Goal: Task Accomplishment & Management: Use online tool/utility

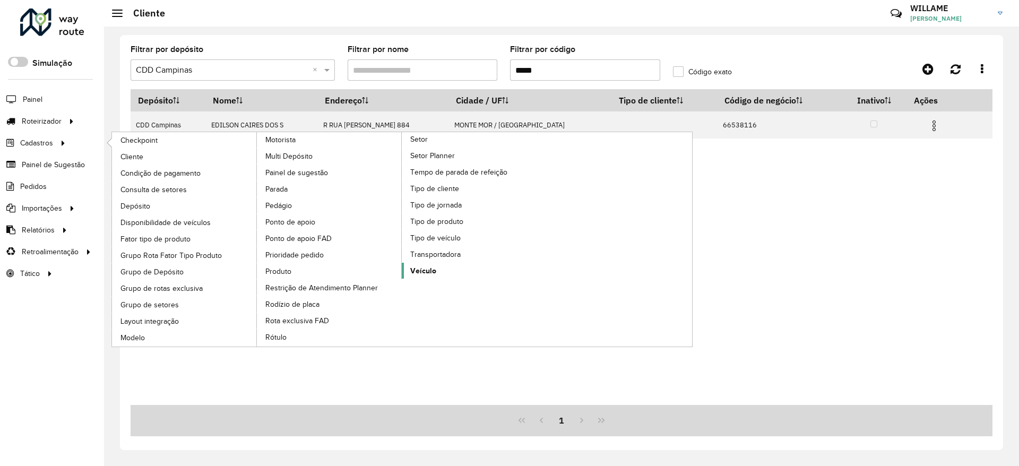
click at [434, 267] on span "Veículo" at bounding box center [423, 270] width 26 height 11
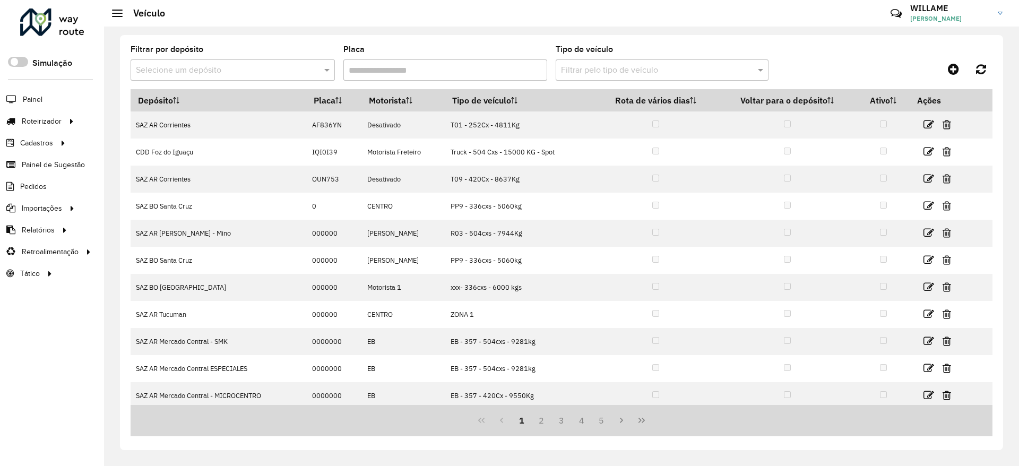
click at [209, 76] on input "text" at bounding box center [222, 70] width 172 height 13
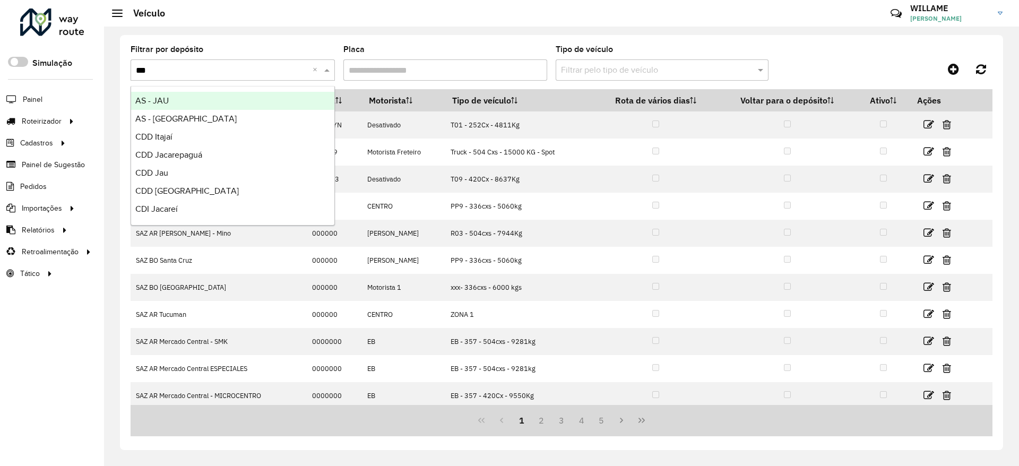
type input "****"
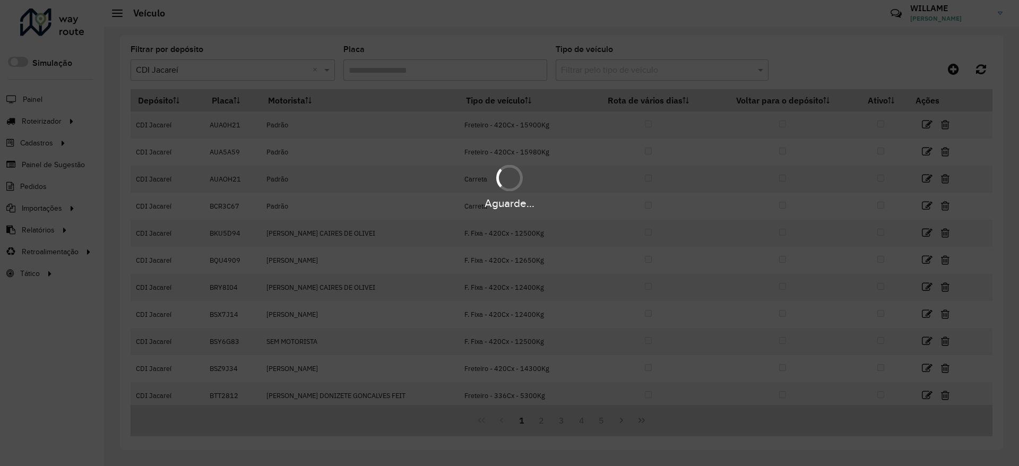
drag, startPoint x: 620, startPoint y: 81, endPoint x: 611, endPoint y: 76, distance: 10.2
click at [618, 80] on hb-app "Aguarde... Pop-up bloqueado! Seu navegador bloqueou automáticamente a abertura …" at bounding box center [509, 233] width 1019 height 466
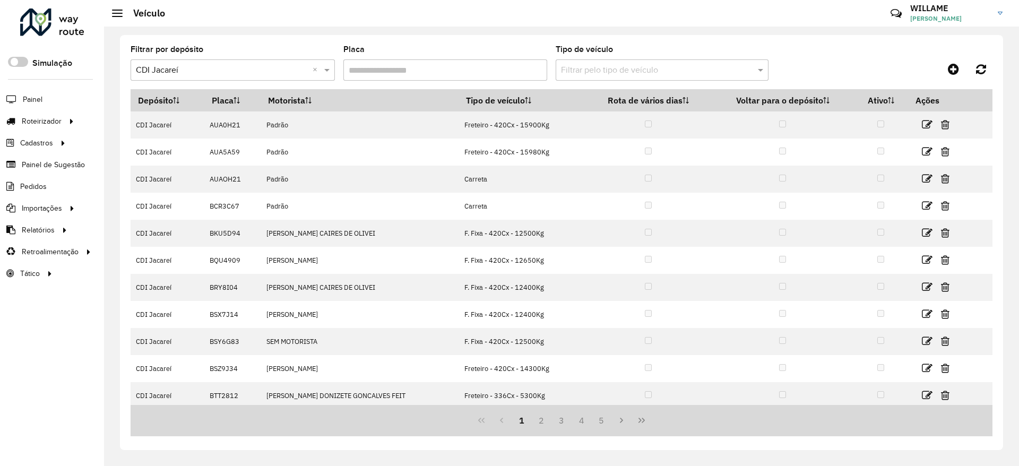
click at [368, 70] on input "Placa" at bounding box center [445, 69] width 204 height 21
paste input "*******"
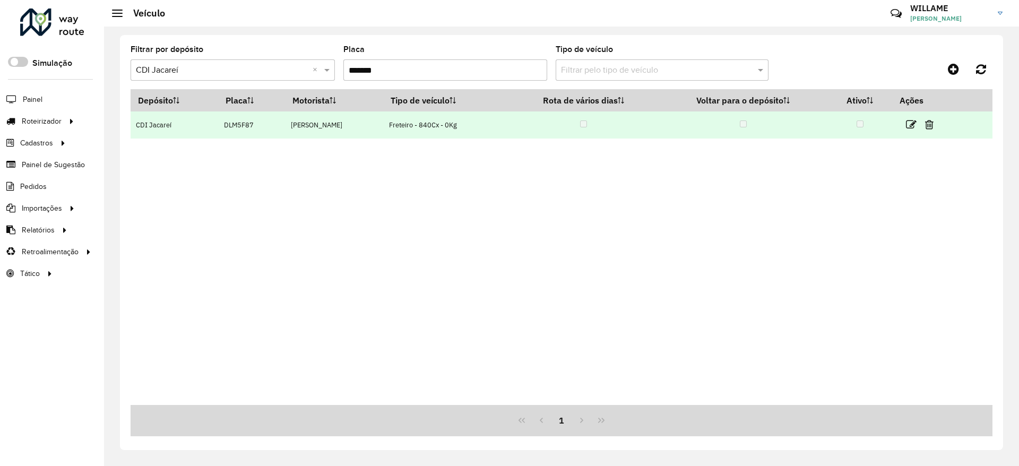
type input "*******"
click at [916, 117] on link at bounding box center [911, 124] width 11 height 14
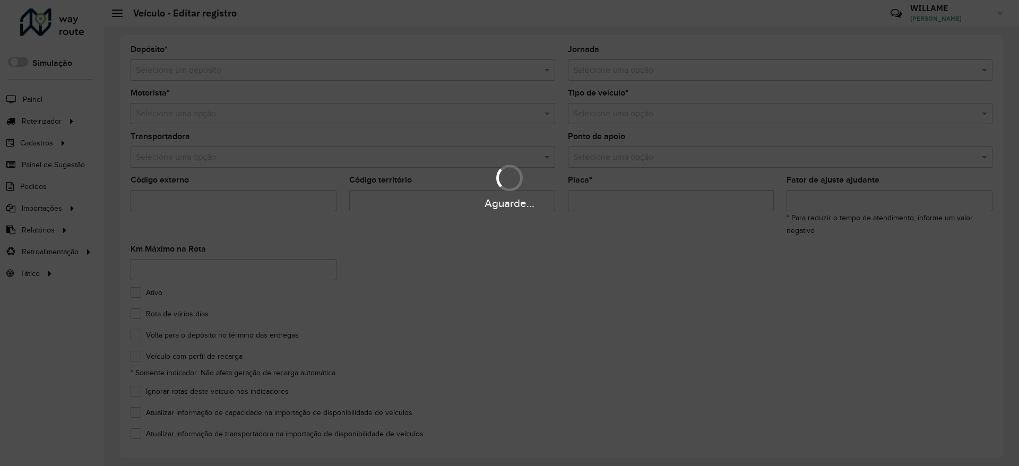
type input "***"
type input "*******"
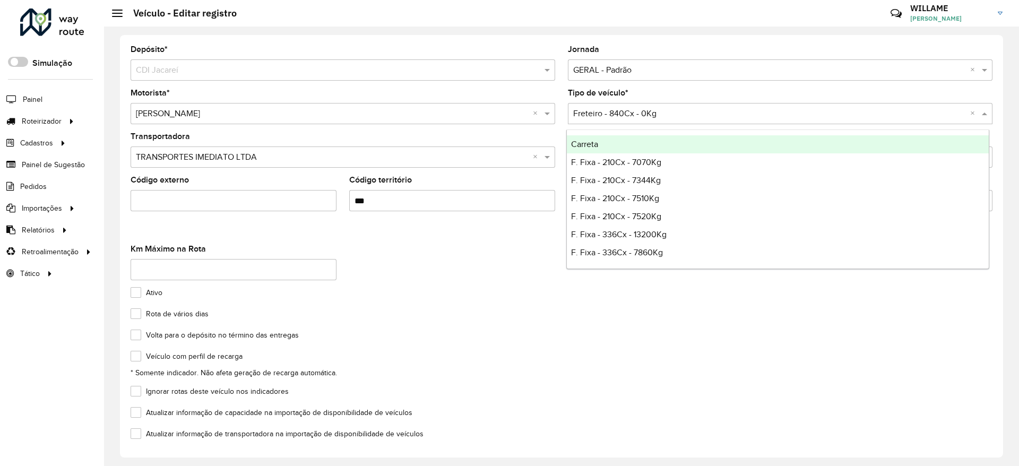
drag, startPoint x: 654, startPoint y: 115, endPoint x: 578, endPoint y: 120, distance: 76.1
click at [578, 120] on div "Selecione uma opção × Freteiro - 840Cx - 0Kg ×" at bounding box center [780, 113] width 424 height 21
click at [581, 112] on input "text" at bounding box center [769, 114] width 393 height 13
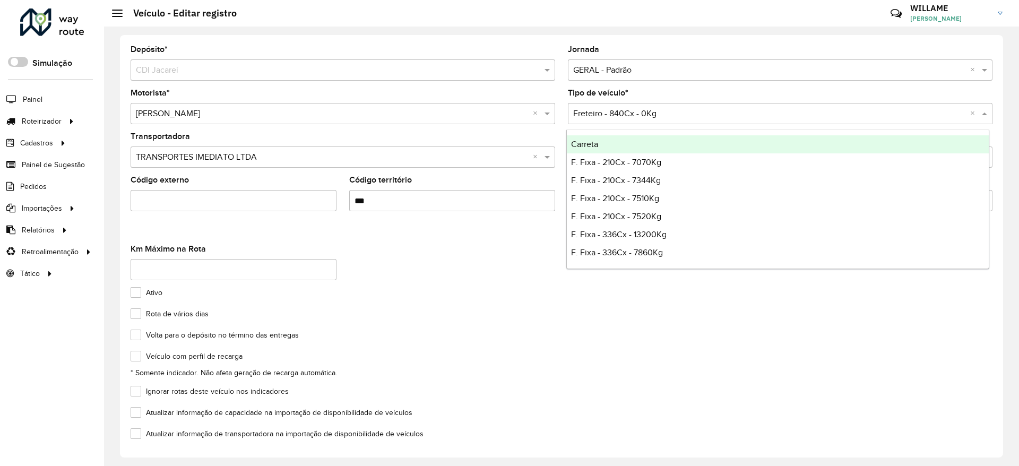
click at [581, 112] on input "text" at bounding box center [769, 114] width 393 height 13
drag, startPoint x: 571, startPoint y: 110, endPoint x: 669, endPoint y: 102, distance: 98.5
click at [673, 99] on div "Tipo de veículo * Selecione uma opção × Freteiro - 840Cx - 0Kg ×" at bounding box center [780, 106] width 424 height 35
click at [657, 109] on input "text" at bounding box center [769, 114] width 393 height 13
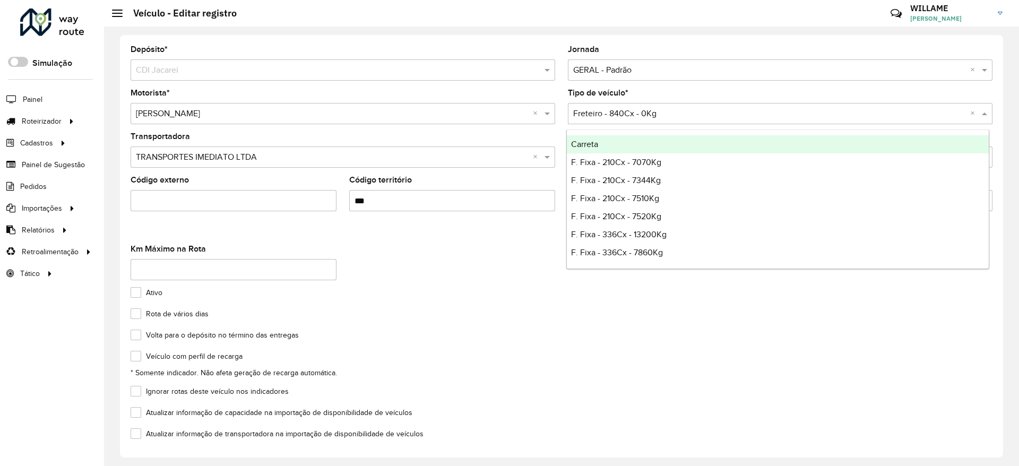
click at [657, 109] on input "text" at bounding box center [769, 114] width 393 height 13
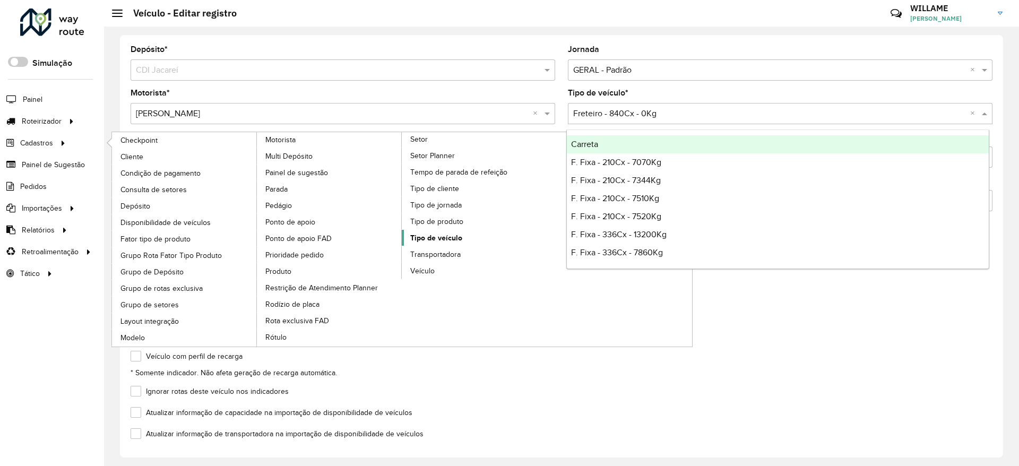
click at [448, 238] on span "Tipo de veículo" at bounding box center [436, 237] width 52 height 11
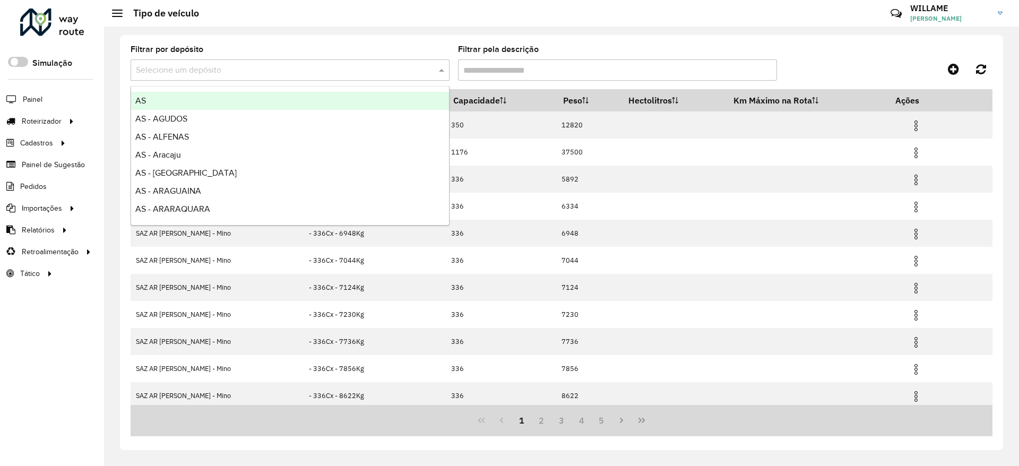
drag, startPoint x: 189, startPoint y: 71, endPoint x: 179, endPoint y: 71, distance: 9.6
click at [189, 72] on input "text" at bounding box center [279, 70] width 287 height 13
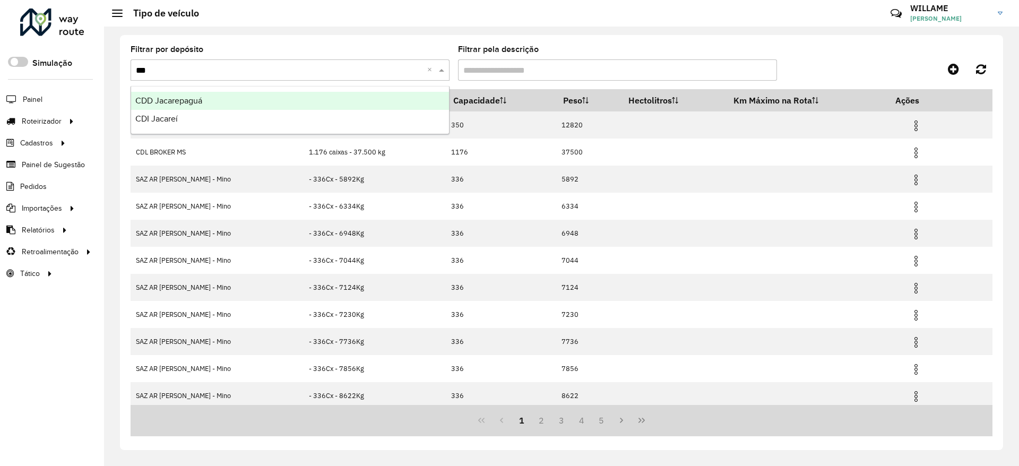
type input "****"
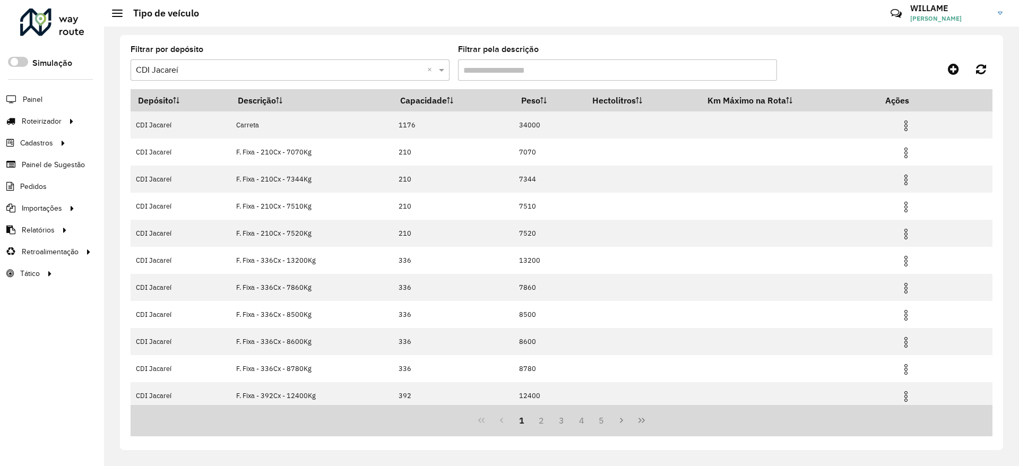
click at [551, 76] on input "Filtrar pela descrição" at bounding box center [617, 69] width 319 height 21
type input "***"
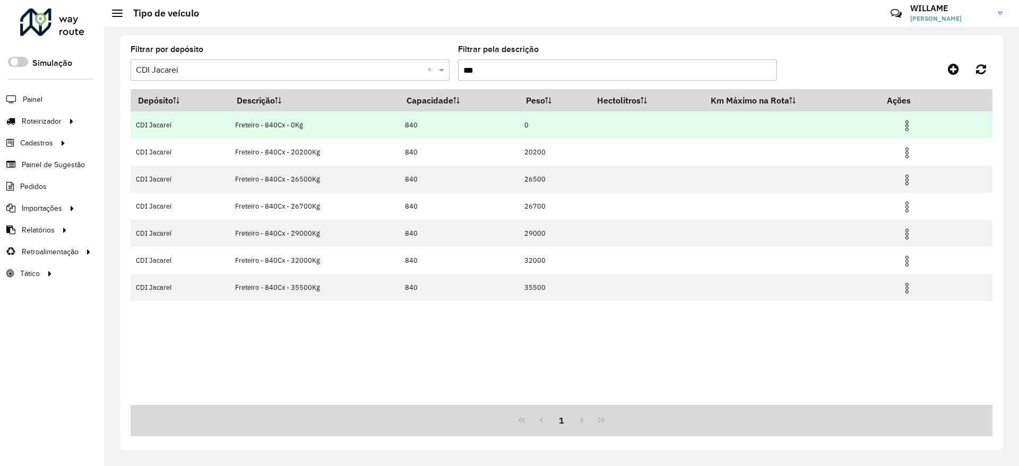
click at [909, 117] on span at bounding box center [906, 124] width 13 height 14
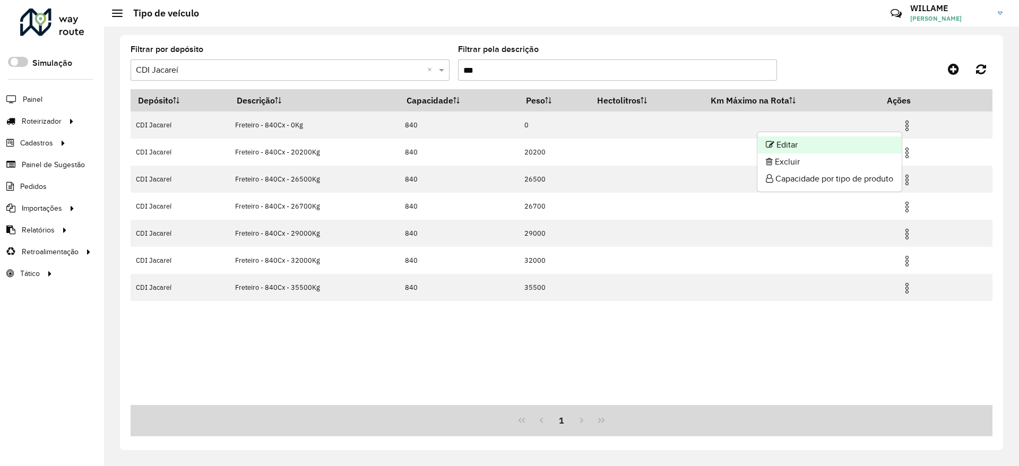
click at [822, 144] on li "Editar" at bounding box center [829, 144] width 144 height 17
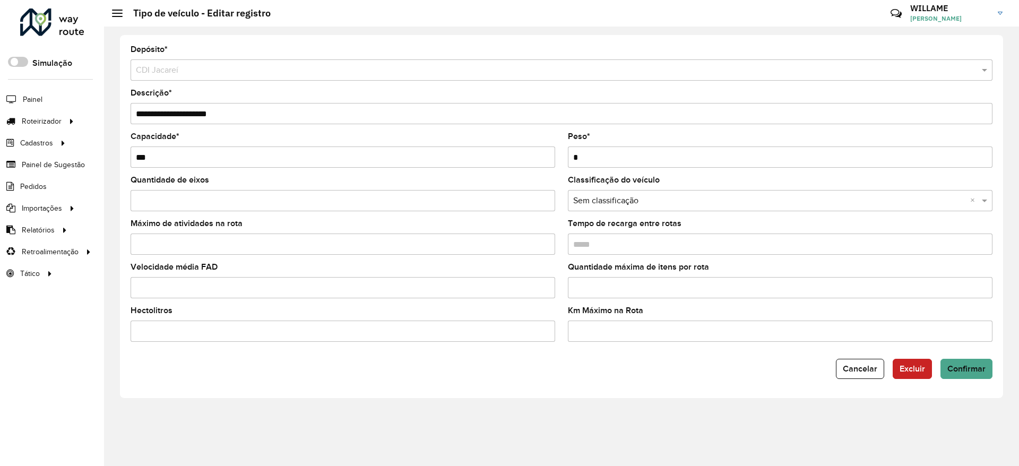
drag, startPoint x: 617, startPoint y: 158, endPoint x: 536, endPoint y: 149, distance: 81.6
click at [536, 148] on formly-group "Capacidade * *** Peso * *" at bounding box center [561, 155] width 874 height 44
type input "*****"
click at [963, 375] on button "Confirmar" at bounding box center [966, 369] width 52 height 20
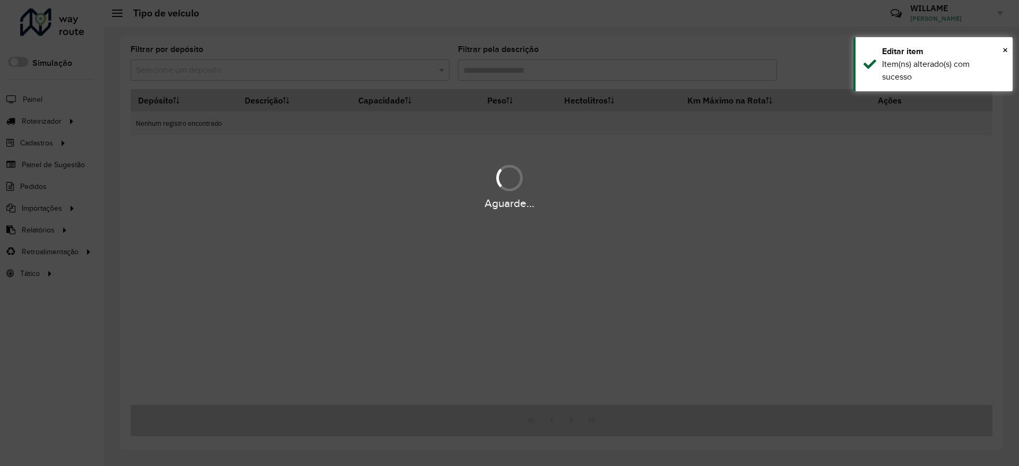
type input "***"
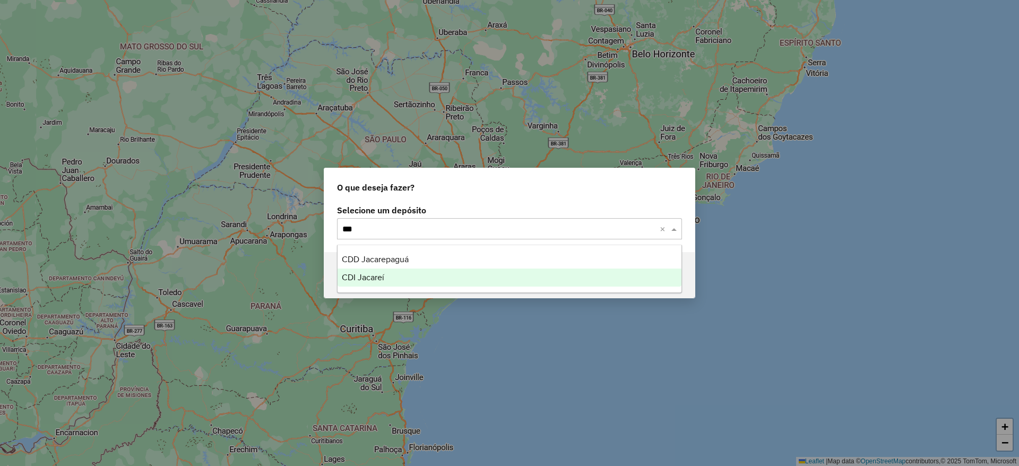
type input "****"
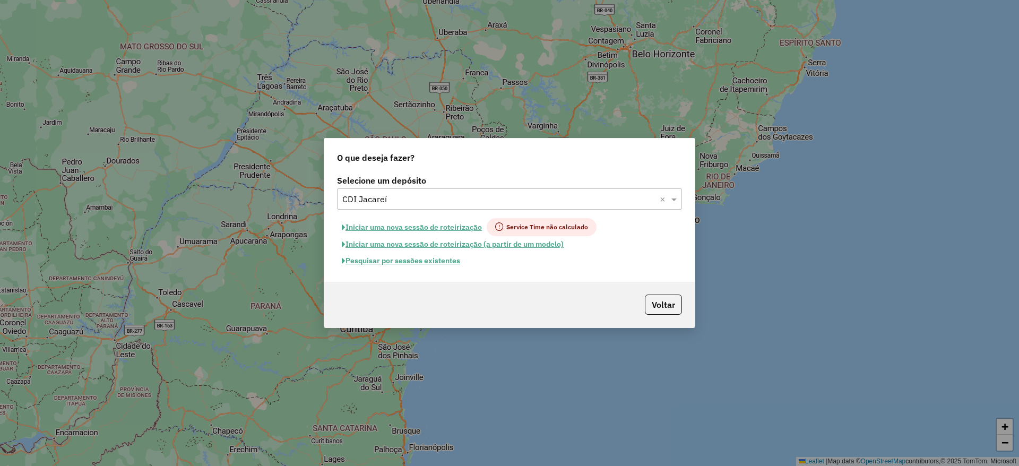
click at [404, 222] on button "Iniciar uma nova sessão de roteirização" at bounding box center [412, 227] width 150 height 18
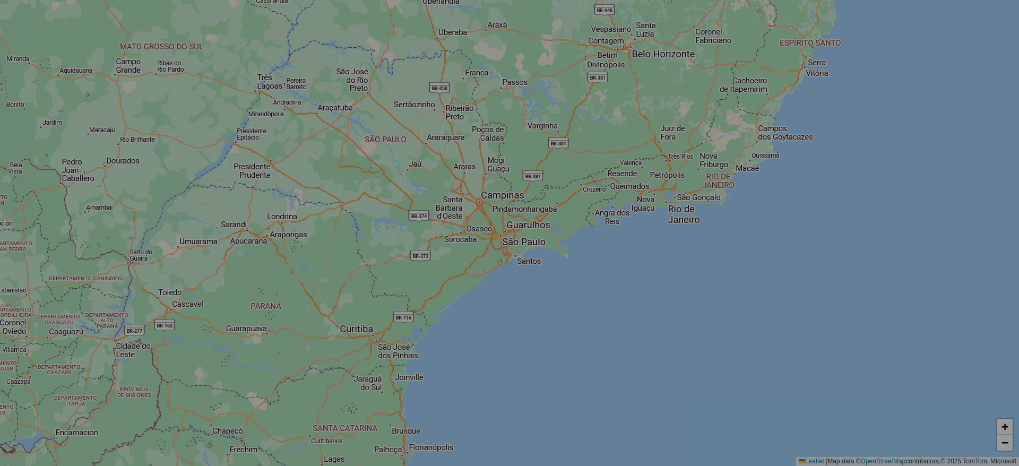
select select "*"
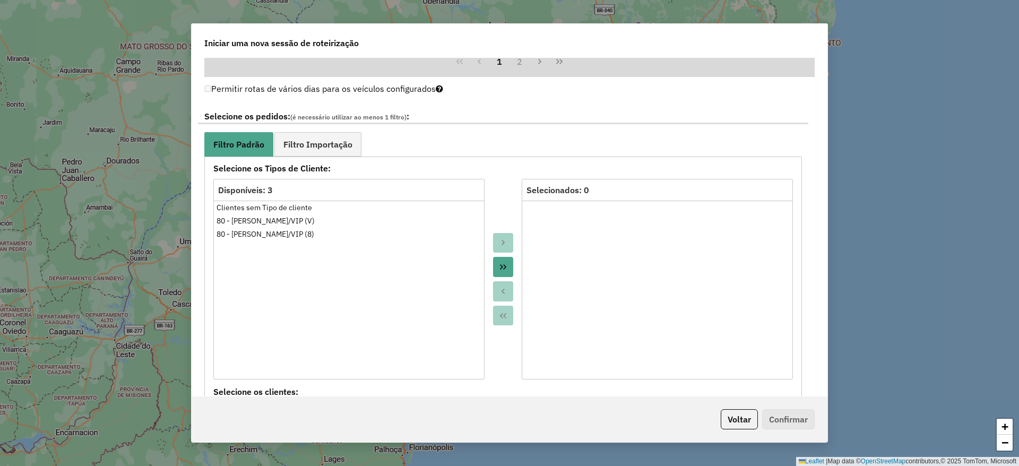
scroll to position [1035, 0]
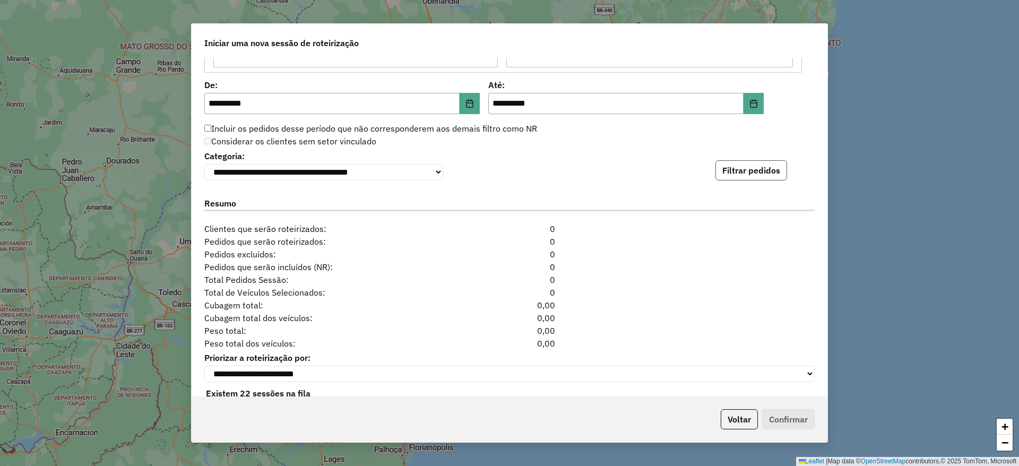
click at [729, 169] on button "Filtrar pedidos" at bounding box center [751, 170] width 72 height 20
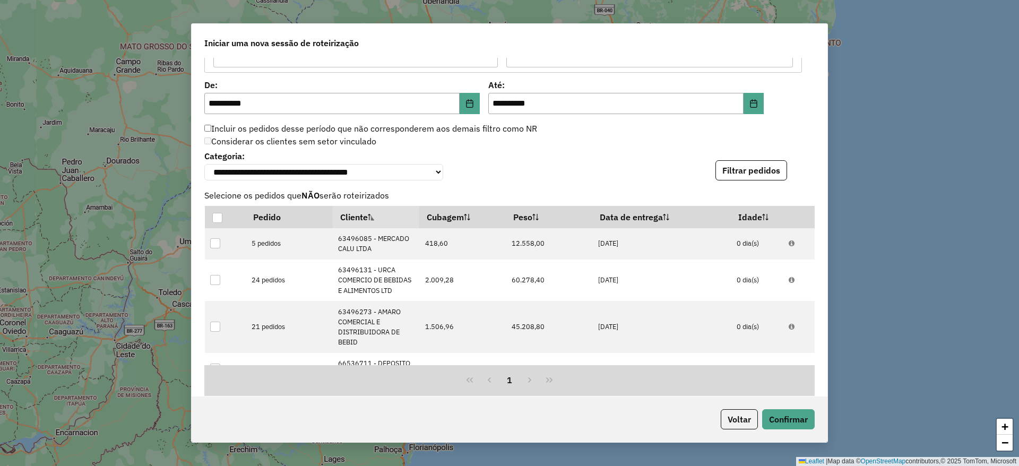
scroll to position [1293, 0]
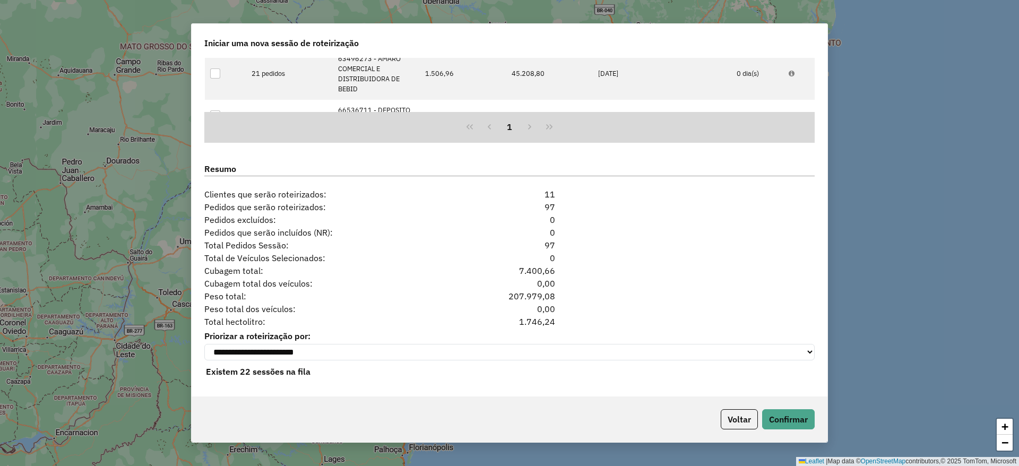
click at [798, 436] on div "Voltar Confirmar" at bounding box center [510, 419] width 636 height 46
click at [782, 415] on button "Confirmar" at bounding box center [788, 419] width 53 height 20
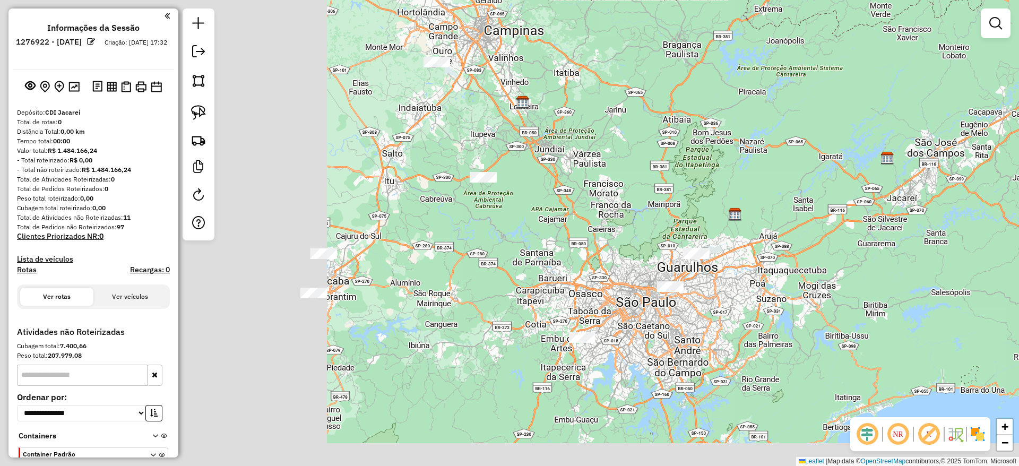
drag, startPoint x: 428, startPoint y: 229, endPoint x: 869, endPoint y: 142, distance: 448.9
click at [869, 142] on div "Janela de atendimento Grade de atendimento Capacidade Transportadoras Veículos …" at bounding box center [509, 233] width 1019 height 466
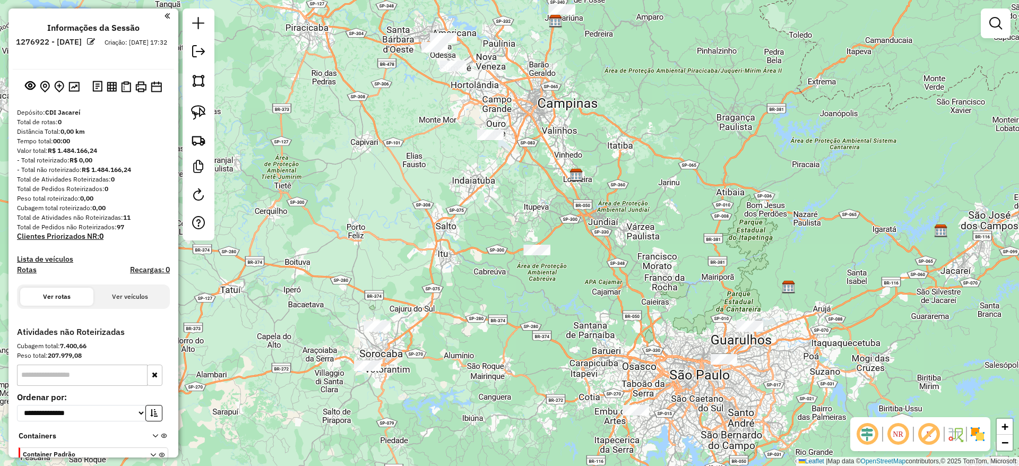
drag, startPoint x: 619, startPoint y: 146, endPoint x: 587, endPoint y: 245, distance: 104.0
click at [618, 286] on div "Janela de atendimento Grade de atendimento Capacidade Transportadoras Veículos …" at bounding box center [509, 233] width 1019 height 466
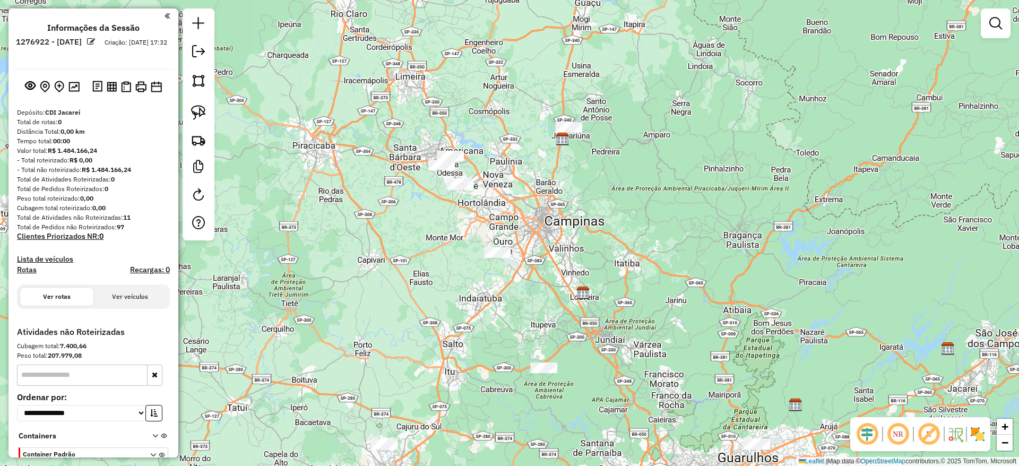
drag, startPoint x: 553, startPoint y: 220, endPoint x: 549, endPoint y: 250, distance: 30.6
click at [546, 281] on div "Janela de atendimento Grade de atendimento Capacidade Transportadoras Veículos …" at bounding box center [509, 233] width 1019 height 466
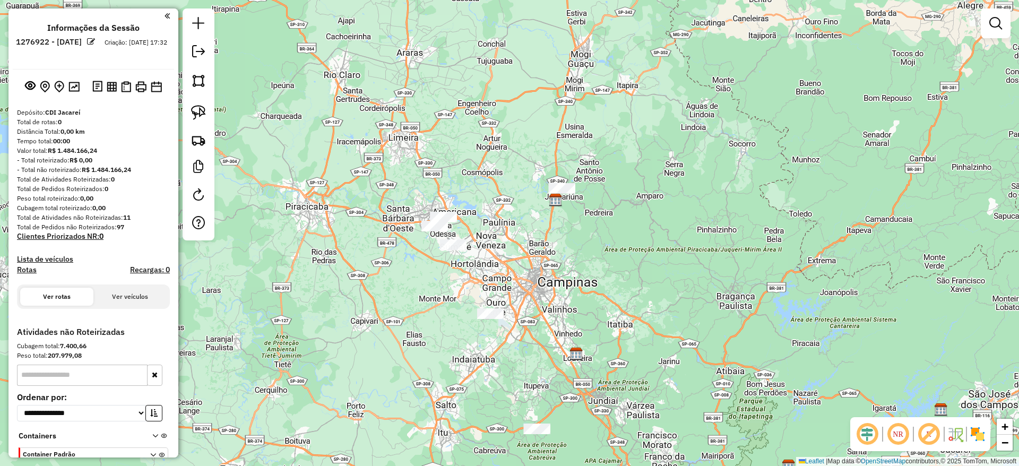
click at [563, 181] on div "Janela de atendimento Grade de atendimento Capacidade Transportadoras Veículos …" at bounding box center [509, 233] width 1019 height 466
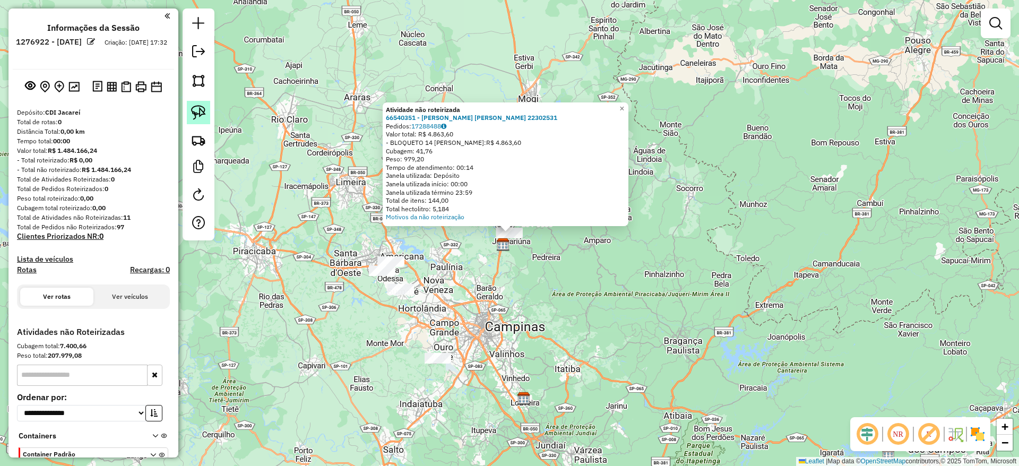
click at [205, 108] on img at bounding box center [198, 112] width 15 height 15
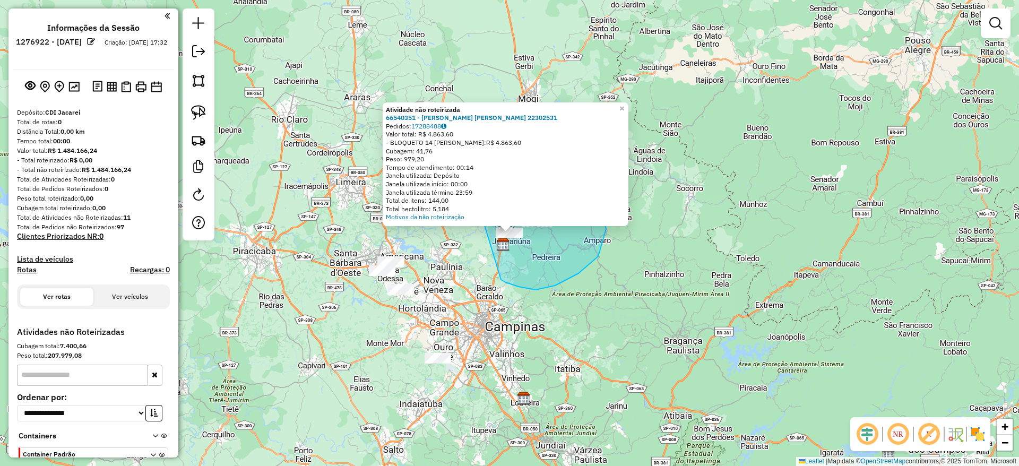
drag, startPoint x: 501, startPoint y: 279, endPoint x: 426, endPoint y: 143, distance: 155.8
click at [426, 143] on div "Atividade não roteirizada 66540351 - ELAINE CARPI FERREIRA 22302531 Pedidos: 17…" at bounding box center [509, 233] width 1019 height 466
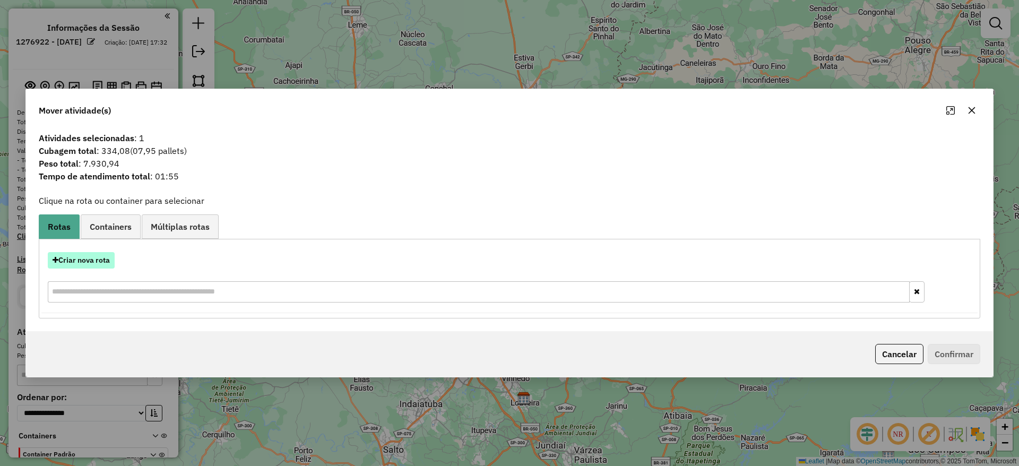
click at [82, 252] on button "Criar nova rota" at bounding box center [81, 260] width 67 height 16
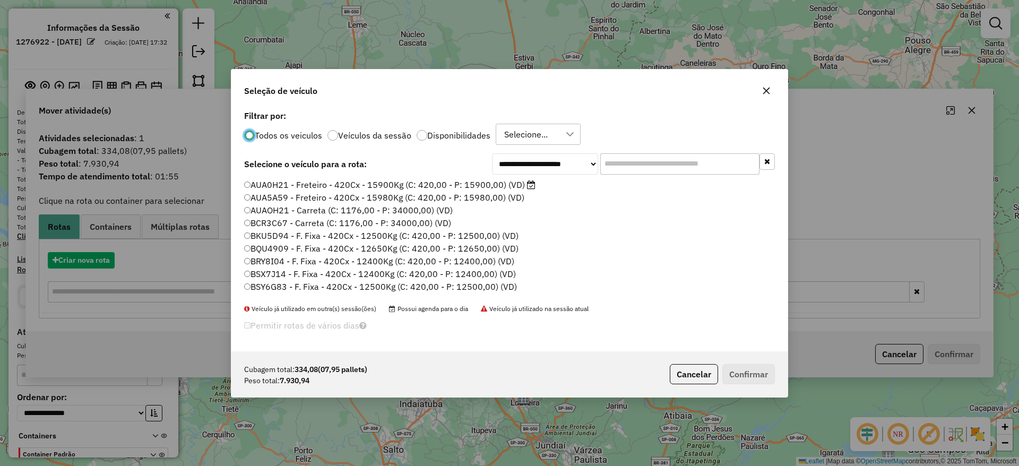
scroll to position [6, 3]
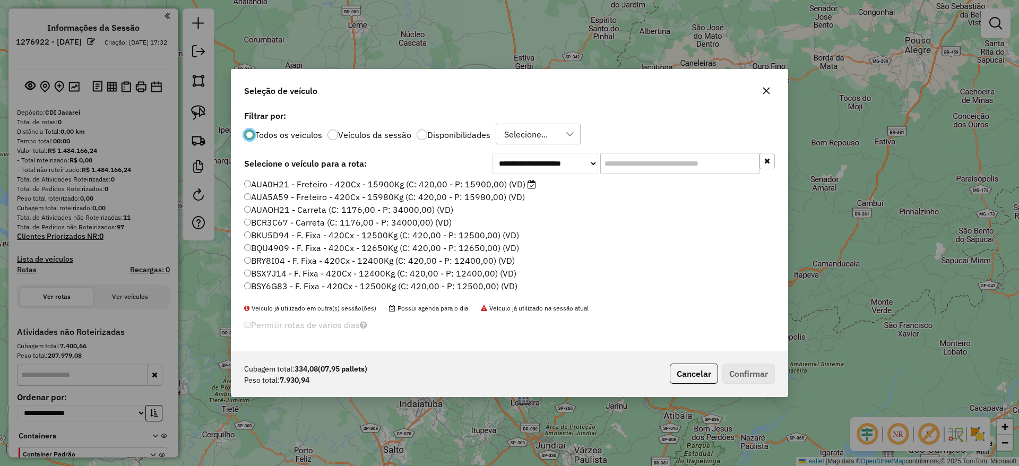
drag, startPoint x: 600, startPoint y: 171, endPoint x: 608, endPoint y: 168, distance: 9.1
click at [600, 171] on div "**********" at bounding box center [633, 163] width 283 height 21
drag, startPoint x: 608, startPoint y: 168, endPoint x: 584, endPoint y: 172, distance: 24.7
click at [609, 167] on input "text" at bounding box center [679, 163] width 159 height 21
paste input "*******"
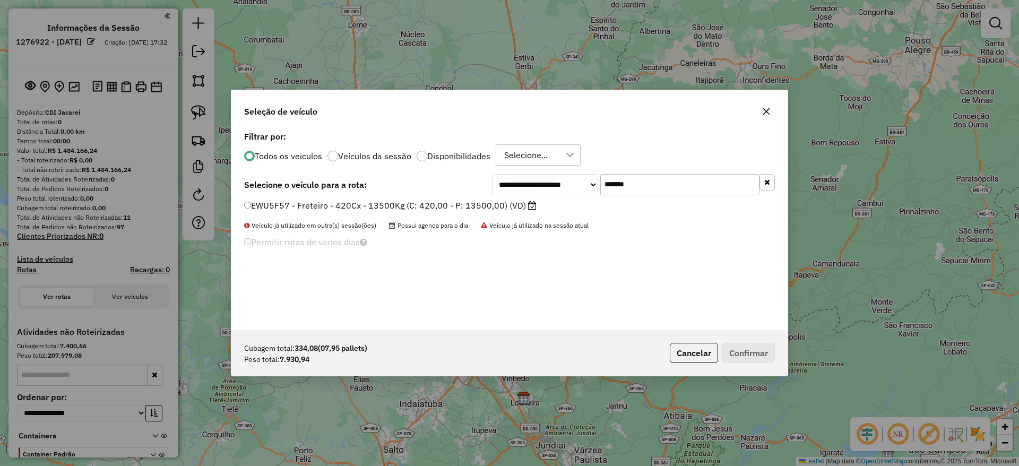
type input "*******"
click at [407, 212] on li "EWU5F57 - Freteiro - 420Cx - 13500Kg (C: 420,00 - P: 13500,00) (VD)" at bounding box center [509, 205] width 531 height 13
click at [443, 201] on label "EWU5F57 - Freteiro - 420Cx - 13500Kg (C: 420,00 - P: 13500,00) (VD)" at bounding box center [390, 205] width 292 height 13
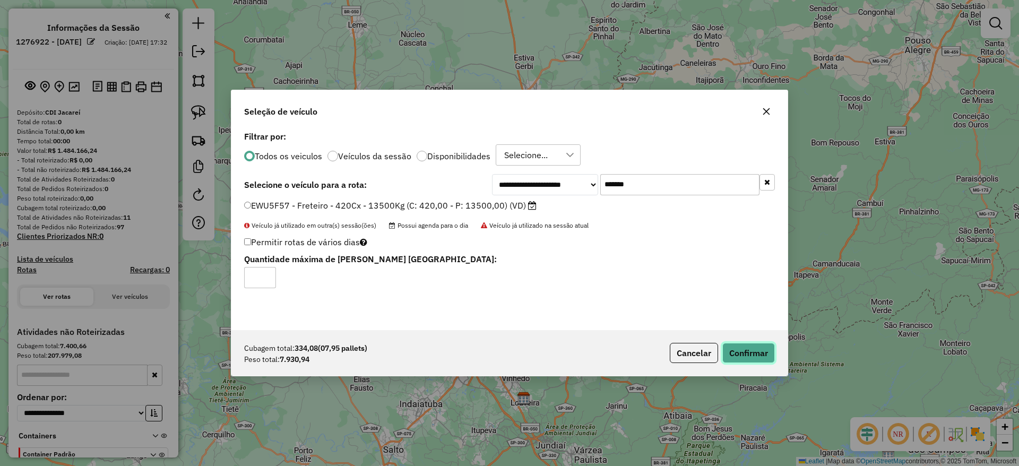
click at [750, 345] on button "Confirmar" at bounding box center [748, 353] width 53 height 20
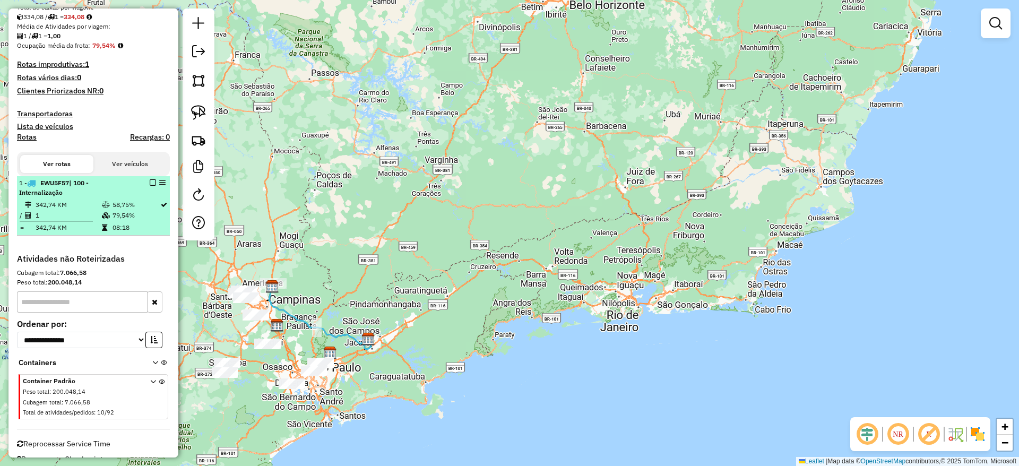
click at [150, 182] on em at bounding box center [153, 182] width 6 height 6
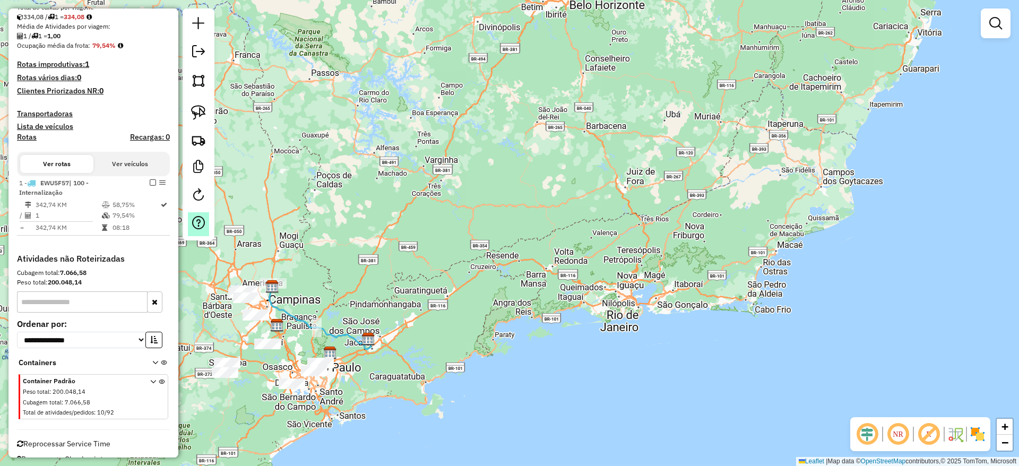
scroll to position [210, 0]
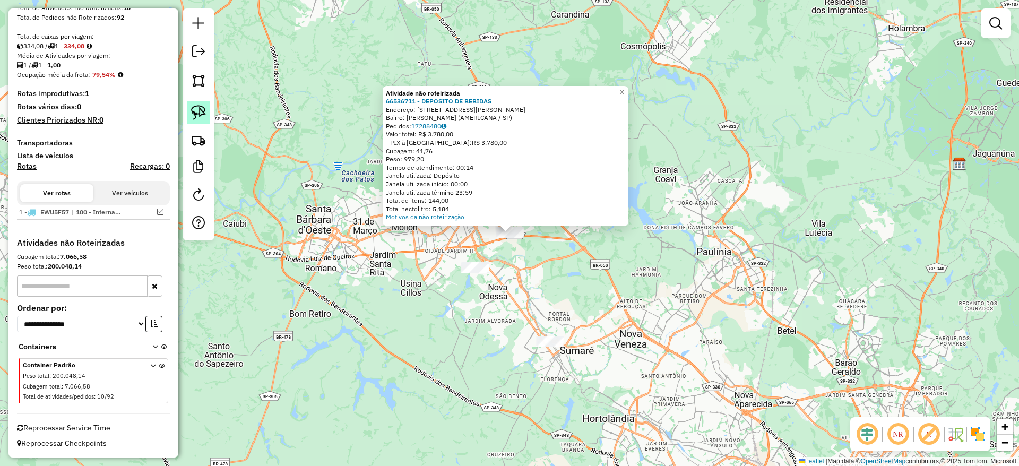
click at [197, 106] on img at bounding box center [198, 112] width 15 height 15
drag, startPoint x: 508, startPoint y: 262, endPoint x: 397, endPoint y: 166, distance: 146.6
click at [397, 166] on div "Atividade não roteirizada 66536711 - DEPOSITO DE BEBIDAS Endereço: R ARMANDO CA…" at bounding box center [509, 233] width 1019 height 466
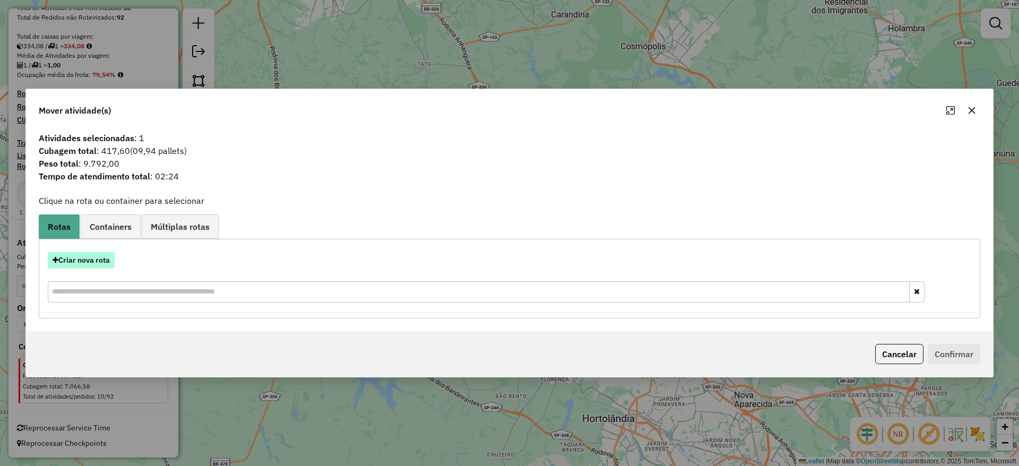
click at [90, 254] on button "Criar nova rota" at bounding box center [81, 260] width 67 height 16
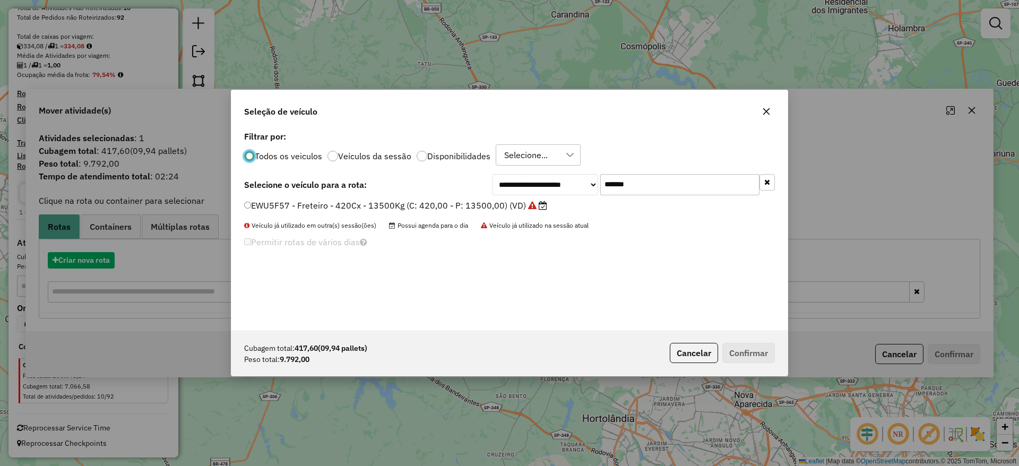
scroll to position [6, 3]
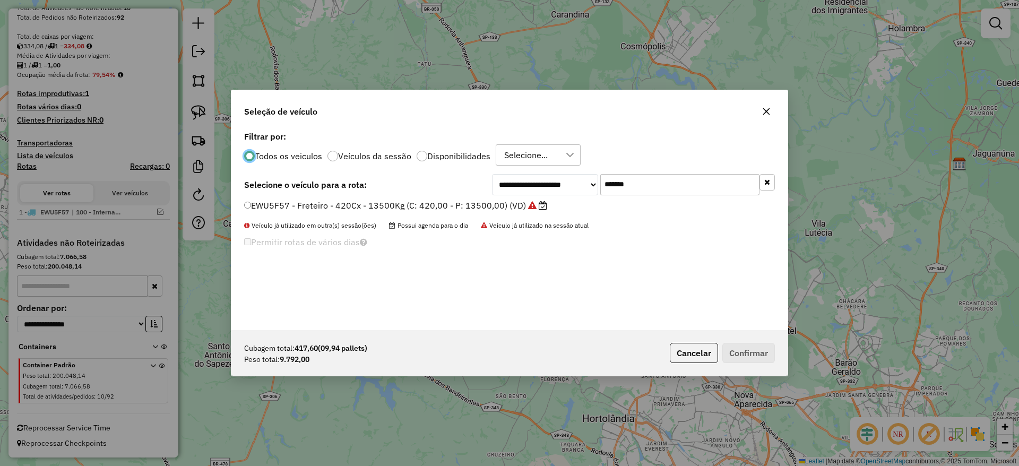
drag, startPoint x: 673, startPoint y: 189, endPoint x: 468, endPoint y: 218, distance: 206.8
click at [473, 214] on div "**********" at bounding box center [509, 229] width 556 height 202
paste input "text"
type input "*******"
drag, startPoint x: 445, startPoint y: 206, endPoint x: 461, endPoint y: 210, distance: 16.0
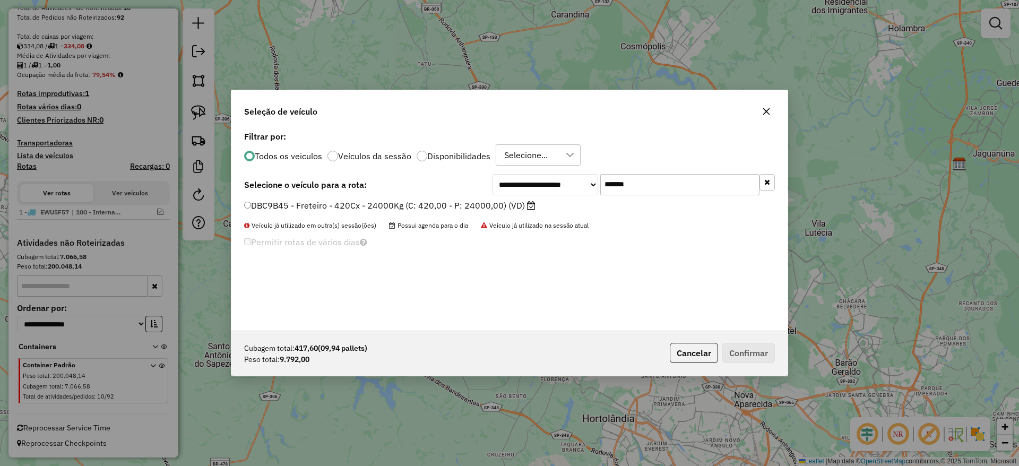
click at [445, 207] on label "DBC9B45 - Freteiro - 420Cx - 24000Kg (C: 420,00 - P: 24000,00) (VD)" at bounding box center [389, 205] width 291 height 13
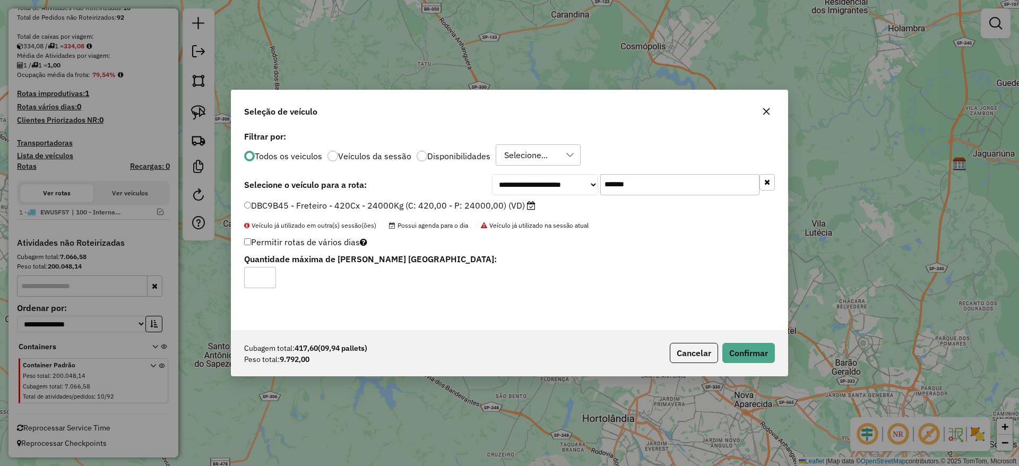
click at [735, 340] on div "Cubagem total: 417,60 (09,94 pallets) Peso total: 9.792,00 Cancelar Confirmar" at bounding box center [509, 353] width 556 height 46
click at [742, 348] on button "Confirmar" at bounding box center [748, 353] width 53 height 20
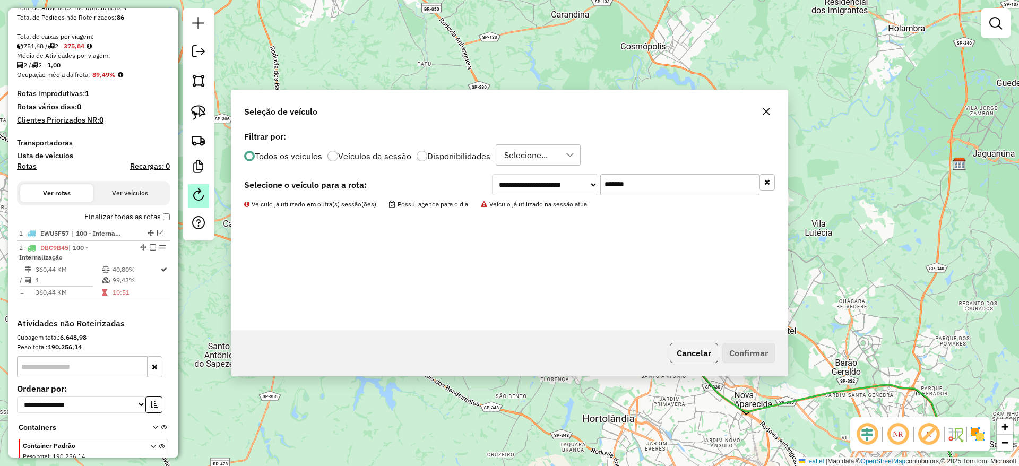
scroll to position [239, 0]
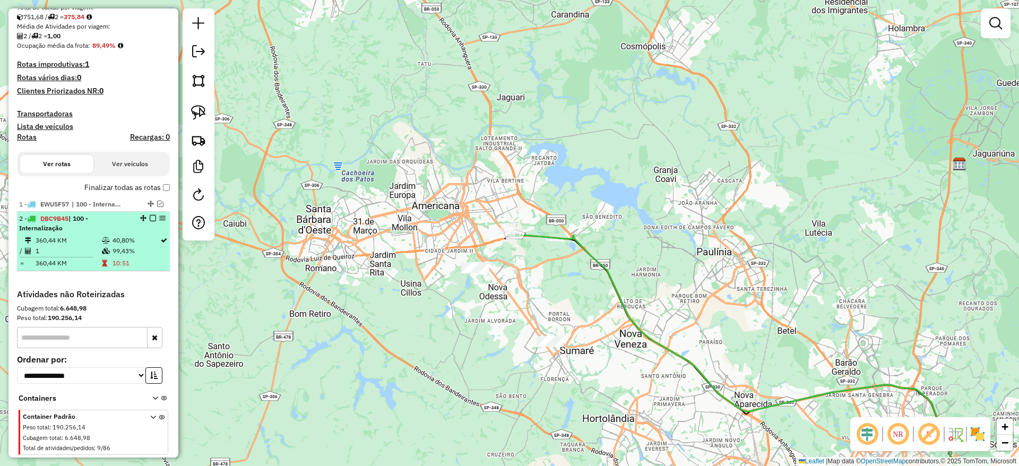
click at [150, 220] on em at bounding box center [153, 218] width 6 height 6
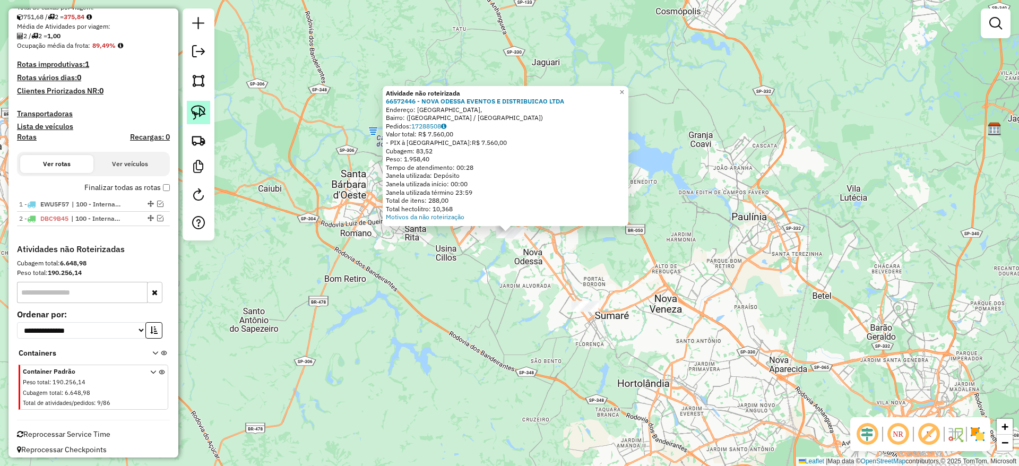
click at [193, 106] on img at bounding box center [198, 112] width 15 height 15
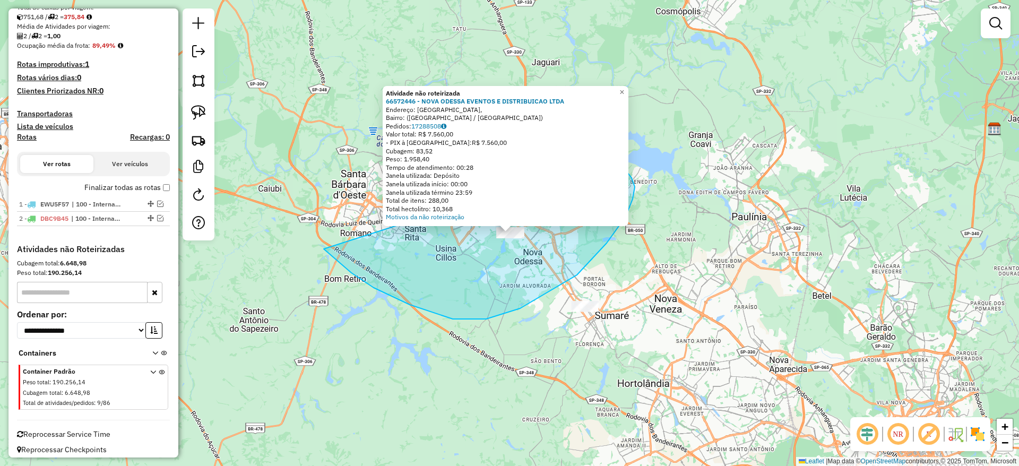
drag, startPoint x: 374, startPoint y: 288, endPoint x: 603, endPoint y: 161, distance: 261.9
click at [609, 157] on div "Atividade não roteirizada 66572446 - NOVA ODESSA EVENTOS E DISTRIBUICAO LTDA En…" at bounding box center [509, 233] width 1019 height 466
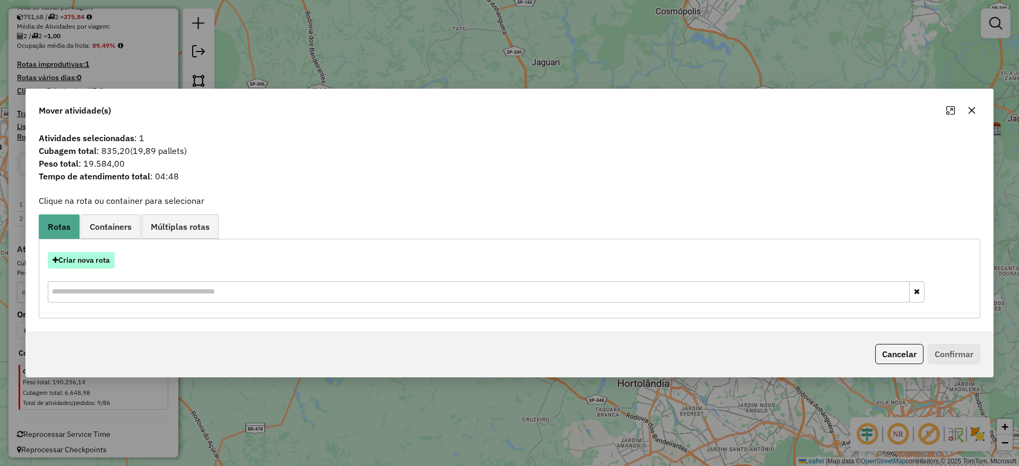
click at [102, 252] on button "Criar nova rota" at bounding box center [81, 260] width 67 height 16
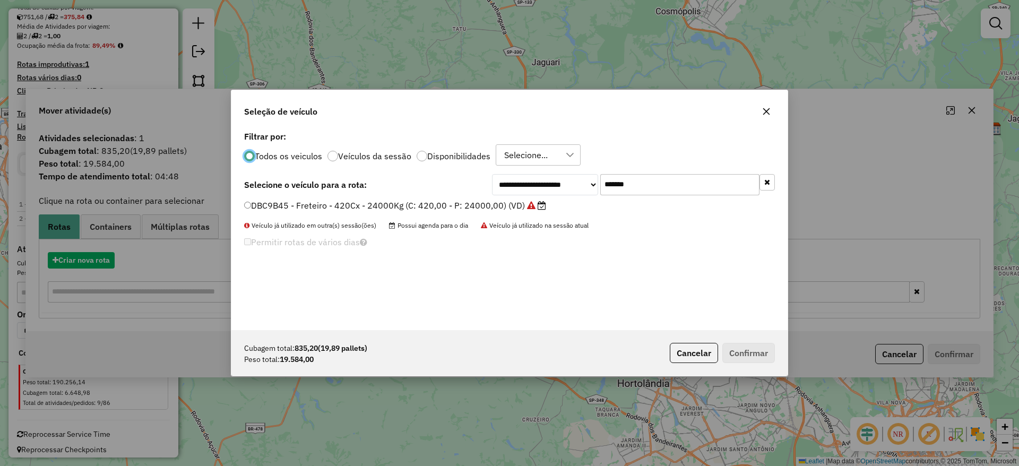
scroll to position [6, 3]
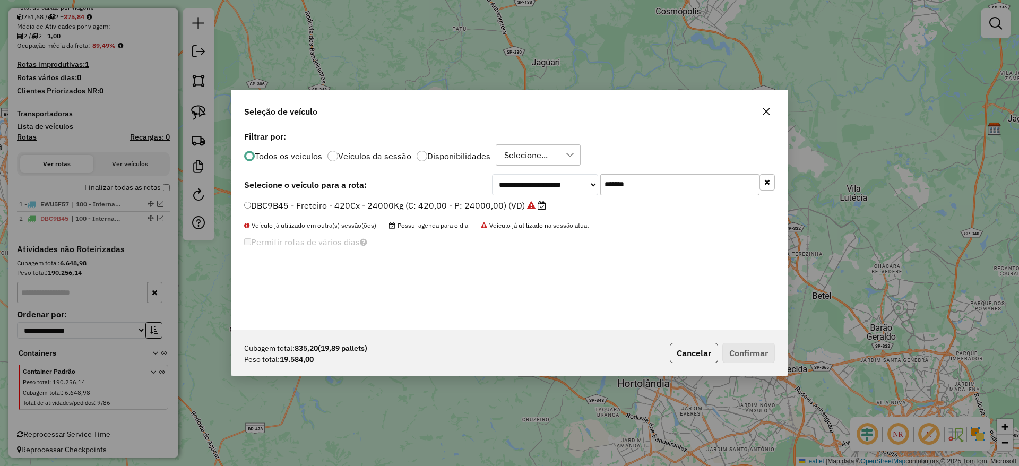
drag, startPoint x: 643, startPoint y: 185, endPoint x: 489, endPoint y: 198, distance: 154.4
click at [494, 196] on div "**********" at bounding box center [509, 229] width 556 height 202
paste input "text"
type input "*******"
drag, startPoint x: 419, startPoint y: 206, endPoint x: 432, endPoint y: 215, distance: 15.3
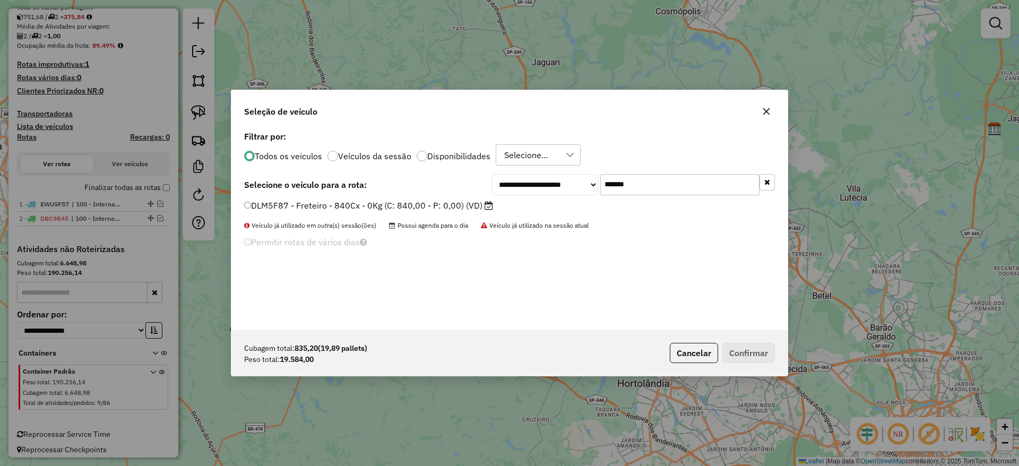
click at [419, 206] on label "DLM5F87 - Freteiro - 840Cx - 0Kg (C: 840,00 - P: 0,00) (VD)" at bounding box center [368, 205] width 249 height 13
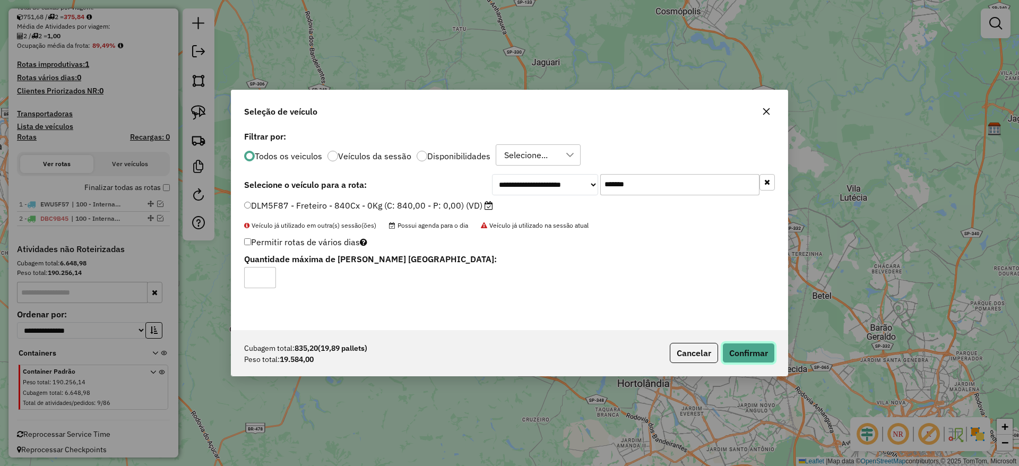
click at [749, 355] on button "Confirmar" at bounding box center [748, 353] width 53 height 20
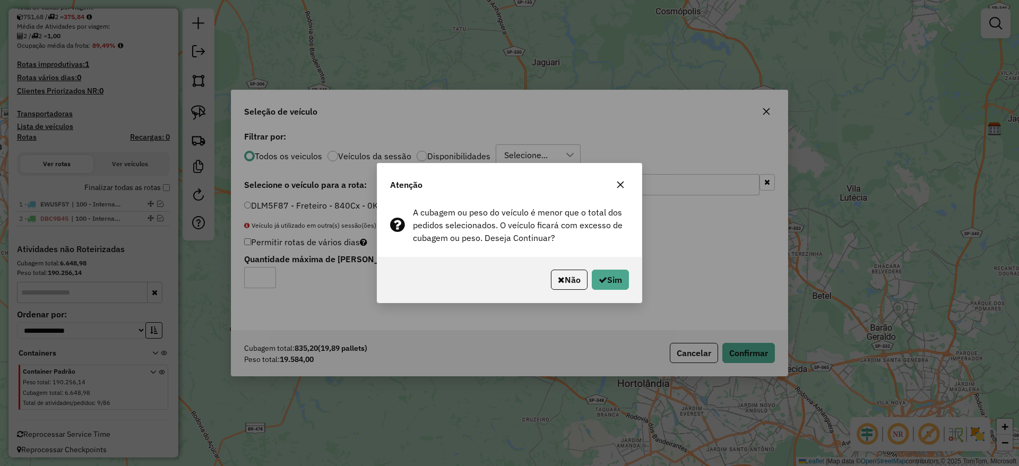
click at [611, 290] on div "Não Sim" at bounding box center [509, 280] width 264 height 46
click at [605, 282] on button "Sim" at bounding box center [610, 280] width 37 height 20
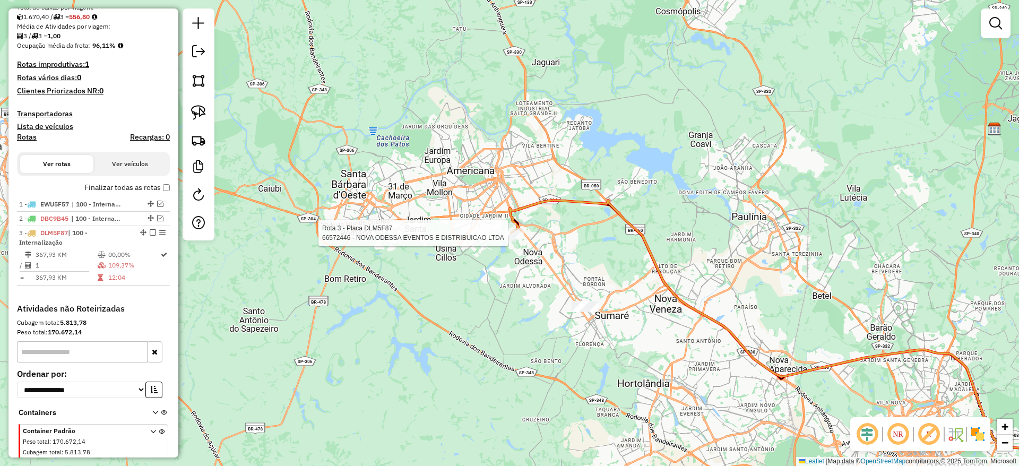
select select "**********"
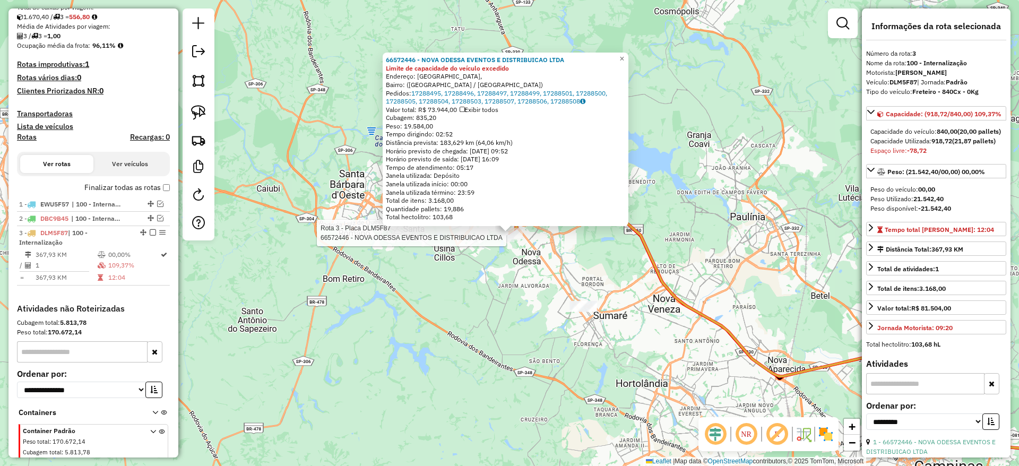
scroll to position [305, 0]
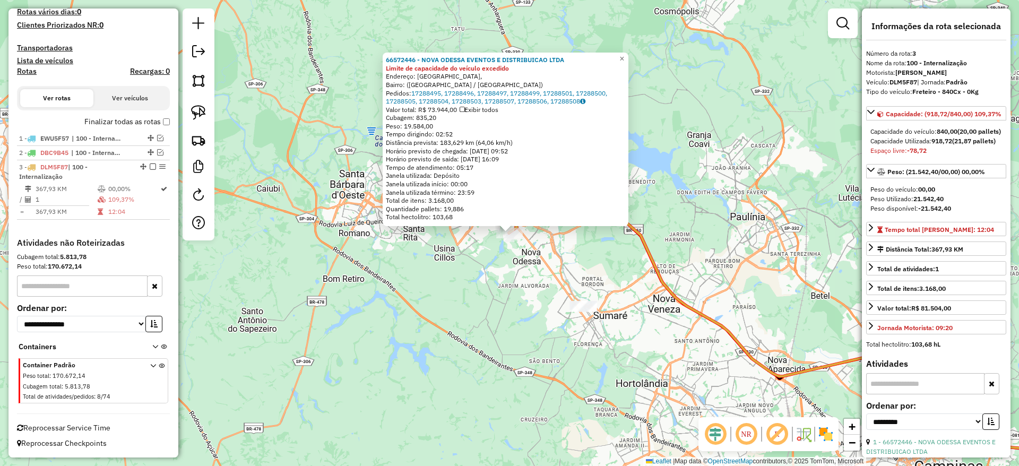
click at [901, 86] on strong "DLM5F87" at bounding box center [903, 82] width 28 height 8
copy div "DLM5F87"
click at [541, 247] on div "66572446 - NOVA ODESSA EVENTOS E DISTRIBUICAO LTDA Limite de capacidade do veíc…" at bounding box center [509, 233] width 1019 height 466
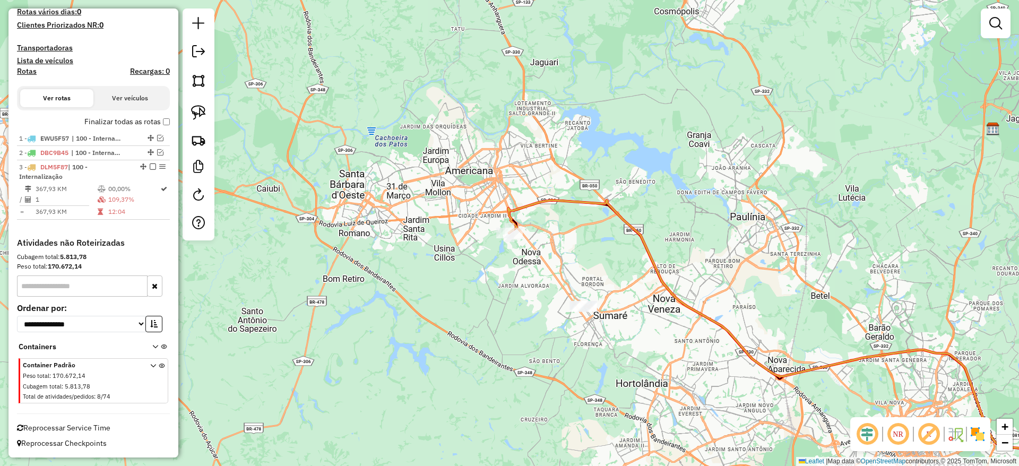
select select "**********"
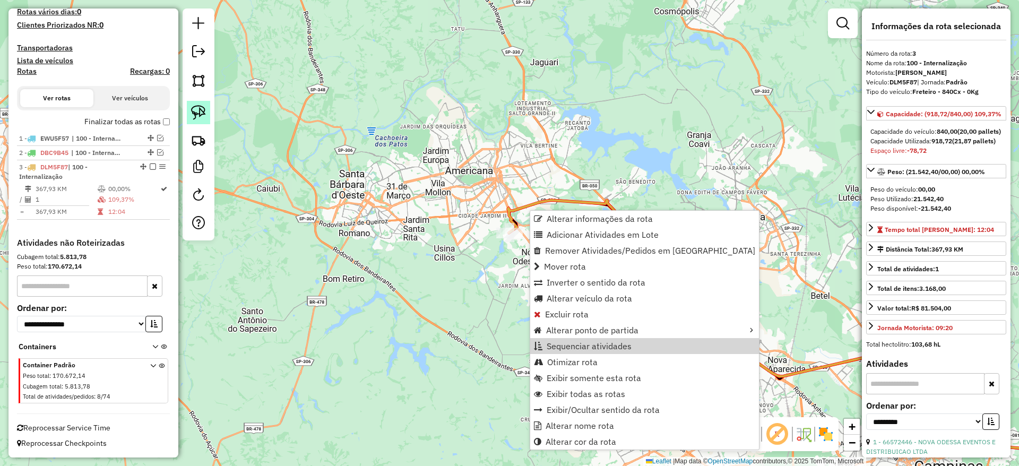
click at [195, 114] on img at bounding box center [198, 112] width 15 height 15
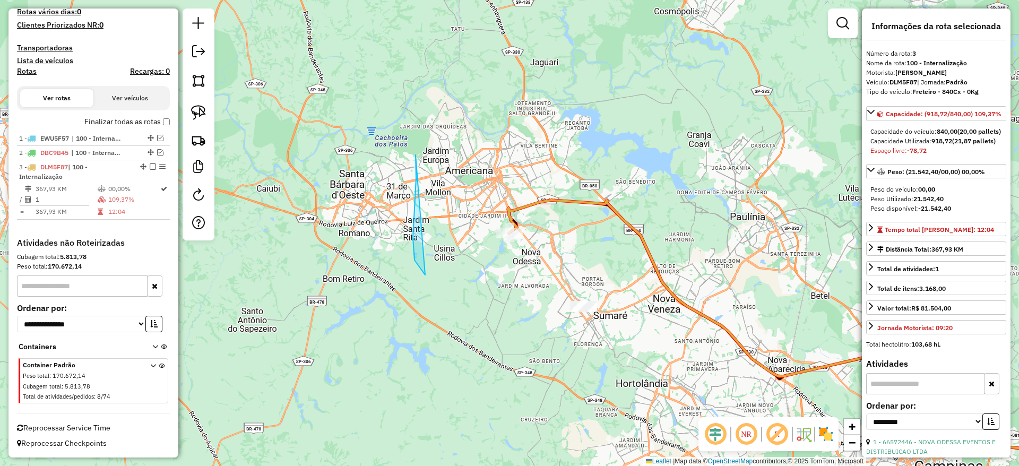
drag, startPoint x: 415, startPoint y: 155, endPoint x: 587, endPoint y: 179, distance: 173.6
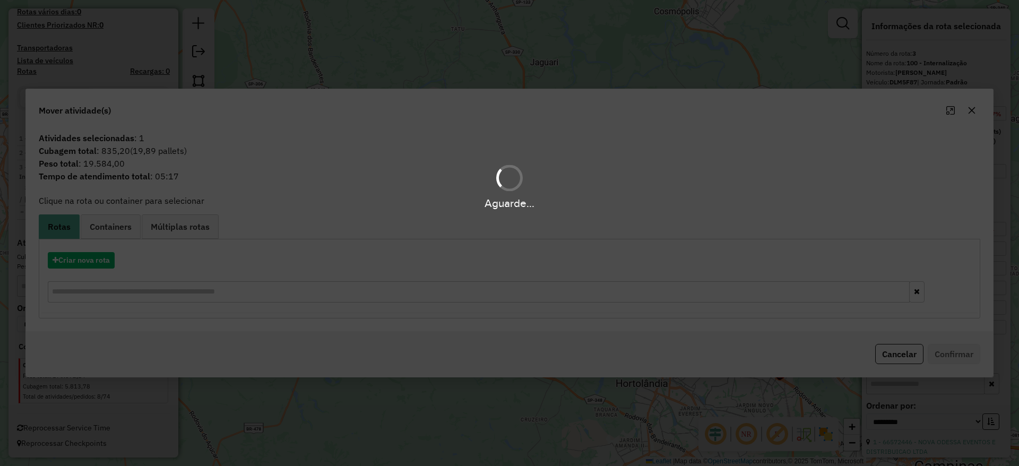
click at [85, 254] on hb-app "Aguarde... Pop-up bloqueado! Seu navegador bloqueou automáticamente a abertura …" at bounding box center [509, 233] width 1019 height 466
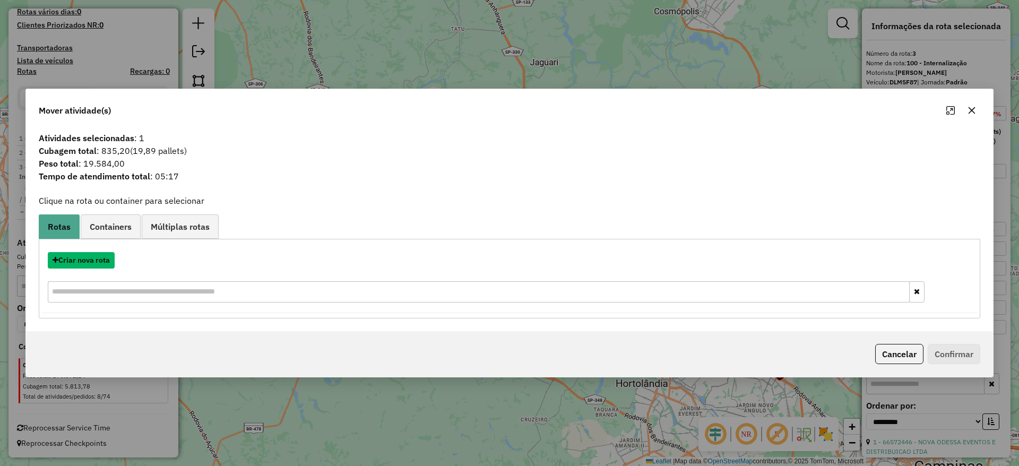
click at [85, 254] on button "Criar nova rota" at bounding box center [81, 260] width 67 height 16
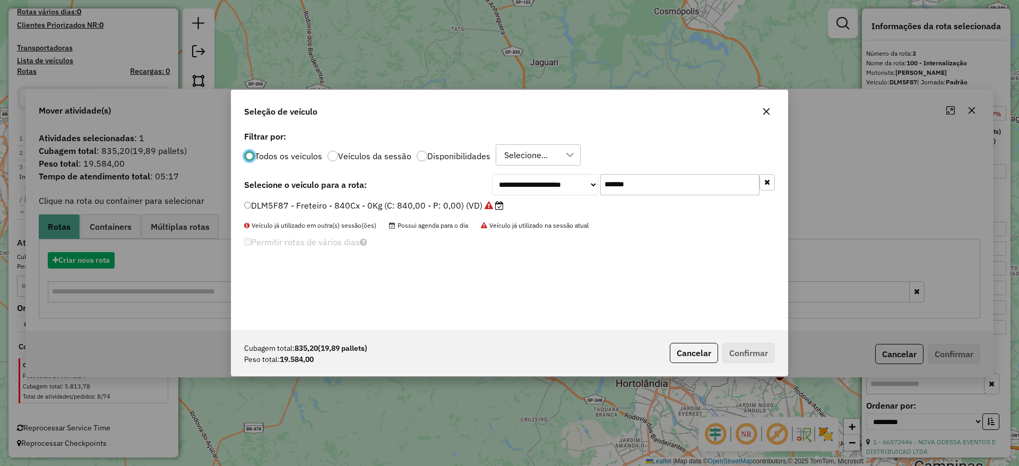
scroll to position [6, 3]
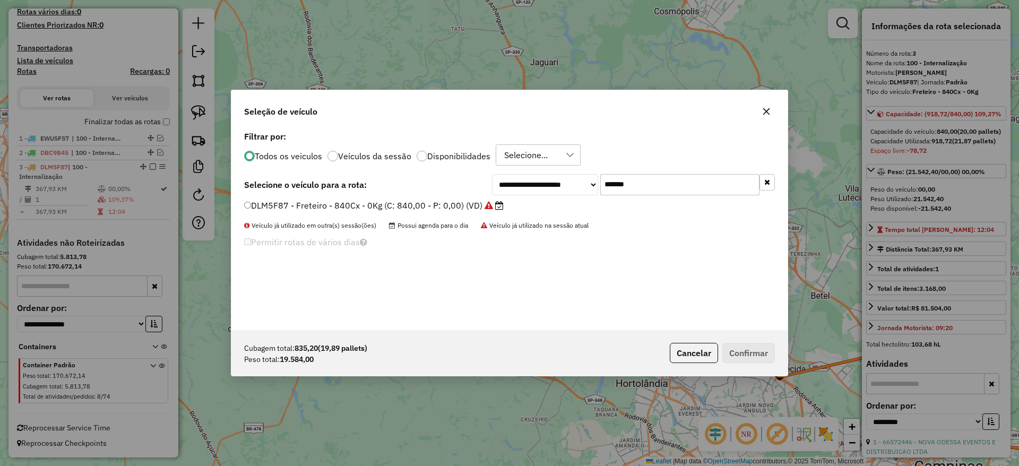
drag, startPoint x: 678, startPoint y: 187, endPoint x: 483, endPoint y: 181, distance: 195.3
click at [493, 175] on div "**********" at bounding box center [633, 184] width 283 height 21
paste input "text"
type input "*******"
drag, startPoint x: 438, startPoint y: 205, endPoint x: 576, endPoint y: 263, distance: 149.8
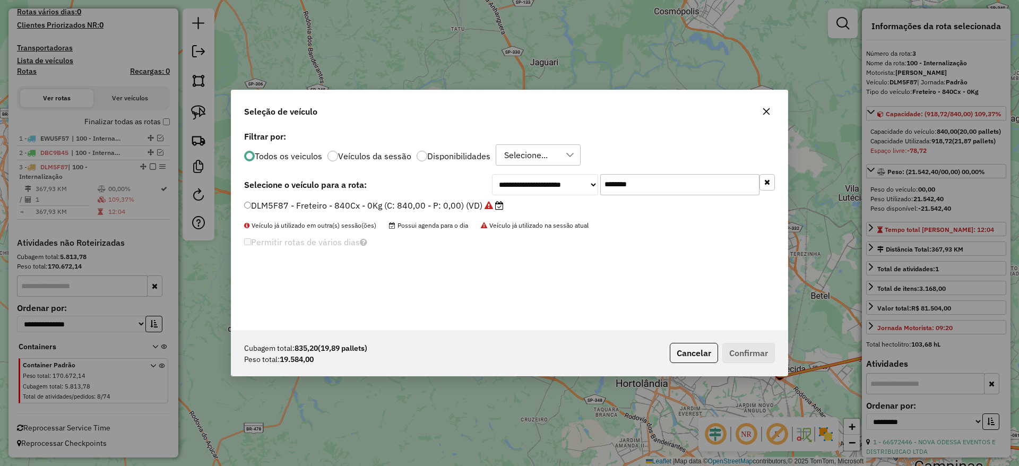
click at [438, 205] on label "DLM5F87 - Freteiro - 840Cx - 0Kg (C: 840,00 - P: 0,00) (VD)" at bounding box center [373, 205] width 259 height 13
drag, startPoint x: 381, startPoint y: 202, endPoint x: 445, endPoint y: 220, distance: 65.8
click at [381, 203] on label "DLM5F87 - Freteiro - 840Cx - 0Kg (C: 840,00 - P: 0,00) (VD)" at bounding box center [373, 205] width 259 height 13
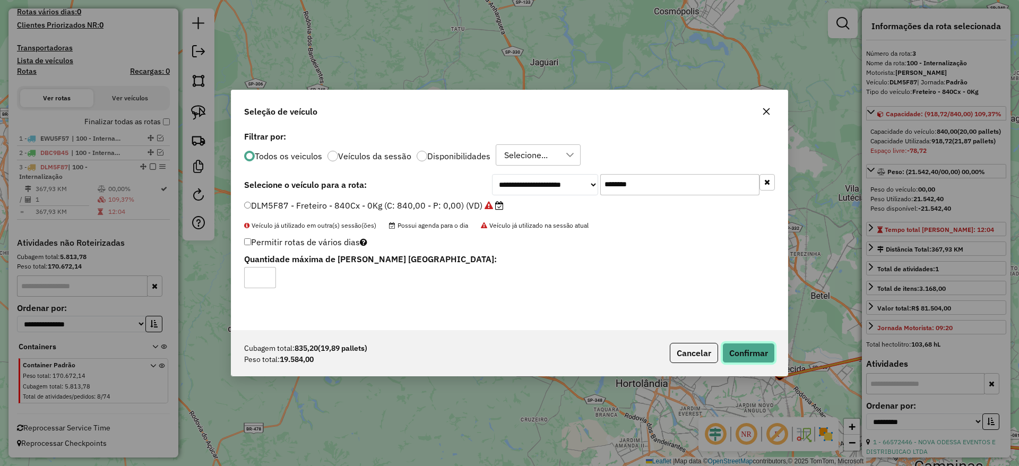
click at [738, 349] on button "Confirmar" at bounding box center [748, 353] width 53 height 20
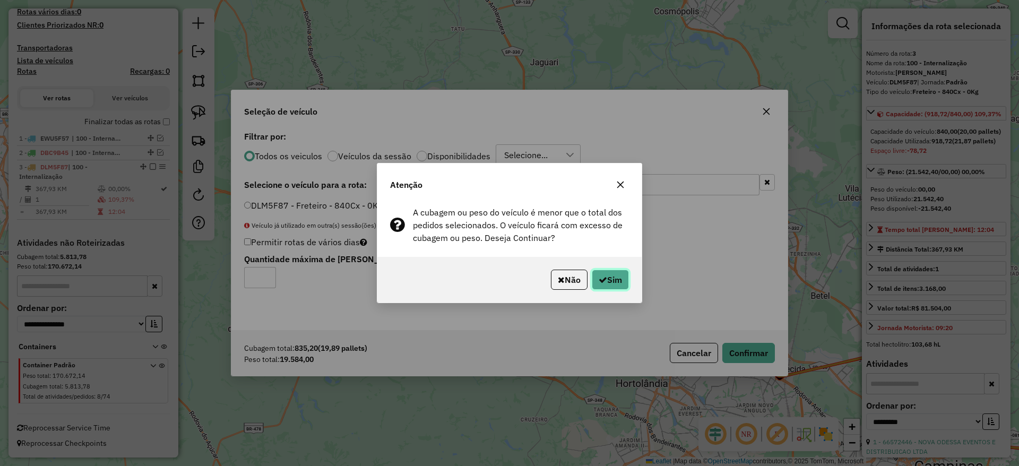
click at [600, 272] on button "Sim" at bounding box center [610, 280] width 37 height 20
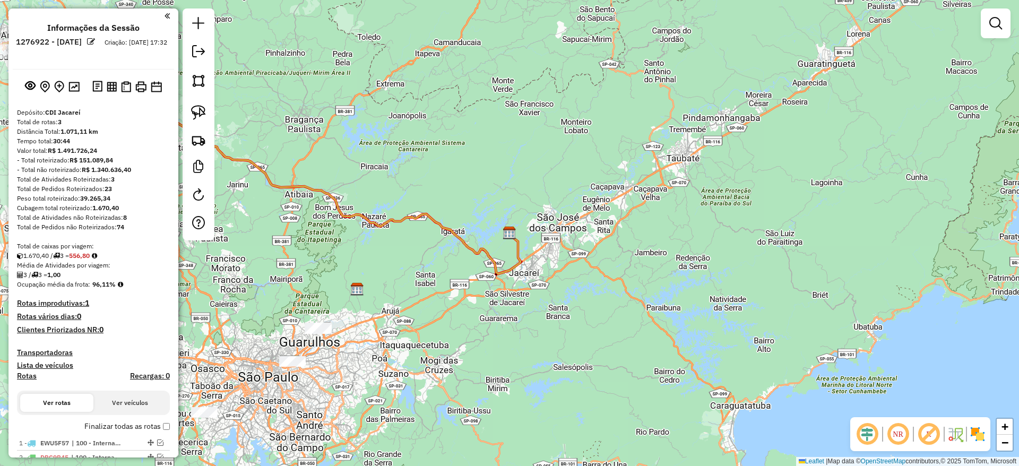
drag, startPoint x: 427, startPoint y: 247, endPoint x: 659, endPoint y: 254, distance: 232.5
click at [663, 256] on div "Janela de atendimento Grade de atendimento Capacidade Transportadoras Veículos …" at bounding box center [509, 233] width 1019 height 466
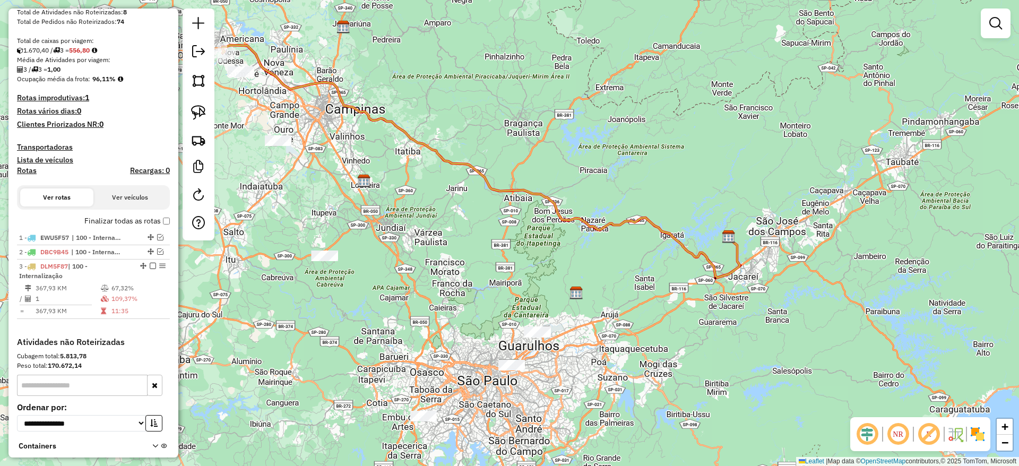
select select "**********"
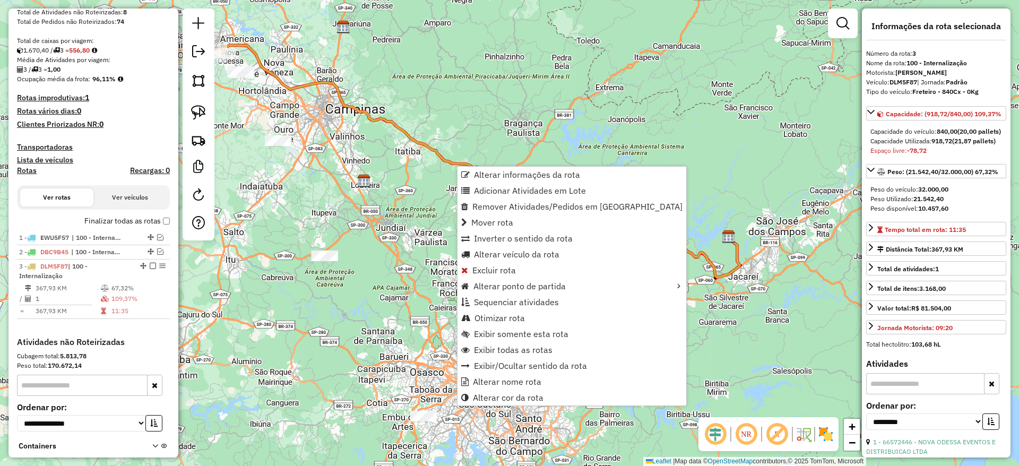
scroll to position [305, 0]
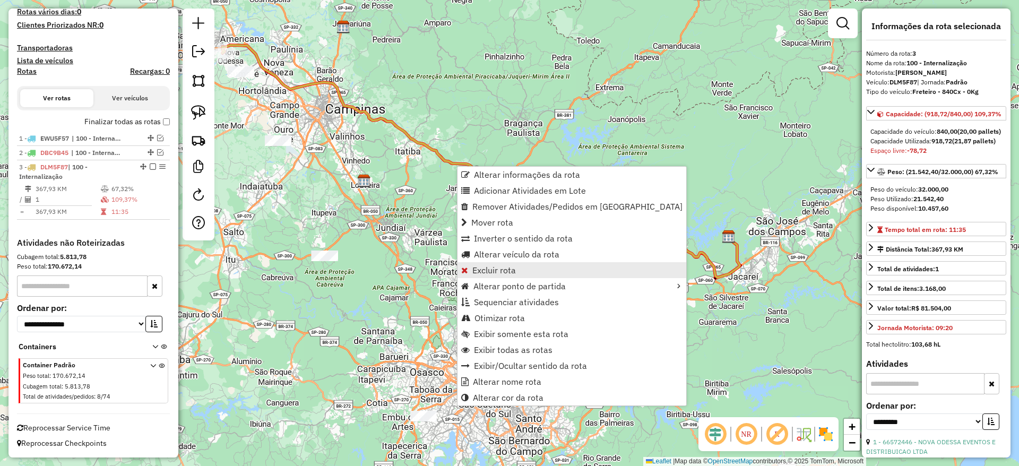
click at [505, 266] on span "Excluir rota" at bounding box center [494, 270] width 44 height 8
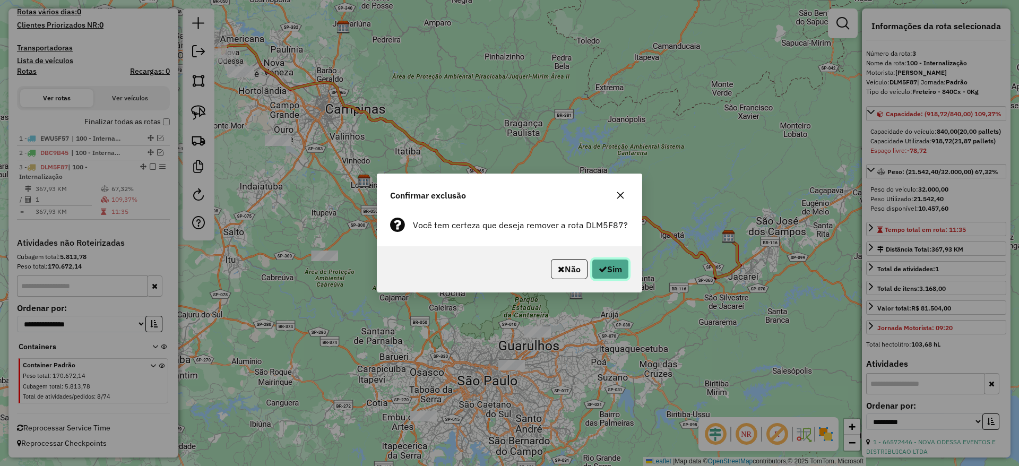
click at [616, 264] on button "Sim" at bounding box center [610, 269] width 37 height 20
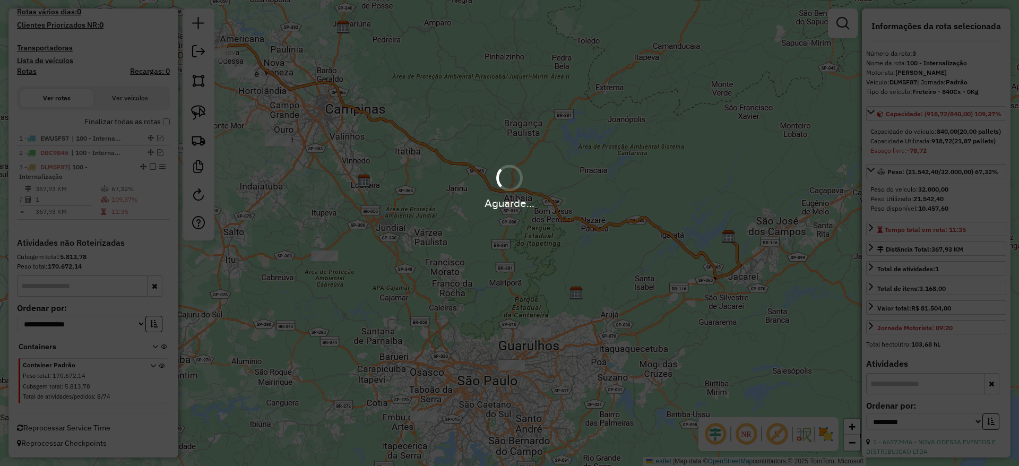
scroll to position [245, 0]
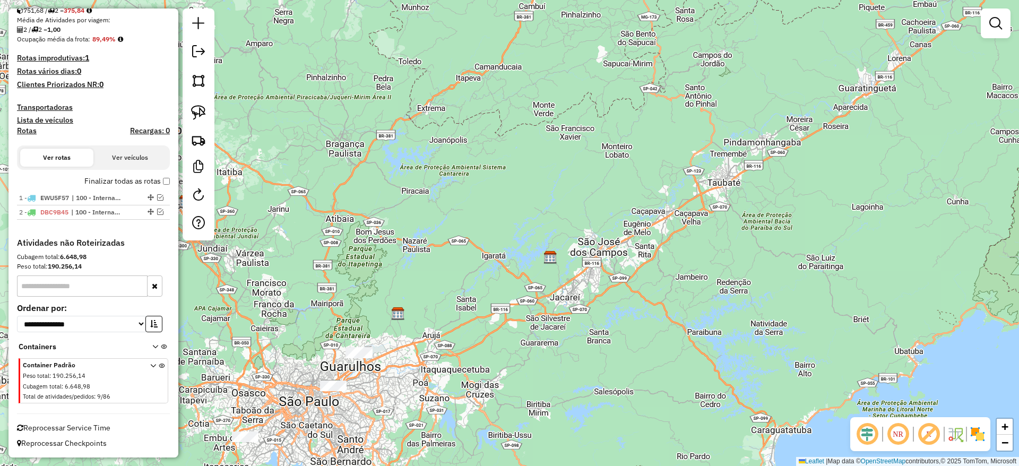
drag, startPoint x: 325, startPoint y: 159, endPoint x: 686, endPoint y: 251, distance: 372.4
click at [684, 251] on div "Janela de atendimento Grade de atendimento Capacidade Transportadoras Veículos …" at bounding box center [509, 233] width 1019 height 466
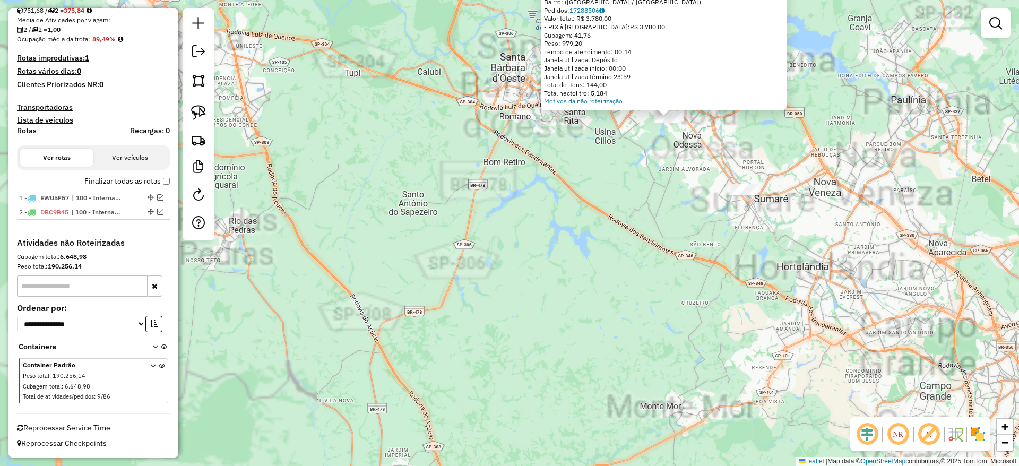
click at [476, 216] on div "Atividade não roteirizada 66572446 - NOVA ODESSA EVENTOS E DISTRIBUICAO LTDA En…" at bounding box center [509, 233] width 1019 height 466
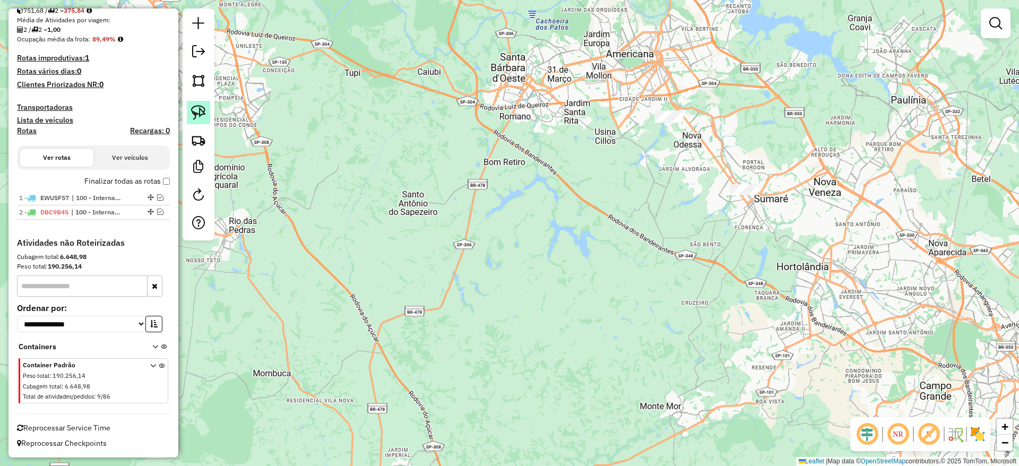
click at [196, 105] on img at bounding box center [198, 112] width 15 height 15
drag, startPoint x: 574, startPoint y: 56, endPoint x: 718, endPoint y: 112, distance: 154.4
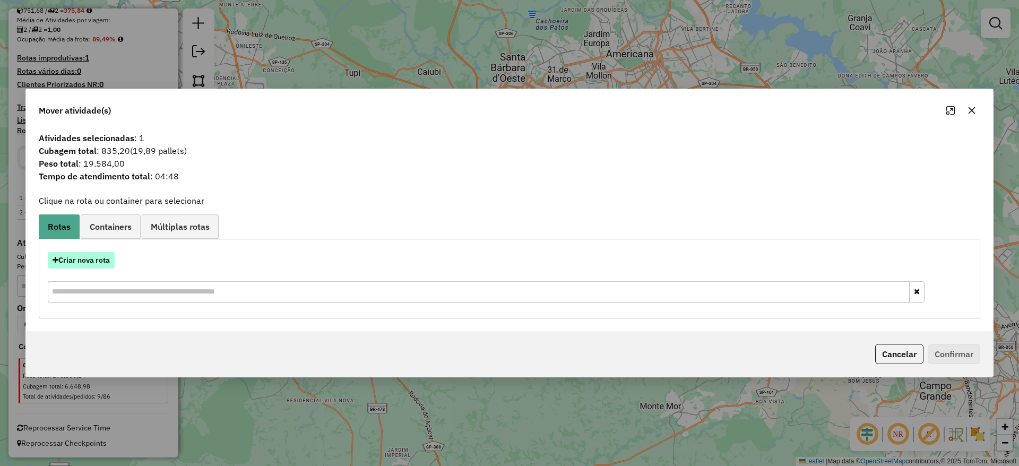
click at [85, 258] on button "Criar nova rota" at bounding box center [81, 260] width 67 height 16
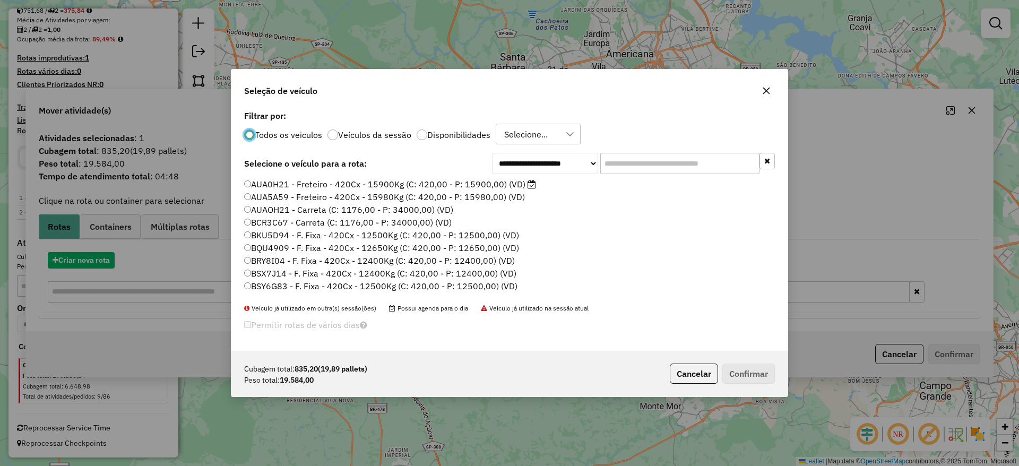
scroll to position [6, 3]
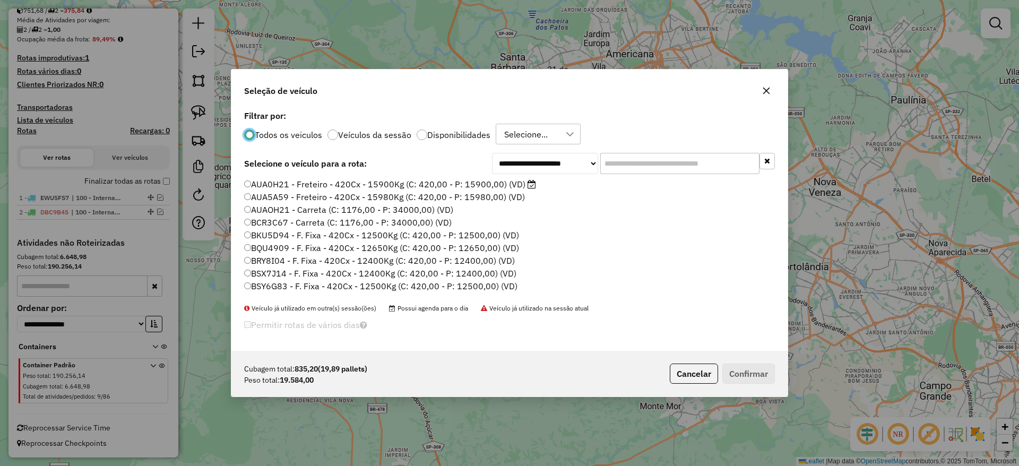
click at [613, 160] on input "text" at bounding box center [679, 163] width 159 height 21
paste input "*******"
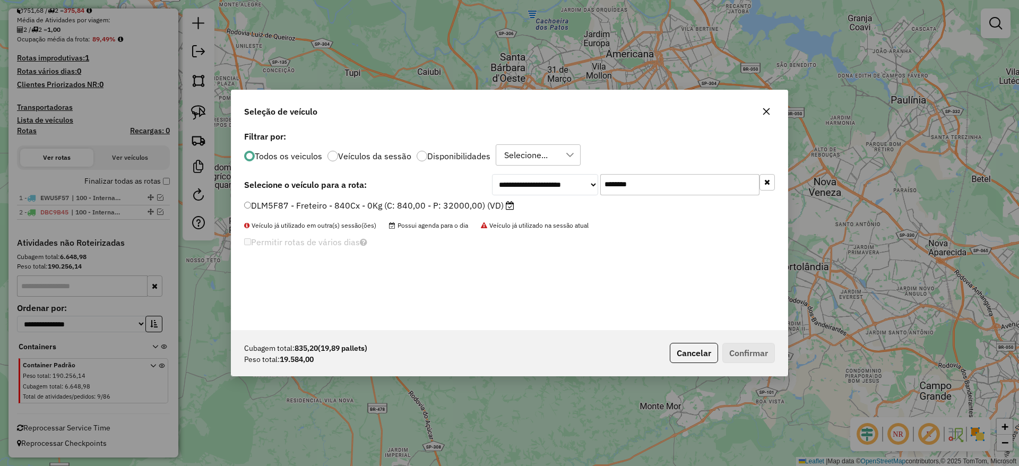
type input "*******"
drag, startPoint x: 410, startPoint y: 205, endPoint x: 439, endPoint y: 218, distance: 31.6
click at [410, 205] on label "DLM5F87 - Freteiro - 840Cx - 0Kg (C: 840,00 - P: 32000,00) (VD)" at bounding box center [379, 205] width 270 height 13
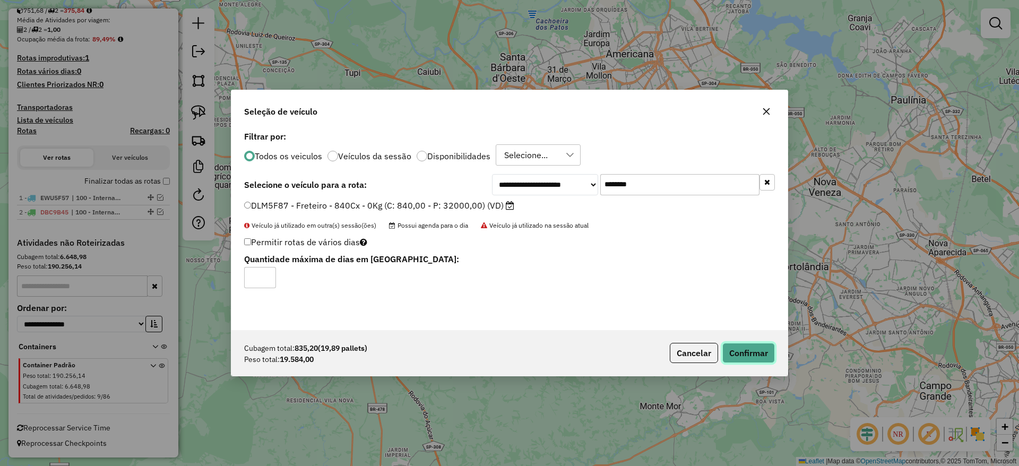
click at [752, 351] on button "Confirmar" at bounding box center [748, 353] width 53 height 20
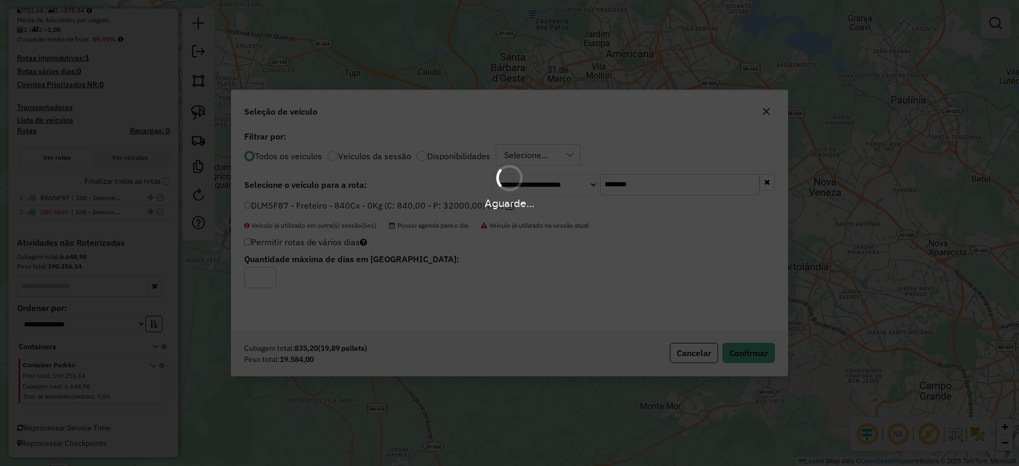
scroll to position [305, 0]
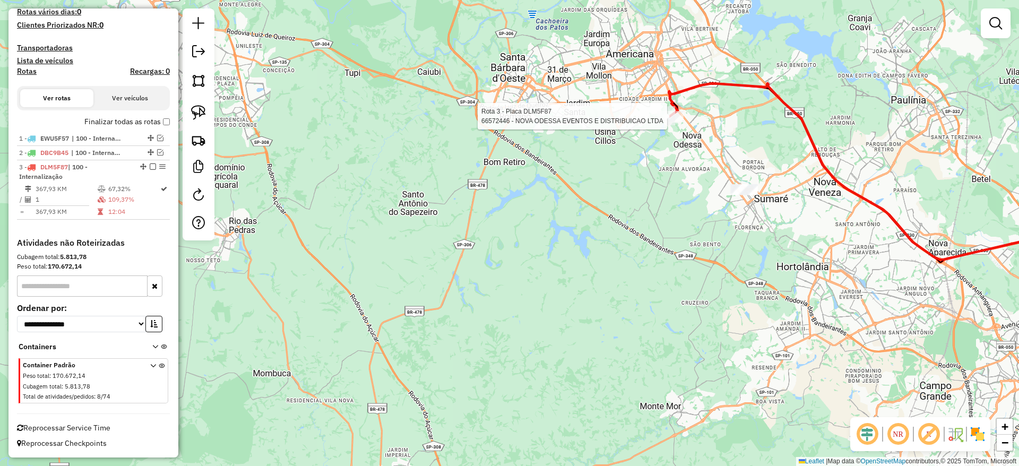
click at [663, 121] on div at bounding box center [670, 116] width 27 height 11
select select "**********"
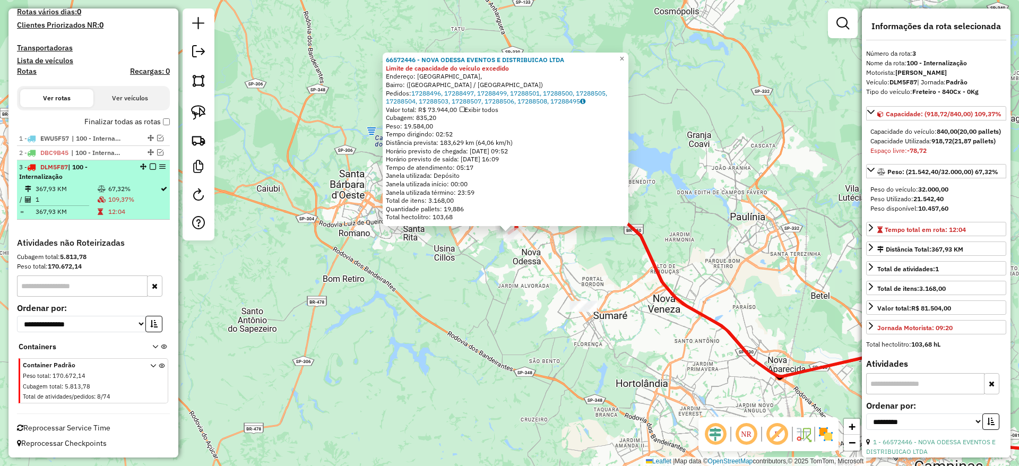
click at [150, 169] on em at bounding box center [153, 166] width 6 height 6
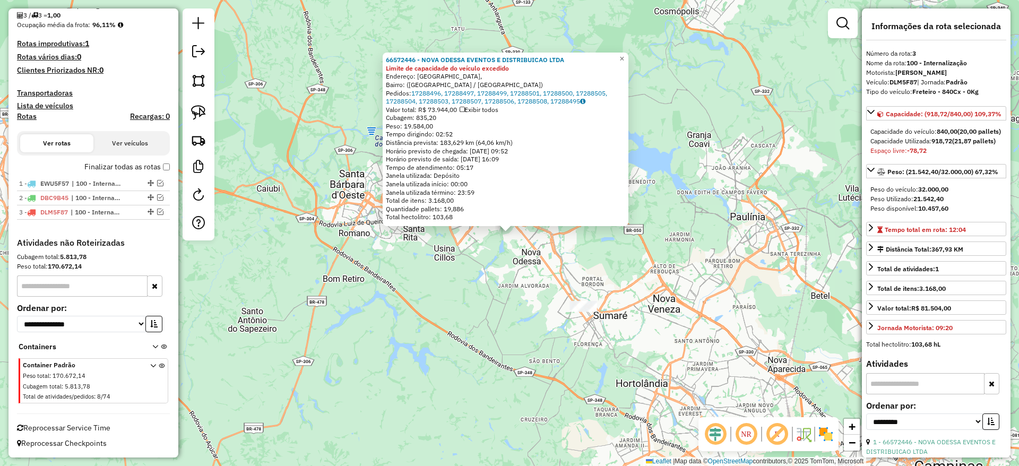
scroll to position [259, 0]
click at [375, 275] on div "66572446 - NOVA ODESSA EVENTOS E DISTRIBUICAO LTDA Limite de capacidade do veíc…" at bounding box center [509, 233] width 1019 height 466
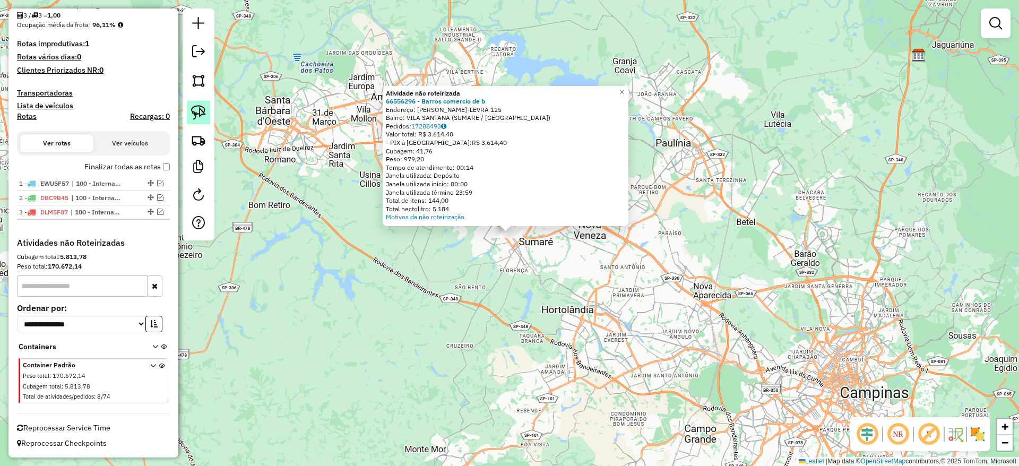
drag, startPoint x: 198, startPoint y: 108, endPoint x: 357, endPoint y: 258, distance: 218.4
click at [197, 110] on img at bounding box center [198, 112] width 15 height 15
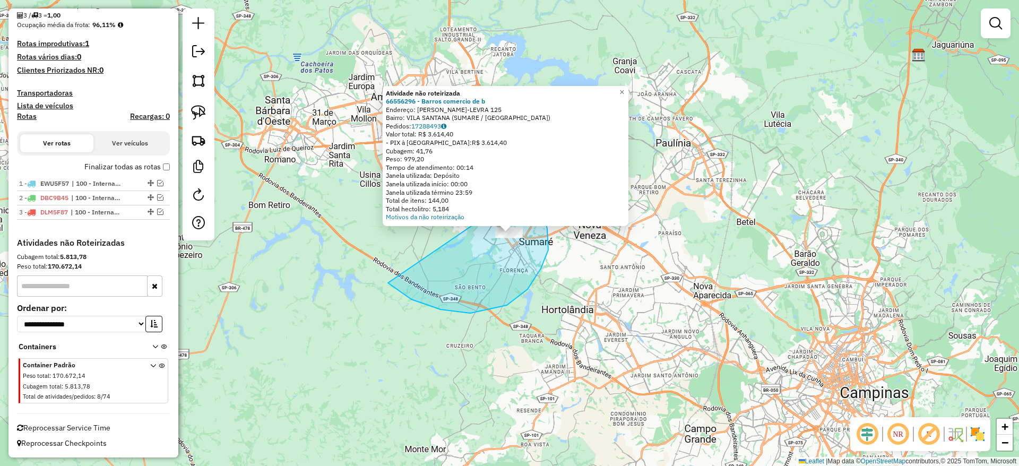
drag, startPoint x: 547, startPoint y: 229, endPoint x: 531, endPoint y: 185, distance: 47.0
click at [531, 185] on div "Atividade não roteirizada 66556296 - [PERSON_NAME] comercio de b Endereço: [PER…" at bounding box center [509, 233] width 1019 height 466
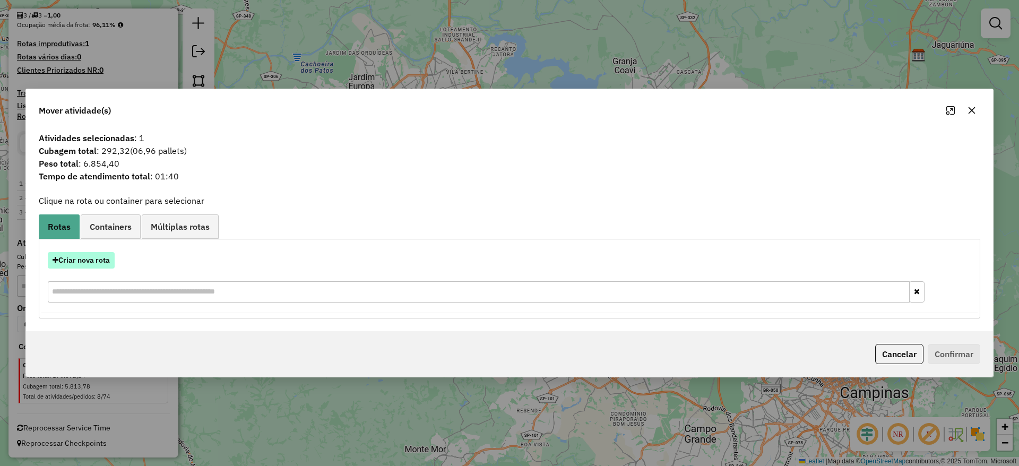
click at [89, 259] on button "Criar nova rota" at bounding box center [81, 260] width 67 height 16
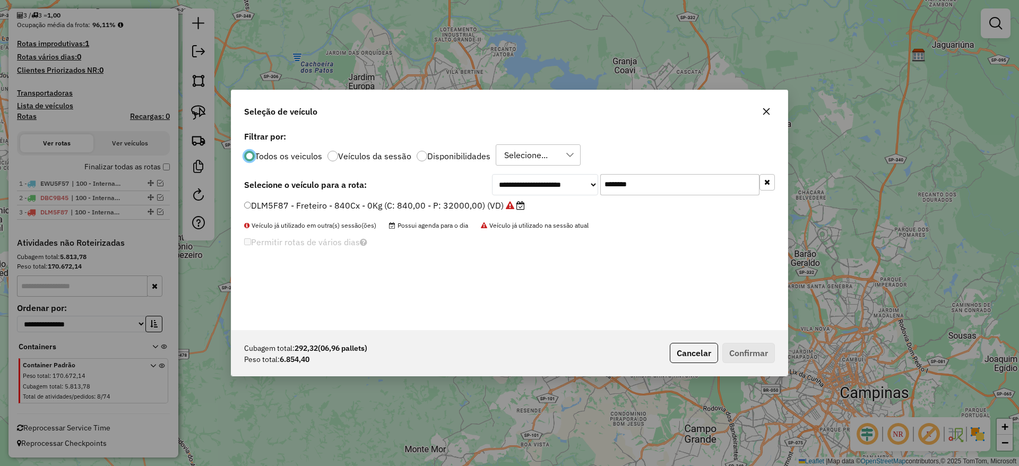
scroll to position [6, 3]
drag, startPoint x: 497, startPoint y: 194, endPoint x: 469, endPoint y: 204, distance: 29.9
click at [481, 198] on div "**********" at bounding box center [509, 229] width 556 height 202
paste input "text"
type input "*******"
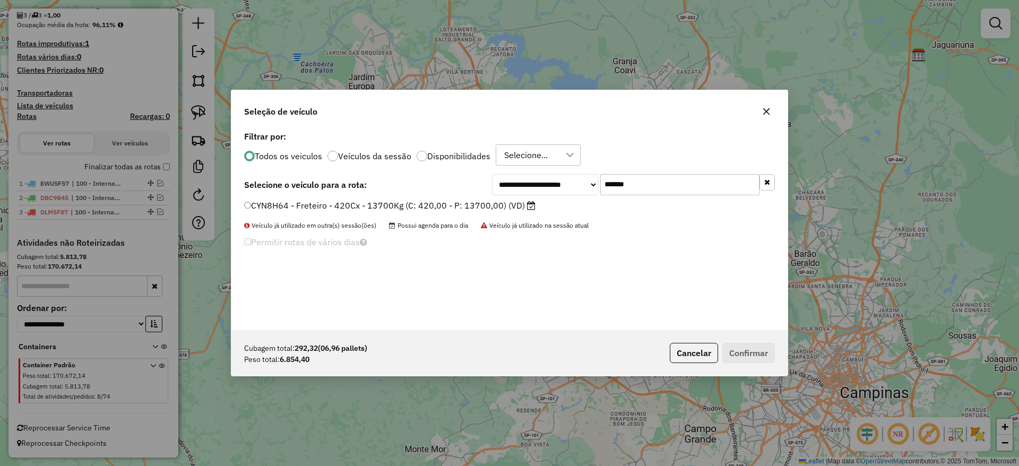
click at [431, 207] on label "CYN8H64 - Freteiro - 420Cx - 13700Kg (C: 420,00 - P: 13700,00) (VD)" at bounding box center [389, 205] width 291 height 13
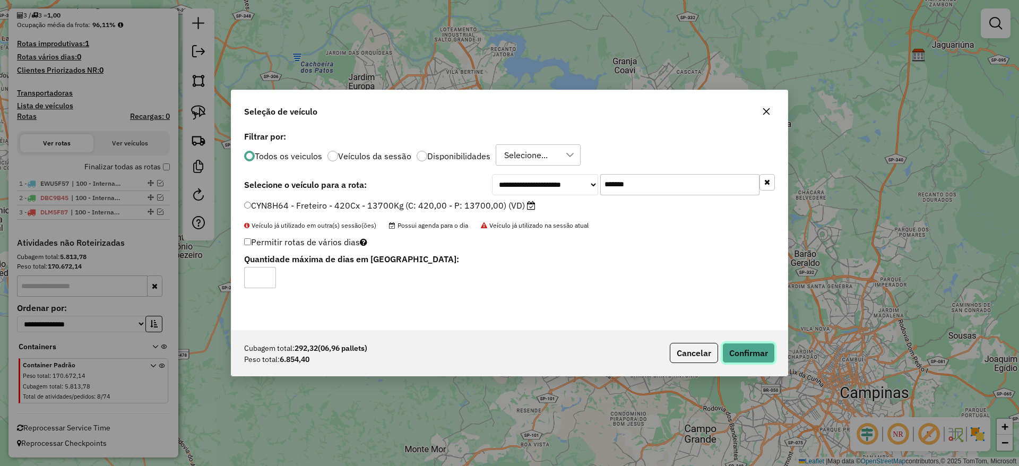
click at [757, 352] on button "Confirmar" at bounding box center [748, 353] width 53 height 20
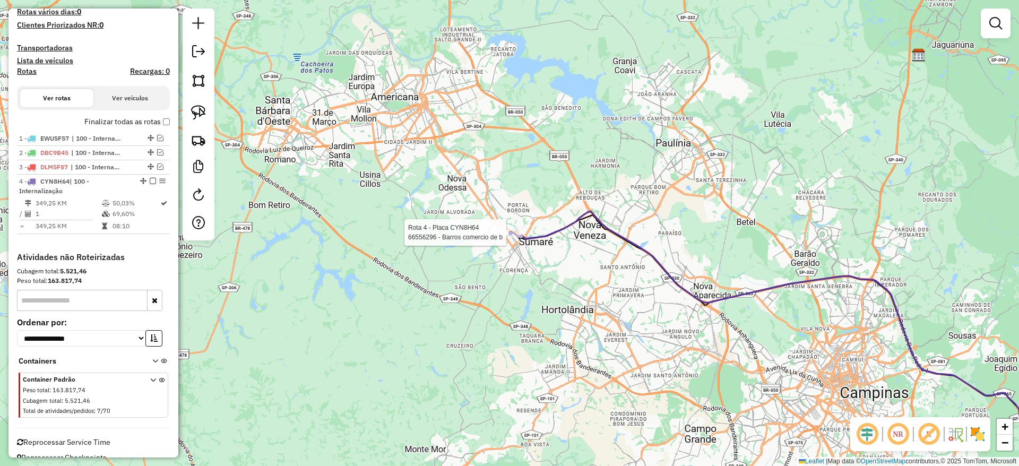
select select "**********"
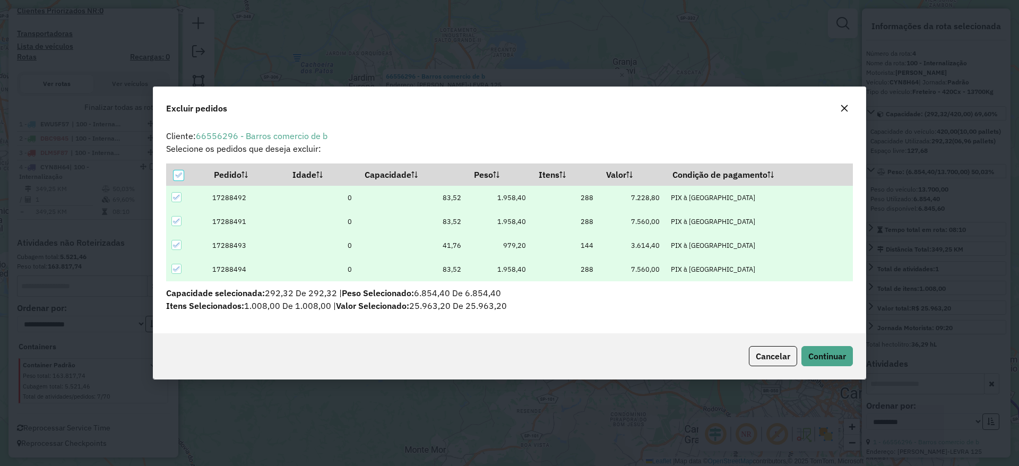
scroll to position [0, 0]
click at [838, 103] on button "button" at bounding box center [844, 108] width 17 height 17
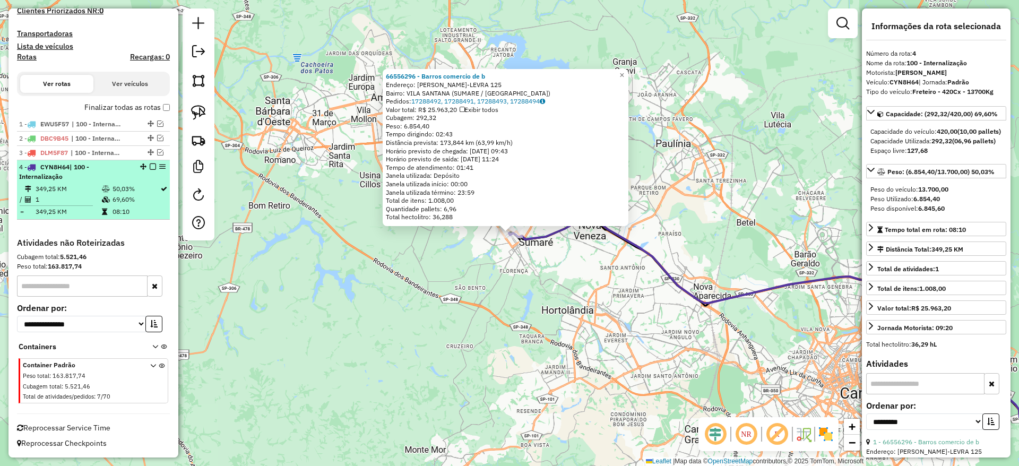
click at [150, 170] on div "4 - CYN8H64 | 100 - Internalização" at bounding box center [93, 171] width 149 height 19
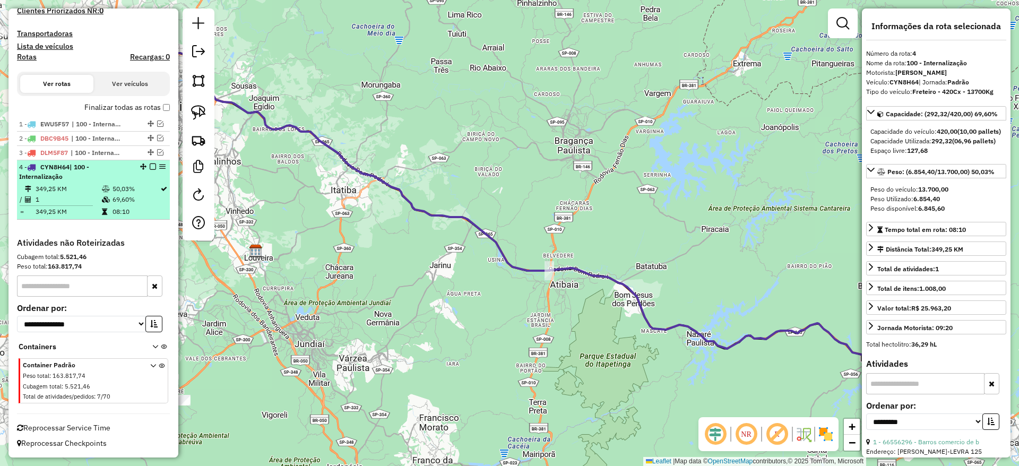
click at [150, 166] on em at bounding box center [153, 166] width 6 height 6
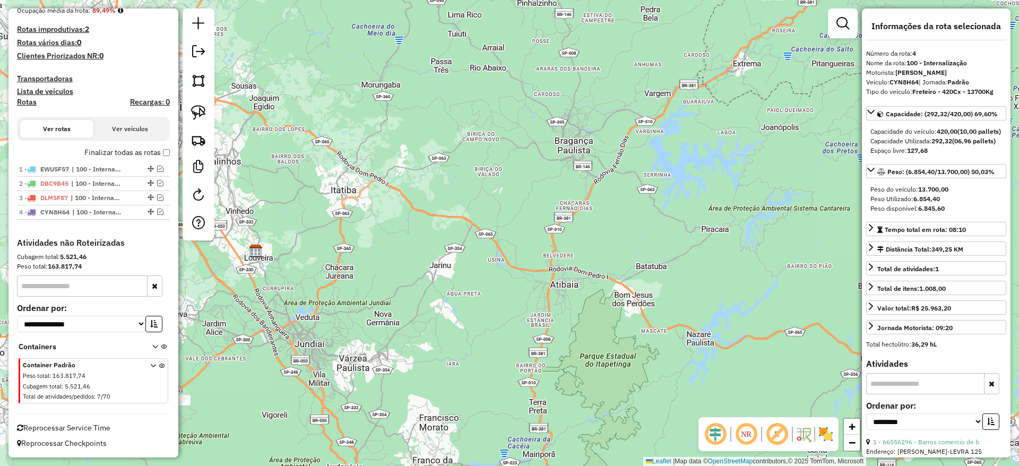
scroll to position [274, 0]
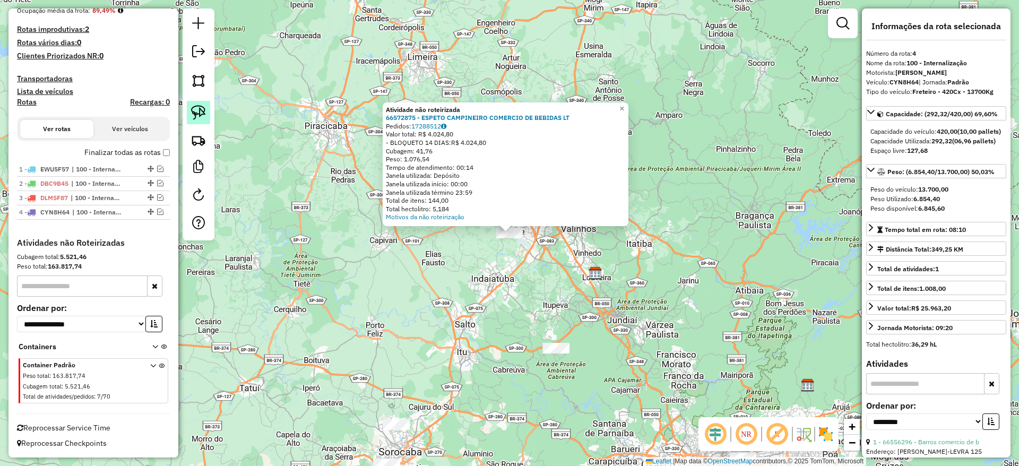
click at [190, 110] on link at bounding box center [198, 112] width 23 height 23
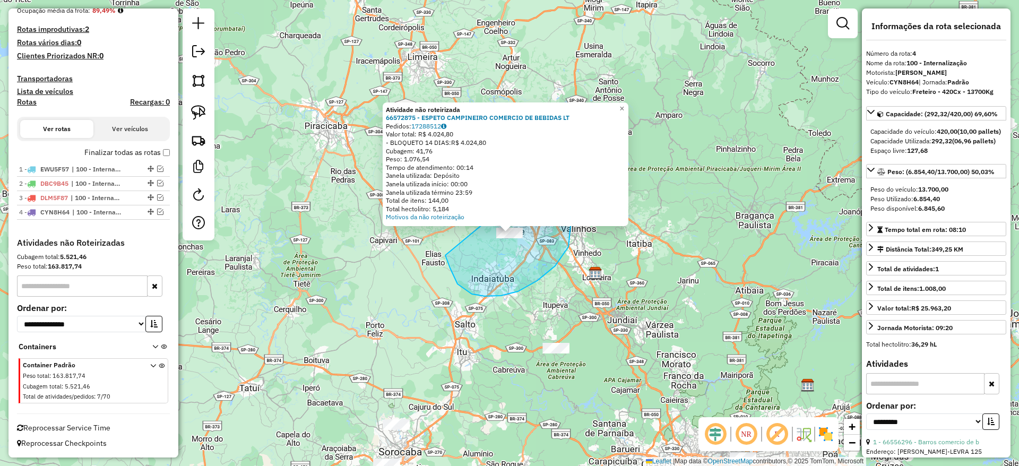
drag, startPoint x: 445, startPoint y: 255, endPoint x: 544, endPoint y: 164, distance: 134.8
click at [544, 164] on div "Atividade não roteirizada 66572875 - ESPETO CAMPINEIRO COMERCIO DE BEBIDAS LT P…" at bounding box center [509, 233] width 1019 height 466
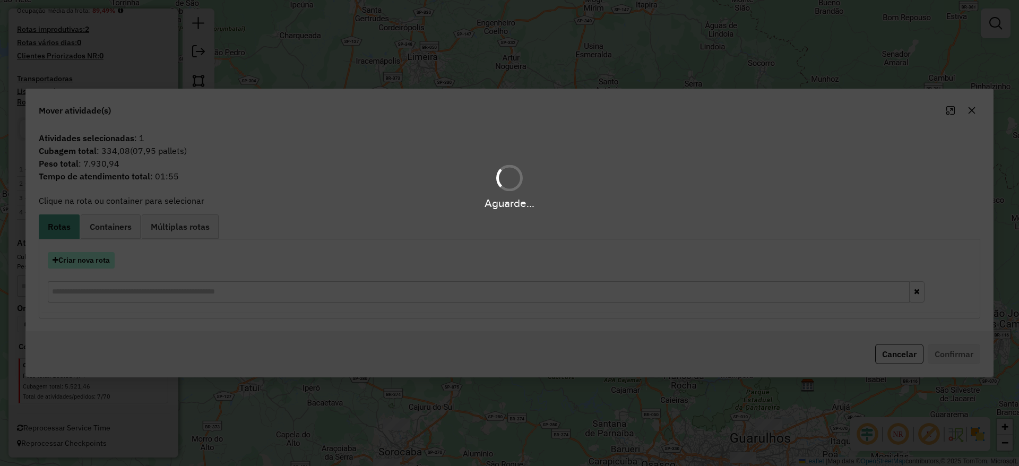
click at [97, 259] on button "Criar nova rota" at bounding box center [81, 260] width 67 height 16
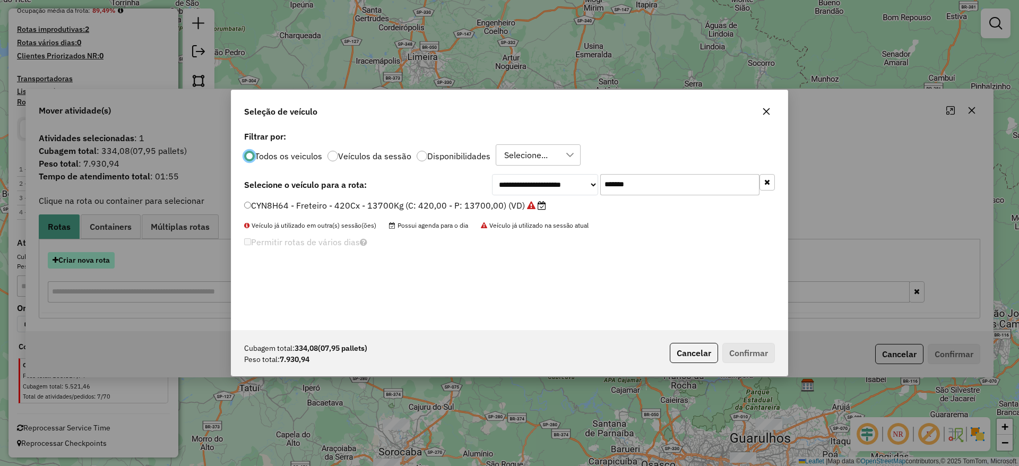
scroll to position [6, 3]
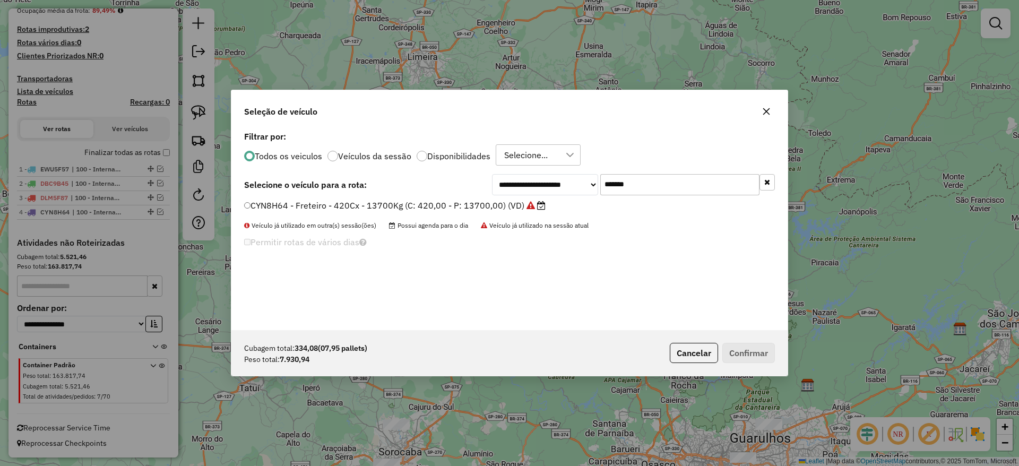
drag, startPoint x: 644, startPoint y: 178, endPoint x: 464, endPoint y: 194, distance: 180.6
click at [485, 193] on div "**********" at bounding box center [509, 184] width 531 height 21
paste input "text"
type input "*******"
drag, startPoint x: 432, startPoint y: 206, endPoint x: 493, endPoint y: 218, distance: 62.6
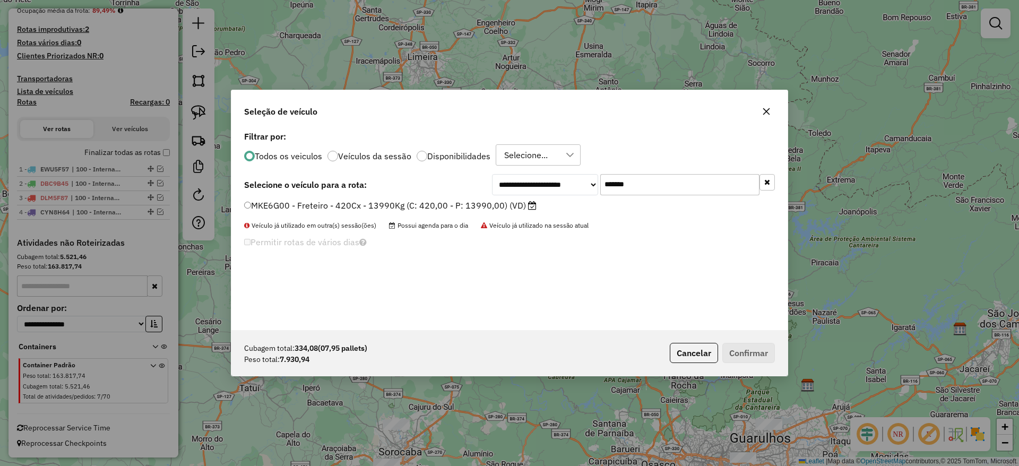
click at [432, 207] on label "MKE6G00 - Freteiro - 420Cx - 13990Kg (C: 420,00 - P: 13990,00) (VD)" at bounding box center [390, 205] width 292 height 13
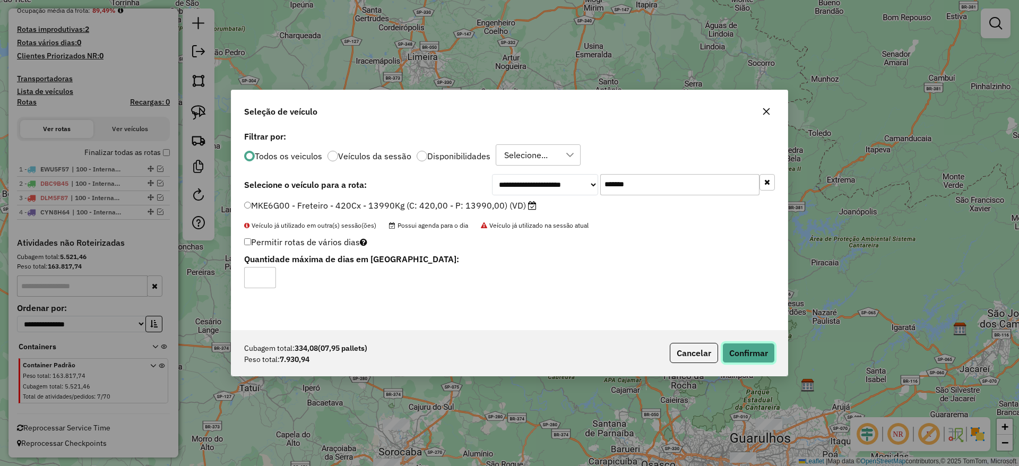
click at [759, 349] on button "Confirmar" at bounding box center [748, 353] width 53 height 20
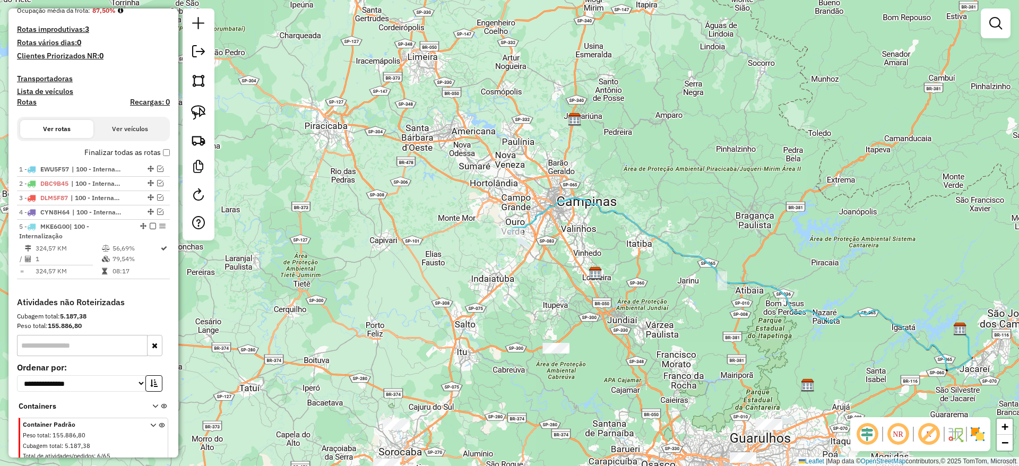
scroll to position [319, 0]
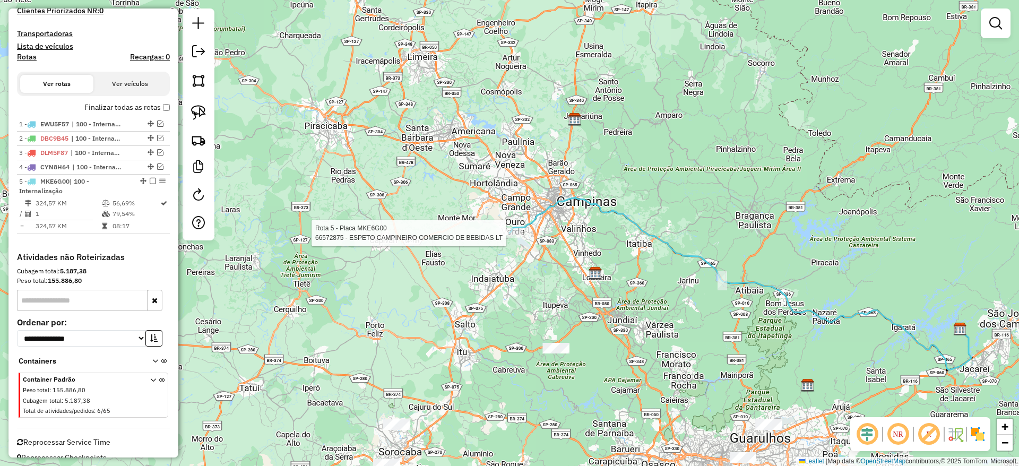
select select "**********"
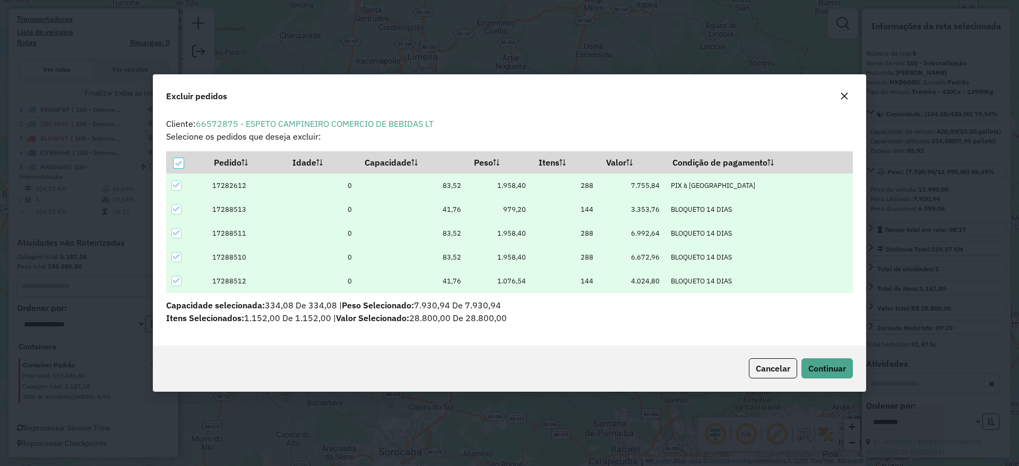
scroll to position [0, 0]
click at [847, 93] on icon "button" at bounding box center [844, 96] width 7 height 7
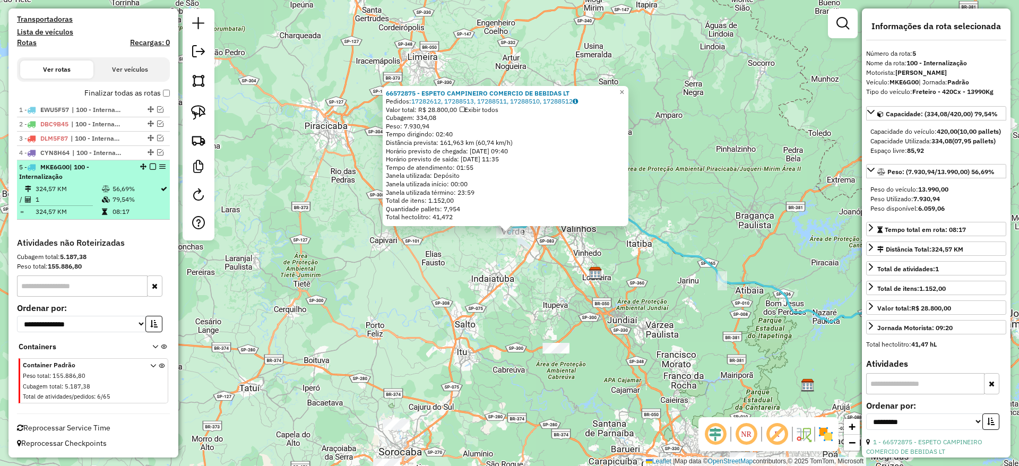
click at [150, 167] on em at bounding box center [153, 166] width 6 height 6
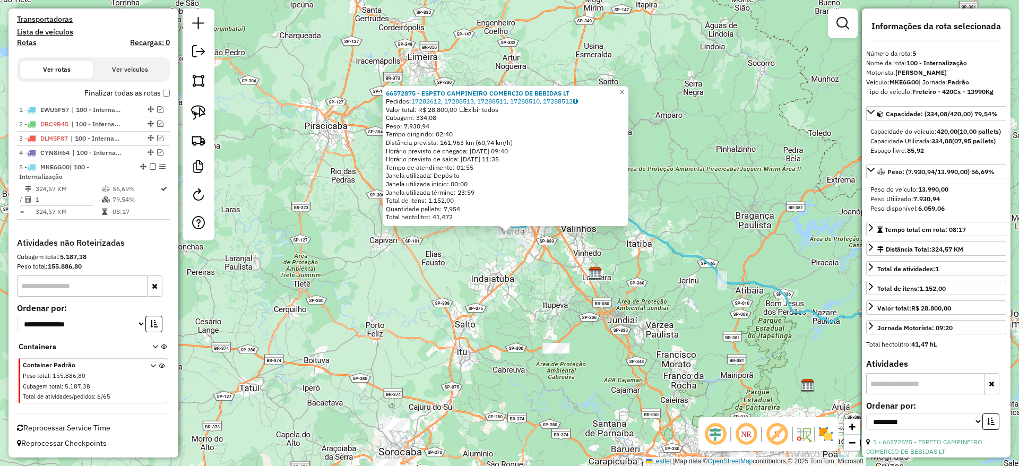
scroll to position [288, 0]
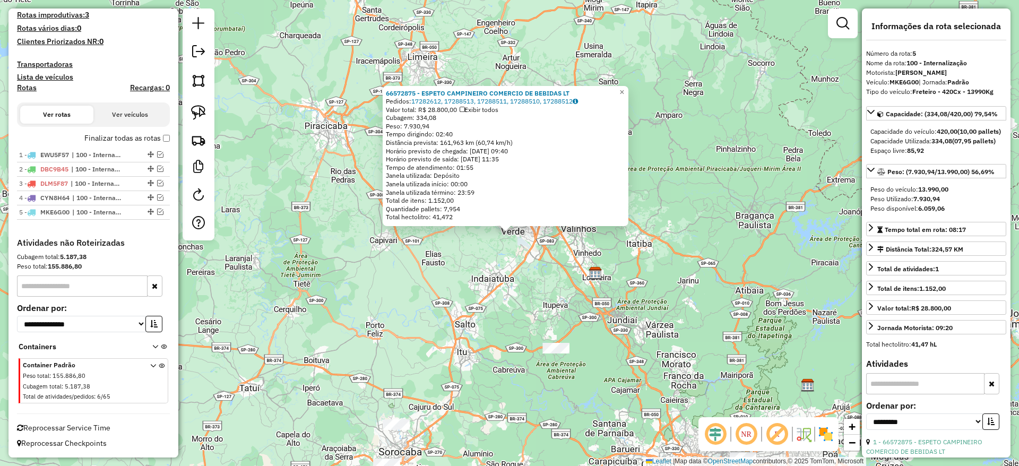
click at [544, 356] on div "66572875 - ESPETO CAMPINEIRO COMERCIO DE BEBIDAS LT Pedidos: 17282612, 17288513…" at bounding box center [509, 233] width 1019 height 466
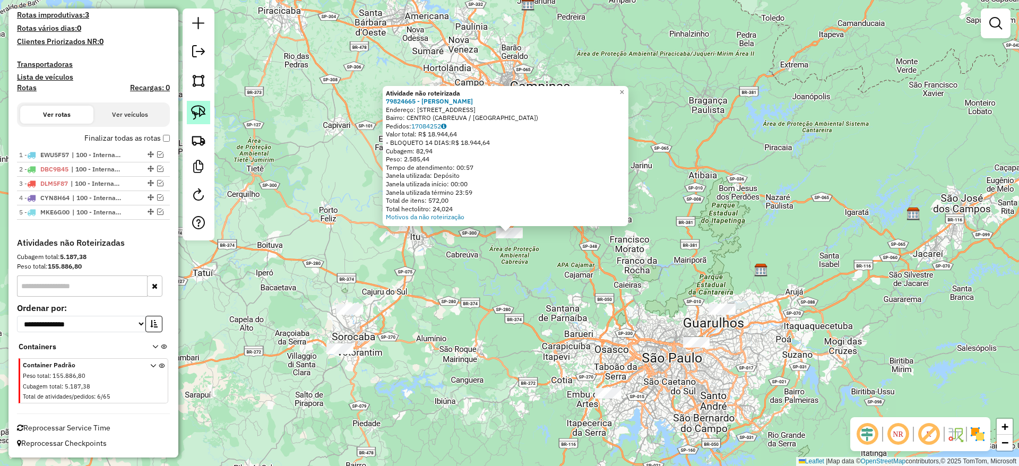
click at [203, 120] on link at bounding box center [198, 112] width 23 height 23
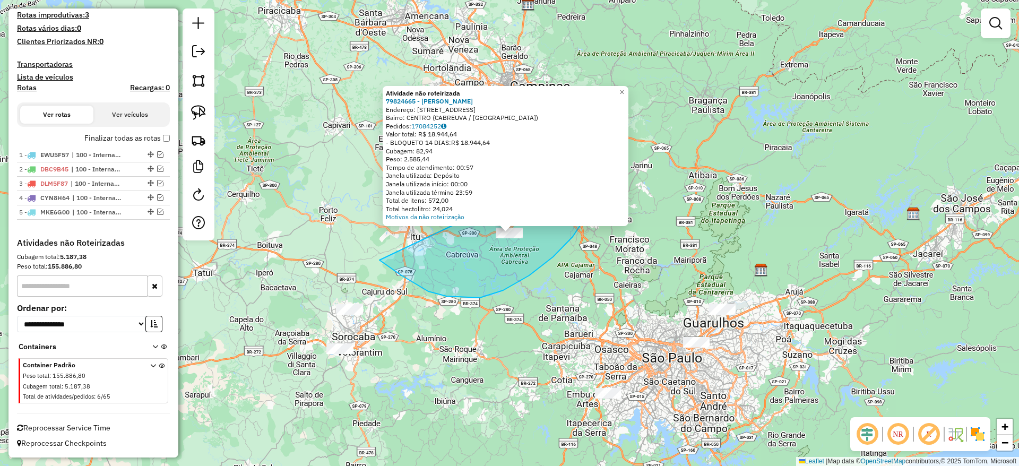
drag, startPoint x: 446, startPoint y: 296, endPoint x: 580, endPoint y: 165, distance: 187.2
click at [580, 165] on div "Atividade não roteirizada 79824665 - MARTINS CARNES Endereço: [STREET_ADDRESS] …" at bounding box center [509, 233] width 1019 height 466
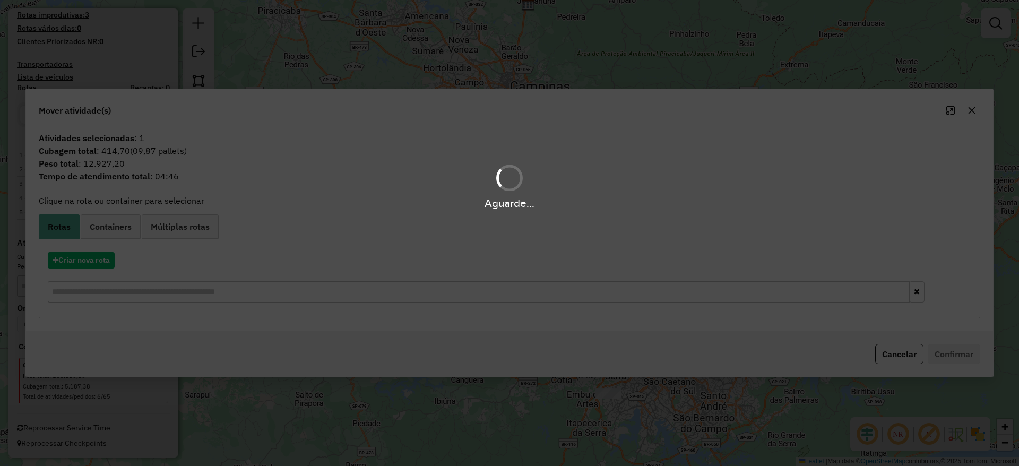
click at [92, 262] on div "Aguarde..." at bounding box center [509, 233] width 1019 height 466
click at [92, 262] on button "Criar nova rota" at bounding box center [81, 260] width 67 height 16
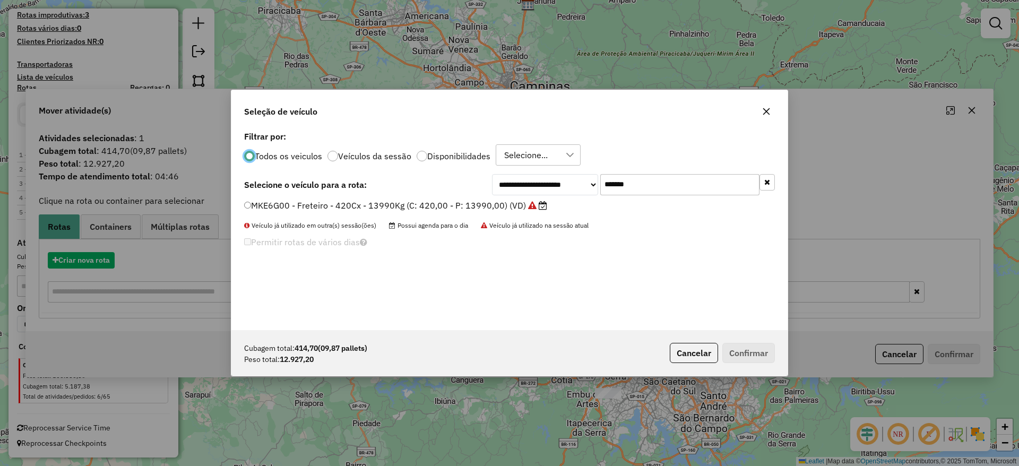
scroll to position [6, 3]
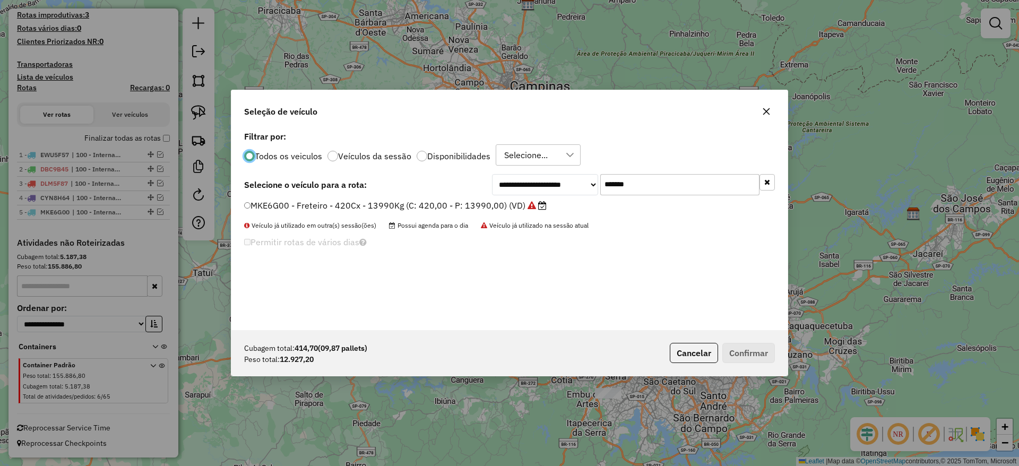
drag, startPoint x: 632, startPoint y: 181, endPoint x: 482, endPoint y: 209, distance: 152.6
click at [482, 209] on div "**********" at bounding box center [509, 229] width 556 height 202
paste input "text"
type input "*******"
click at [440, 204] on label "FOI1789 - Freteiro - 420Cx - 13360Kg (C: 420,00 - P: 13360,00) (VD)" at bounding box center [388, 205] width 289 height 13
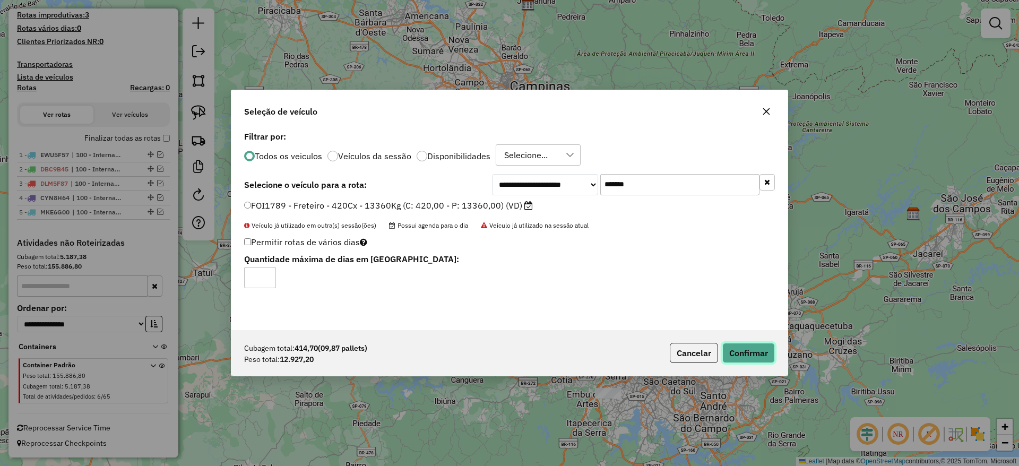
click at [745, 350] on button "Confirmar" at bounding box center [748, 353] width 53 height 20
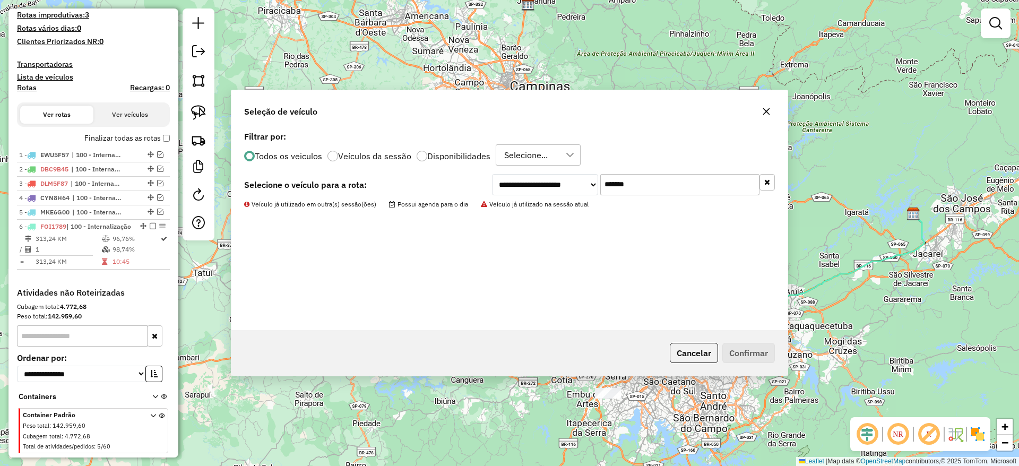
scroll to position [333, 0]
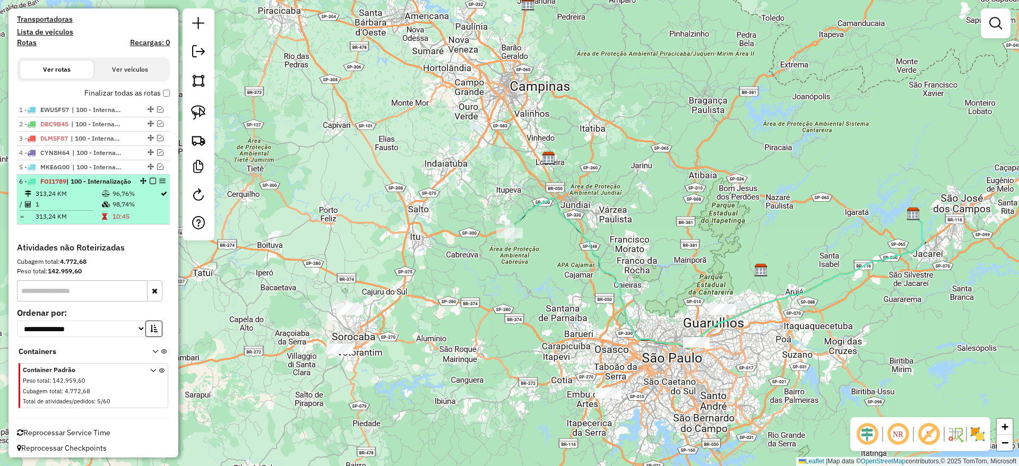
click at [150, 181] on em at bounding box center [153, 181] width 6 height 6
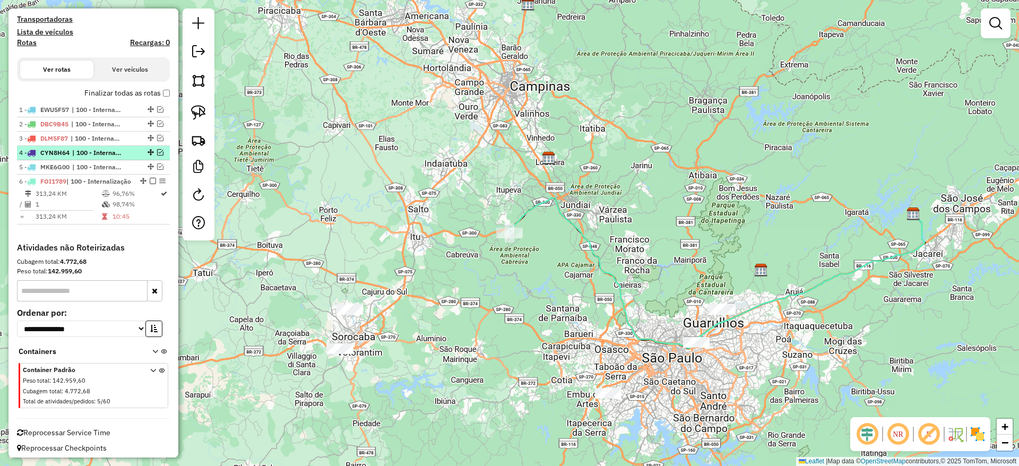
scroll to position [302, 0]
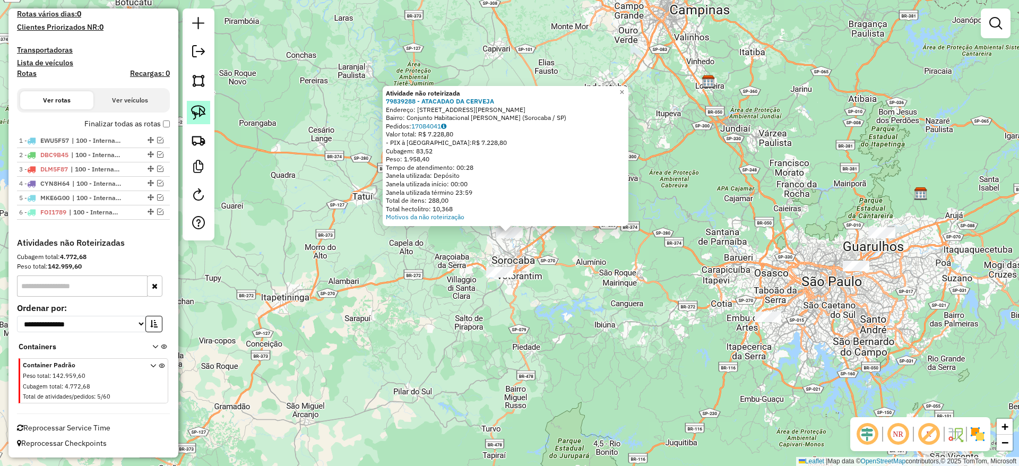
drag, startPoint x: 195, startPoint y: 108, endPoint x: 344, endPoint y: 200, distance: 175.1
click at [195, 109] on img at bounding box center [198, 112] width 15 height 15
drag, startPoint x: 420, startPoint y: 246, endPoint x: 532, endPoint y: 170, distance: 135.2
click at [550, 171] on div "Atividade não roteirizada 79839288 - ATACADAO DA CERVEJA Endereço: [STREET_ADDR…" at bounding box center [509, 233] width 1019 height 466
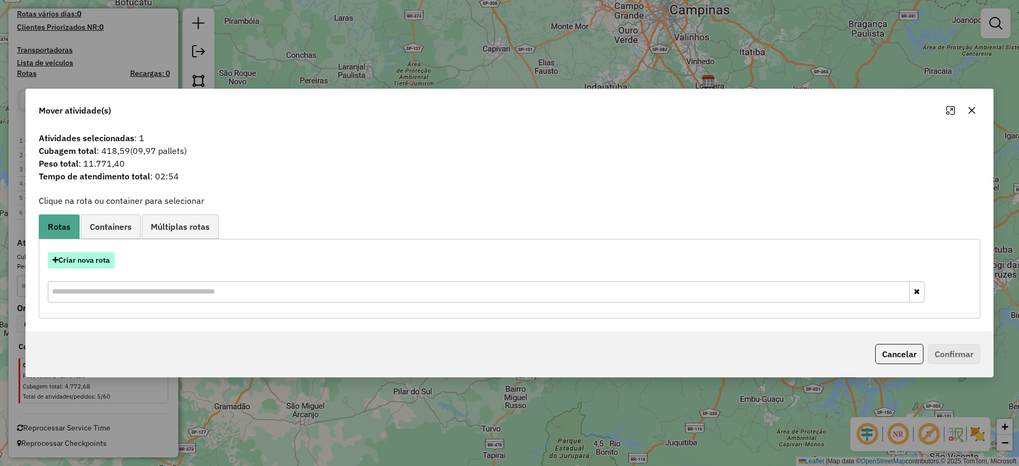
click at [96, 253] on button "Criar nova rota" at bounding box center [81, 260] width 67 height 16
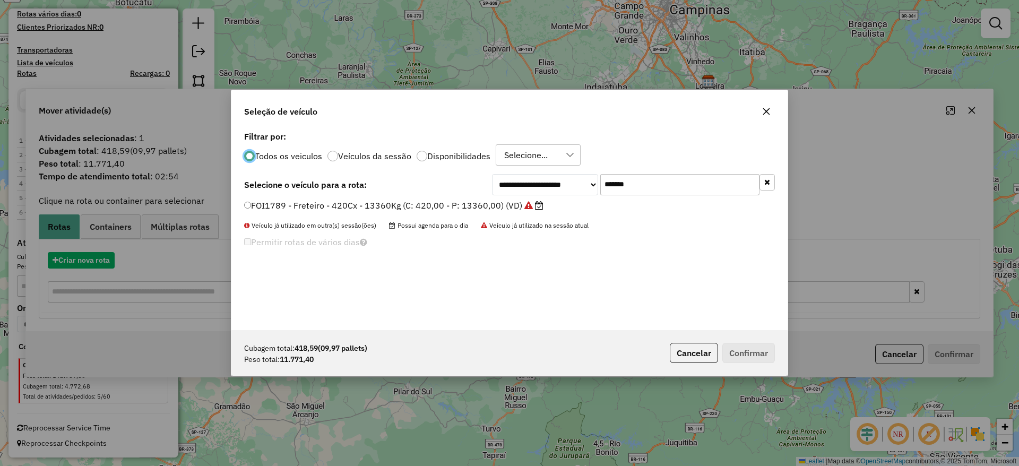
scroll to position [6, 3]
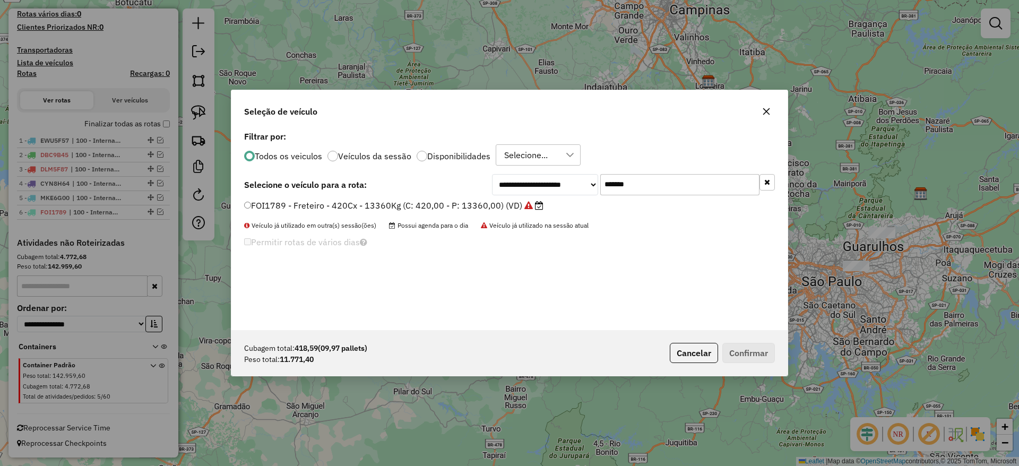
drag, startPoint x: 659, startPoint y: 183, endPoint x: 469, endPoint y: 204, distance: 191.1
click at [480, 200] on div "**********" at bounding box center [509, 229] width 556 height 202
paste input "text"
type input "*******"
click at [463, 204] on label "DMA5I06 - Freteiro - 420Cx - 13500Kg (C: 420,00 - P: 13500,00) (VD)" at bounding box center [389, 205] width 291 height 13
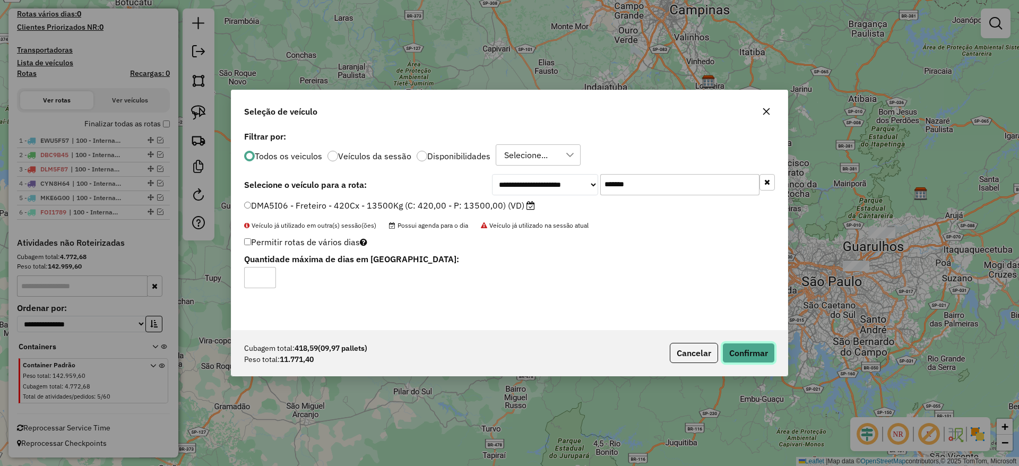
click at [757, 346] on button "Confirmar" at bounding box center [748, 353] width 53 height 20
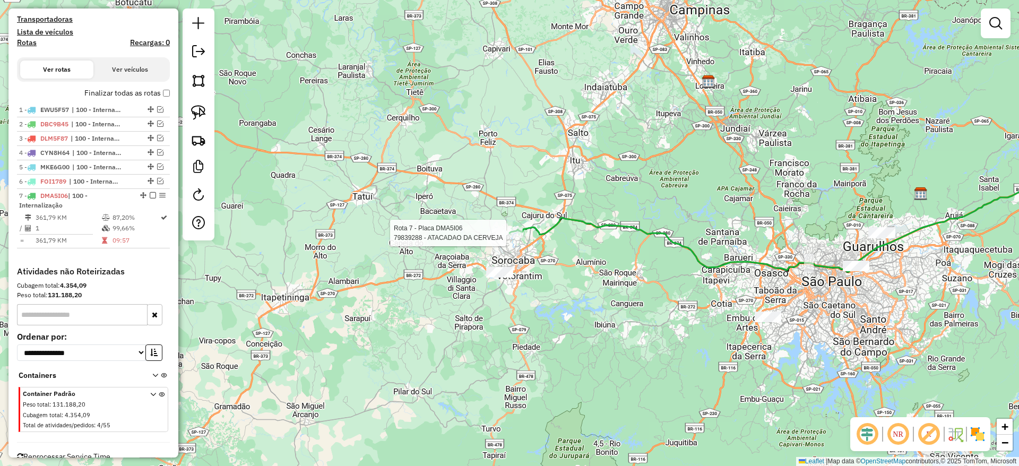
scroll to position [362, 0]
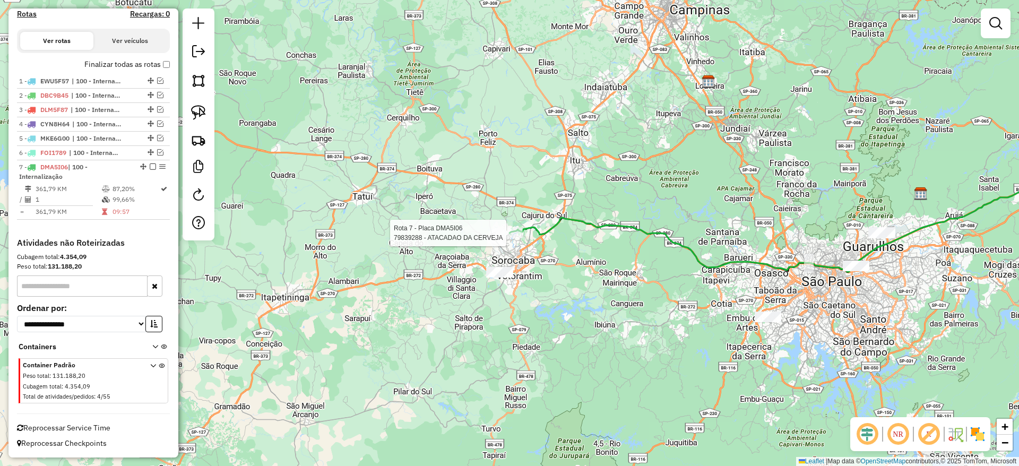
select select "**********"
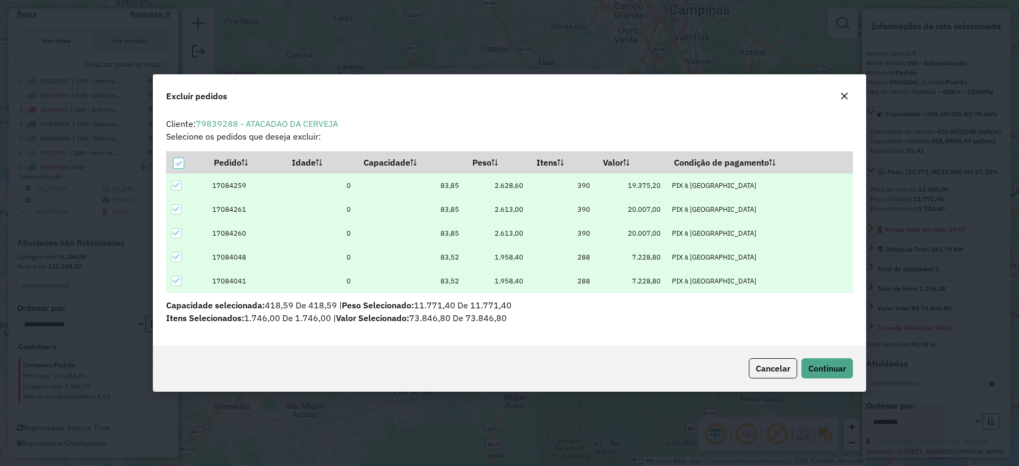
scroll to position [0, 0]
click at [843, 89] on button "button" at bounding box center [844, 96] width 17 height 17
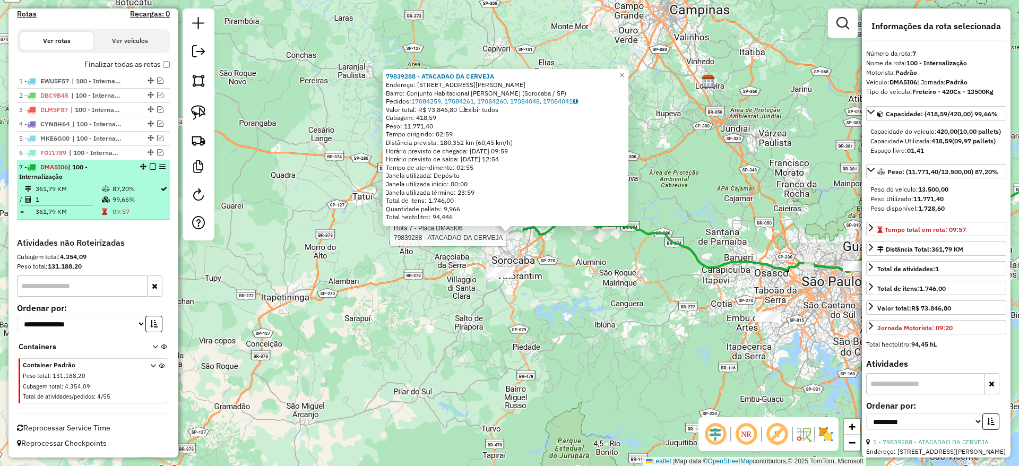
click at [150, 168] on em at bounding box center [153, 166] width 6 height 6
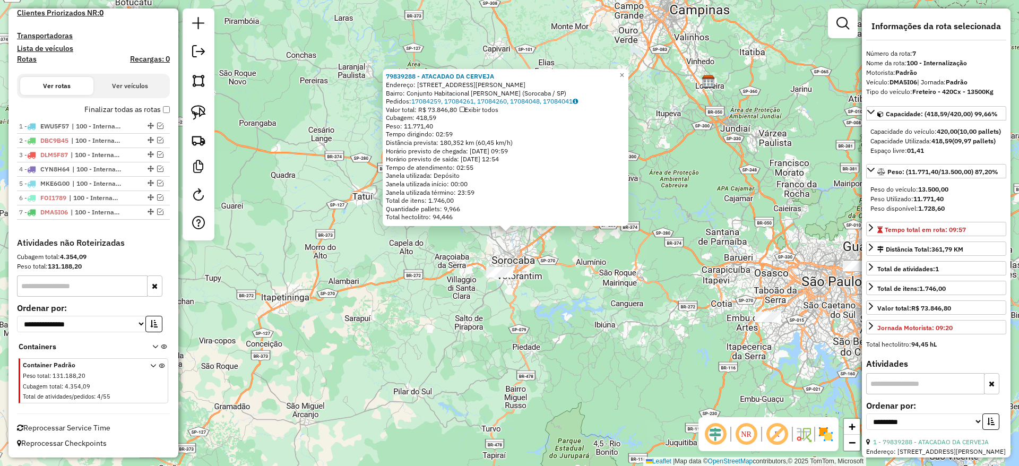
click at [407, 283] on div "79839288 - ATACADAO DA CERVEJA Endereço: [STREET_ADDRESS][PERSON_NAME] Bairro: …" at bounding box center [509, 233] width 1019 height 466
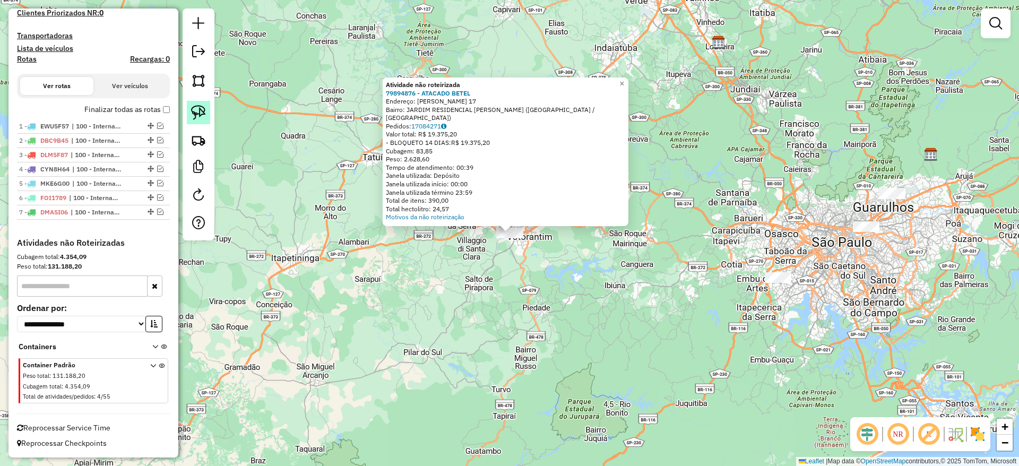
click at [195, 109] on img at bounding box center [198, 112] width 15 height 15
drag, startPoint x: 435, startPoint y: 303, endPoint x: 557, endPoint y: 97, distance: 239.8
click at [557, 97] on div "Atividade não roteirizada 79894876 - ATACADO [PERSON_NAME]: [PERSON_NAME] 17 Ba…" at bounding box center [509, 233] width 1019 height 466
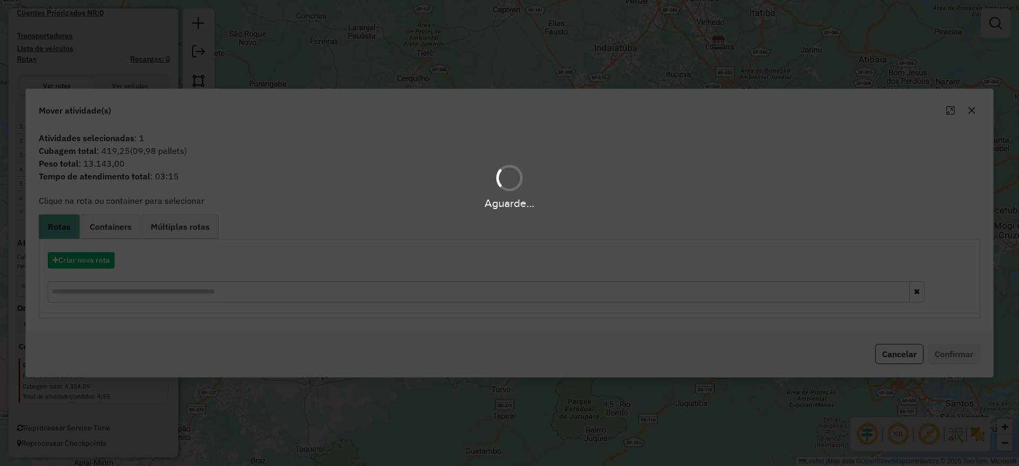
click at [105, 263] on div "Aguarde..." at bounding box center [509, 233] width 1019 height 466
click at [105, 263] on hb-app "Aguarde... Pop-up bloqueado! Seu navegador bloqueou automáticamente a abertura …" at bounding box center [509, 233] width 1019 height 466
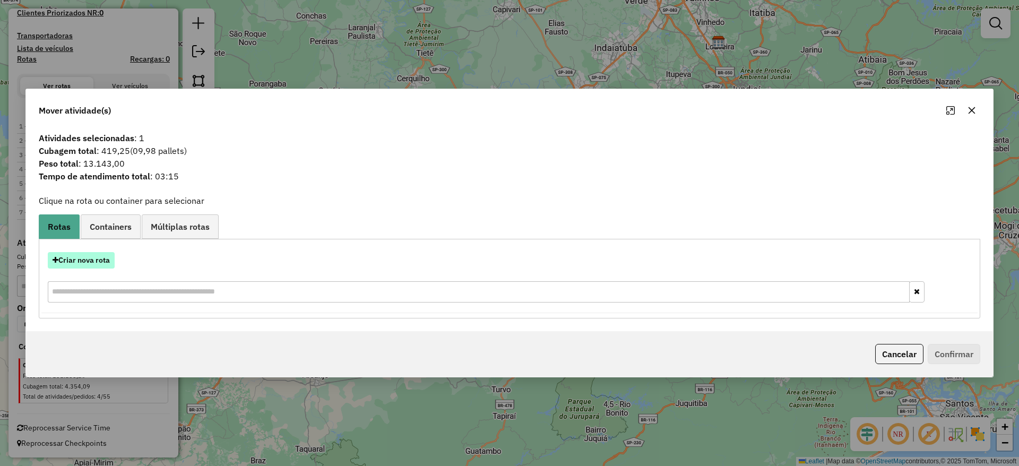
click at [102, 261] on button "Criar nova rota" at bounding box center [81, 260] width 67 height 16
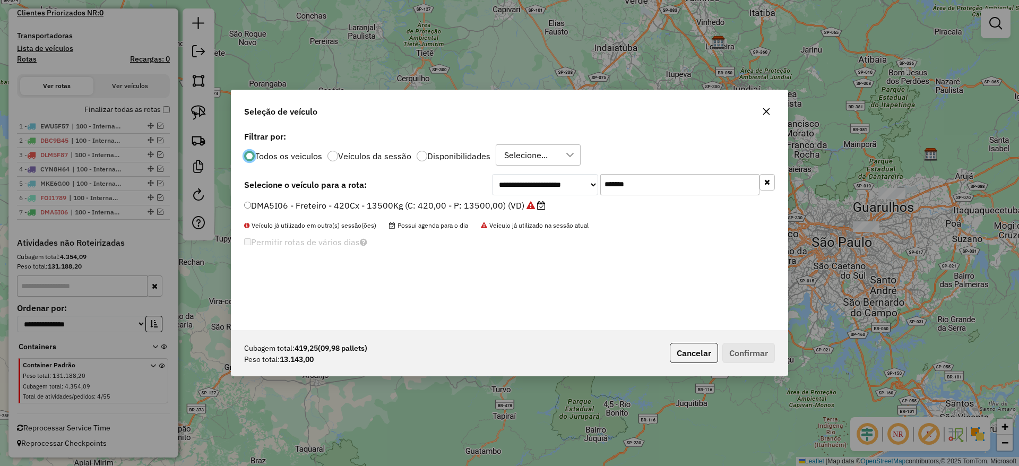
scroll to position [6, 3]
drag, startPoint x: 647, startPoint y: 190, endPoint x: 480, endPoint y: 215, distance: 169.5
click at [488, 209] on div "**********" at bounding box center [509, 229] width 556 height 202
paste input "text"
type input "*******"
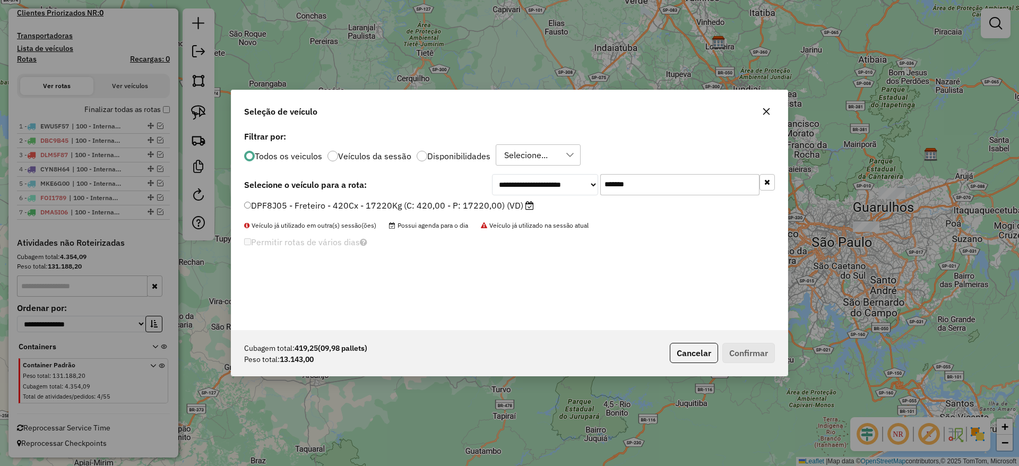
click at [452, 207] on label "DPF8J05 - Freteiro - 420Cx - 17220Kg (C: 420,00 - P: 17220,00) (VD)" at bounding box center [389, 205] width 290 height 13
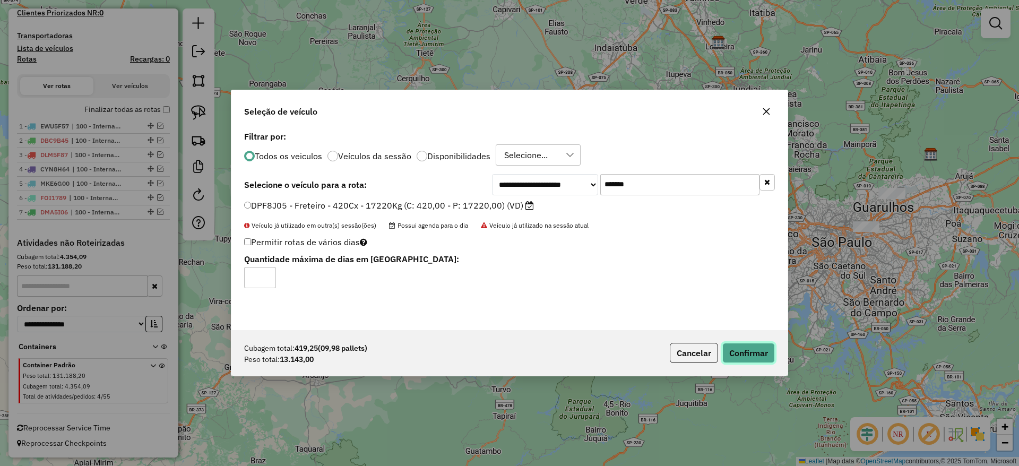
click at [739, 349] on button "Confirmar" at bounding box center [748, 353] width 53 height 20
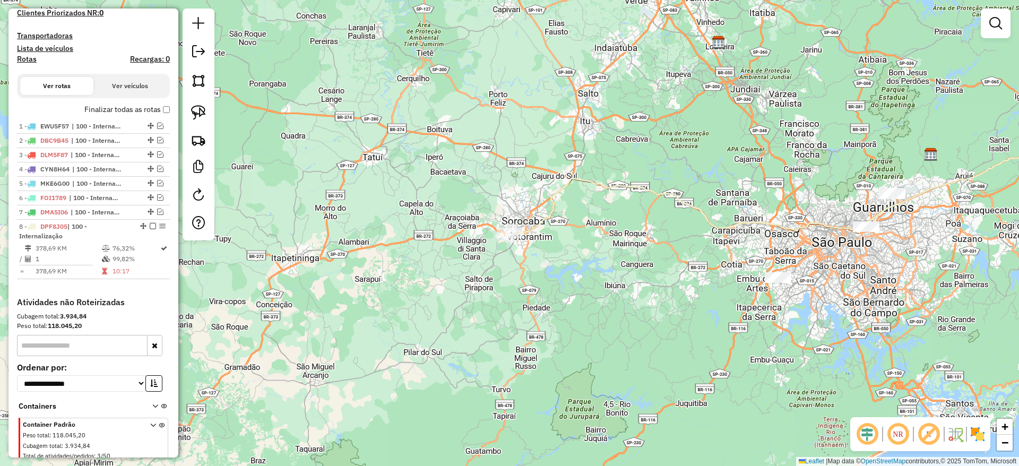
scroll to position [362, 0]
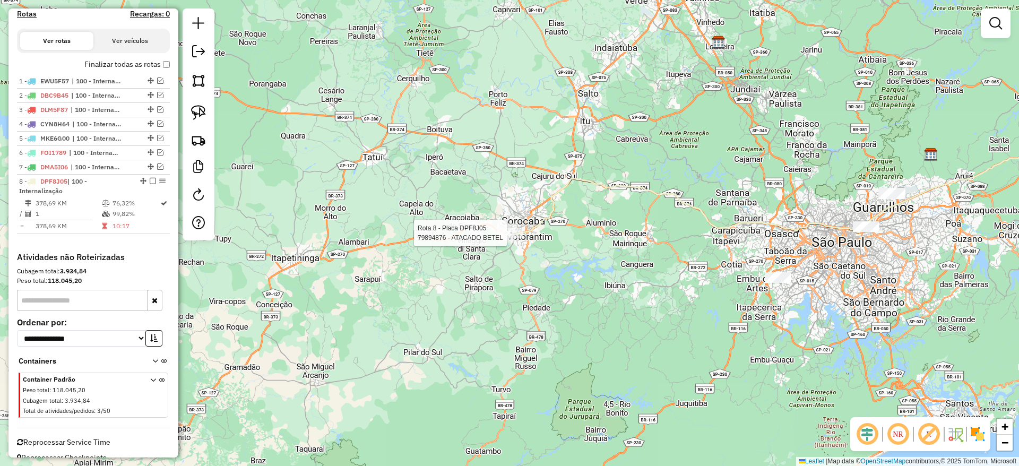
select select "**********"
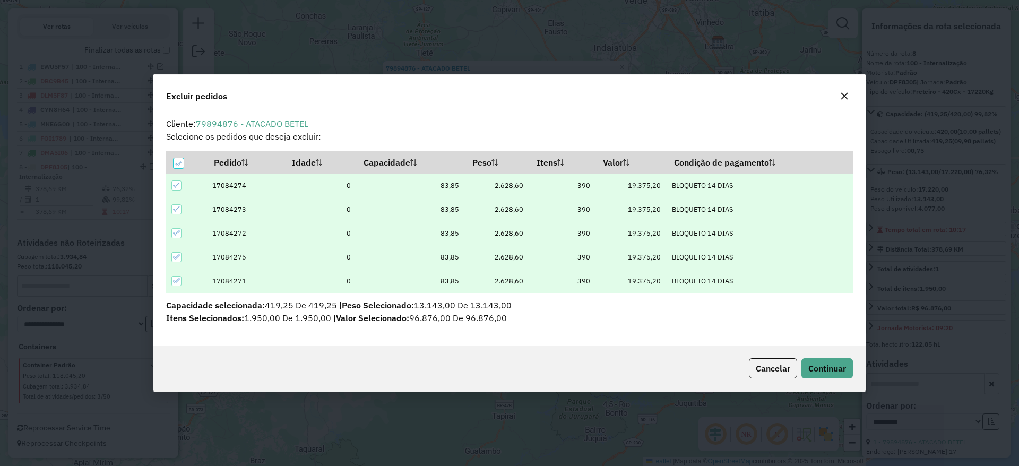
scroll to position [6, 3]
click at [845, 100] on button "button" at bounding box center [844, 96] width 17 height 17
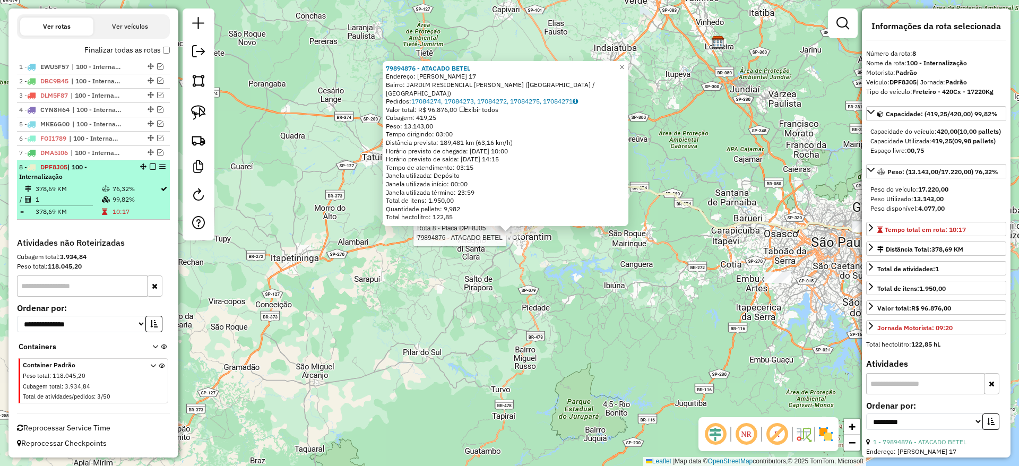
click at [146, 167] on div at bounding box center [150, 166] width 32 height 6
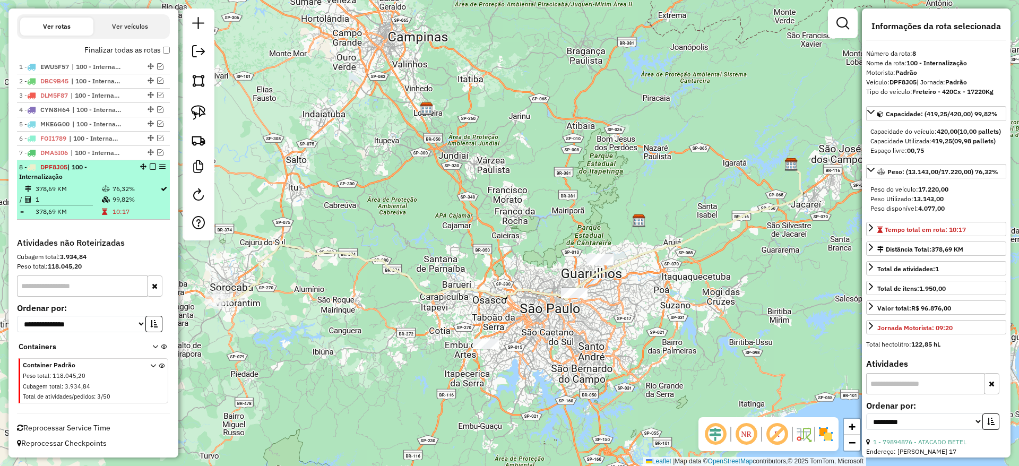
click at [150, 167] on em at bounding box center [153, 166] width 6 height 6
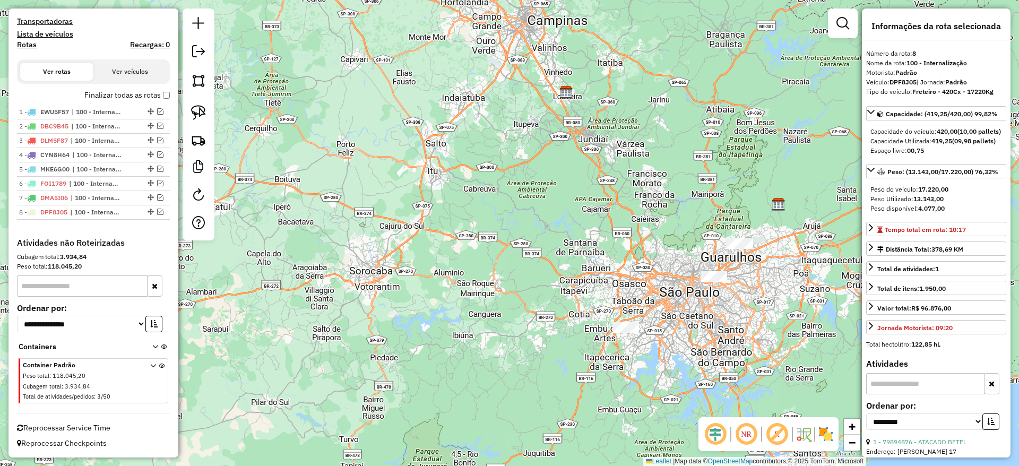
drag, startPoint x: 369, startPoint y: 204, endPoint x: 467, endPoint y: 187, distance: 99.6
click at [467, 187] on div "Janela de atendimento Grade de atendimento Capacidade Transportadoras Veículos …" at bounding box center [509, 233] width 1019 height 466
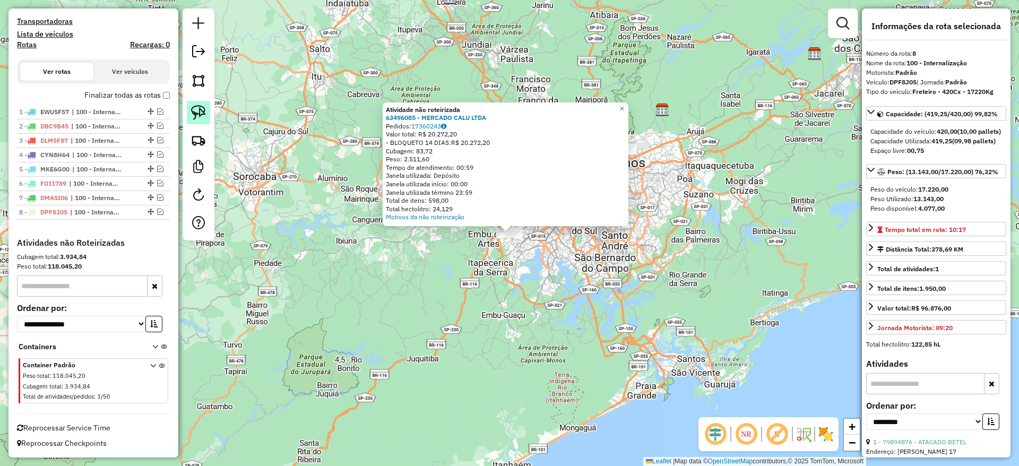
drag, startPoint x: 195, startPoint y: 110, endPoint x: 201, endPoint y: 116, distance: 8.3
click at [195, 110] on img at bounding box center [198, 112] width 15 height 15
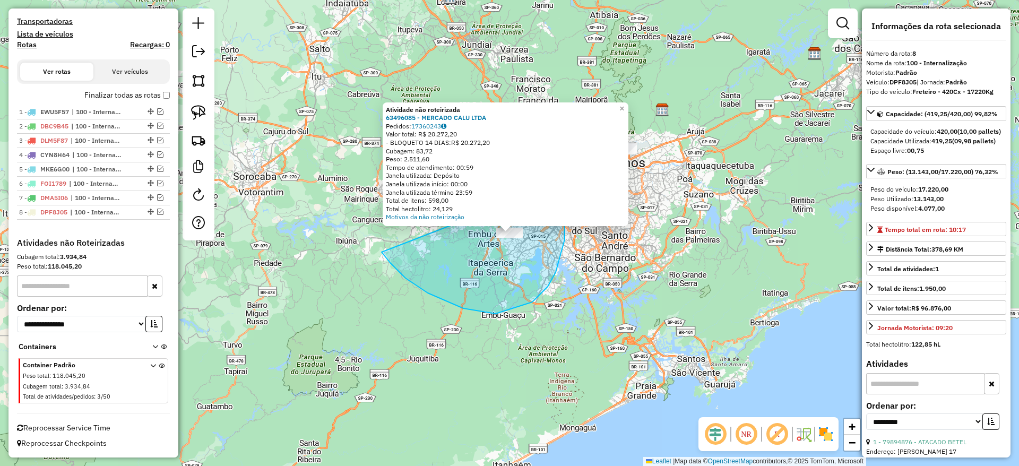
drag, startPoint x: 496, startPoint y: 314, endPoint x: 546, endPoint y: 190, distance: 133.0
click at [546, 190] on div "Atividade não roteirizada 63496085 - MERCADO CALU LTDA Pedidos: 17360243 Valor …" at bounding box center [509, 233] width 1019 height 466
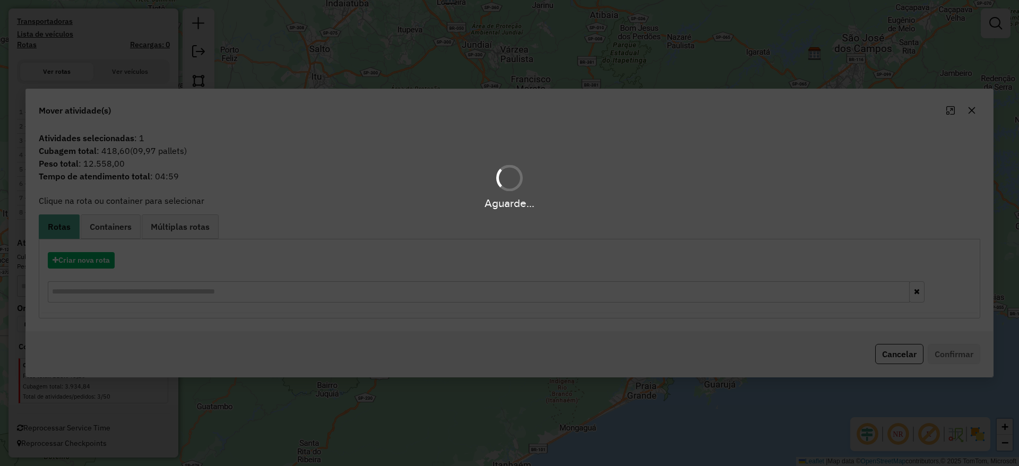
click at [94, 250] on div "Aguarde..." at bounding box center [509, 233] width 1019 height 466
click at [96, 255] on hb-app "Aguarde... Pop-up bloqueado! Seu navegador bloqueou automáticamente a abertura …" at bounding box center [509, 233] width 1019 height 466
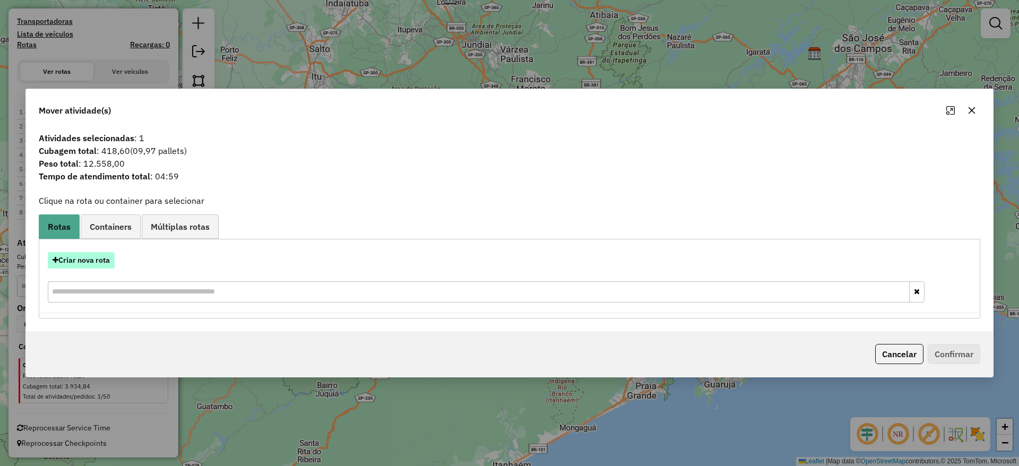
click at [99, 258] on button "Criar nova rota" at bounding box center [81, 260] width 67 height 16
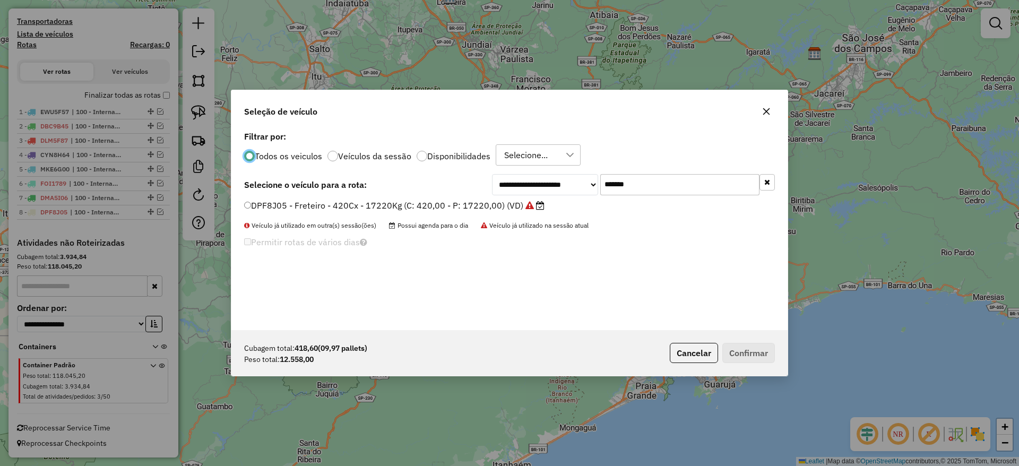
scroll to position [6, 3]
drag, startPoint x: 640, startPoint y: 192, endPoint x: 518, endPoint y: 194, distance: 121.5
click at [523, 194] on div "**********" at bounding box center [633, 184] width 283 height 21
paste input "text"
type input "*******"
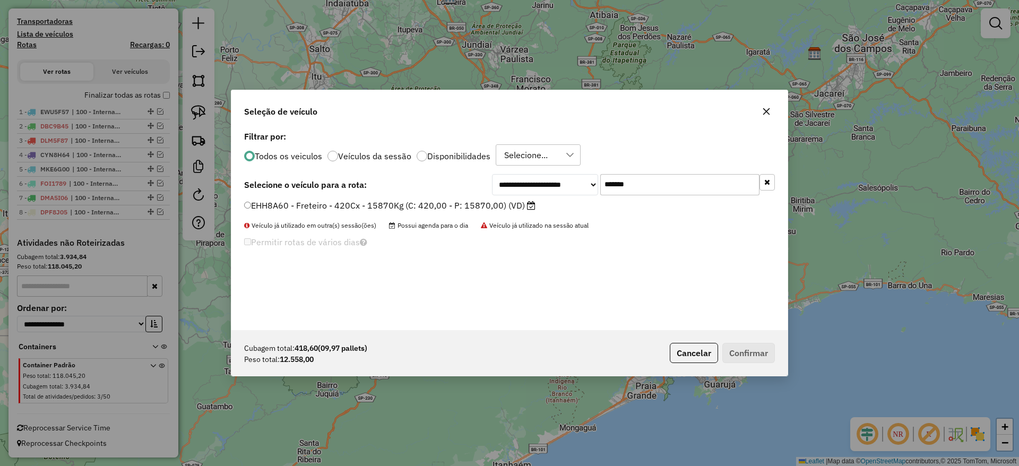
click at [461, 208] on label "EHH8A60 - Freteiro - 420Cx - 15870Kg (C: 420,00 - P: 15870,00) (VD)" at bounding box center [389, 205] width 291 height 13
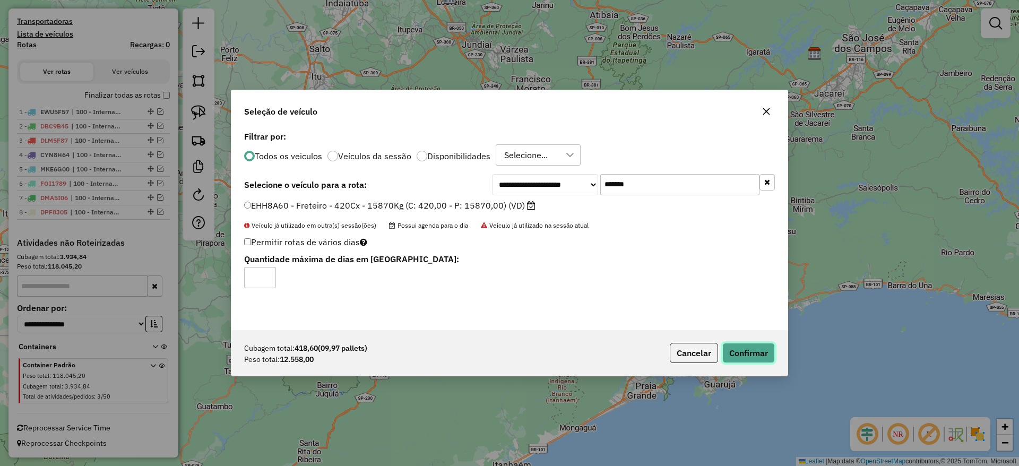
click at [763, 350] on button "Confirmar" at bounding box center [748, 353] width 53 height 20
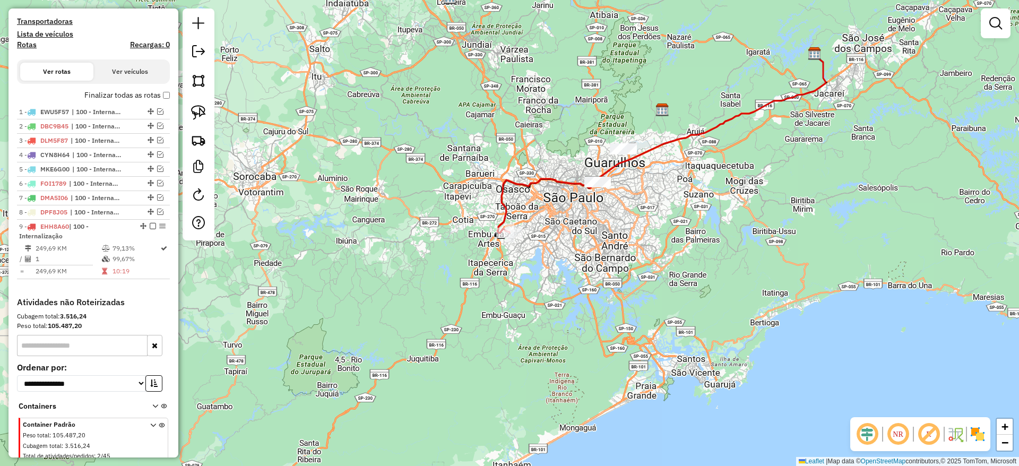
scroll to position [376, 0]
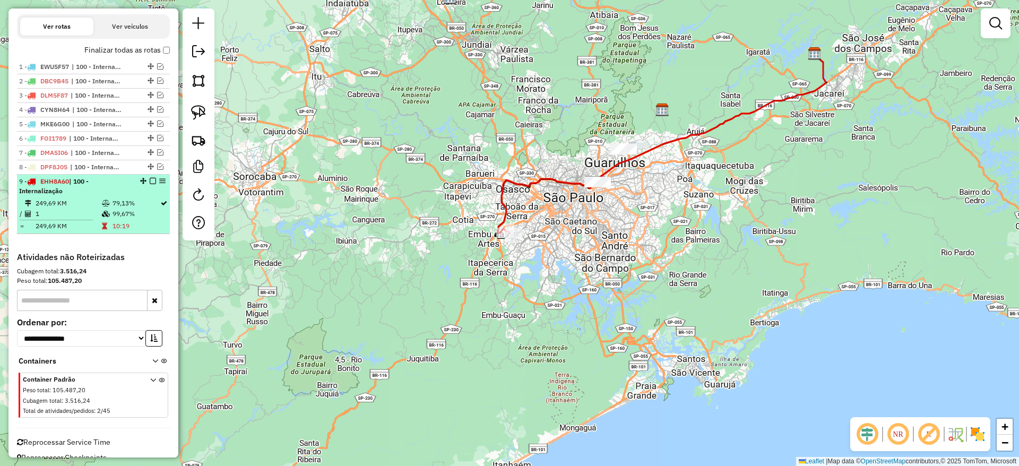
click at [150, 179] on em at bounding box center [153, 181] width 6 height 6
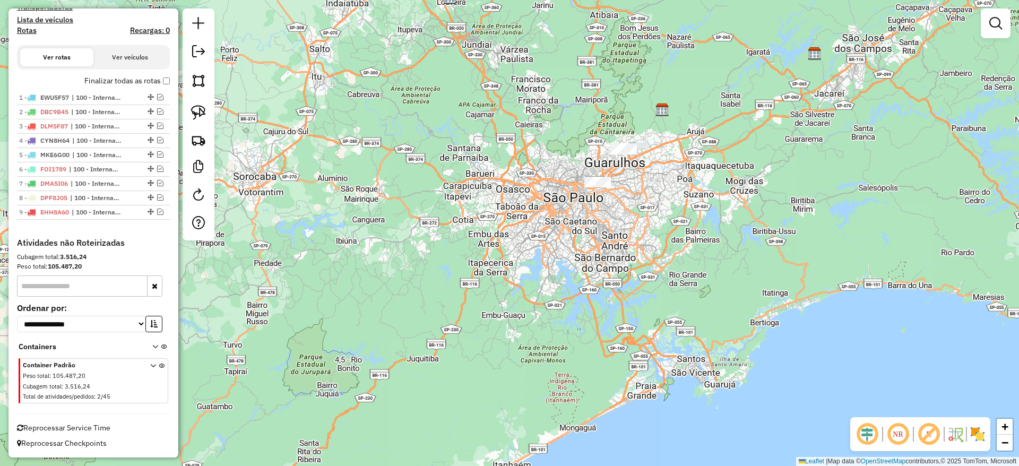
click at [595, 187] on div at bounding box center [597, 182] width 27 height 11
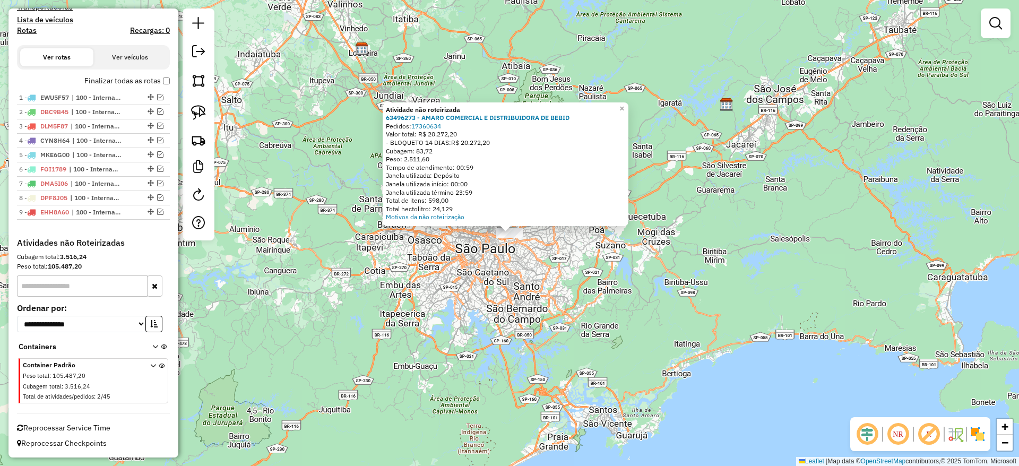
click at [594, 298] on div "Atividade não roteirizada 63496273 - AMARO COMERCIAL E DISTRIBUIDORA DE BEBID P…" at bounding box center [509, 233] width 1019 height 466
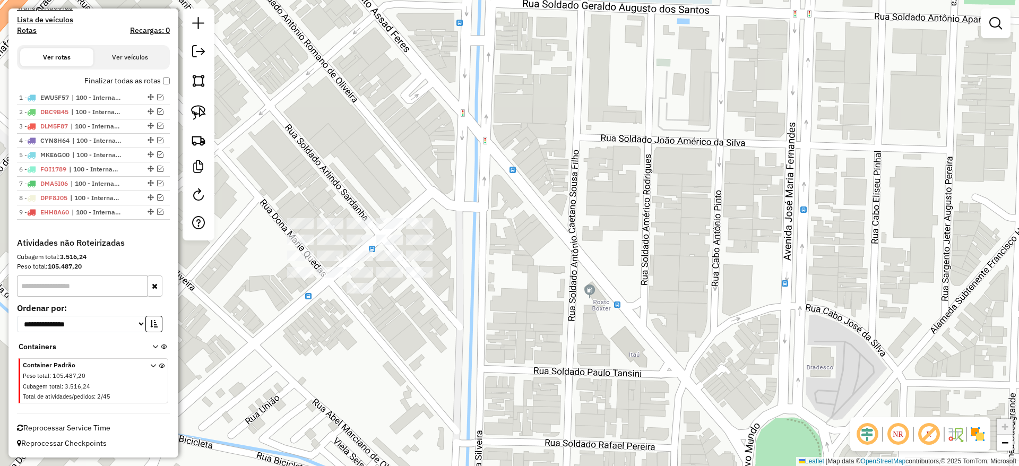
click at [186, 111] on div at bounding box center [199, 124] width 32 height 232
click at [201, 120] on link at bounding box center [198, 112] width 23 height 23
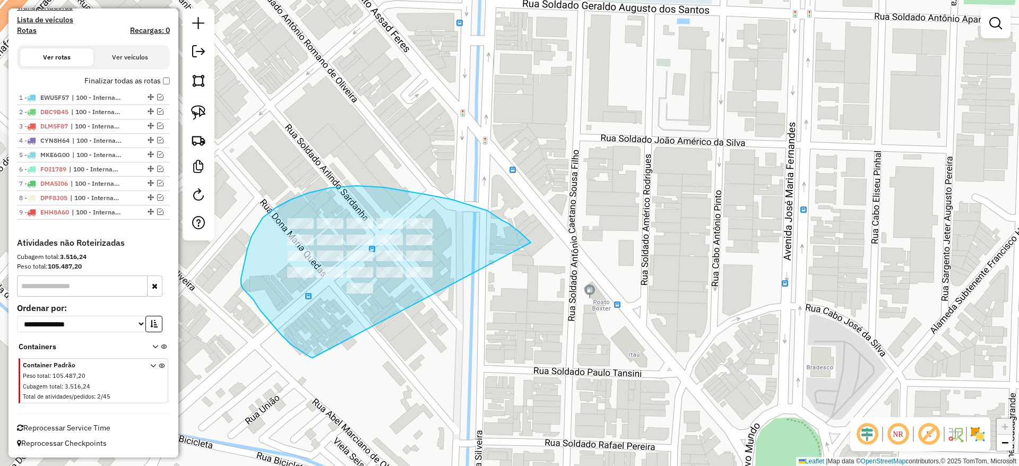
drag, startPoint x: 531, startPoint y: 242, endPoint x: 315, endPoint y: 358, distance: 244.5
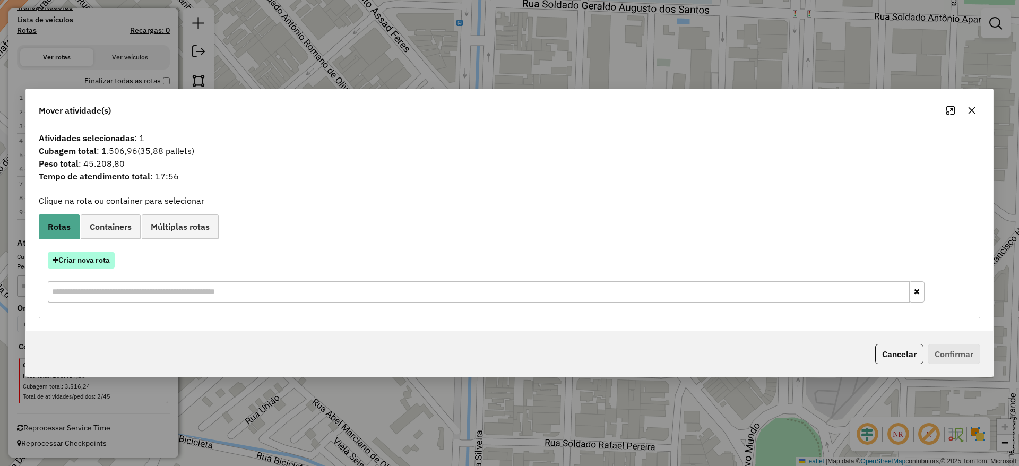
click at [98, 255] on button "Criar nova rota" at bounding box center [81, 260] width 67 height 16
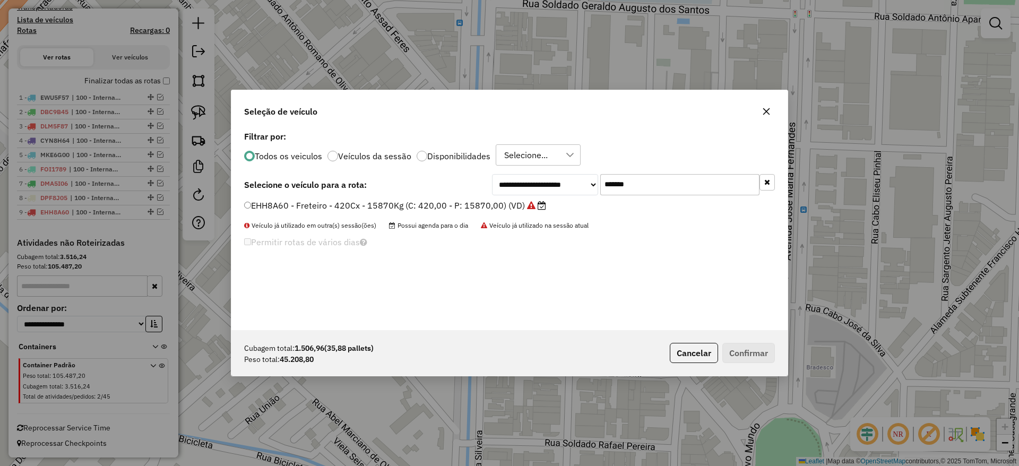
scroll to position [6, 3]
drag, startPoint x: 649, startPoint y: 185, endPoint x: 490, endPoint y: 204, distance: 159.8
click at [510, 197] on div "**********" at bounding box center [509, 229] width 556 height 202
paste input "text"
type input "*******"
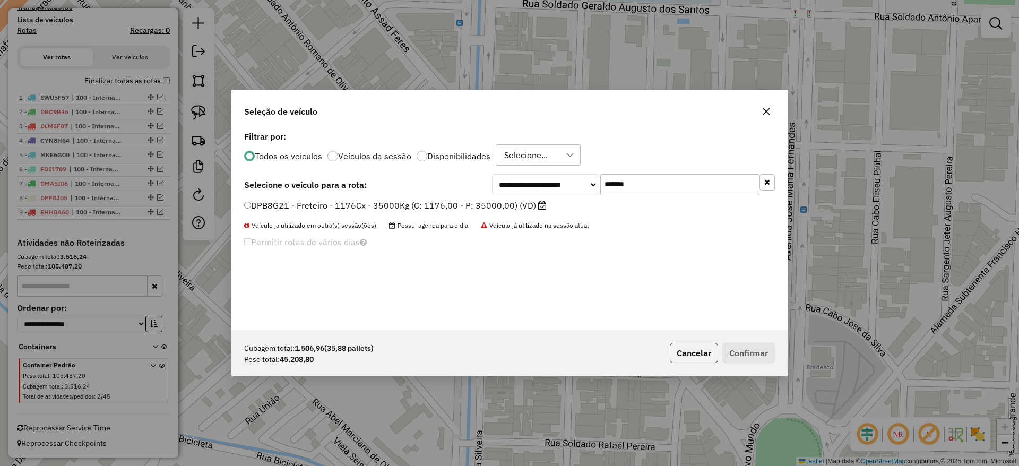
click at [464, 207] on label "DPB8G21 - Freteiro - 1176Cx - 35000Kg (C: 1176,00 - P: 35000,00) (VD)" at bounding box center [395, 205] width 302 height 13
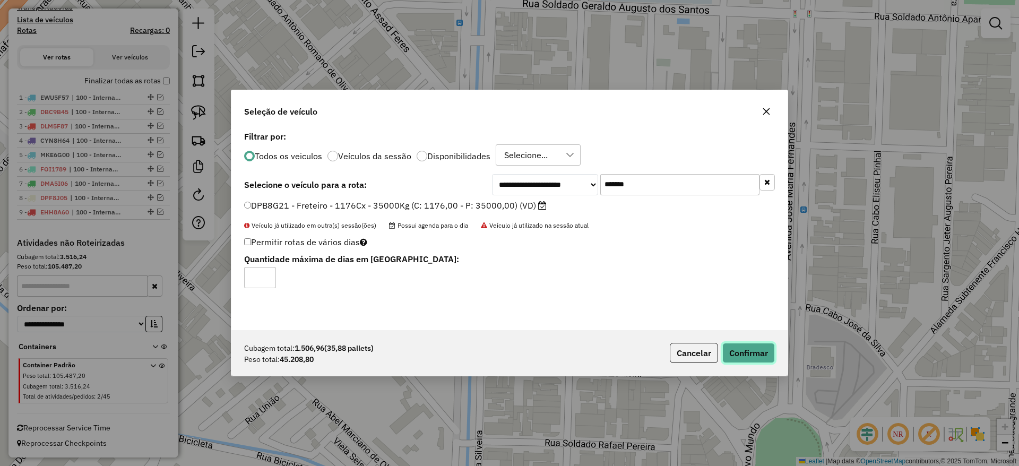
click at [749, 349] on button "Confirmar" at bounding box center [748, 353] width 53 height 20
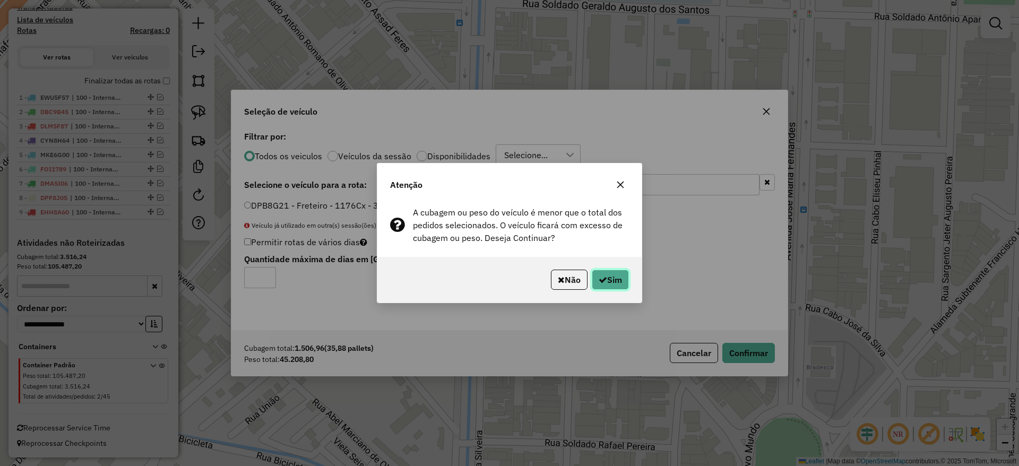
click at [613, 280] on button "Sim" at bounding box center [610, 280] width 37 height 20
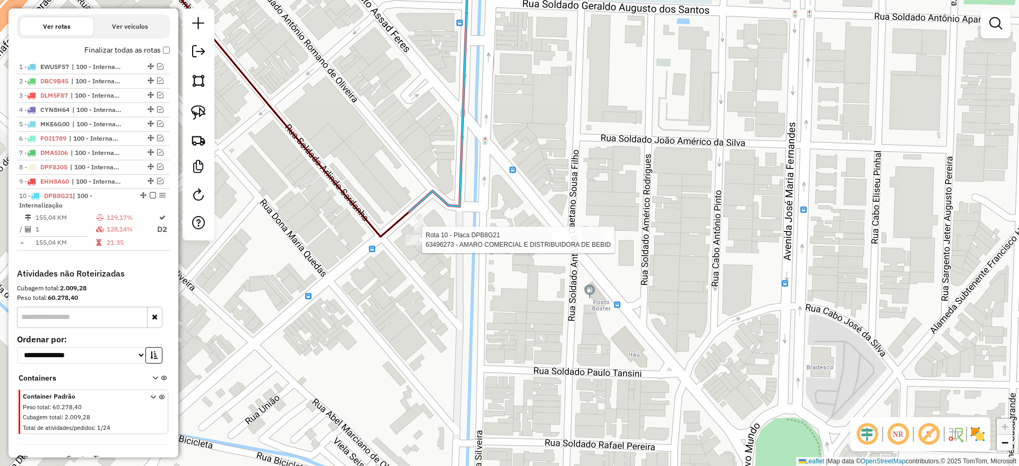
scroll to position [407, 0]
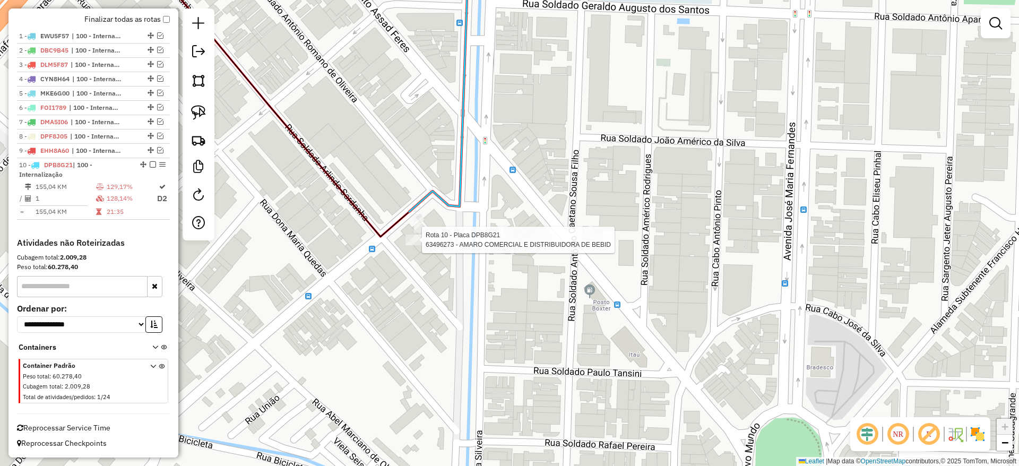
select select "**********"
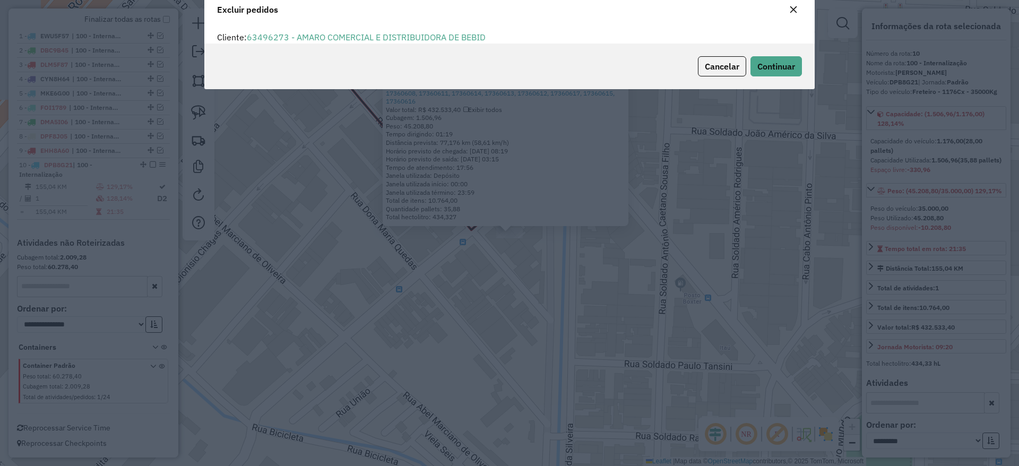
scroll to position [6, 3]
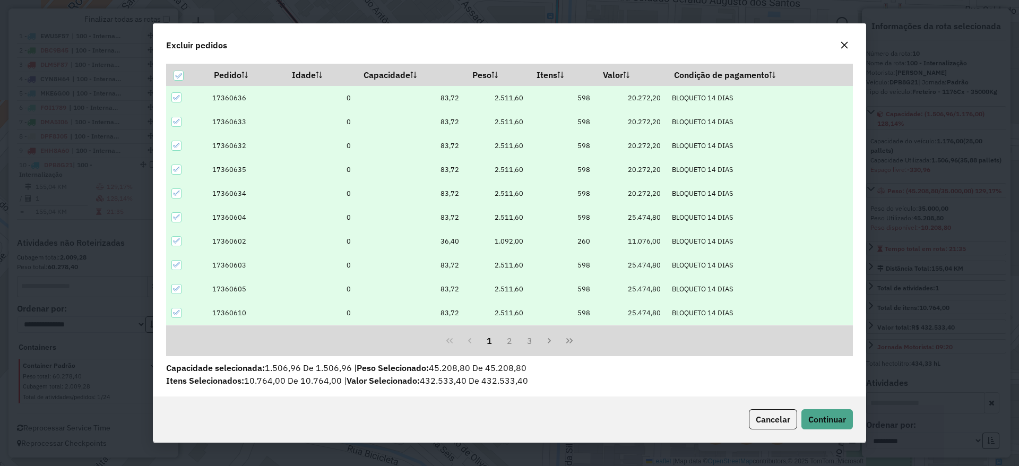
click at [181, 97] on div at bounding box center [176, 97] width 10 height 10
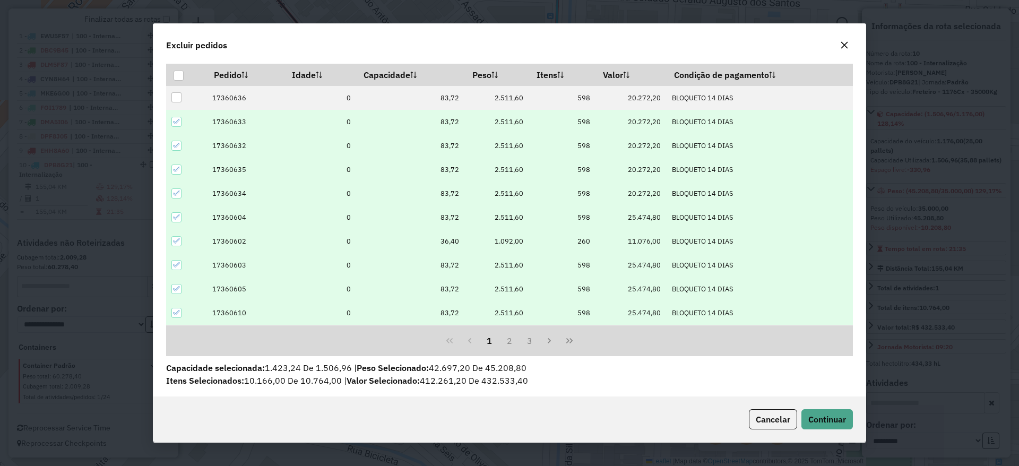
drag, startPoint x: 176, startPoint y: 119, endPoint x: 168, endPoint y: 143, distance: 25.3
click at [176, 125] on icon at bounding box center [176, 121] width 7 height 7
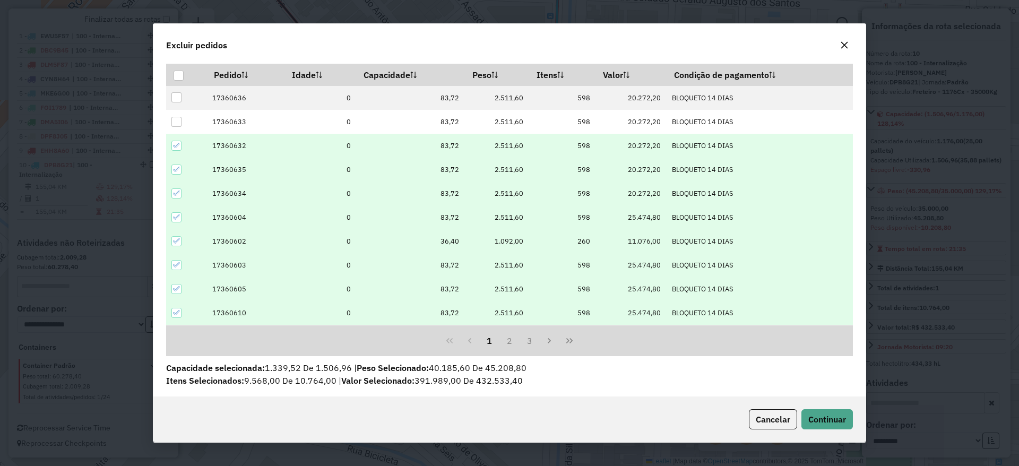
click at [173, 146] on icon at bounding box center [176, 145] width 7 height 7
click at [175, 169] on icon at bounding box center [176, 169] width 7 height 7
click at [174, 195] on icon at bounding box center [176, 192] width 7 height 7
click at [177, 218] on icon at bounding box center [176, 216] width 7 height 7
click at [173, 269] on div at bounding box center [176, 265] width 10 height 10
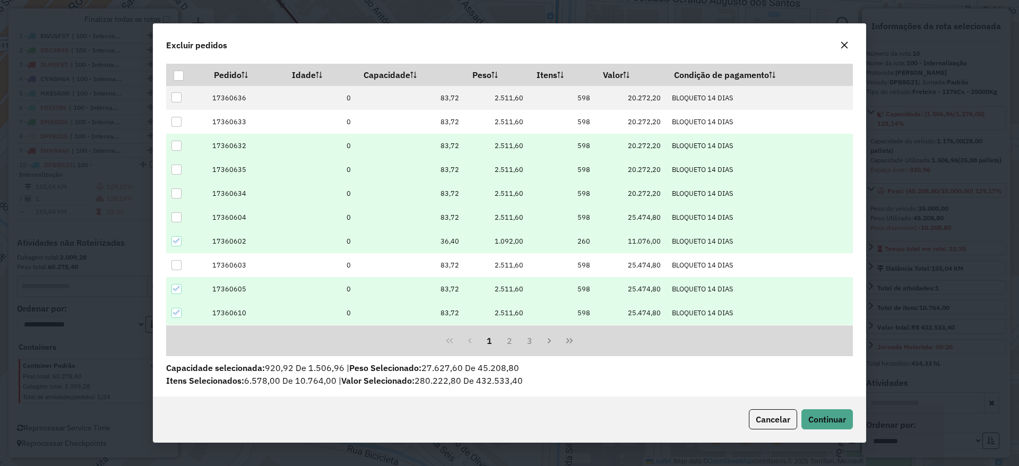
click at [178, 293] on div at bounding box center [176, 289] width 10 height 10
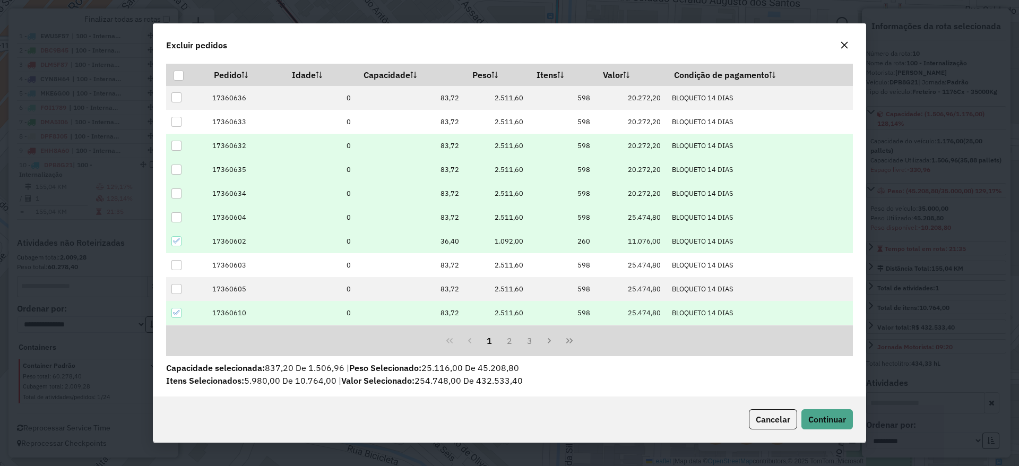
click at [176, 312] on icon at bounding box center [176, 312] width 7 height 7
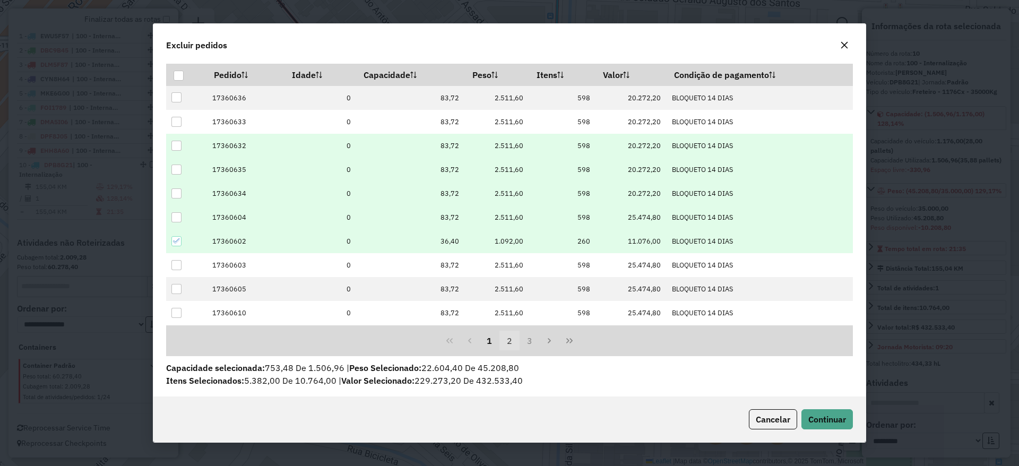
click at [509, 346] on button "2" at bounding box center [509, 341] width 20 height 20
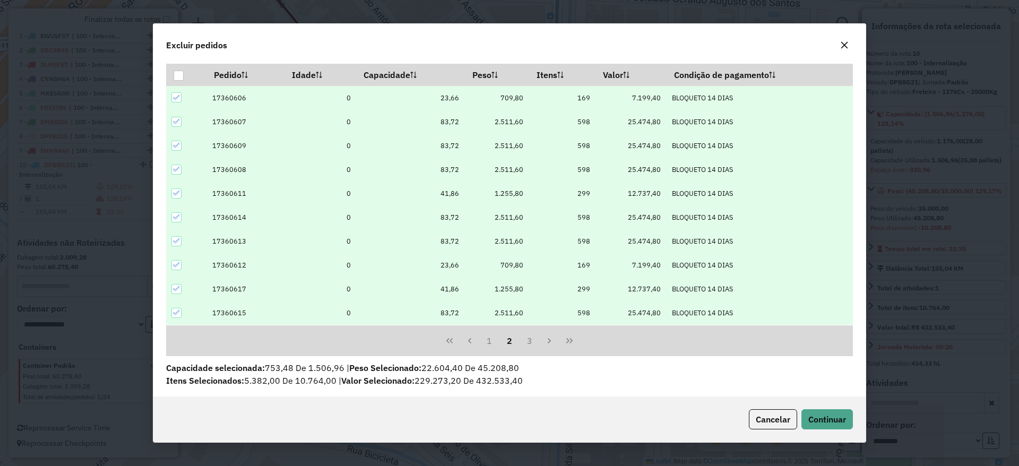
drag, startPoint x: 168, startPoint y: 120, endPoint x: 175, endPoint y: 123, distance: 7.4
click at [173, 123] on td at bounding box center [186, 122] width 40 height 24
click at [175, 123] on icon at bounding box center [176, 121] width 7 height 5
drag, startPoint x: 177, startPoint y: 144, endPoint x: 179, endPoint y: 154, distance: 10.8
click at [177, 145] on icon at bounding box center [176, 145] width 7 height 7
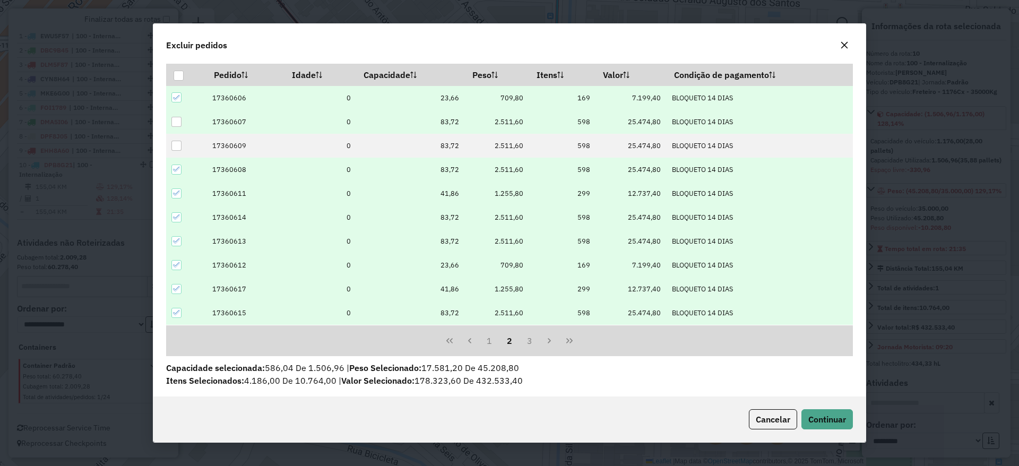
click at [176, 169] on icon at bounding box center [176, 169] width 7 height 7
drag, startPoint x: 179, startPoint y: 215, endPoint x: 572, endPoint y: 345, distance: 414.1
click at [179, 216] on icon at bounding box center [176, 216] width 7 height 7
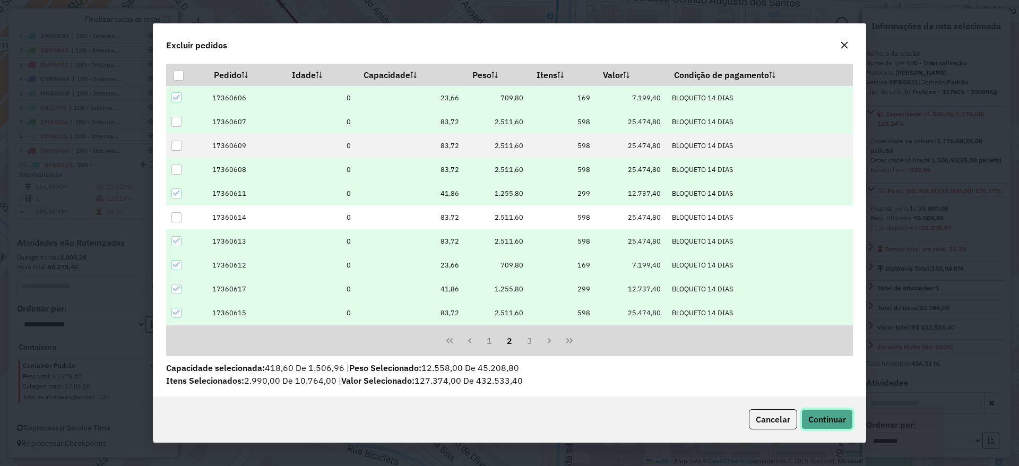
click at [813, 420] on span "Continuar" at bounding box center [827, 419] width 38 height 11
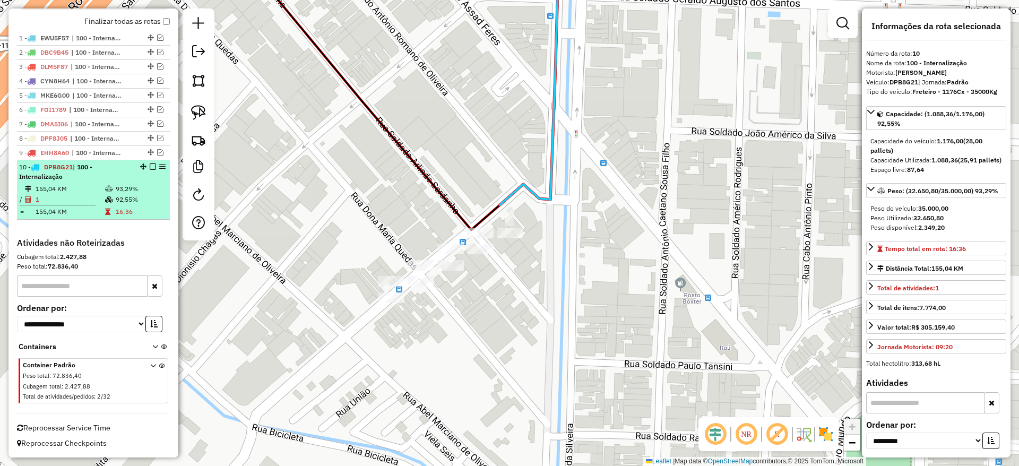
scroll to position [405, 0]
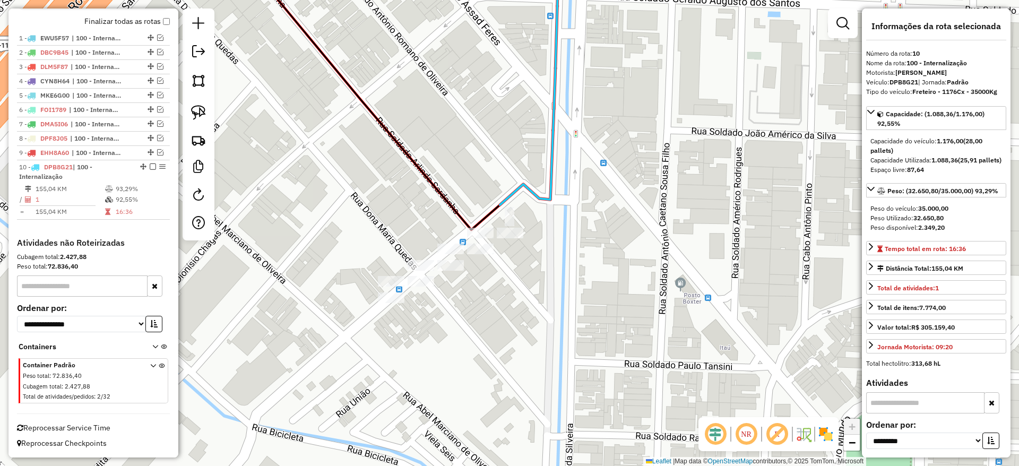
drag, startPoint x: 149, startPoint y: 168, endPoint x: 201, endPoint y: 154, distance: 53.3
click at [150, 168] on em at bounding box center [153, 166] width 6 height 6
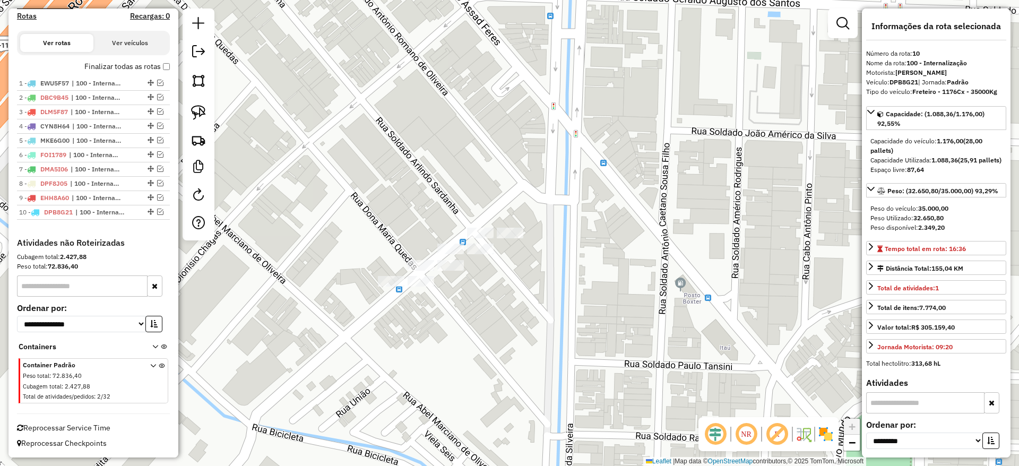
scroll to position [360, 0]
drag, startPoint x: 202, startPoint y: 114, endPoint x: 220, endPoint y: 122, distance: 19.7
click at [202, 114] on img at bounding box center [198, 112] width 15 height 15
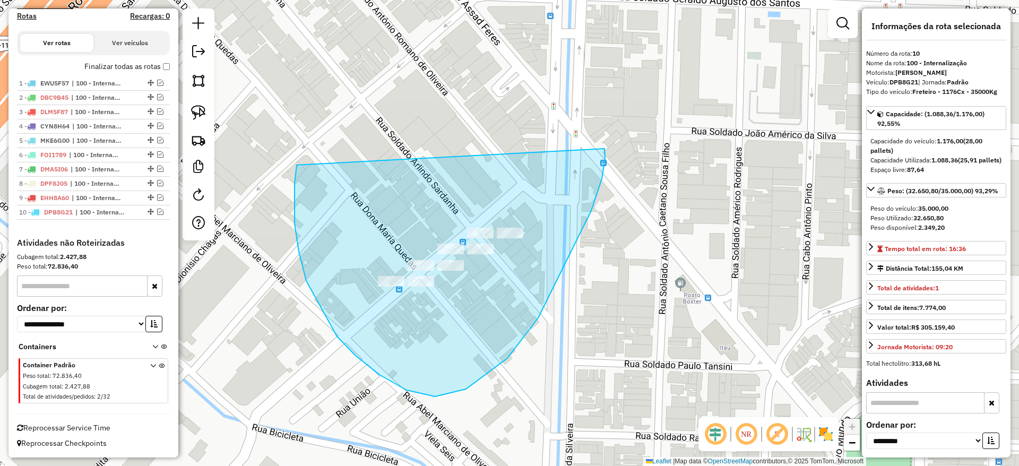
drag, startPoint x: 294, startPoint y: 223, endPoint x: 604, endPoint y: 149, distance: 318.7
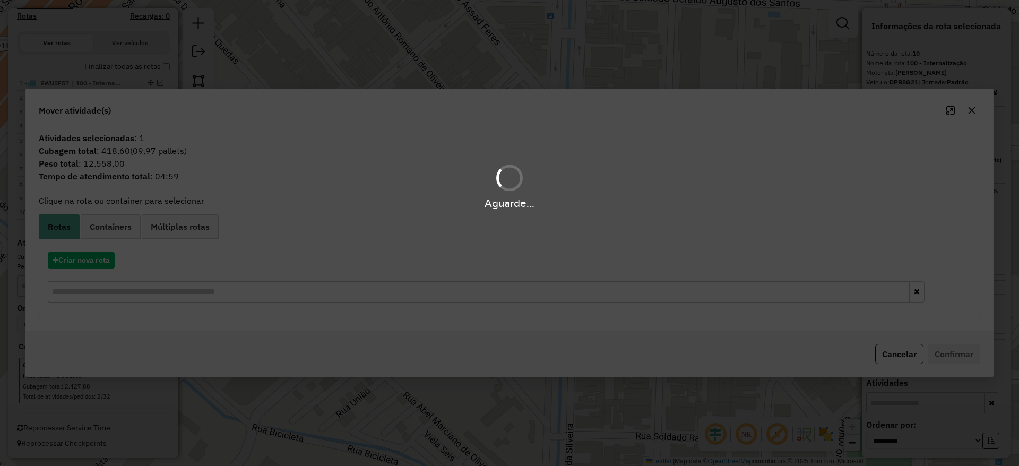
click at [71, 257] on div "Aguarde..." at bounding box center [509, 233] width 1019 height 466
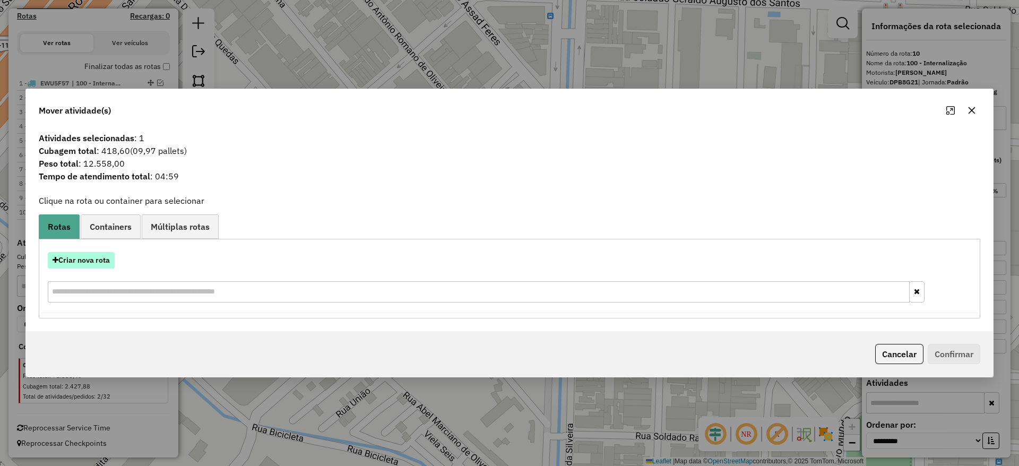
click at [71, 258] on button "Criar nova rota" at bounding box center [81, 260] width 67 height 16
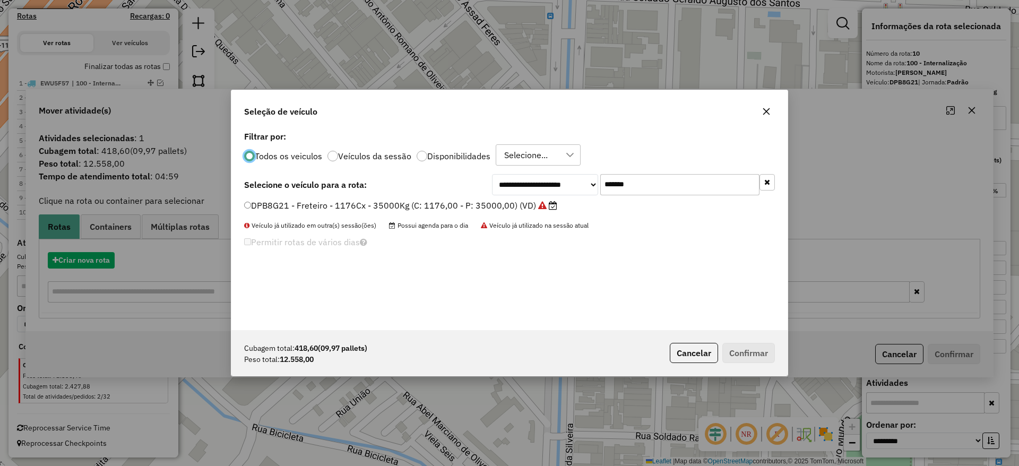
scroll to position [6, 3]
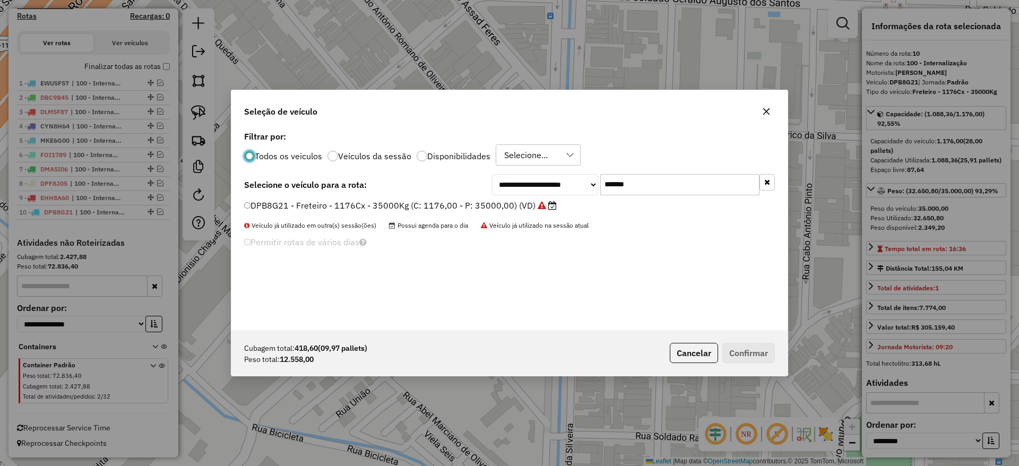
drag, startPoint x: 664, startPoint y: 187, endPoint x: 512, endPoint y: 204, distance: 153.2
click at [522, 202] on div "**********" at bounding box center [509, 229] width 556 height 202
paste input "text"
type input "*******"
drag, startPoint x: 502, startPoint y: 205, endPoint x: 493, endPoint y: 205, distance: 9.0
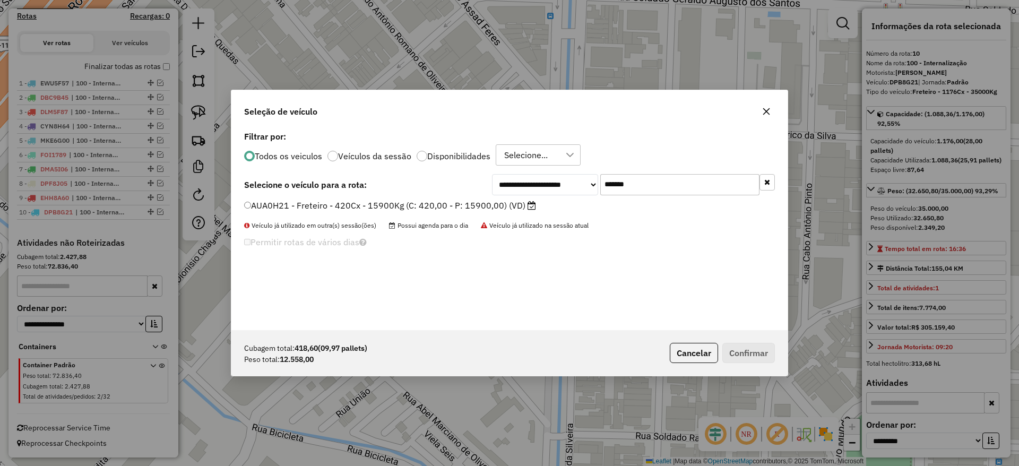
click at [491, 202] on label "AUA0H21 - Freteiro - 420Cx - 15900Kg (C: 420,00 - P: 15900,00) (VD)" at bounding box center [390, 205] width 292 height 13
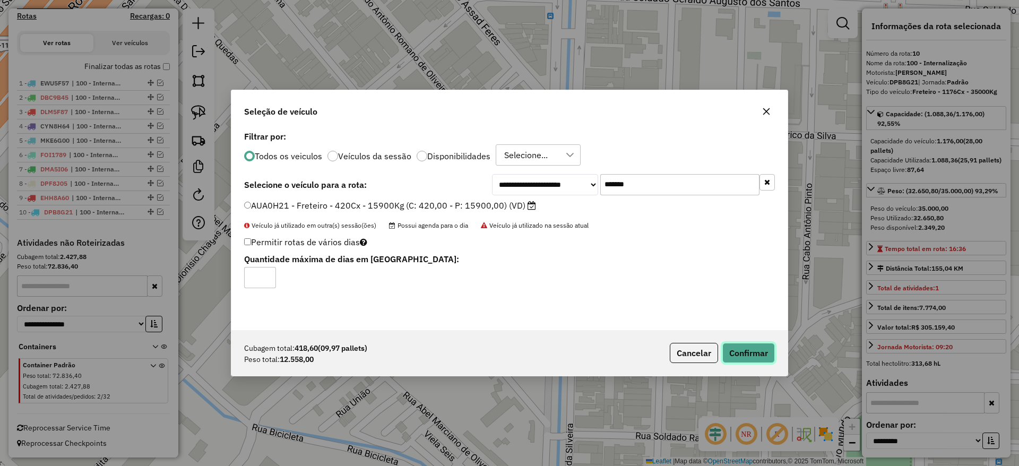
click at [756, 349] on button "Confirmar" at bounding box center [748, 353] width 53 height 20
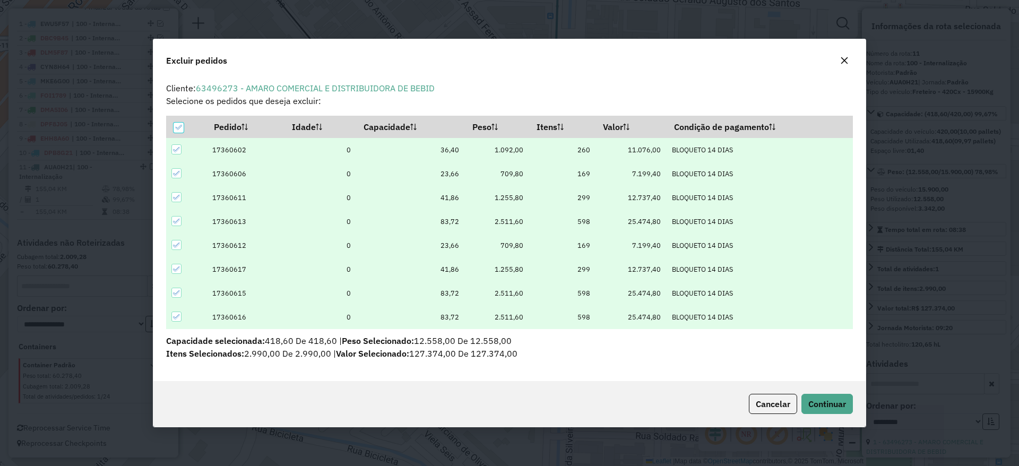
scroll to position [0, 0]
drag, startPoint x: 899, startPoint y: 219, endPoint x: 787, endPoint y: 214, distance: 112.6
click at [900, 219] on div "Excluir pedidos Cliente: 63496273 - AMARO COMERCIAL E DISTRIBUIDORA DE BEBID Se…" at bounding box center [509, 233] width 1019 height 466
click at [840, 57] on icon "button" at bounding box center [844, 60] width 8 height 8
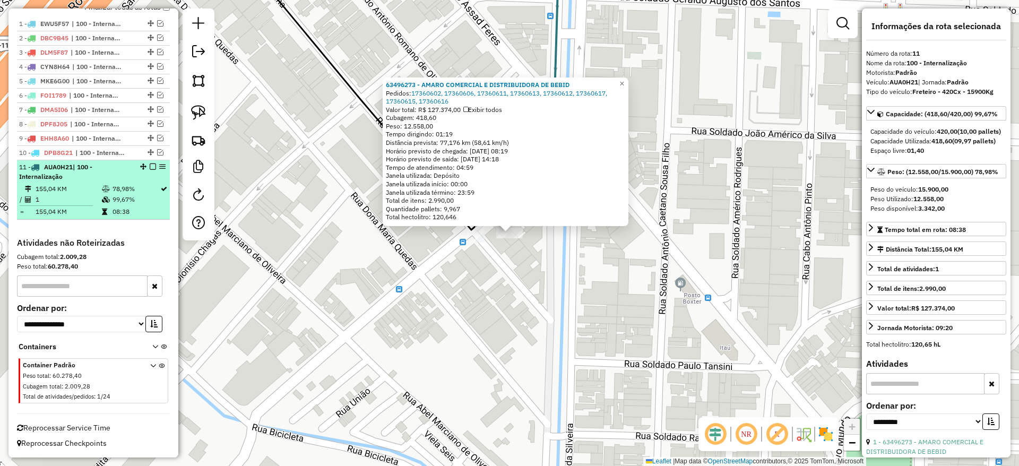
click at [151, 166] on em at bounding box center [153, 166] width 6 height 6
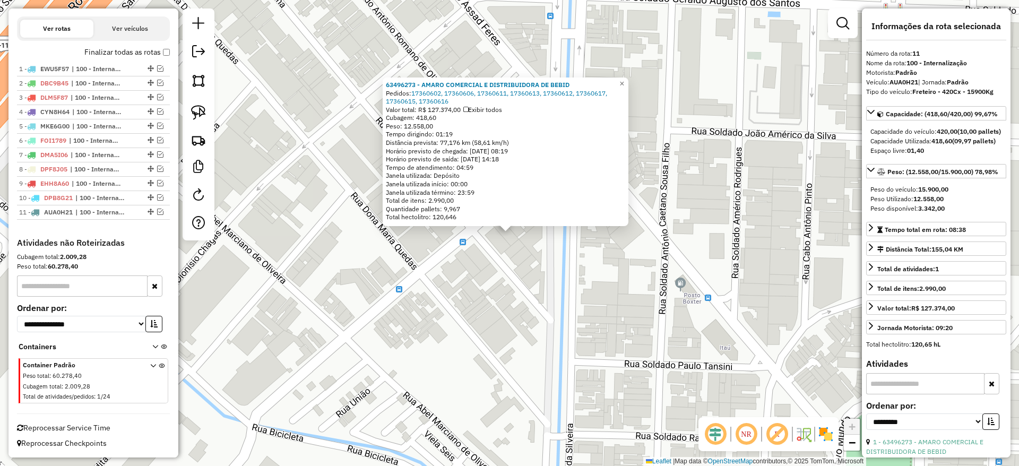
click at [588, 306] on div "63496273 - AMARO COMERCIAL E DISTRIBUIDORA DE BEBID Pedidos: 17360602, 17360606…" at bounding box center [509, 233] width 1019 height 466
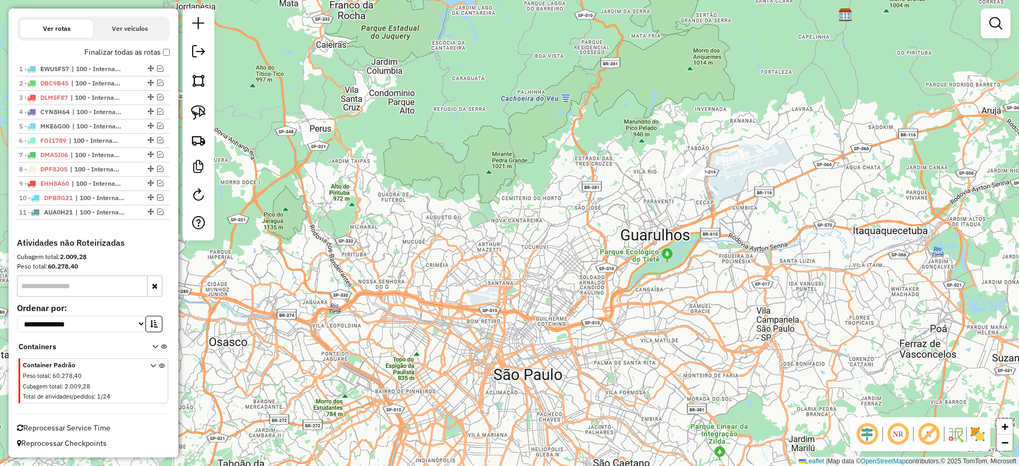
drag, startPoint x: 694, startPoint y: 192, endPoint x: 664, endPoint y: 236, distance: 53.9
click at [664, 236] on div "Janela de atendimento Grade de atendimento Capacidade Transportadoras Veículos …" at bounding box center [509, 233] width 1019 height 466
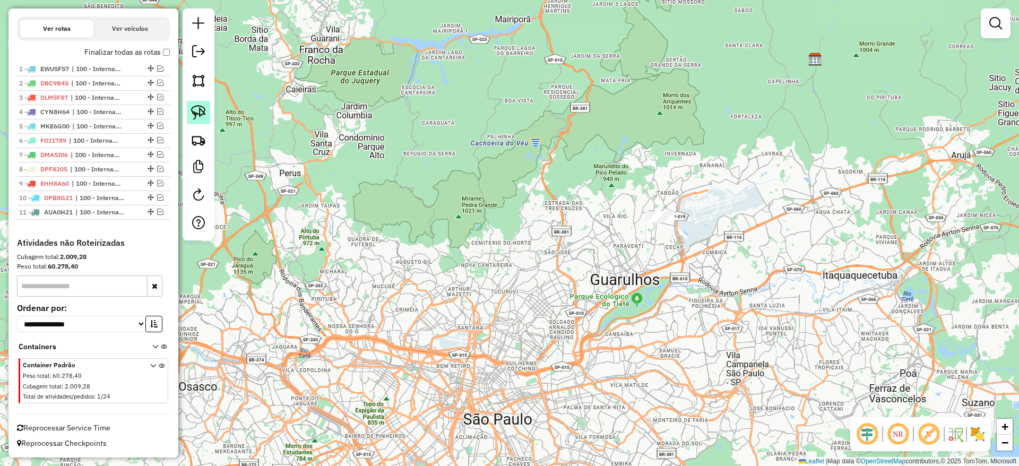
click at [203, 121] on link at bounding box center [198, 112] width 23 height 23
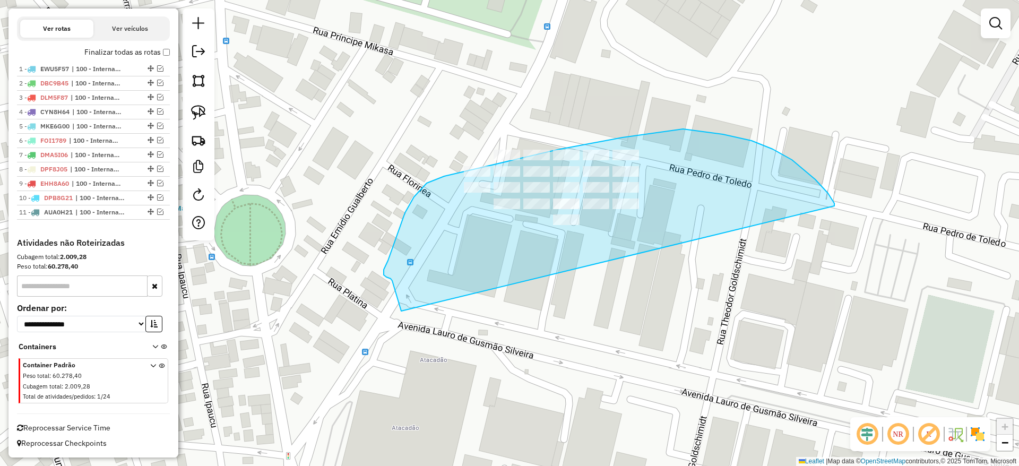
drag, startPoint x: 792, startPoint y: 160, endPoint x: 443, endPoint y: 387, distance: 416.3
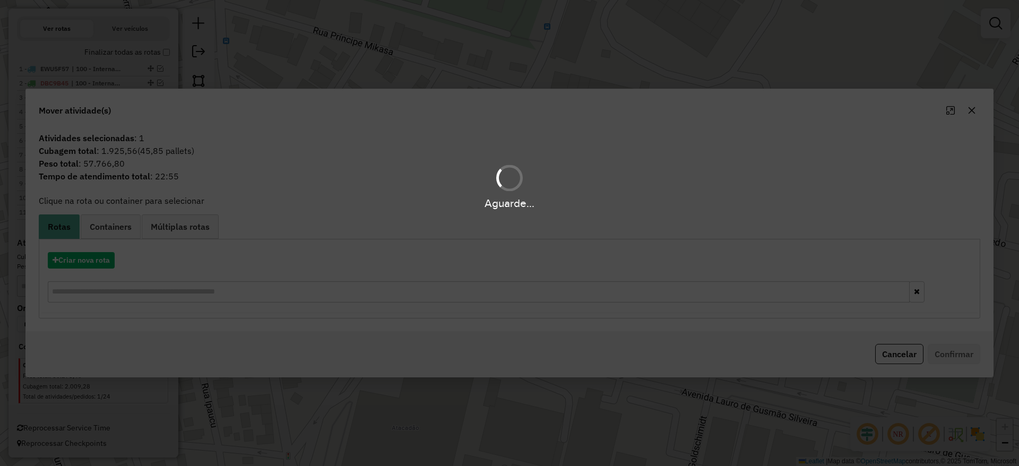
click at [974, 111] on hb-app "Aguarde... Pop-up bloqueado! Seu navegador bloqueou automáticamente a abertura …" at bounding box center [509, 233] width 1019 height 466
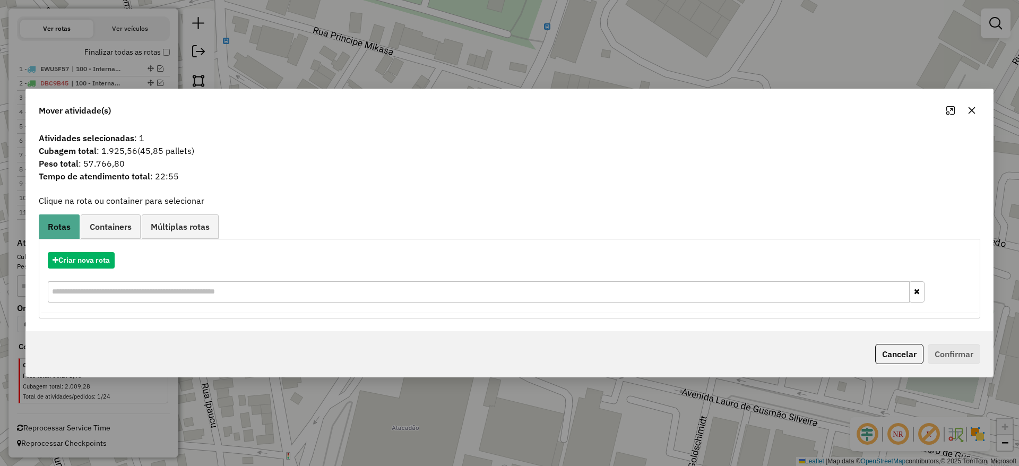
click at [974, 111] on icon "button" at bounding box center [971, 110] width 8 height 8
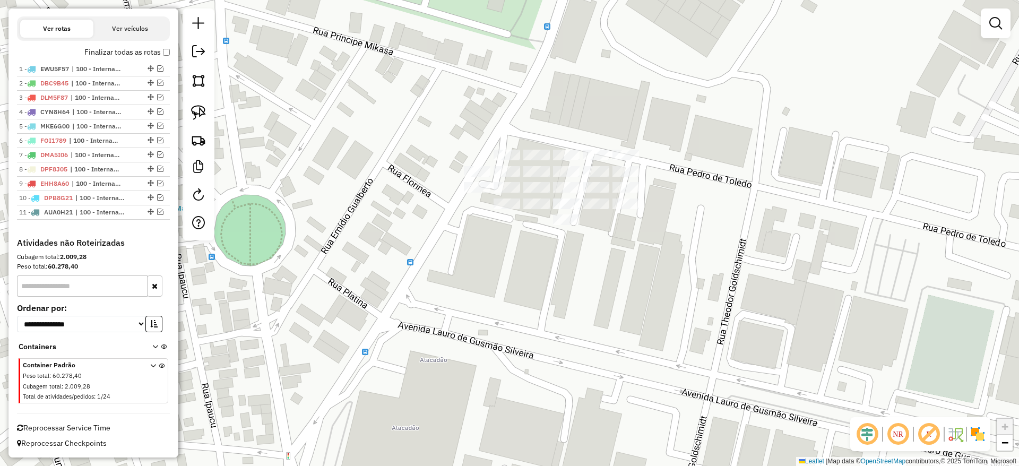
drag, startPoint x: 202, startPoint y: 101, endPoint x: 315, endPoint y: 108, distance: 113.2
click at [202, 101] on link at bounding box center [198, 112] width 23 height 23
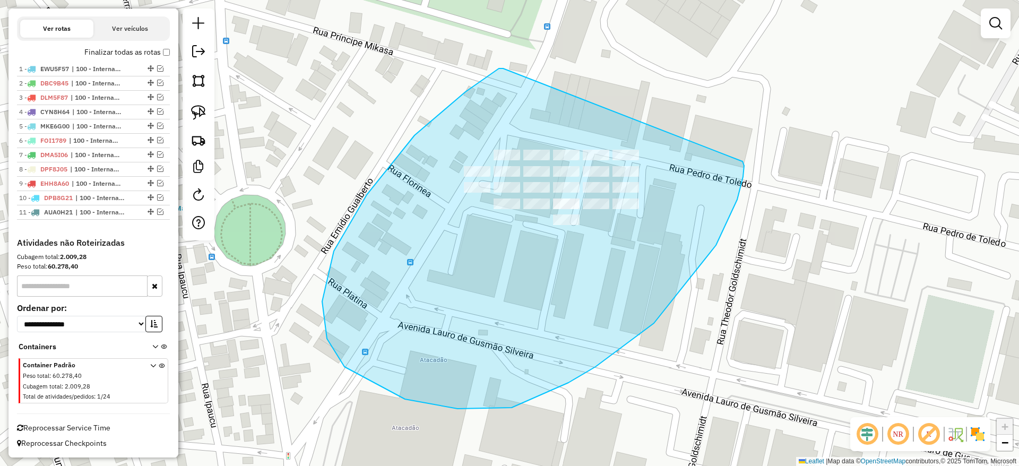
drag, startPoint x: 405, startPoint y: 399, endPoint x: 741, endPoint y: 161, distance: 411.8
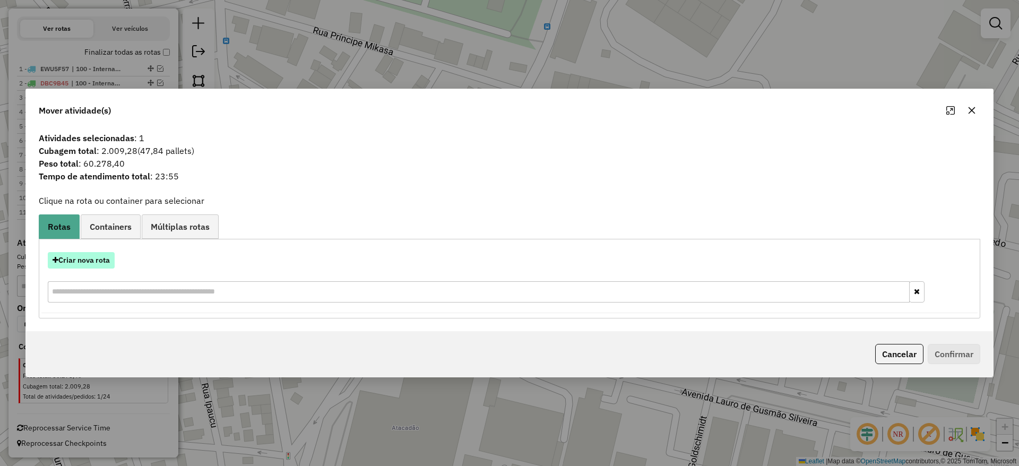
click at [91, 262] on button "Criar nova rota" at bounding box center [81, 260] width 67 height 16
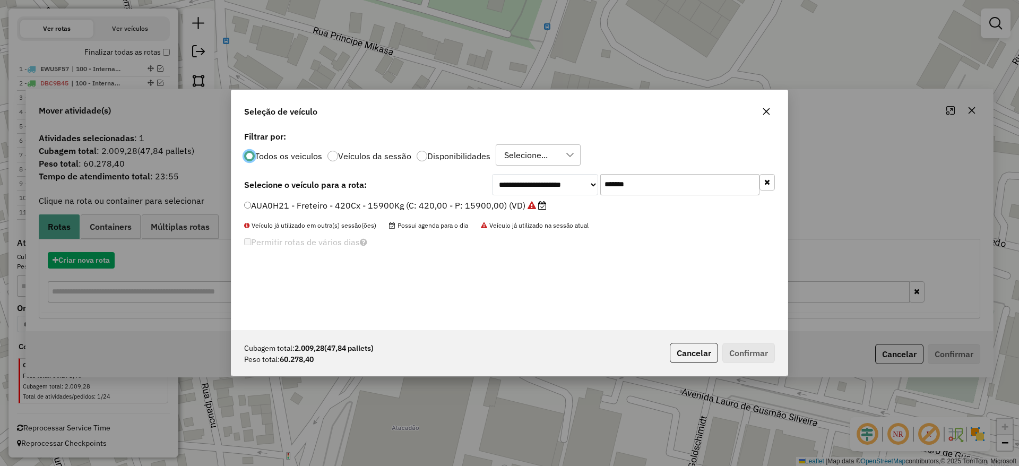
scroll to position [6, 3]
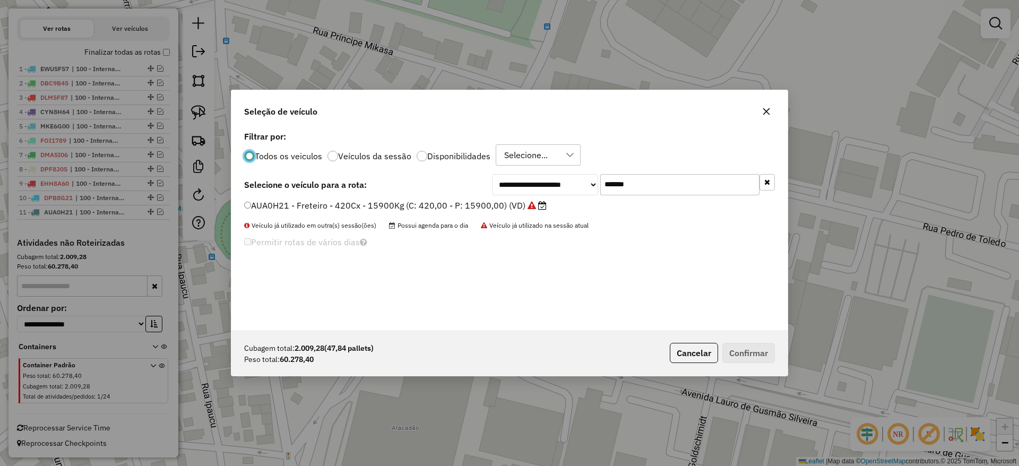
drag, startPoint x: 542, startPoint y: 198, endPoint x: 446, endPoint y: 209, distance: 96.1
click at [462, 206] on div "**********" at bounding box center [509, 229] width 556 height 202
paste input "text"
type input "*******"
click at [444, 208] on label "KAI6279 - Freteiro - 1176Cx - 35000Kg (C: 1176,00 - P: 35000,00) (VD)" at bounding box center [393, 205] width 299 height 13
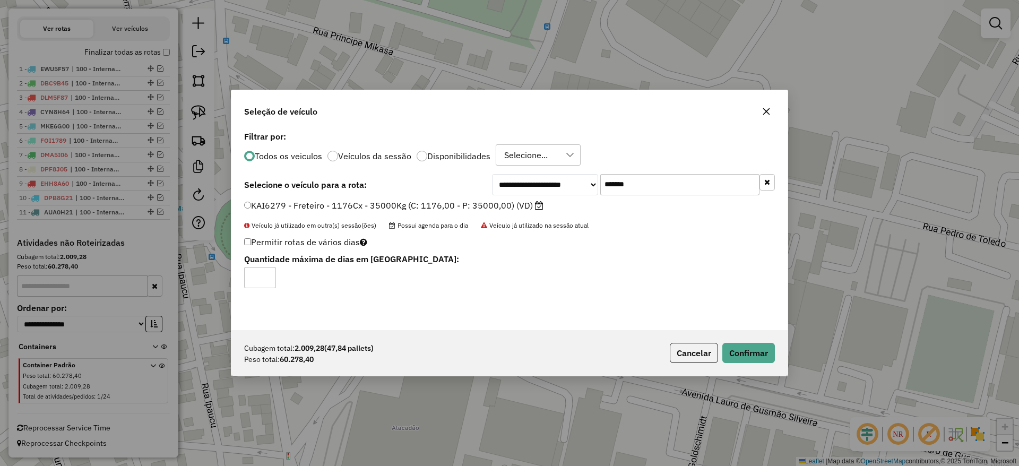
drag, startPoint x: 744, startPoint y: 338, endPoint x: 744, endPoint y: 354, distance: 15.9
click at [744, 340] on div "Cubagem total: 2.009,28 (47,84 pallets) Peso total: 60.278,40 Cancelar Confirmar" at bounding box center [509, 353] width 556 height 46
click at [744, 354] on button "Confirmar" at bounding box center [748, 353] width 53 height 20
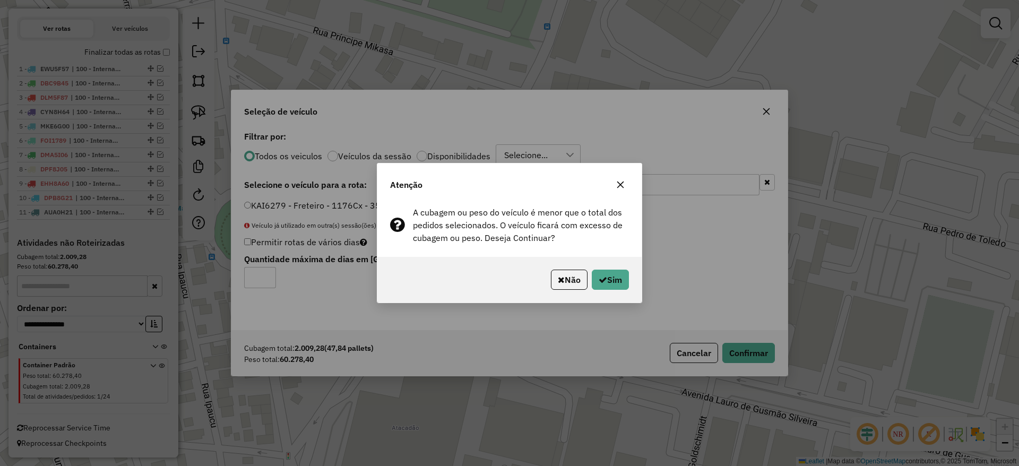
click at [587, 279] on p-footer "Não Sim" at bounding box center [587, 280] width 82 height 20
click at [599, 278] on icon "button" at bounding box center [602, 279] width 8 height 8
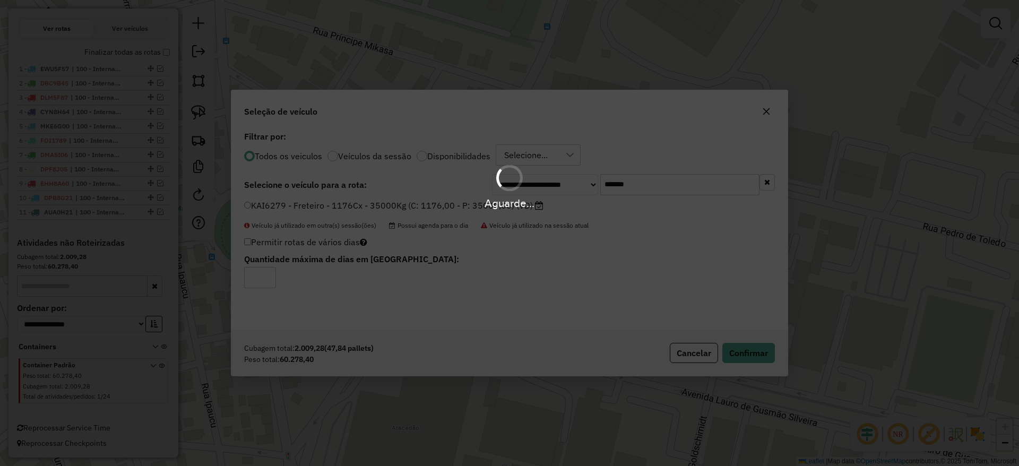
scroll to position [259, 0]
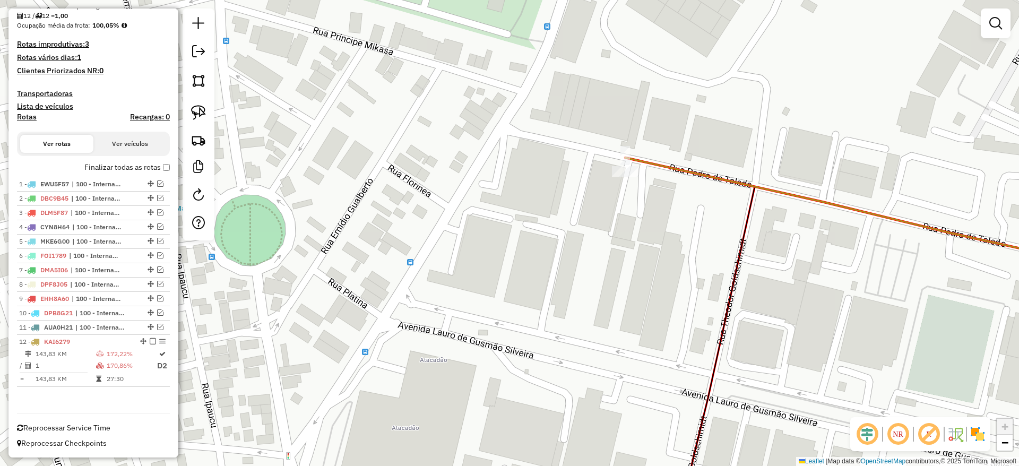
select select "**********"
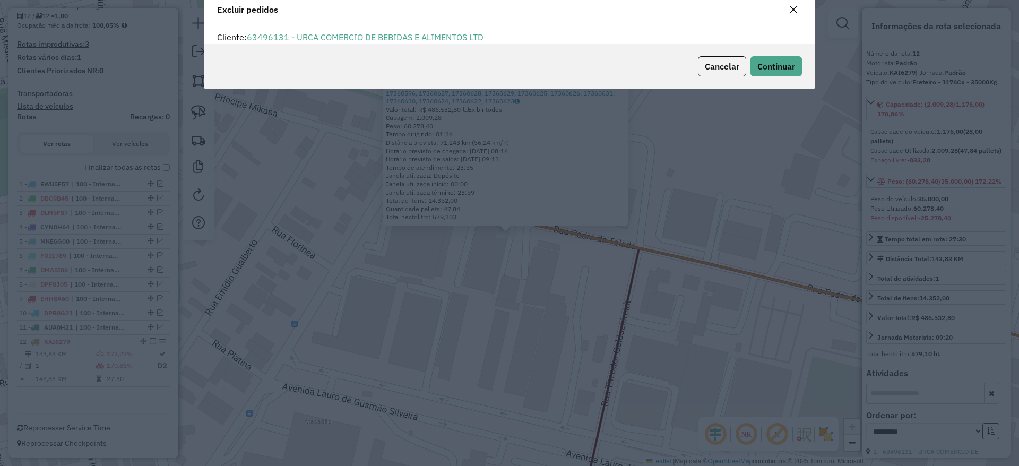
scroll to position [37, 0]
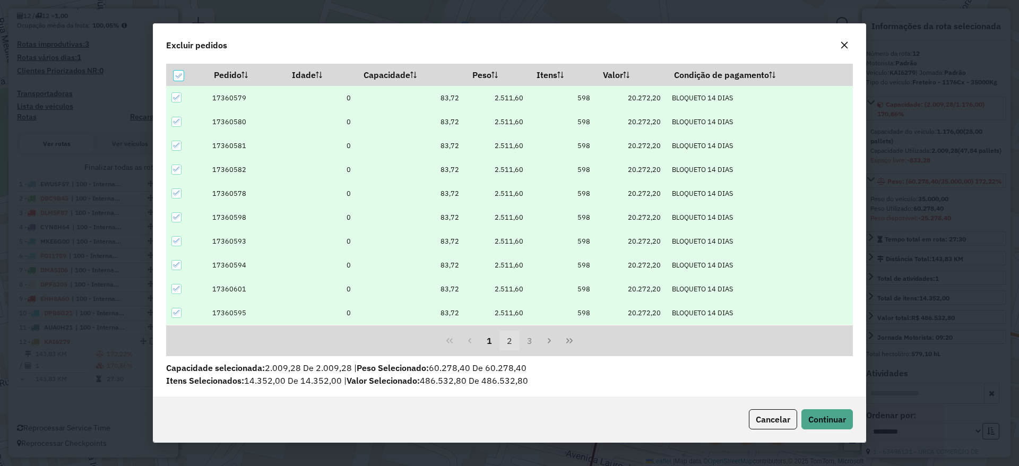
click at [503, 350] on button "2" at bounding box center [509, 341] width 20 height 20
click at [502, 346] on button "2" at bounding box center [509, 341] width 20 height 20
click at [540, 339] on button "Next Page" at bounding box center [550, 341] width 20 height 20
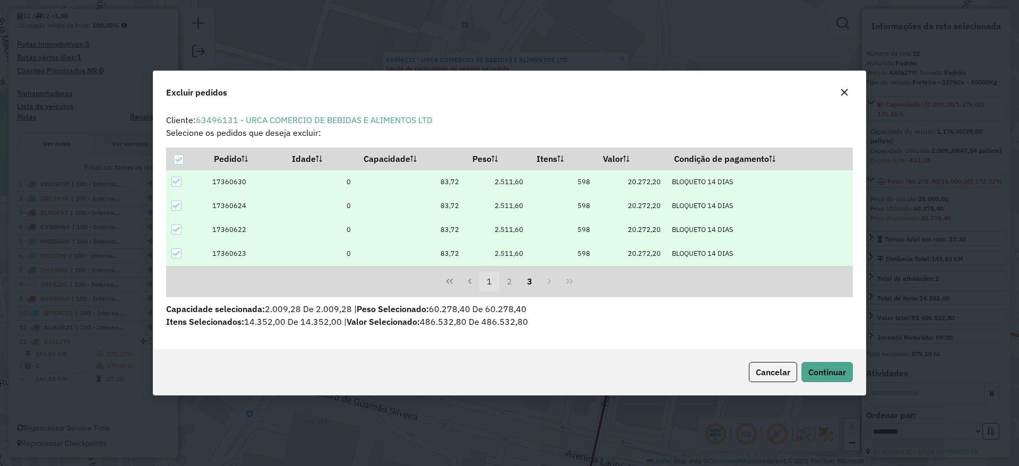
click at [492, 281] on button "1" at bounding box center [489, 281] width 20 height 20
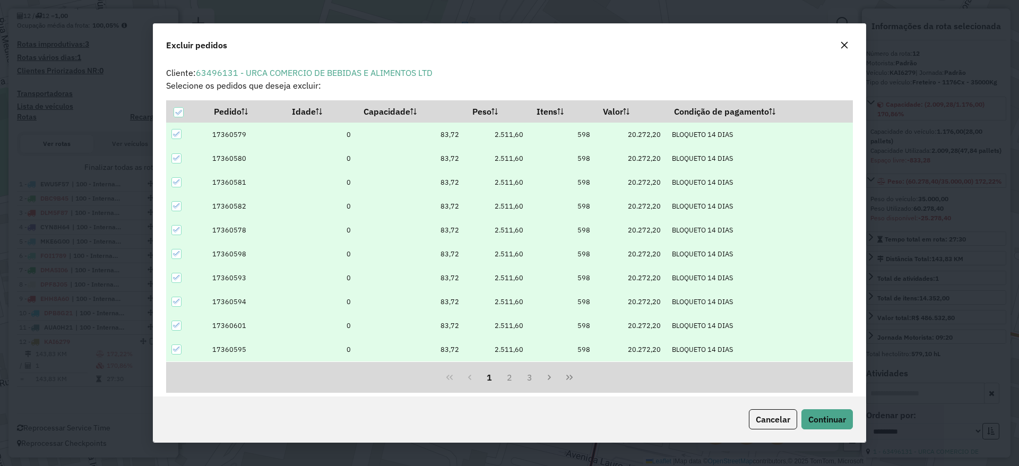
click at [846, 42] on icon "button" at bounding box center [844, 45] width 8 height 8
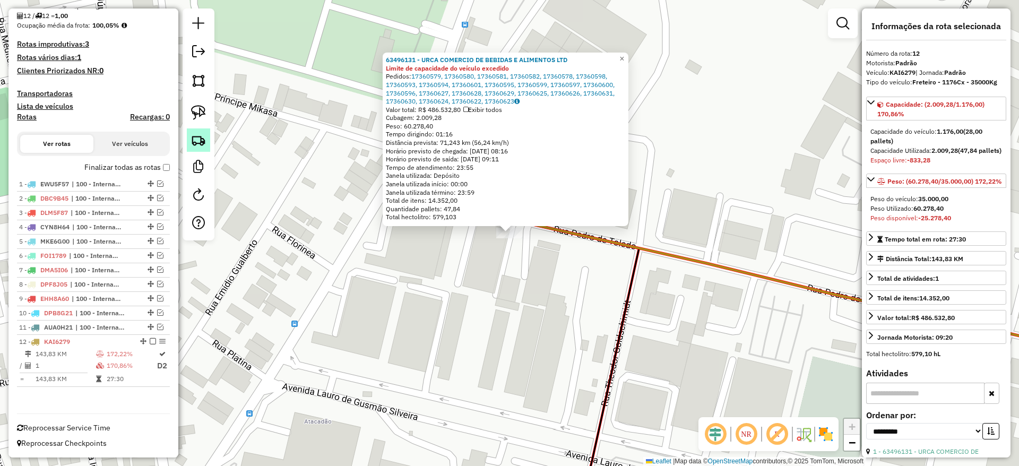
click at [198, 149] on link at bounding box center [198, 139] width 23 height 23
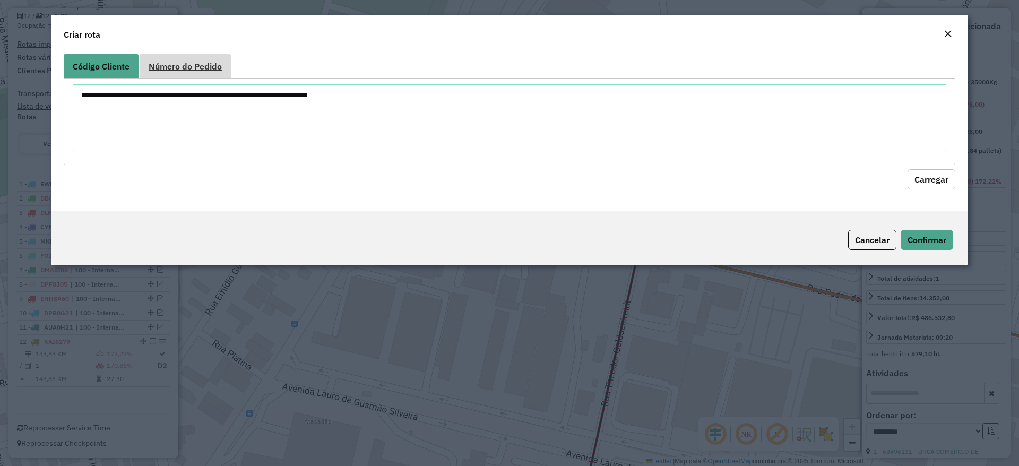
click at [207, 66] on span "Número do Pedido" at bounding box center [185, 66] width 73 height 8
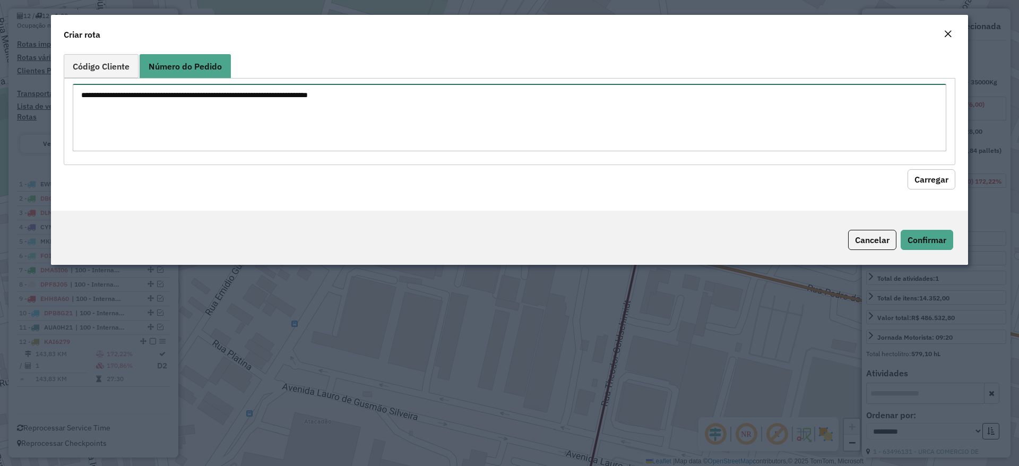
drag, startPoint x: 197, startPoint y: 114, endPoint x: 202, endPoint y: 118, distance: 6.0
click at [197, 114] on textarea at bounding box center [509, 117] width 873 height 67
paste textarea "****** ****** ****** ****** ******"
type textarea "****** ****** ****** ****** ******"
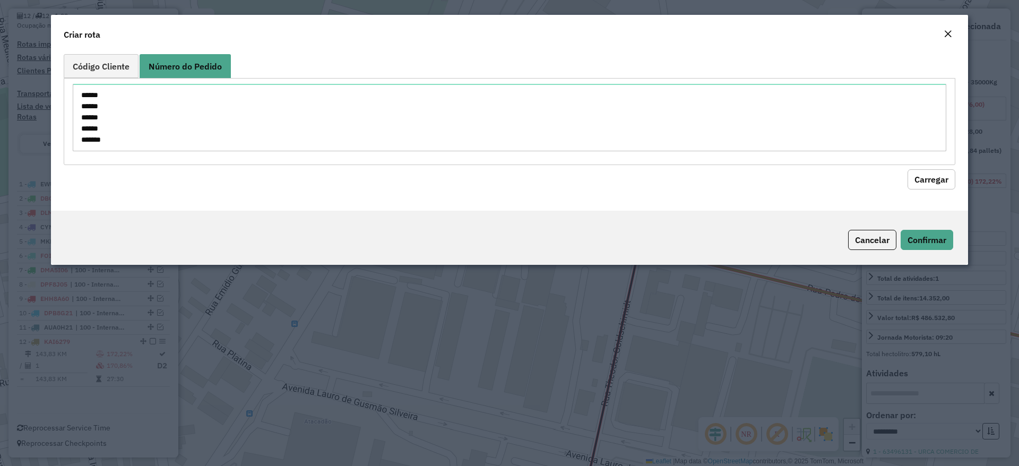
click at [930, 180] on button "Carregar" at bounding box center [931, 179] width 48 height 20
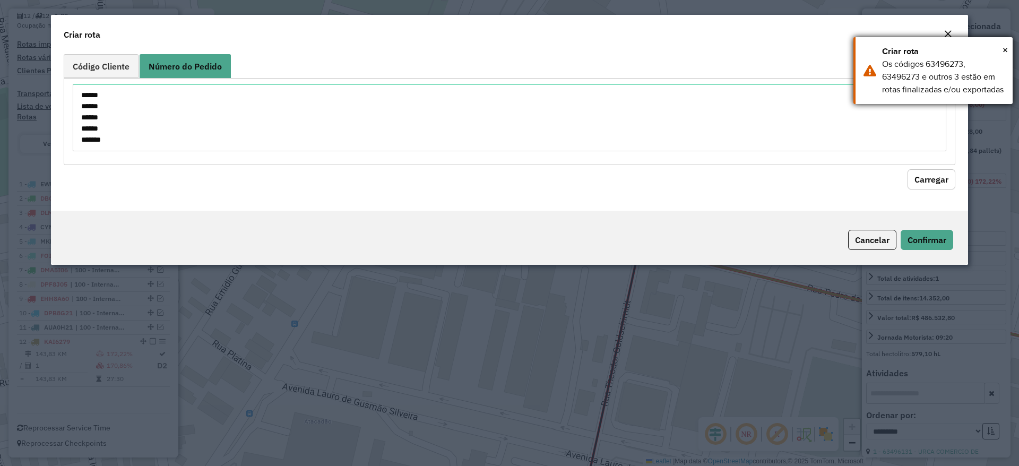
click at [997, 49] on div "Criar rota" at bounding box center [943, 51] width 123 height 13
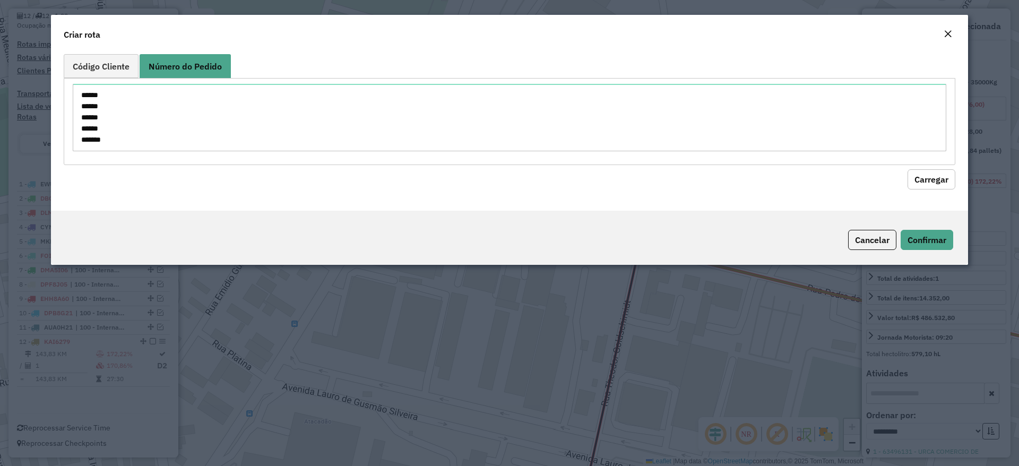
click at [948, 30] on em "Close" at bounding box center [947, 34] width 8 height 8
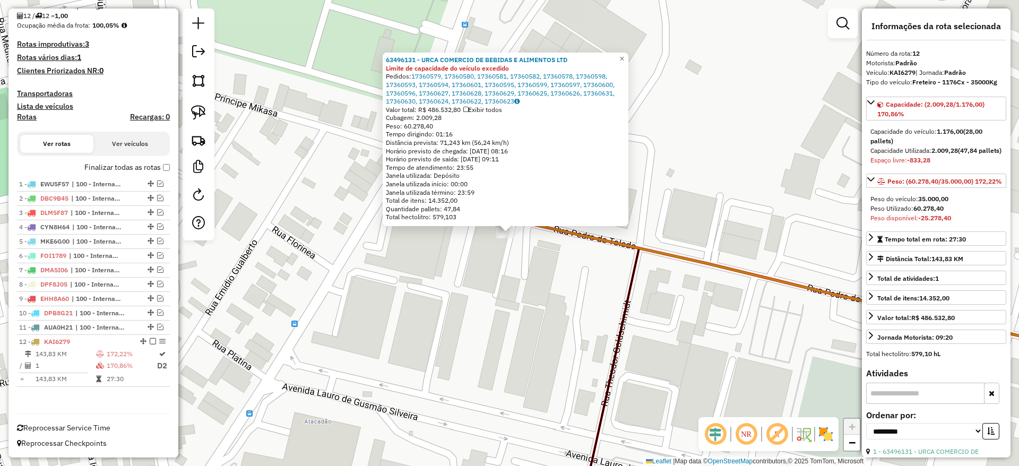
click at [467, 343] on div "63496131 - URCA COMERCIO DE BEBIDAS E ALIMENTOS LTD Limite de capacidade do veí…" at bounding box center [509, 233] width 1019 height 466
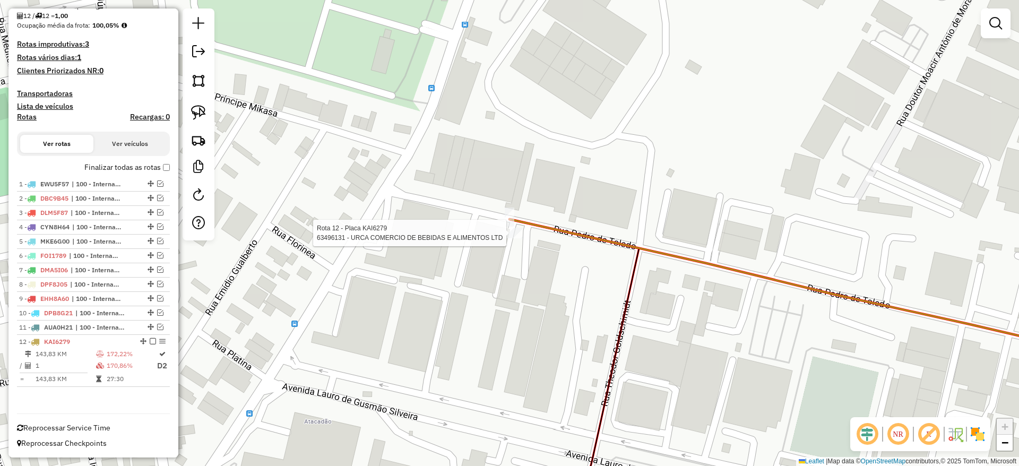
click at [513, 238] on div at bounding box center [509, 233] width 27 height 11
select select "**********"
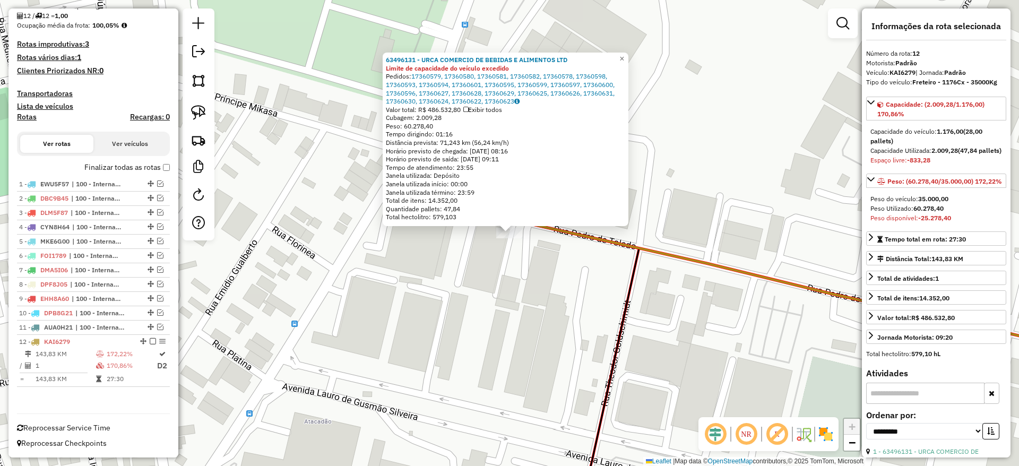
click at [360, 311] on div "63496131 - URCA COMERCIO DE BEBIDAS E ALIMENTOS LTD Limite de capacidade do veí…" at bounding box center [509, 233] width 1019 height 466
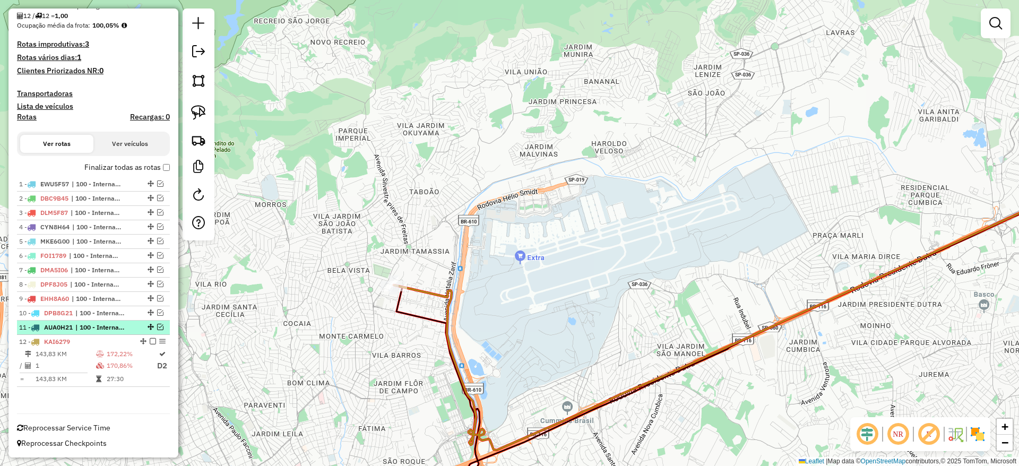
click at [158, 327] on em at bounding box center [160, 327] width 6 height 6
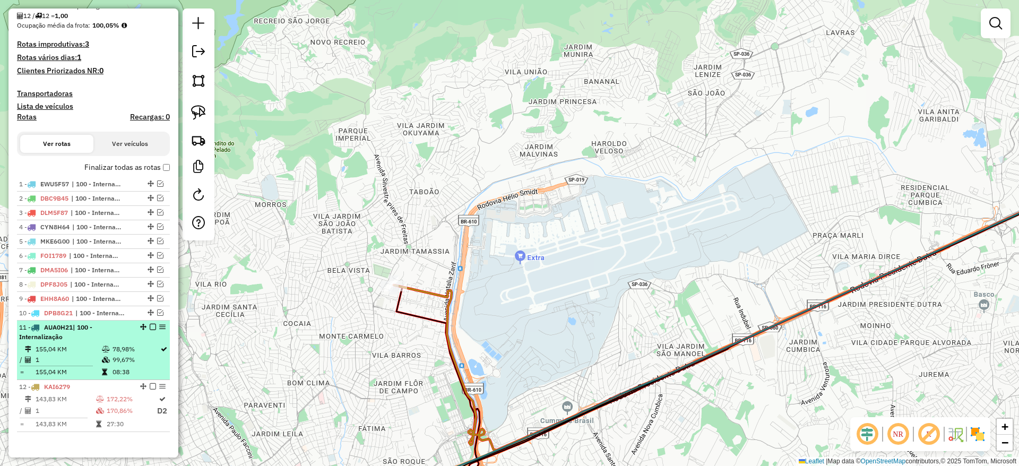
scroll to position [304, 0]
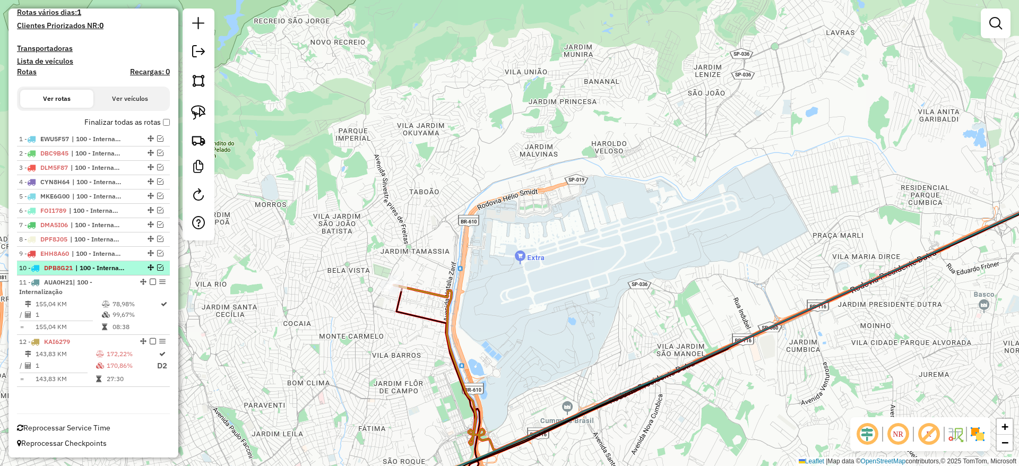
click at [157, 266] on em at bounding box center [160, 267] width 6 height 6
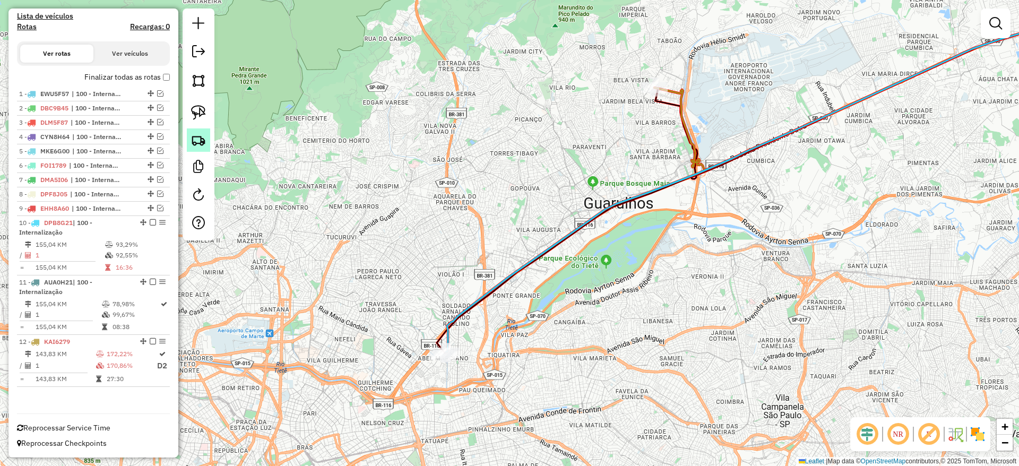
click at [201, 140] on img at bounding box center [198, 140] width 15 height 15
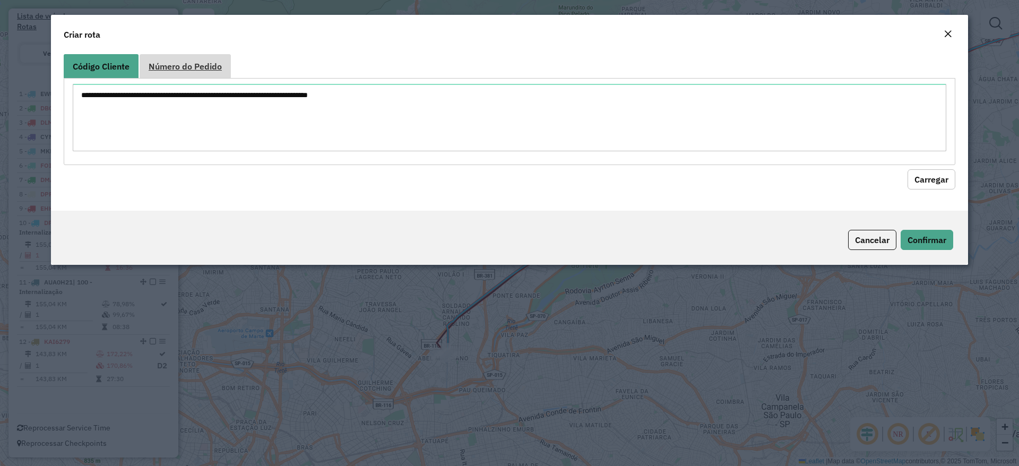
click at [224, 71] on link "Número do Pedido" at bounding box center [185, 66] width 91 height 24
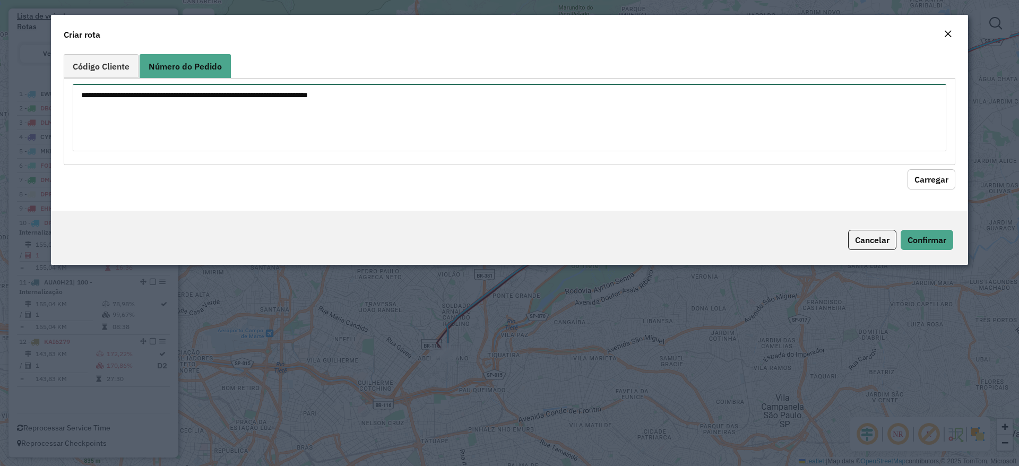
click at [223, 97] on textarea at bounding box center [509, 117] width 873 height 67
paste textarea "****** ****** ****** ****** ******"
type textarea "****** ****** ****** ****** ******"
click at [935, 181] on button "Carregar" at bounding box center [931, 179] width 48 height 20
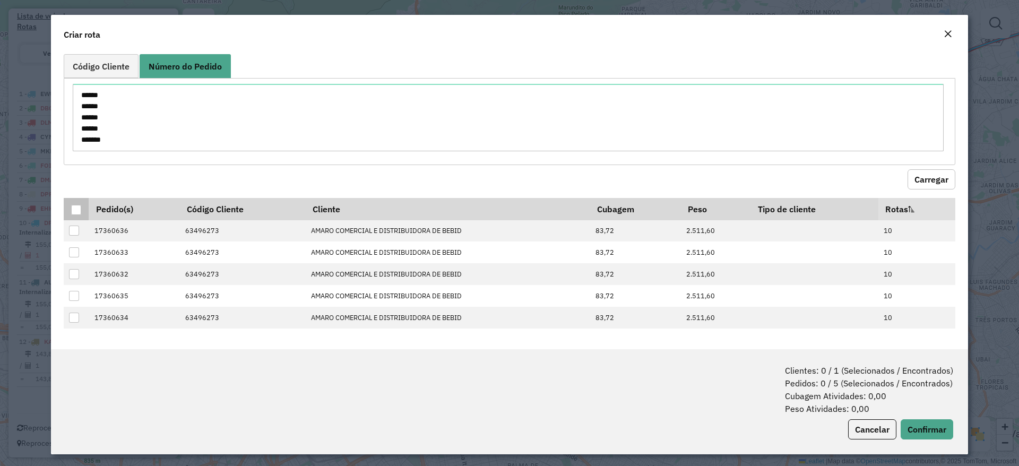
click at [80, 209] on div at bounding box center [76, 210] width 10 height 10
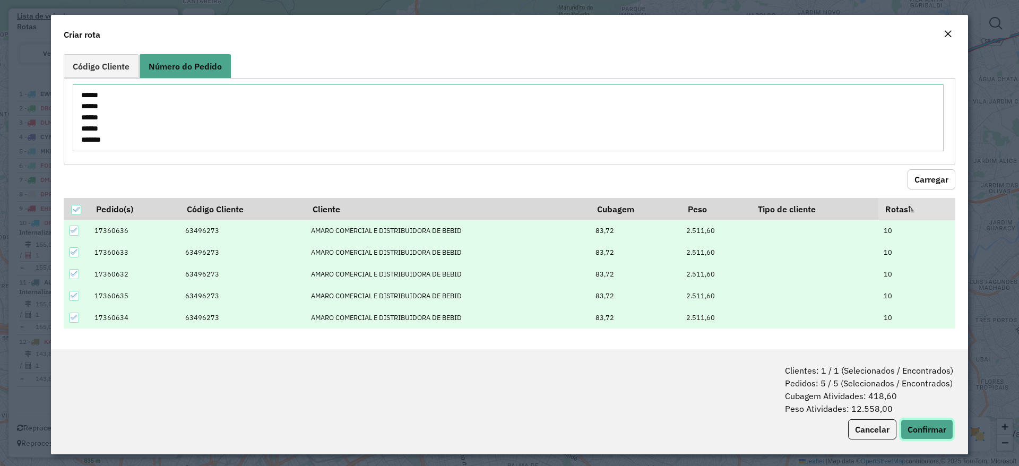
drag, startPoint x: 932, startPoint y: 435, endPoint x: 882, endPoint y: 418, distance: 52.5
click at [930, 435] on button "Confirmar" at bounding box center [926, 429] width 53 height 20
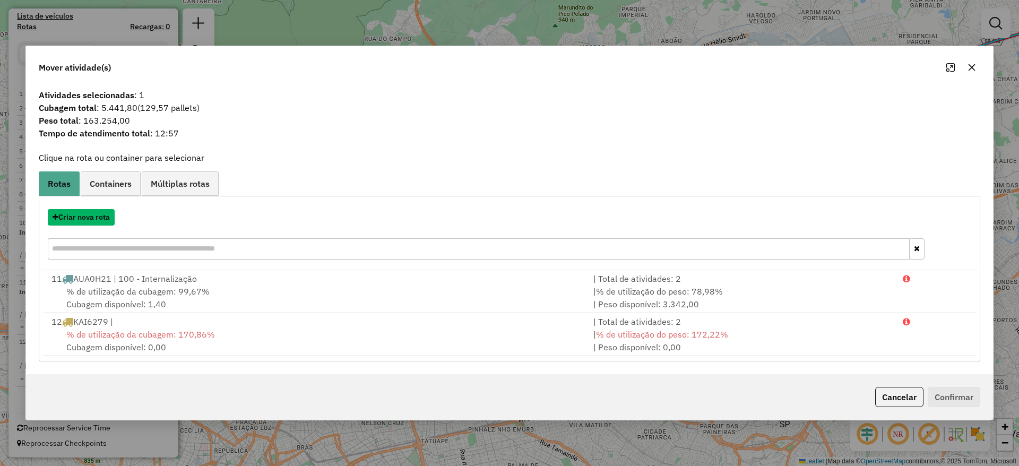
click at [90, 212] on button "Criar nova rota" at bounding box center [81, 217] width 67 height 16
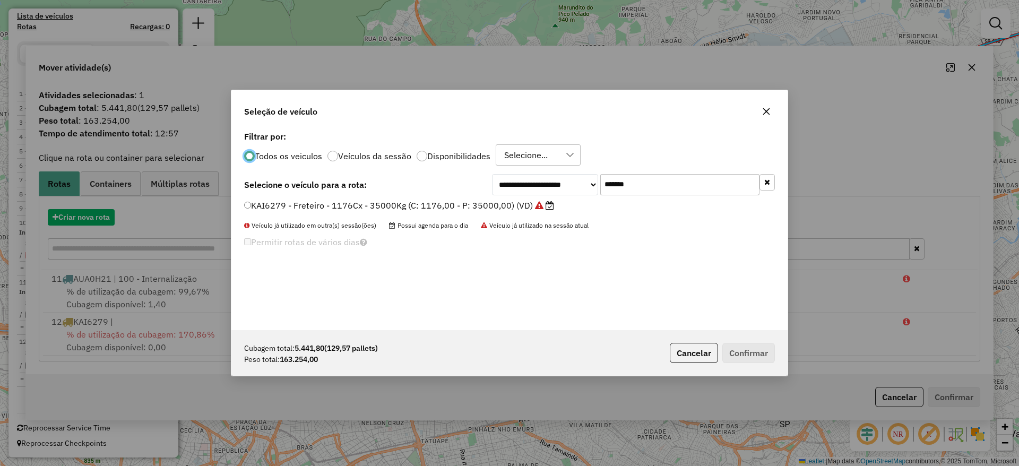
scroll to position [6, 3]
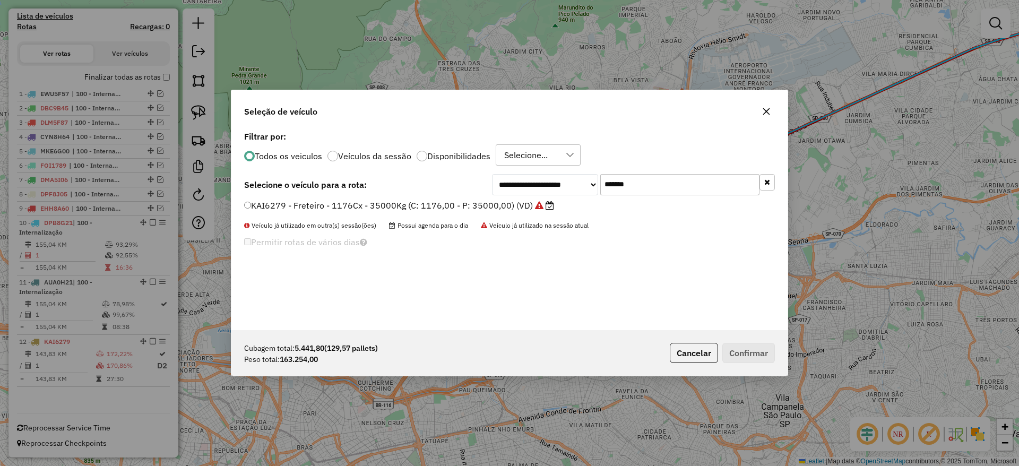
drag, startPoint x: 669, startPoint y: 180, endPoint x: 396, endPoint y: 177, distance: 272.2
click at [397, 177] on div "**********" at bounding box center [509, 184] width 531 height 21
paste input "text"
type input "*******"
click at [371, 209] on label "AUA0H21 - Freteiro - 420Cx - 15900Kg (C: 420,00 - P: 15900,00) (VD)" at bounding box center [395, 205] width 302 height 13
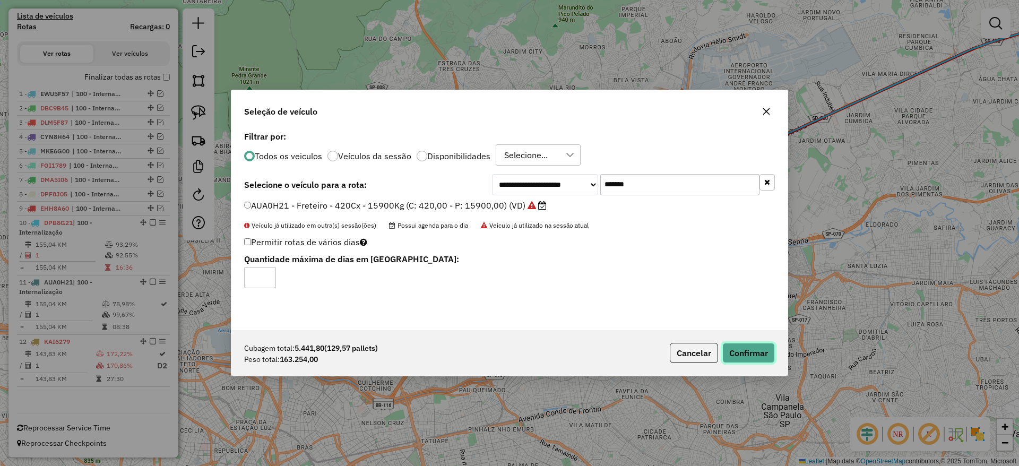
click at [761, 351] on button "Confirmar" at bounding box center [748, 353] width 53 height 20
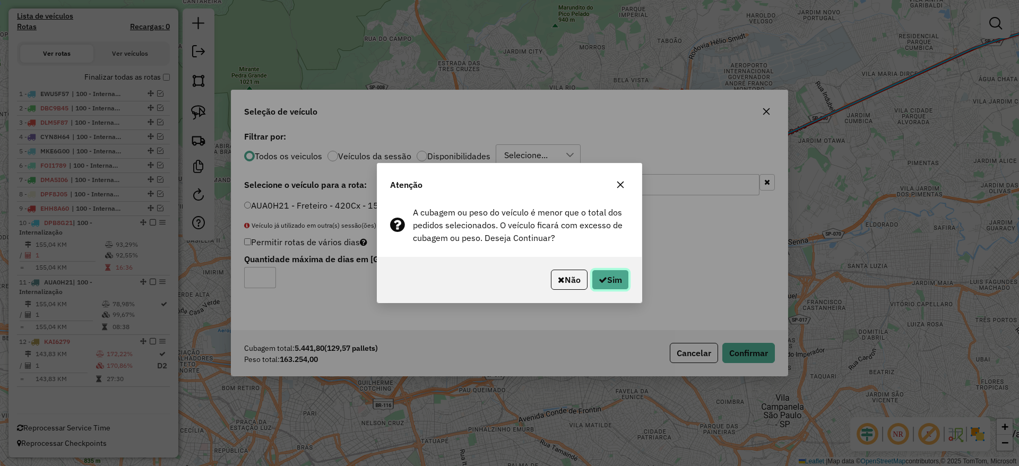
click at [608, 284] on button "Sim" at bounding box center [610, 280] width 37 height 20
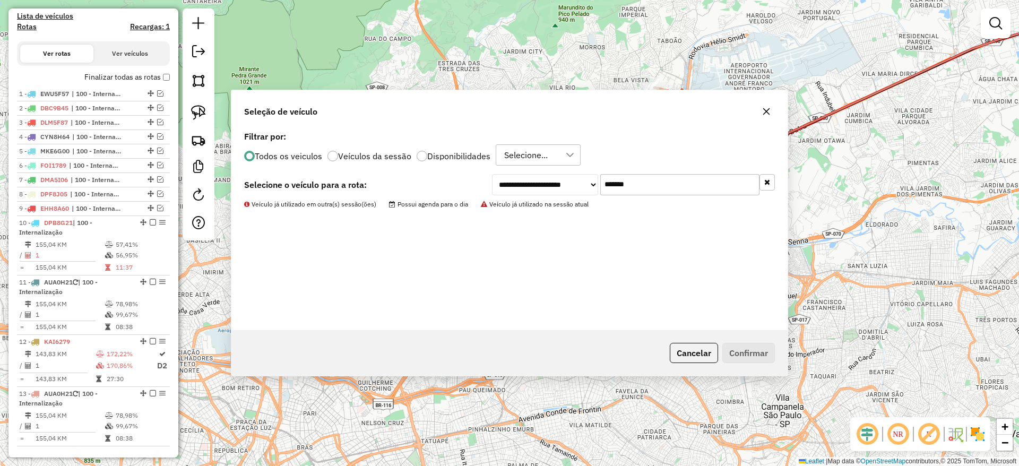
scroll to position [409, 0]
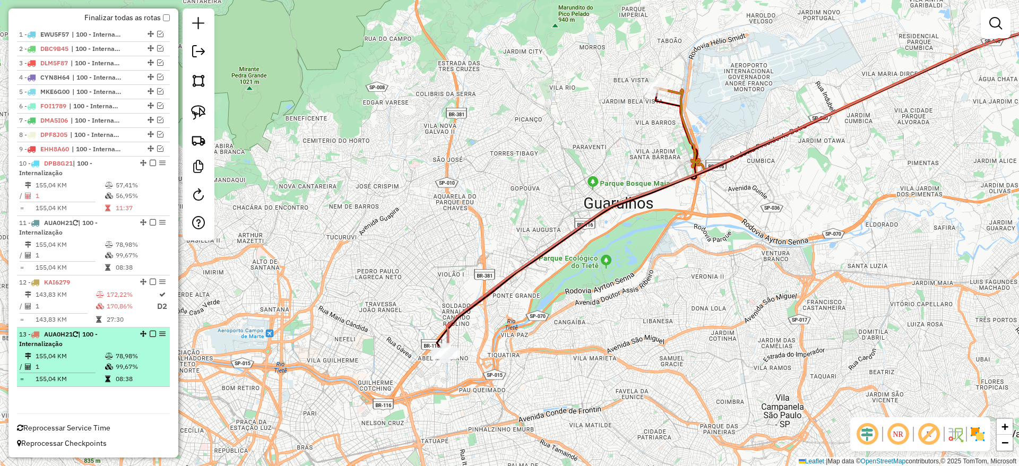
click at [150, 333] on em at bounding box center [153, 334] width 6 height 6
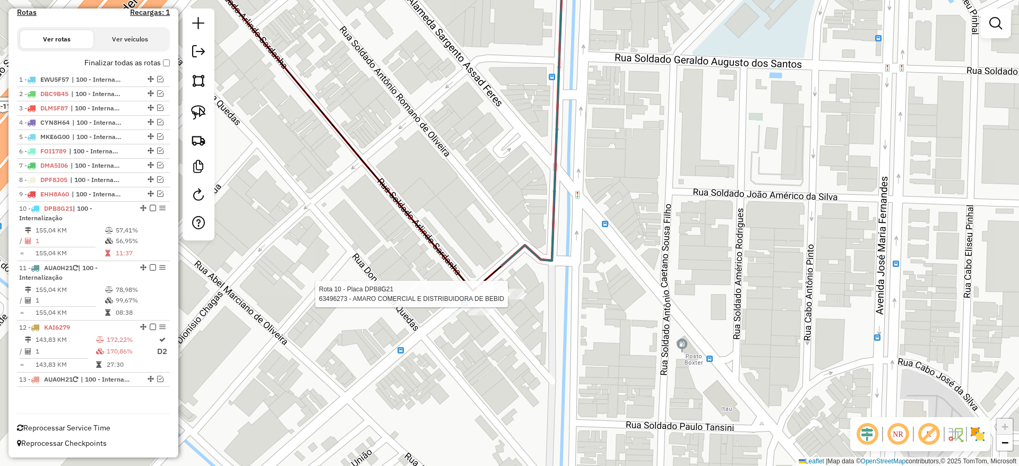
select select "**********"
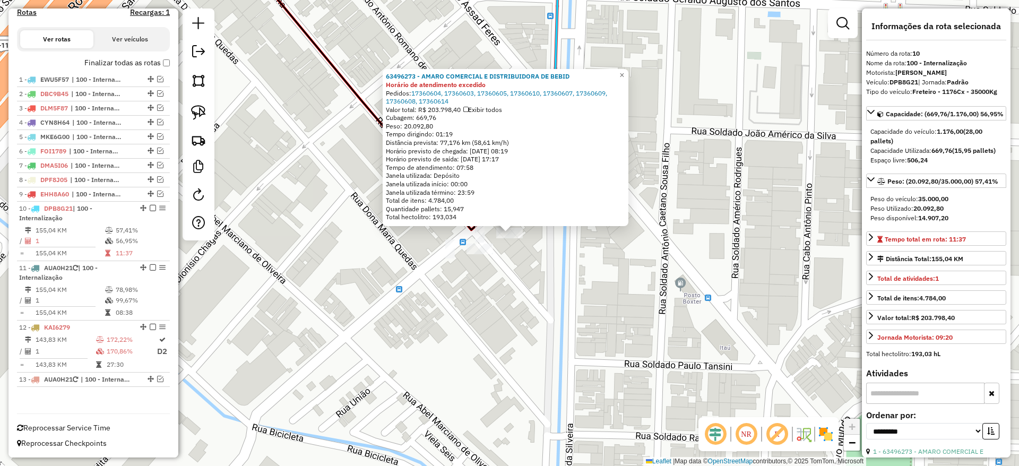
click at [482, 262] on div "63496273 - AMARO COMERCIAL E DISTRIBUIDORA DE BEBID Horário de atendimento exce…" at bounding box center [509, 233] width 1019 height 466
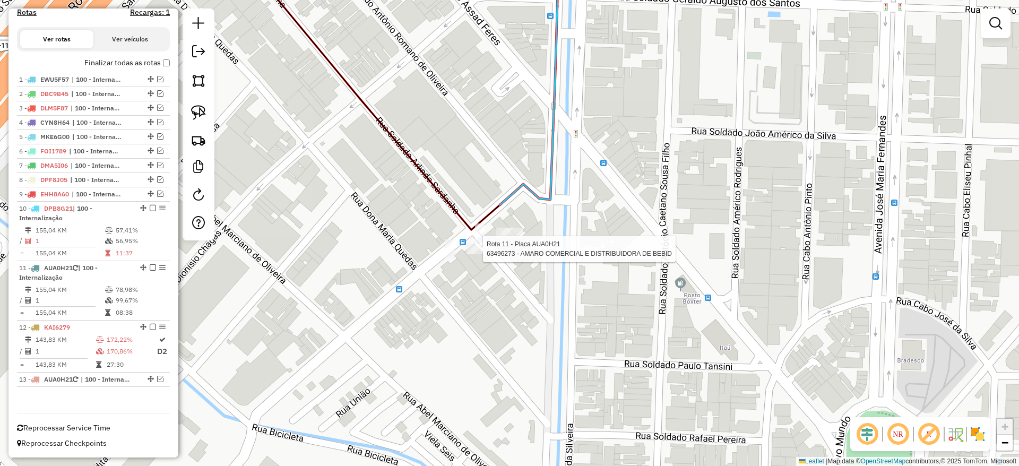
select select "**********"
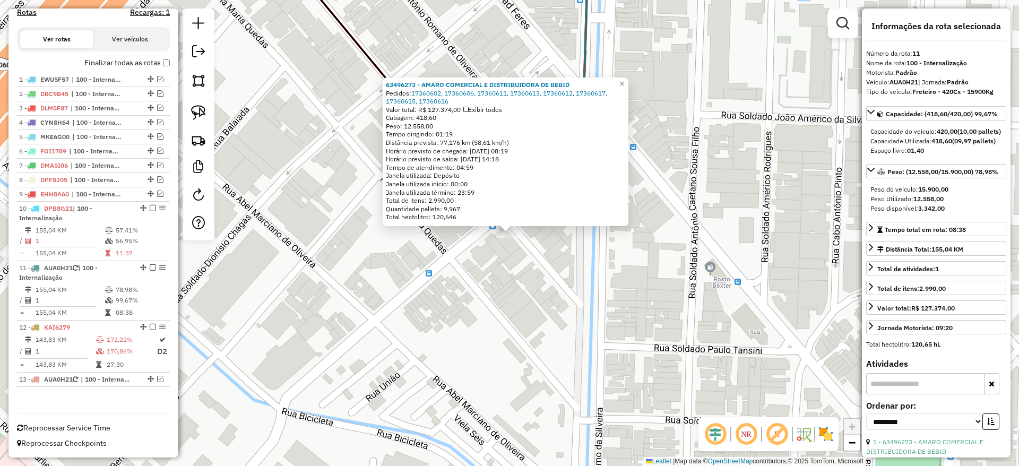
click at [559, 249] on div "63496273 - AMARO COMERCIAL E DISTRIBUIDORA DE BEBID Pedidos: 17360602, 17360606…" at bounding box center [509, 233] width 1019 height 466
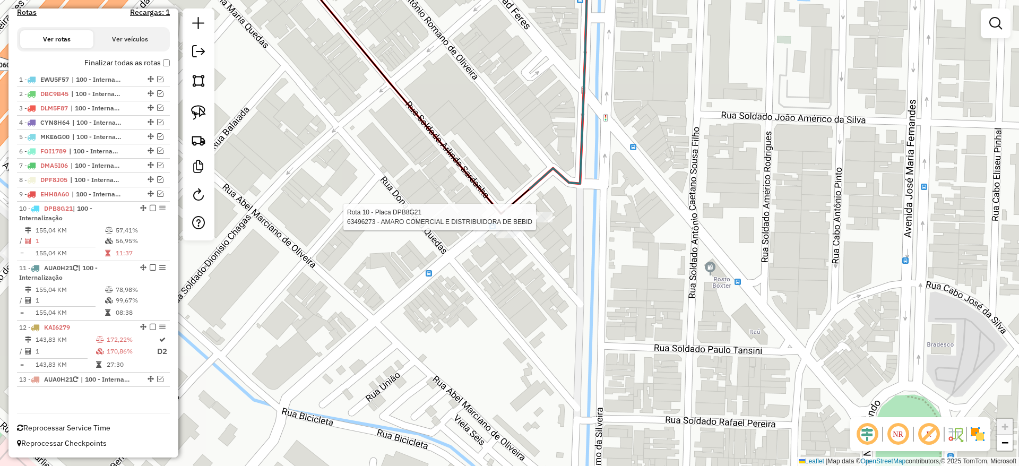
select select "**********"
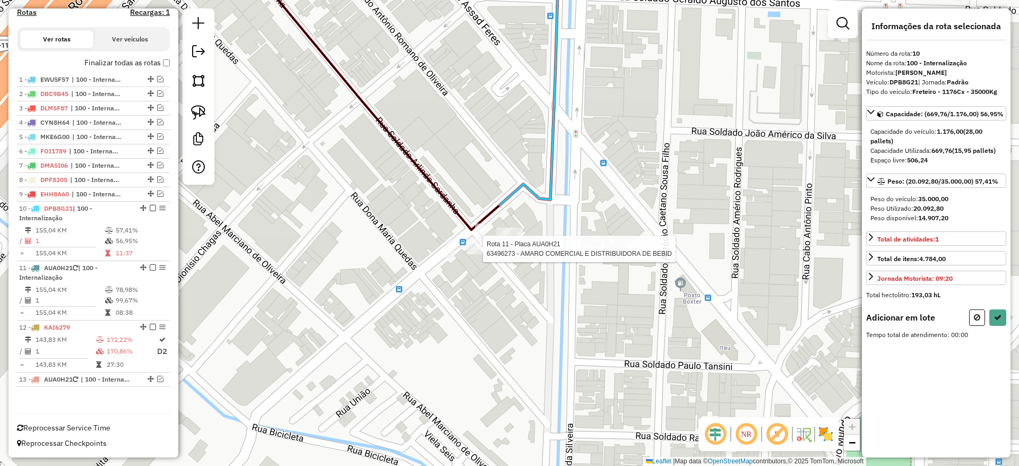
click at [475, 254] on div at bounding box center [479, 249] width 27 height 11
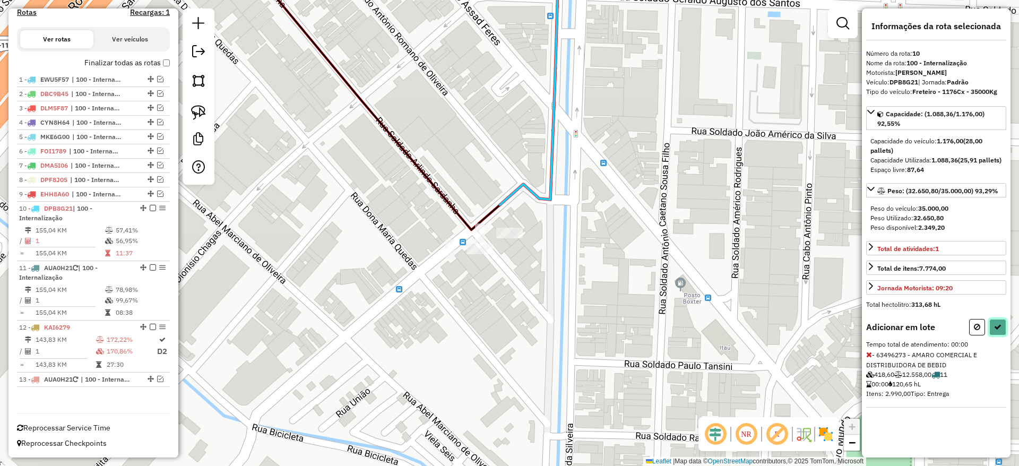
click at [995, 335] on button at bounding box center [997, 327] width 17 height 16
select select "**********"
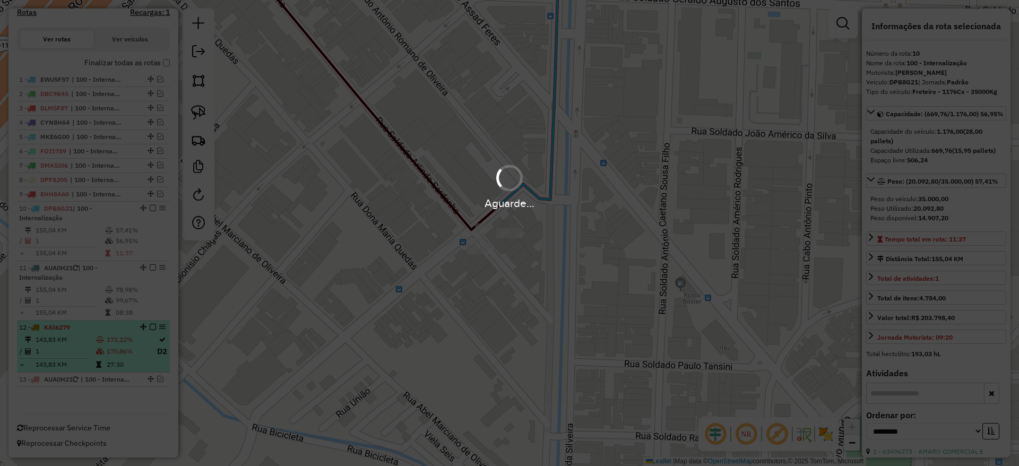
scroll to position [304, 0]
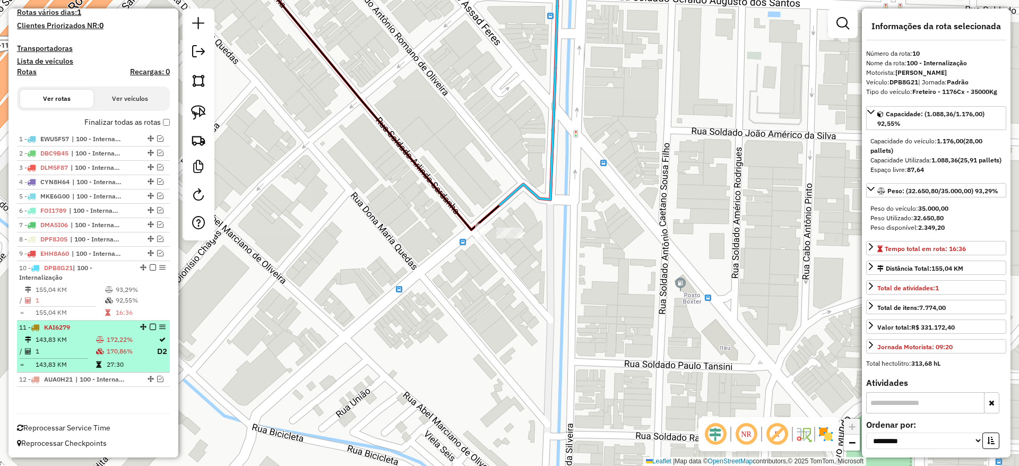
drag, startPoint x: 149, startPoint y: 265, endPoint x: 128, endPoint y: 334, distance: 72.2
click at [150, 266] on em at bounding box center [153, 267] width 6 height 6
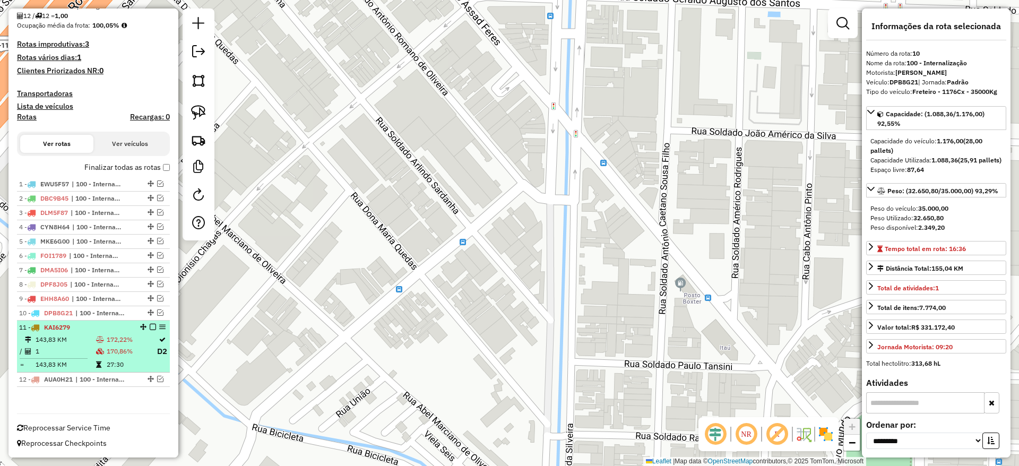
click at [122, 342] on td "172,22%" at bounding box center [131, 339] width 50 height 11
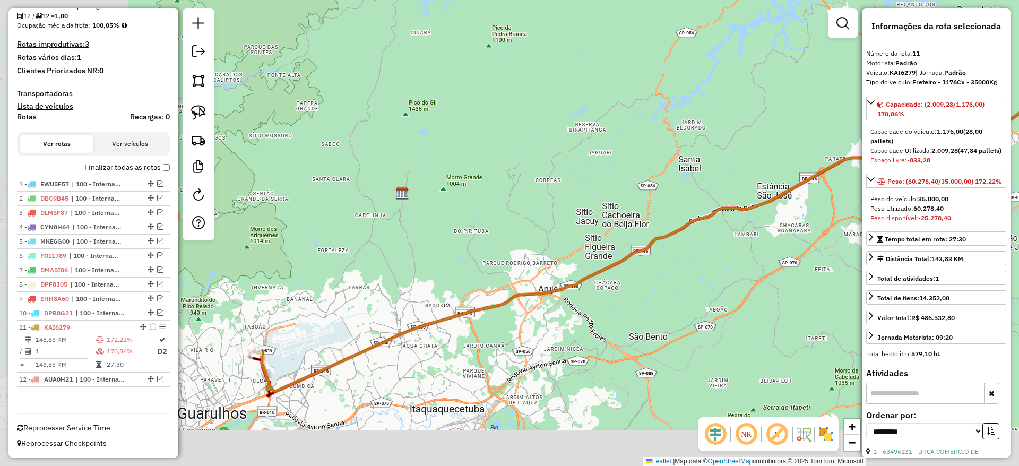
drag, startPoint x: 499, startPoint y: 264, endPoint x: 830, endPoint y: 148, distance: 350.7
click at [830, 148] on div "Janela de atendimento Grade de atendimento Capacidade Transportadoras Veículos …" at bounding box center [509, 233] width 1019 height 466
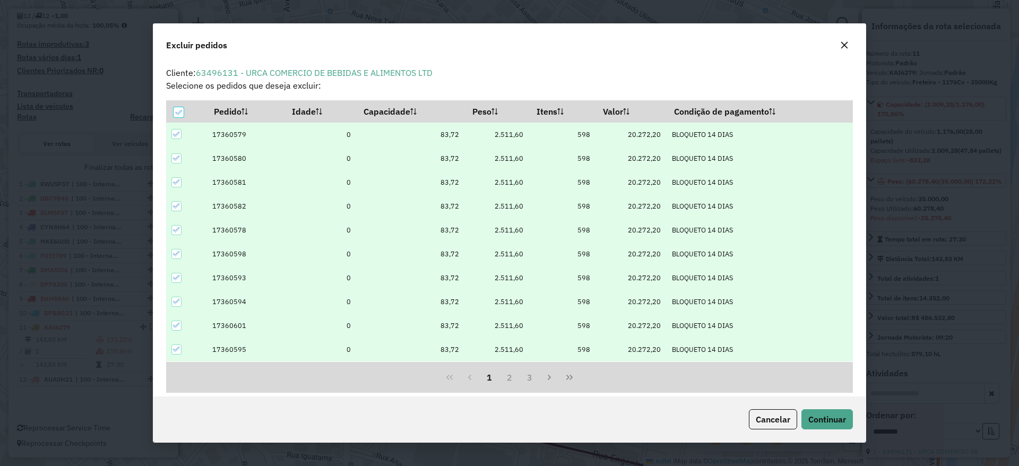
scroll to position [6, 3]
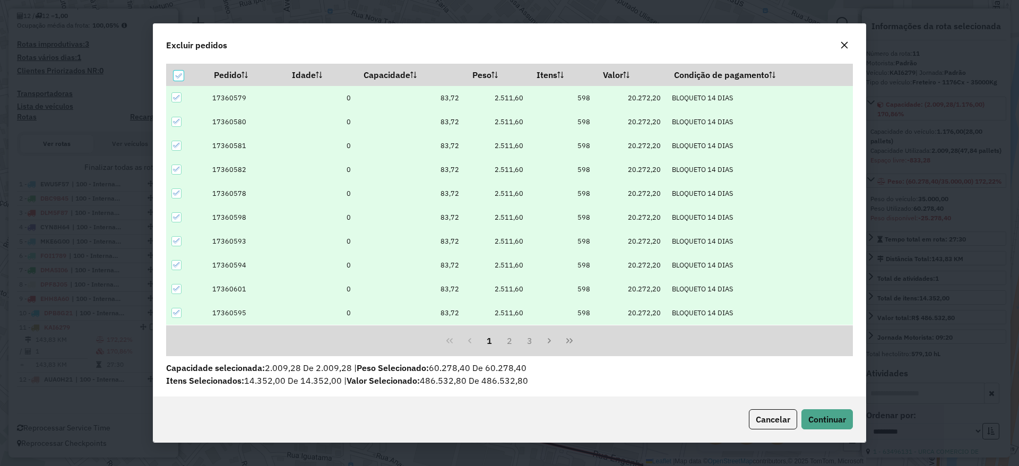
click at [176, 96] on icon at bounding box center [176, 97] width 7 height 7
drag, startPoint x: 172, startPoint y: 120, endPoint x: 172, endPoint y: 144, distance: 23.9
click at [172, 121] on div at bounding box center [176, 122] width 10 height 10
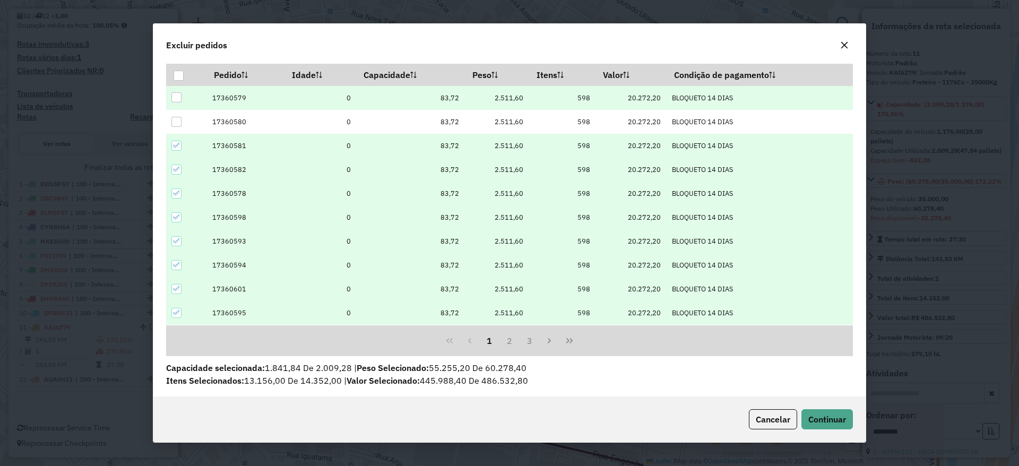
click at [172, 144] on div at bounding box center [176, 146] width 10 height 10
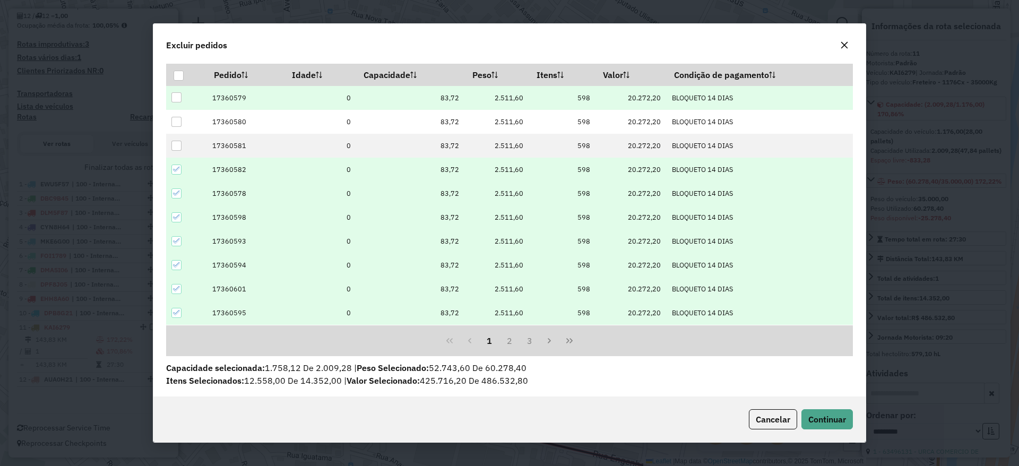
drag, startPoint x: 175, startPoint y: 166, endPoint x: 167, endPoint y: 196, distance: 31.9
click at [175, 168] on icon at bounding box center [176, 169] width 7 height 7
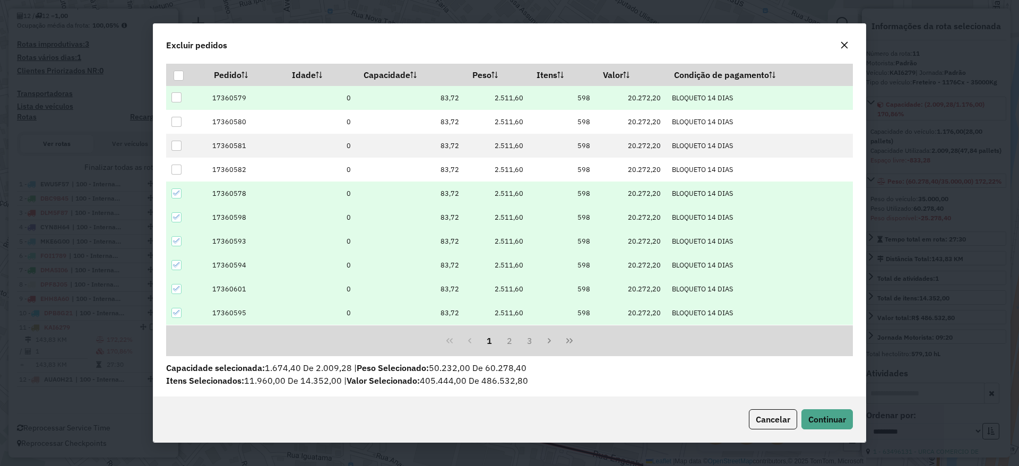
click at [174, 189] on icon at bounding box center [176, 192] width 7 height 7
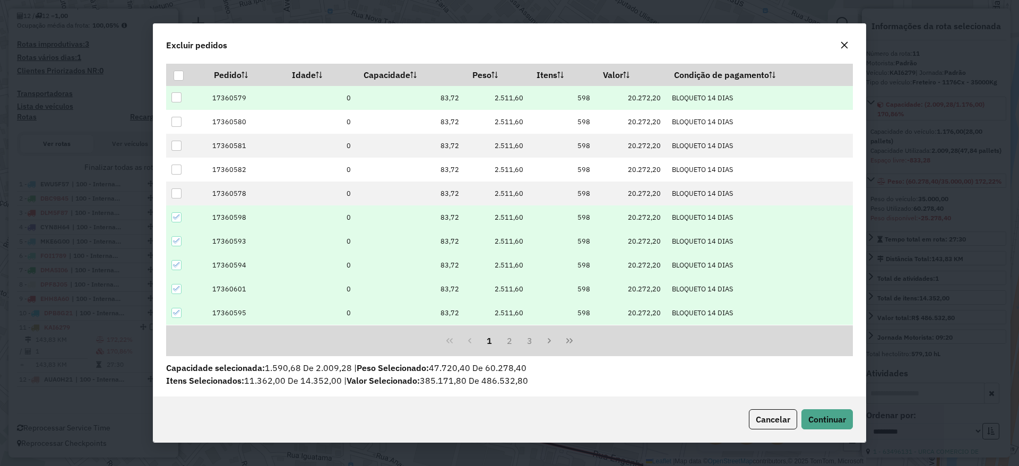
click at [173, 218] on icon at bounding box center [176, 216] width 7 height 7
click at [176, 238] on icon at bounding box center [176, 240] width 7 height 7
click at [173, 271] on td at bounding box center [186, 265] width 40 height 24
click at [179, 261] on icon at bounding box center [176, 264] width 7 height 7
drag, startPoint x: 178, startPoint y: 284, endPoint x: 181, endPoint y: 306, distance: 22.5
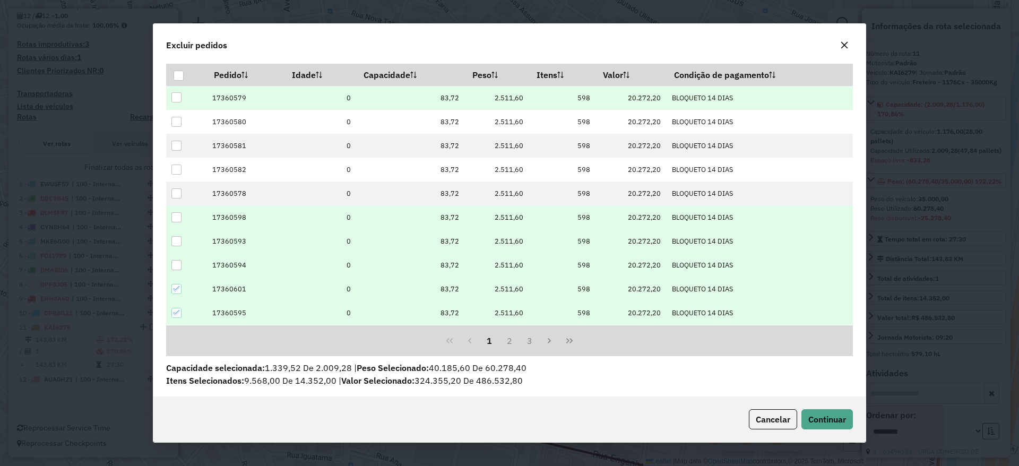
click at [180, 287] on icon at bounding box center [176, 288] width 7 height 7
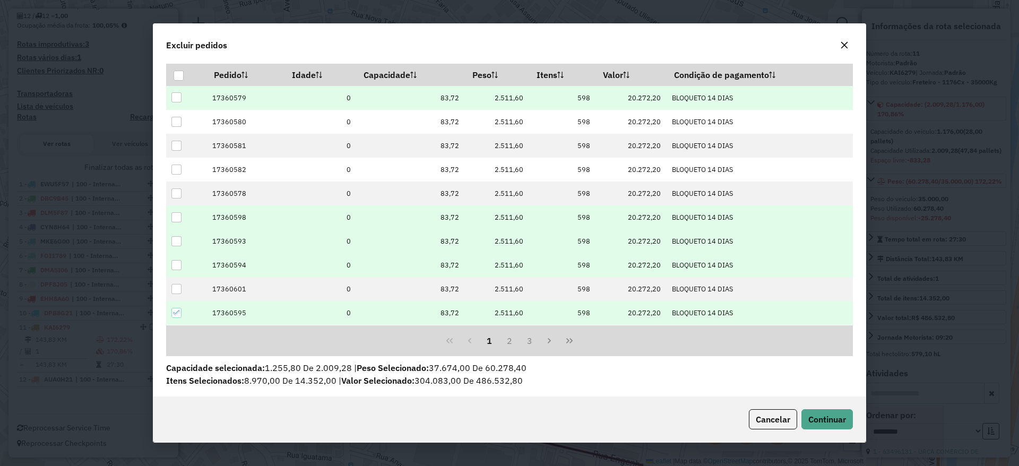
drag, startPoint x: 179, startPoint y: 312, endPoint x: 491, endPoint y: 305, distance: 312.6
click at [185, 312] on td at bounding box center [186, 313] width 40 height 24
click at [503, 340] on button "2" at bounding box center [509, 341] width 20 height 20
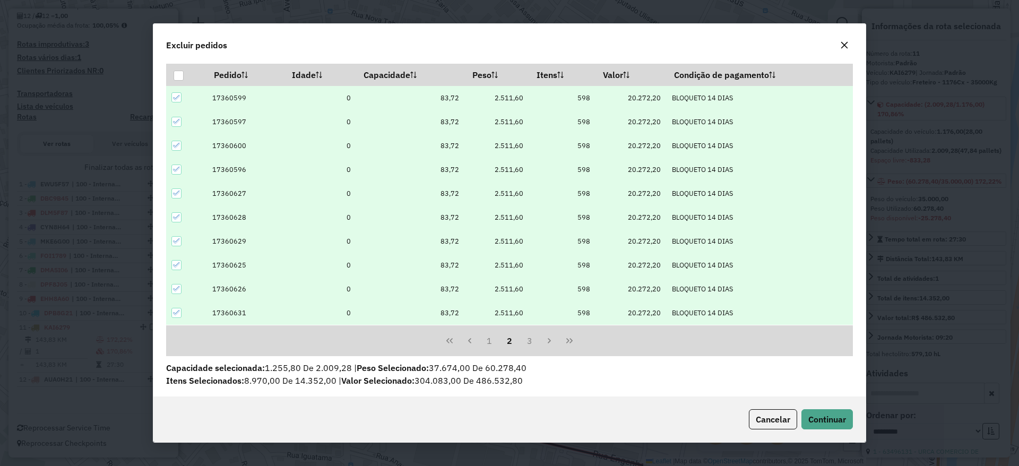
drag, startPoint x: 172, startPoint y: 92, endPoint x: 171, endPoint y: 119, distance: 26.5
click at [173, 92] on div at bounding box center [176, 97] width 10 height 10
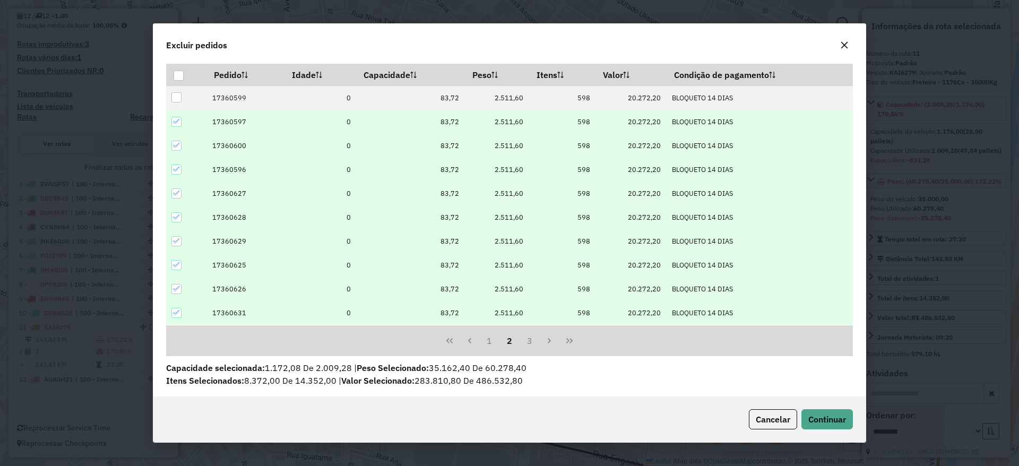
click at [173, 121] on icon at bounding box center [176, 121] width 7 height 7
click at [177, 141] on div at bounding box center [176, 146] width 10 height 10
click at [832, 420] on span "Continuar" at bounding box center [827, 419] width 38 height 11
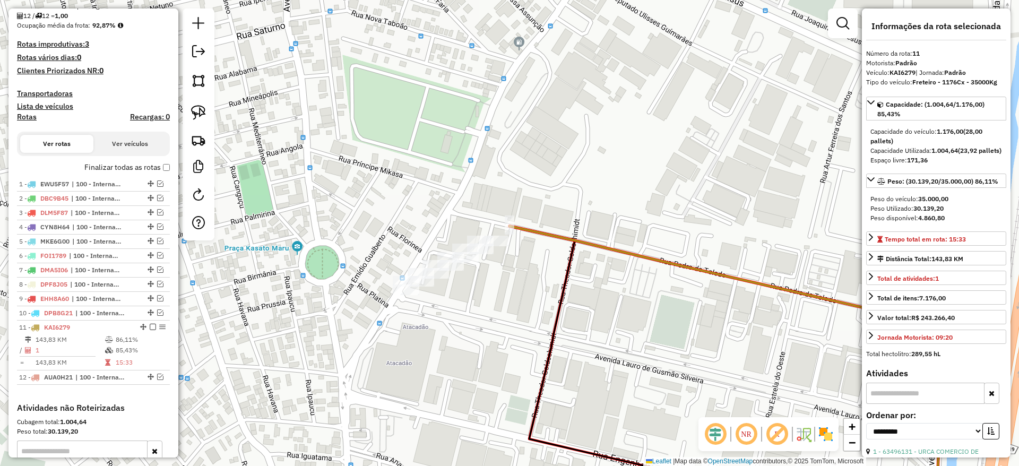
scroll to position [424, 0]
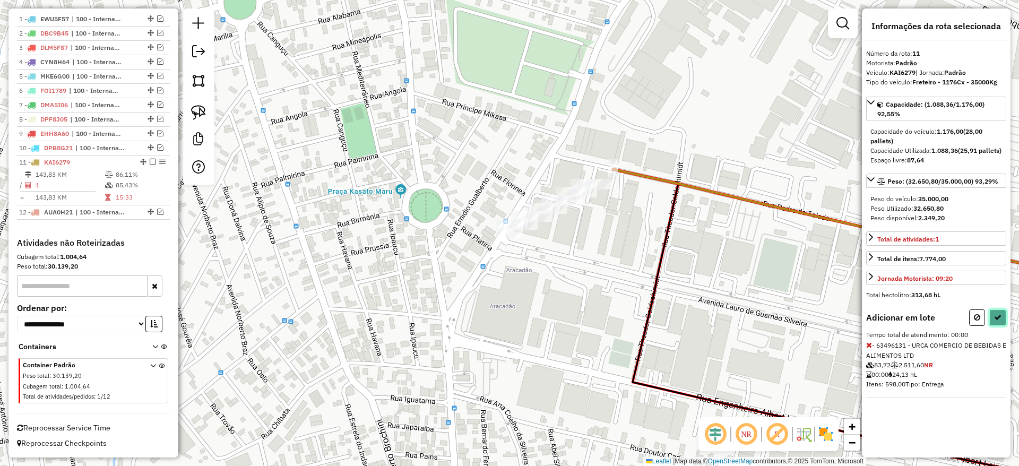
click at [993, 326] on button at bounding box center [997, 317] width 17 height 16
select select "**********"
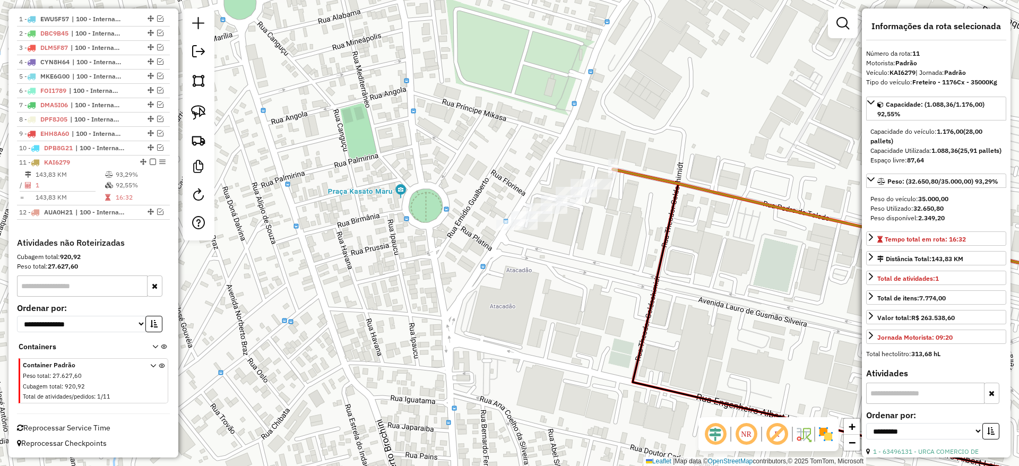
click at [202, 114] on img at bounding box center [198, 112] width 15 height 15
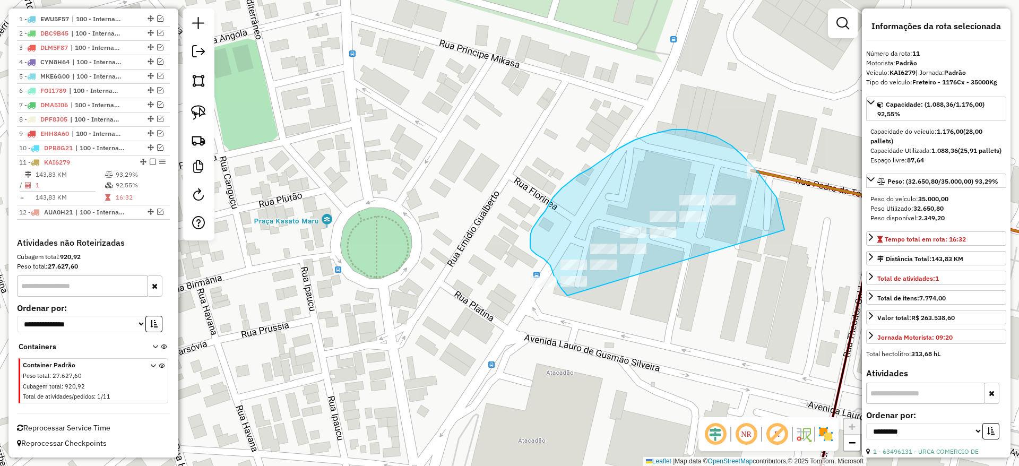
drag, startPoint x: 779, startPoint y: 209, endPoint x: 607, endPoint y: 316, distance: 202.6
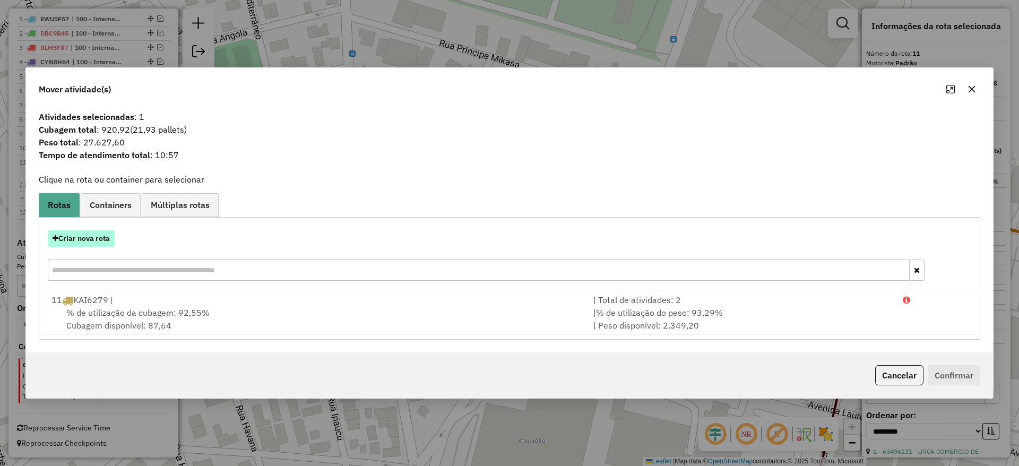
click at [87, 246] on div "Criar nova rota" at bounding box center [509, 256] width 936 height 69
click at [85, 241] on button "Criar nova rota" at bounding box center [81, 238] width 67 height 16
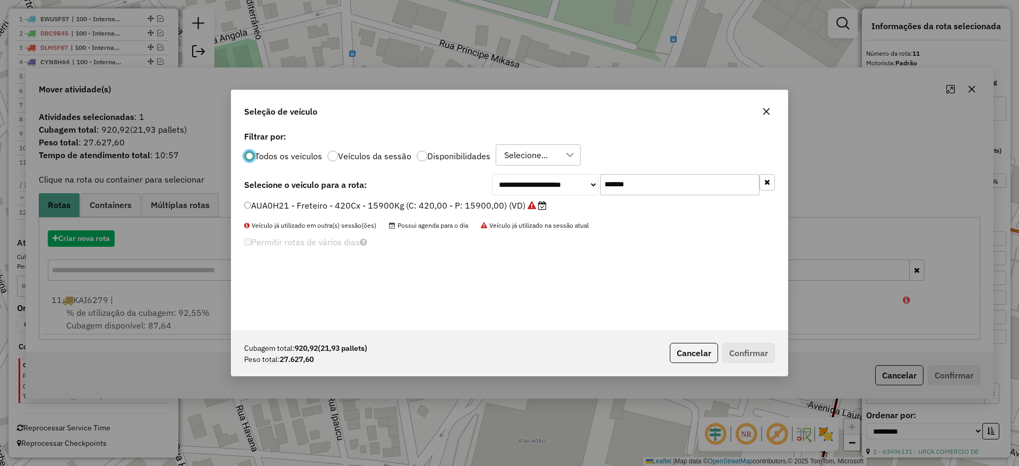
scroll to position [6, 3]
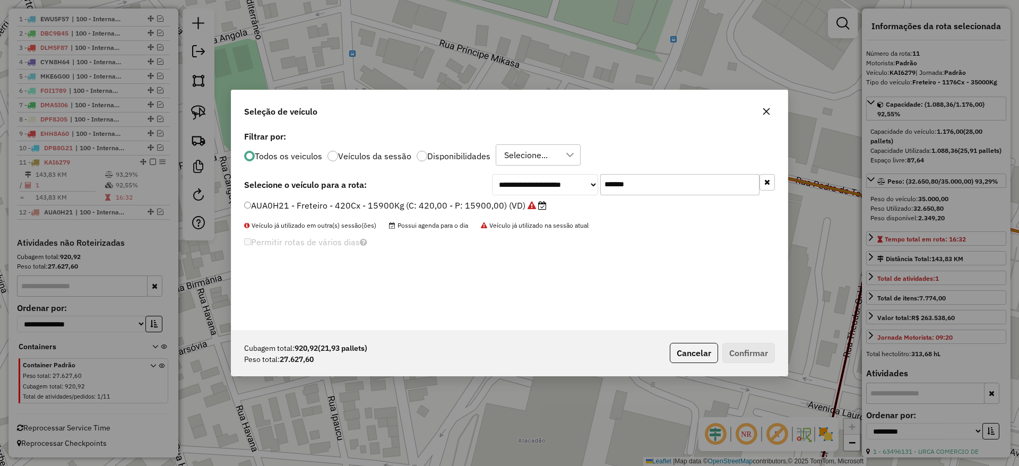
drag, startPoint x: 659, startPoint y: 188, endPoint x: 447, endPoint y: 211, distance: 214.0
click at [491, 201] on div "**********" at bounding box center [509, 229] width 556 height 202
paste input "text"
type input "*******"
click at [420, 208] on label "CSK6D37 - Freteiro 1008 Cx 35.000 Kg (C: 1008,00 - P: 35000,00) (VD)" at bounding box center [392, 205] width 297 height 13
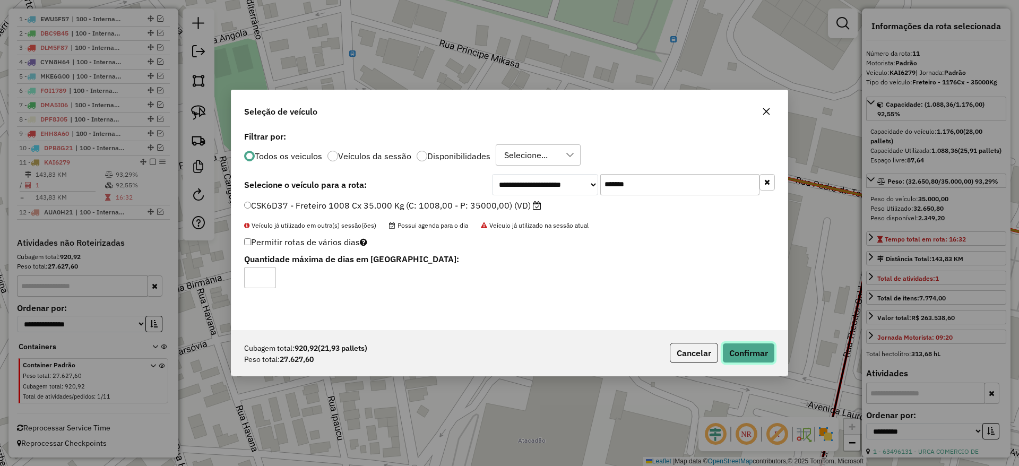
click at [755, 358] on button "Confirmar" at bounding box center [748, 353] width 53 height 20
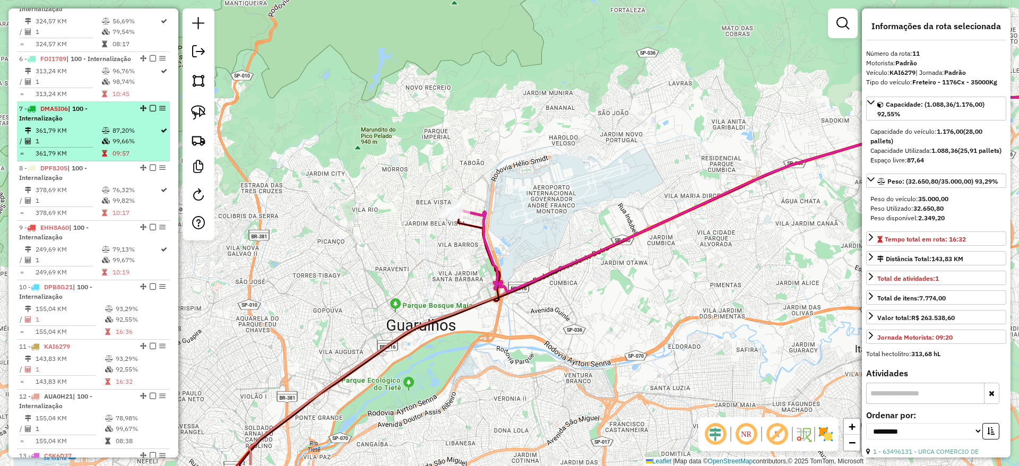
scroll to position [784, 0]
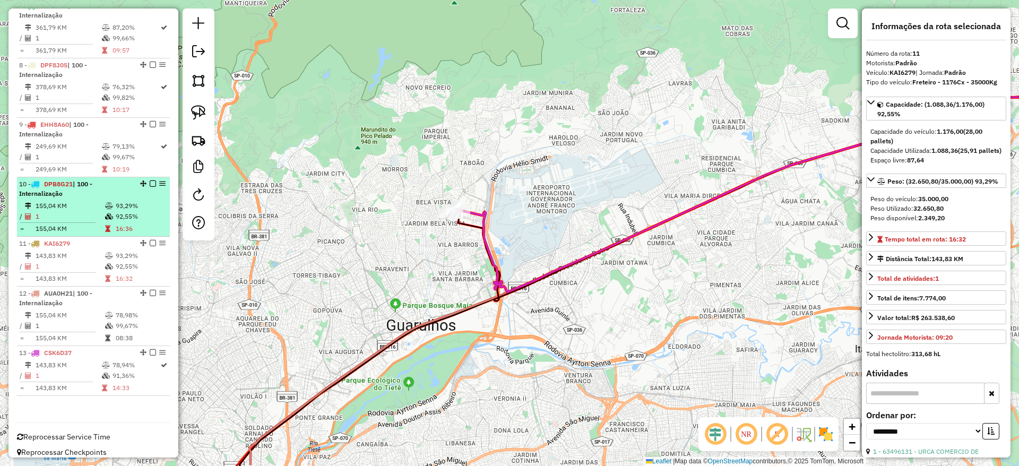
click at [141, 210] on td "93,29%" at bounding box center [140, 206] width 50 height 11
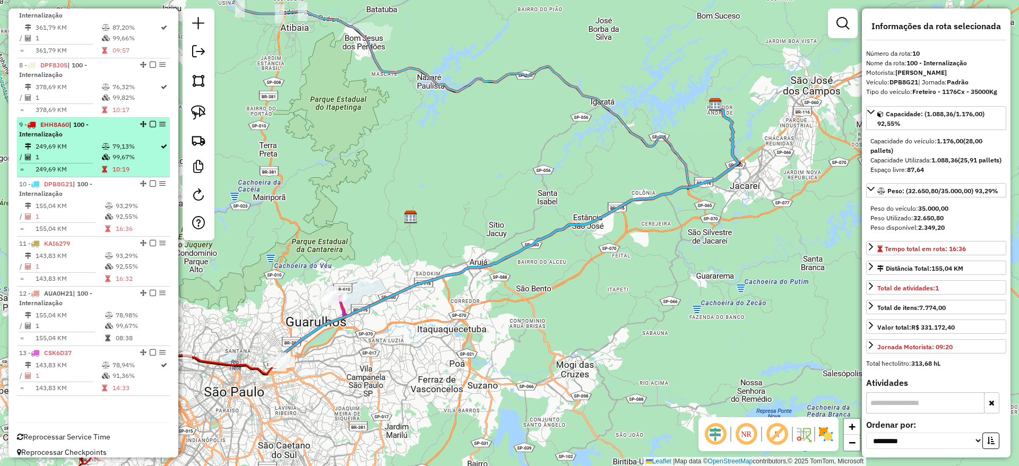
click at [108, 151] on td at bounding box center [106, 146] width 11 height 11
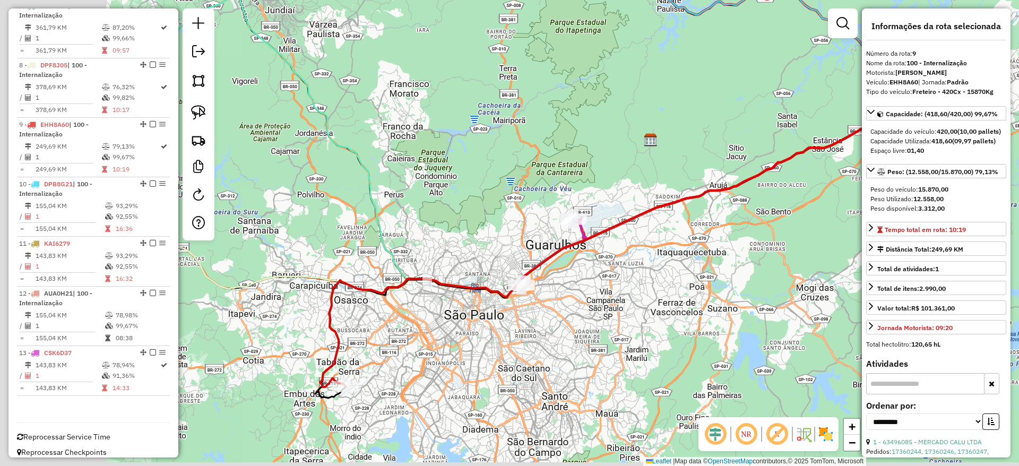
drag, startPoint x: 468, startPoint y: 317, endPoint x: 771, endPoint y: 253, distance: 309.0
click at [772, 253] on div "Janela de atendimento Grade de atendimento Capacidade Transportadoras Veículos …" at bounding box center [509, 233] width 1019 height 466
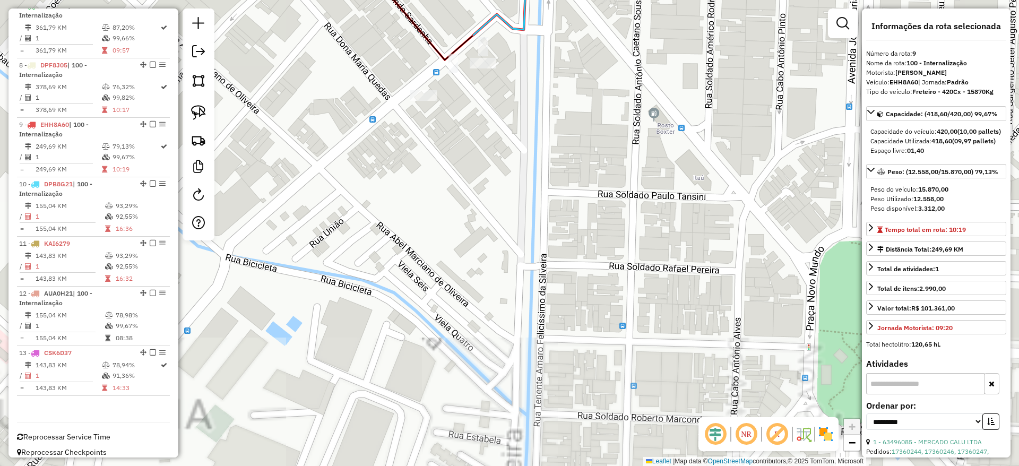
click at [491, 71] on div "Janela de atendimento Grade de atendimento Capacidade Transportadoras Veículos …" at bounding box center [509, 233] width 1019 height 466
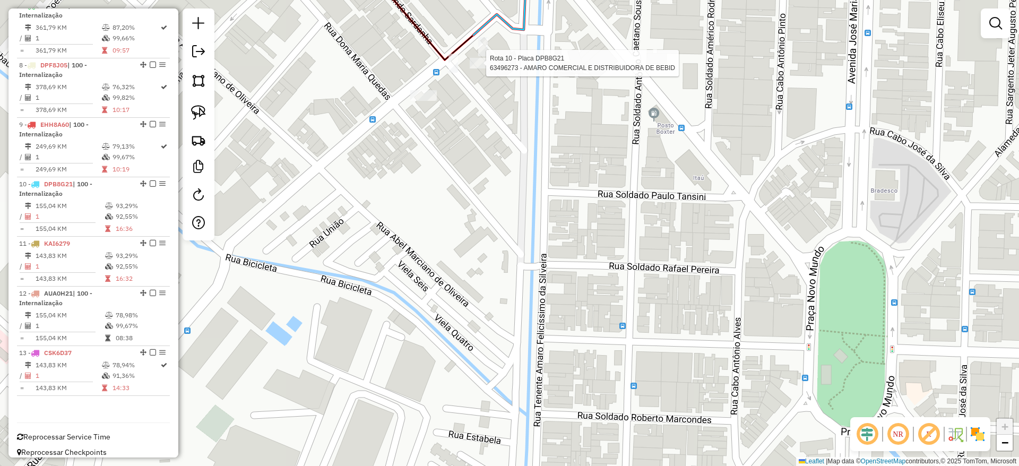
scroll to position [803, 0]
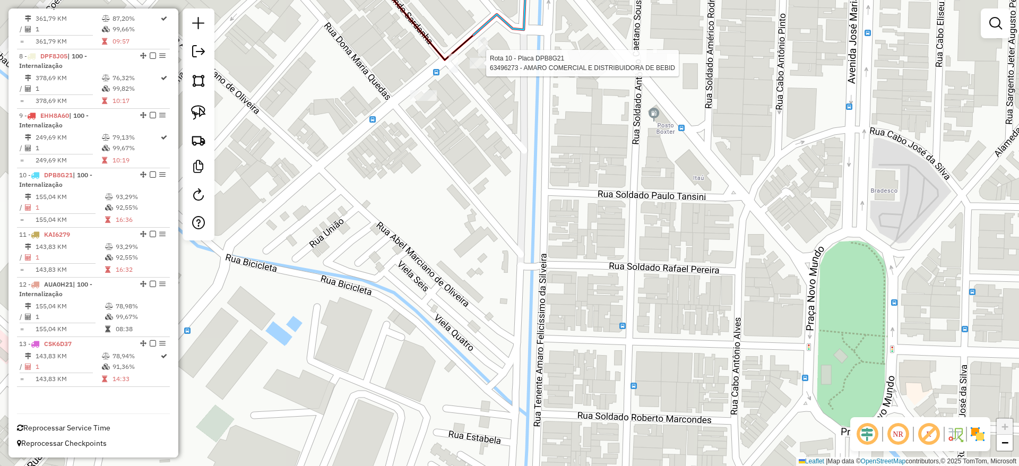
select select "**********"
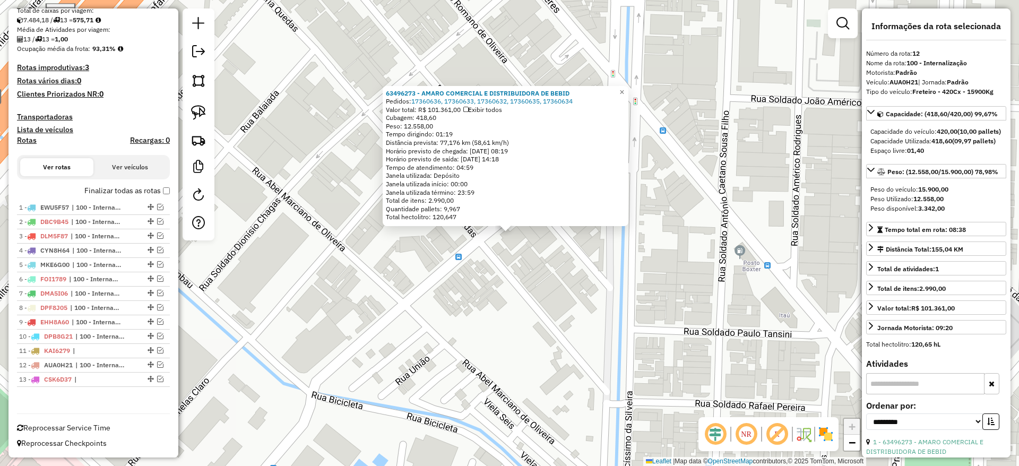
scroll to position [236, 0]
click at [202, 47] on em at bounding box center [198, 51] width 13 height 13
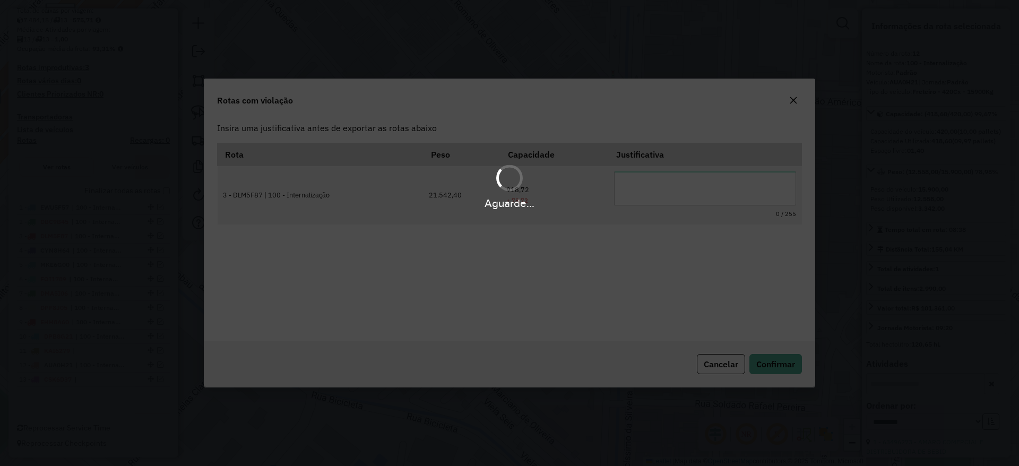
scroll to position [0, 0]
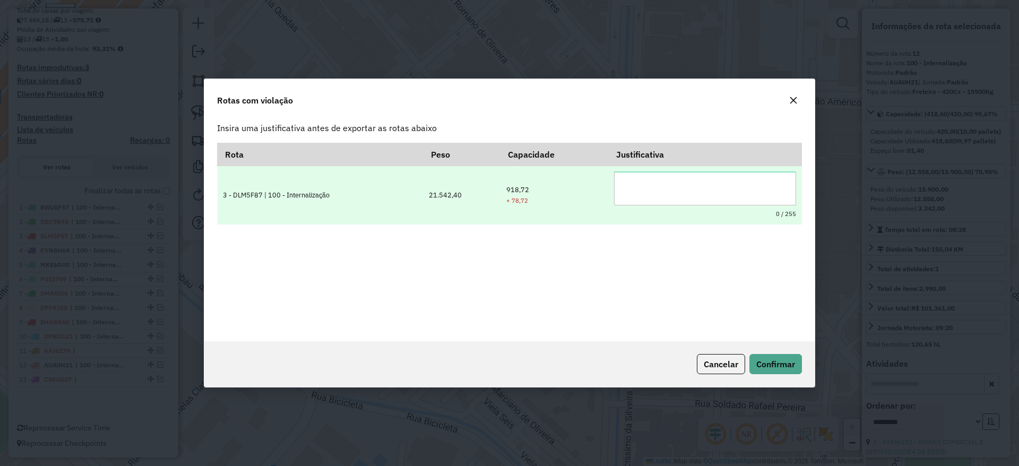
click at [618, 189] on textarea at bounding box center [705, 188] width 182 height 34
type textarea "*"
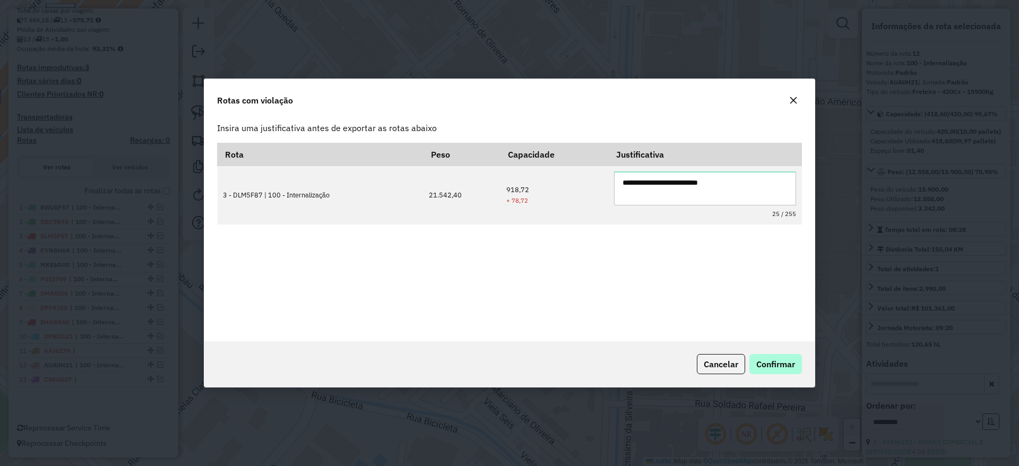
type textarea "**********"
click at [785, 367] on span "Confirmar" at bounding box center [775, 364] width 39 height 11
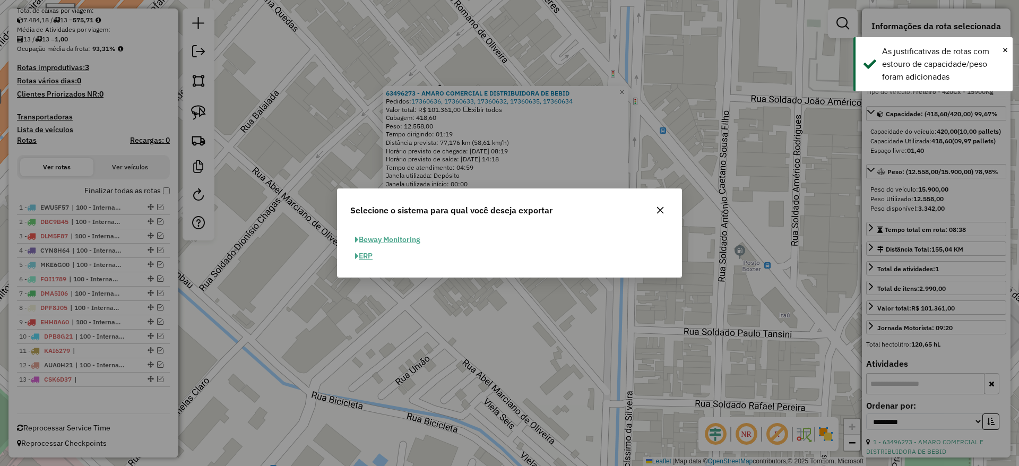
click at [368, 264] on div "Beway Monitoring ERP" at bounding box center [509, 252] width 344 height 50
click at [366, 263] on button "ERP" at bounding box center [363, 256] width 27 height 16
select select "**"
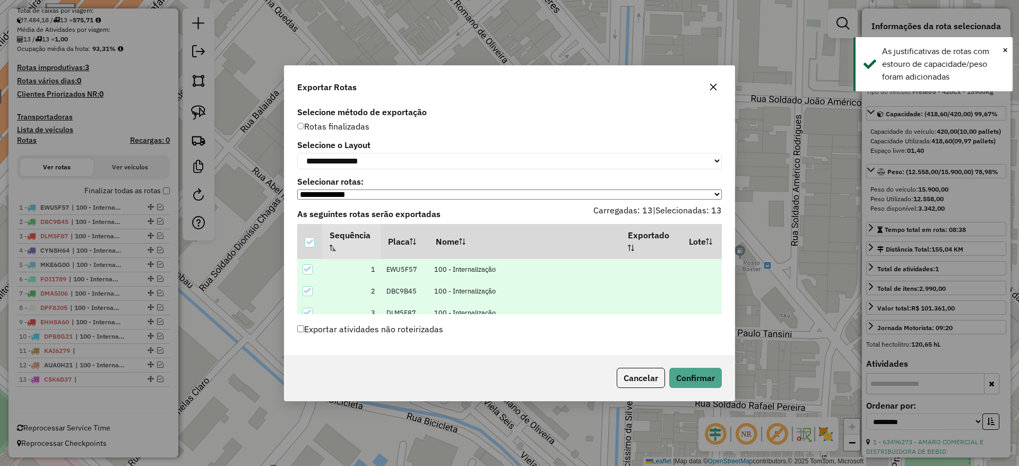
click at [683, 393] on div "Cancelar Confirmar" at bounding box center [509, 378] width 450 height 46
click at [686, 380] on button "Confirmar" at bounding box center [695, 378] width 53 height 20
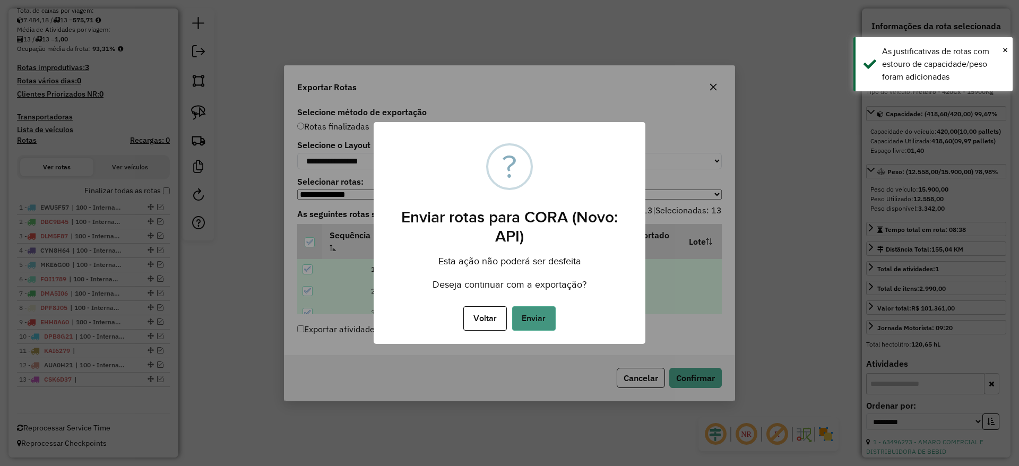
click at [533, 323] on button "Enviar" at bounding box center [534, 318] width 44 height 24
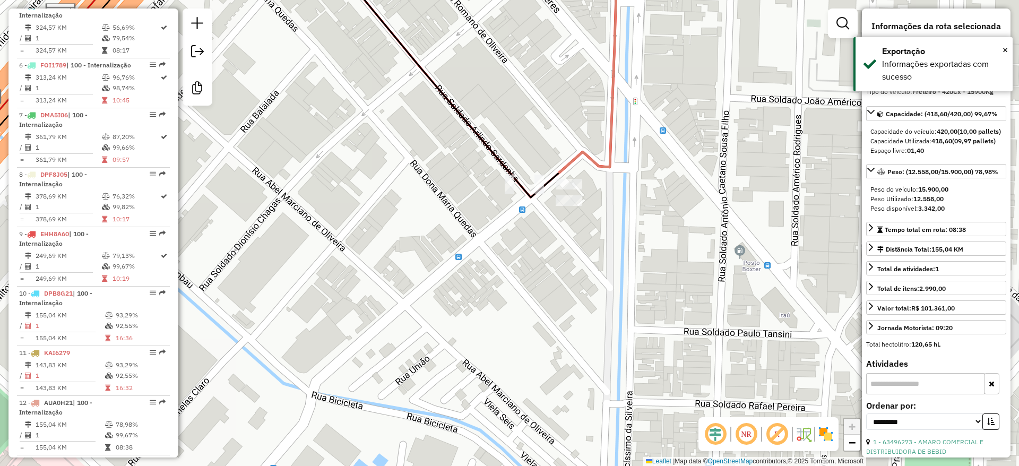
scroll to position [758, 0]
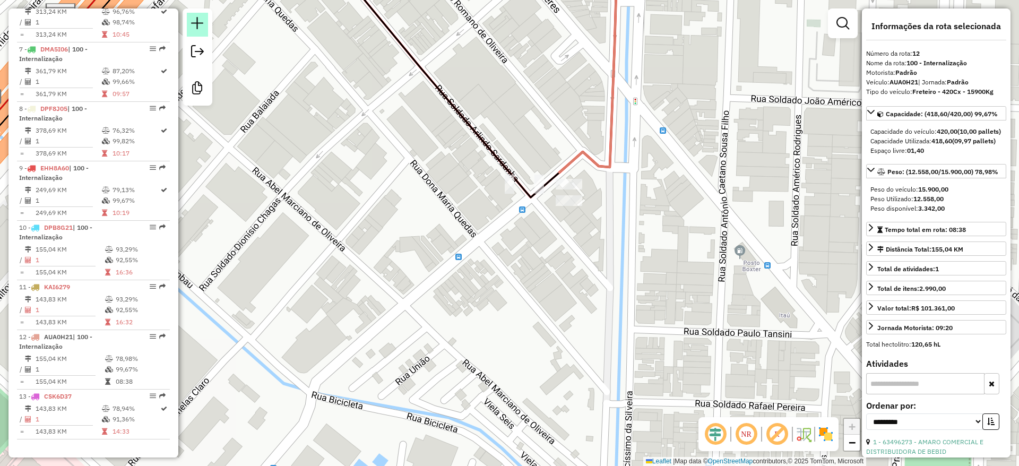
click at [192, 23] on em at bounding box center [197, 23] width 13 height 13
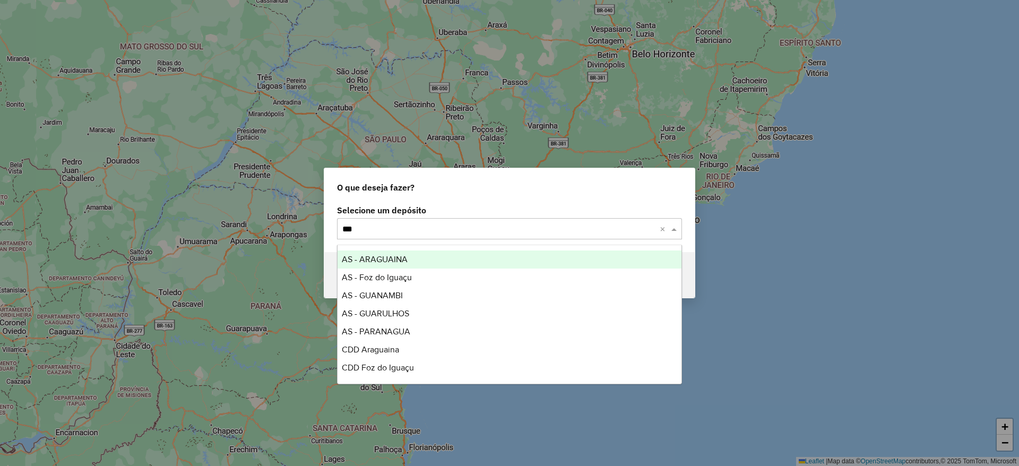
type input "****"
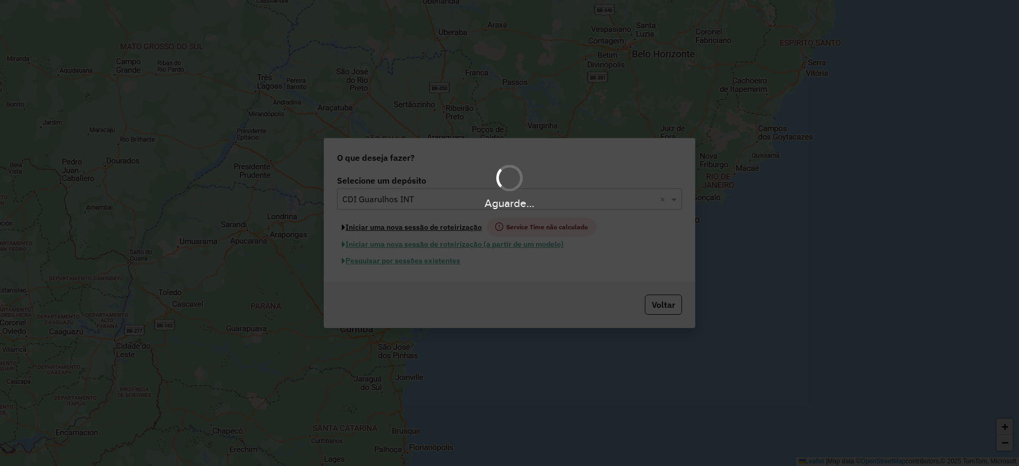
click at [413, 227] on button "Iniciar uma nova sessão de roteirização" at bounding box center [412, 227] width 150 height 18
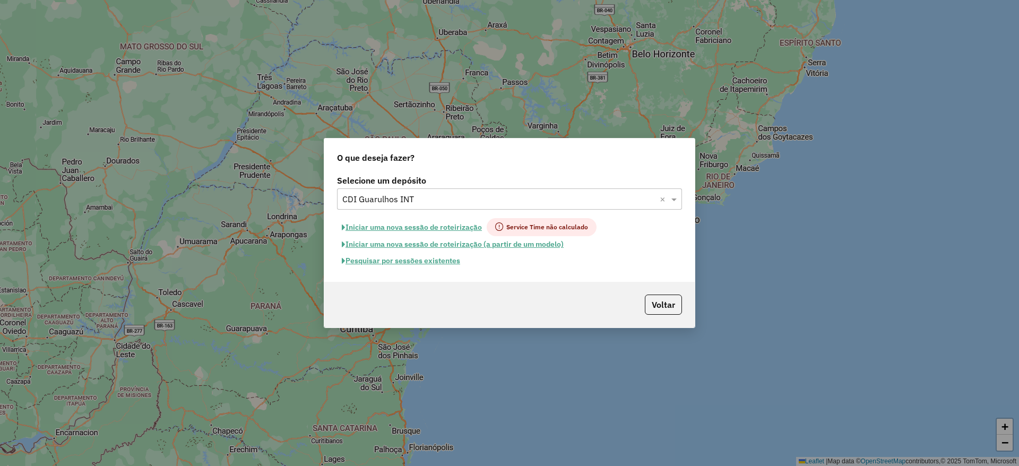
select select "*"
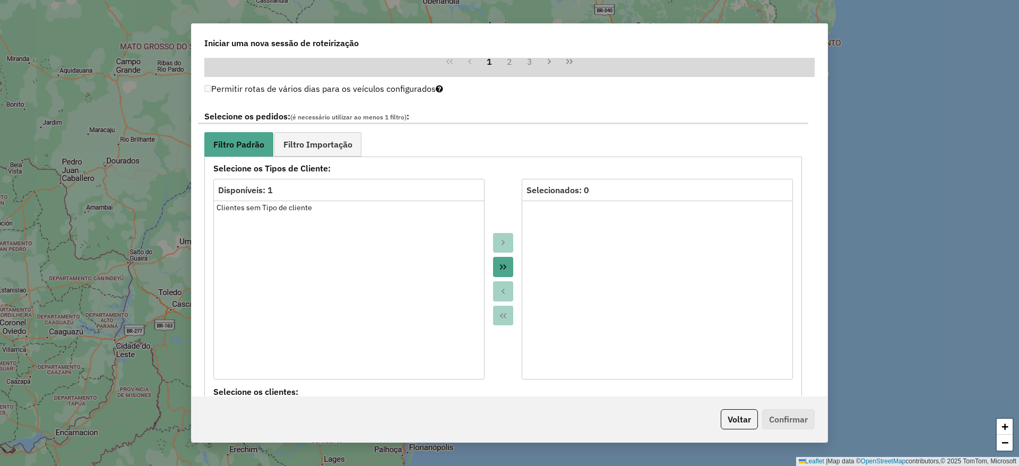
scroll to position [1035, 0]
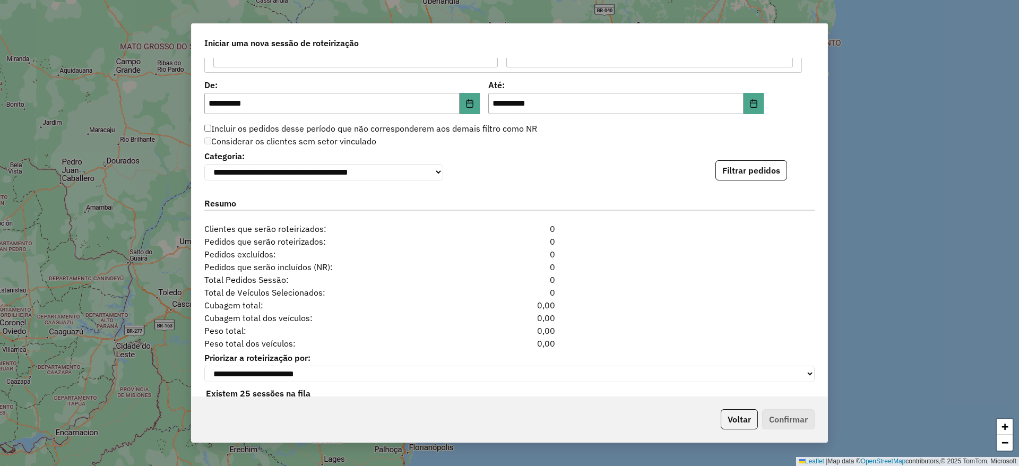
drag, startPoint x: 762, startPoint y: 170, endPoint x: 772, endPoint y: 167, distance: 10.4
click at [762, 169] on button "Filtrar pedidos" at bounding box center [751, 170] width 72 height 20
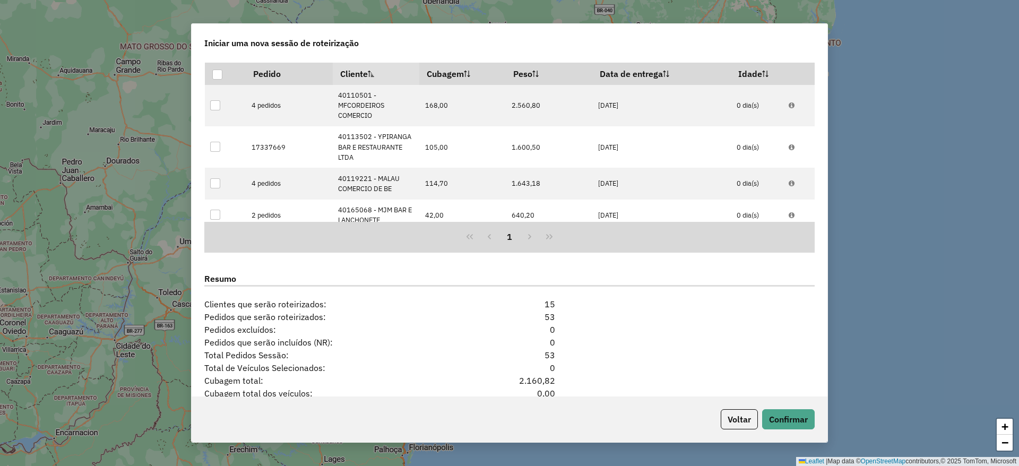
scroll to position [1293, 0]
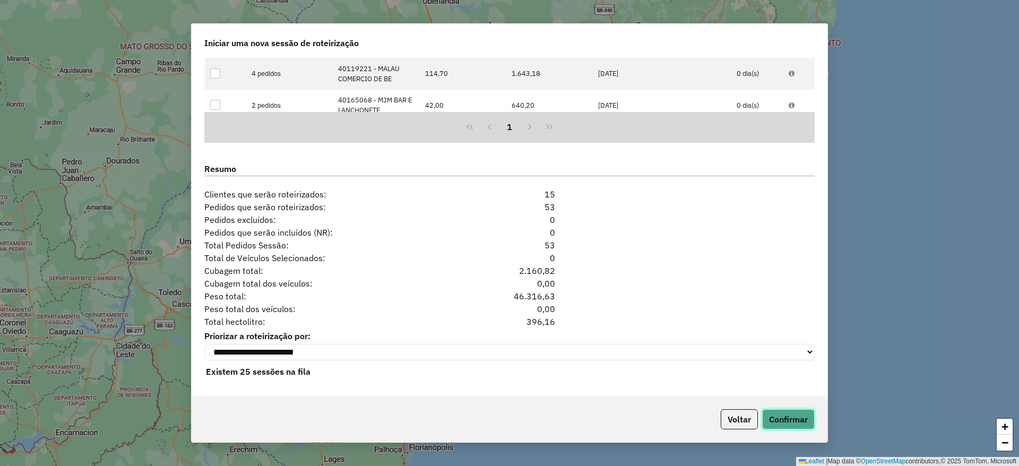
drag, startPoint x: 805, startPoint y: 416, endPoint x: 714, endPoint y: 432, distance: 92.6
click at [804, 415] on button "Confirmar" at bounding box center [788, 419] width 53 height 20
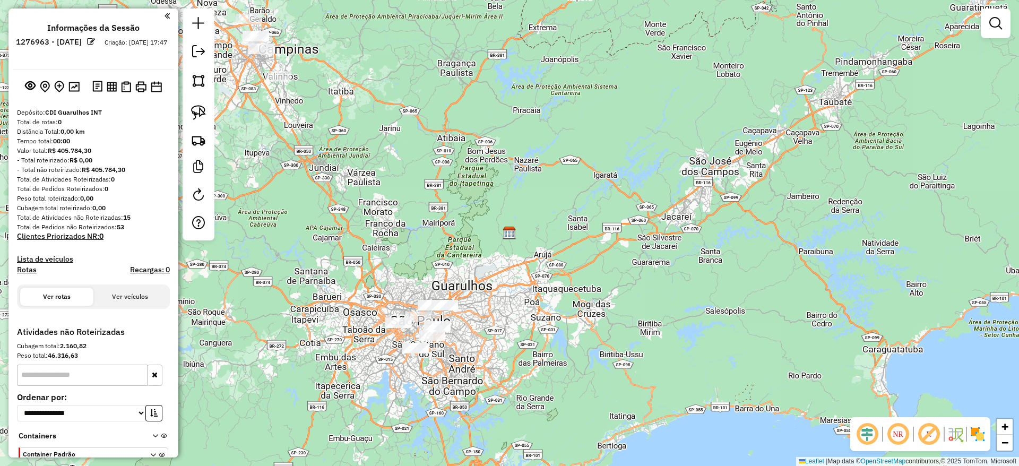
drag, startPoint x: 354, startPoint y: 258, endPoint x: 474, endPoint y: 360, distance: 157.0
click at [474, 360] on div "Janela de atendimento Grade de atendimento Capacidade Transportadoras Veículos …" at bounding box center [509, 233] width 1019 height 466
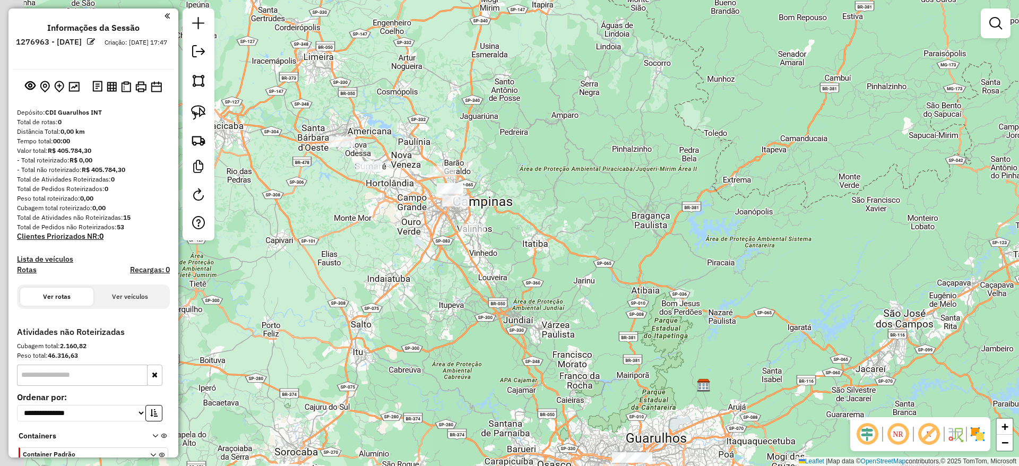
drag, startPoint x: 405, startPoint y: 205, endPoint x: 433, endPoint y: 224, distance: 33.7
click at [433, 224] on div "Janela de atendimento Grade de atendimento Capacidade Transportadoras Veículos …" at bounding box center [509, 233] width 1019 height 466
drag, startPoint x: 384, startPoint y: 236, endPoint x: 457, endPoint y: 135, distance: 124.3
click at [457, 135] on div "Janela de atendimento Grade de atendimento Capacidade Transportadoras Veículos …" at bounding box center [509, 233] width 1019 height 466
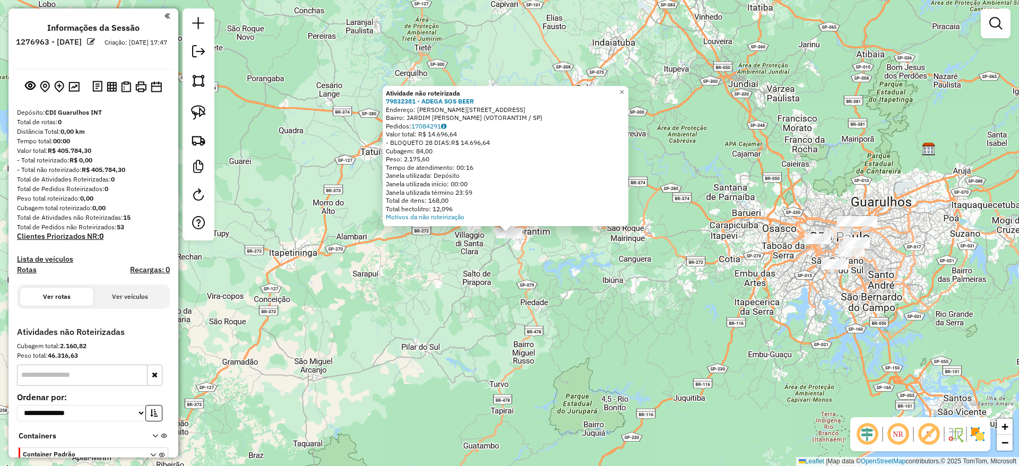
click at [369, 324] on div "Atividade não roteirizada 79832381 - ADEGA SOS BEER Endereço: [PERSON_NAME][STR…" at bounding box center [509, 233] width 1019 height 466
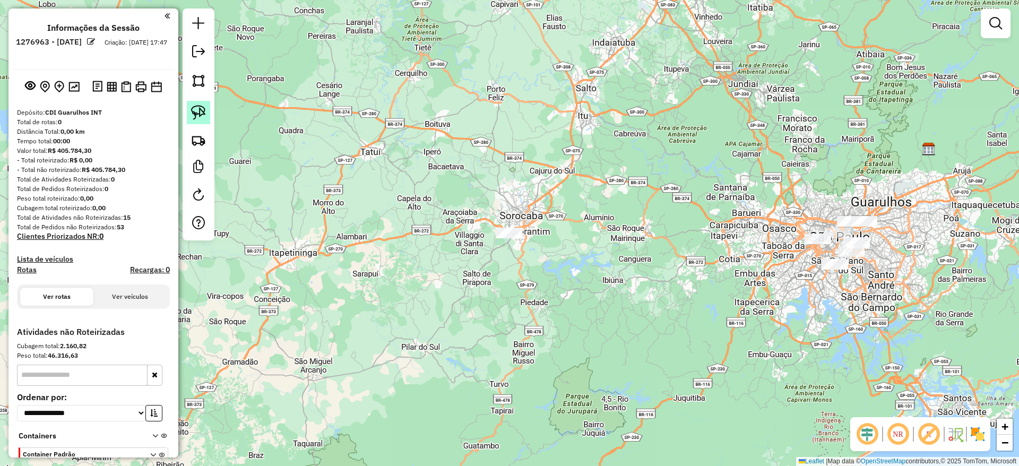
drag, startPoint x: 192, startPoint y: 119, endPoint x: 198, endPoint y: 121, distance: 6.4
click at [192, 118] on img at bounding box center [198, 112] width 15 height 15
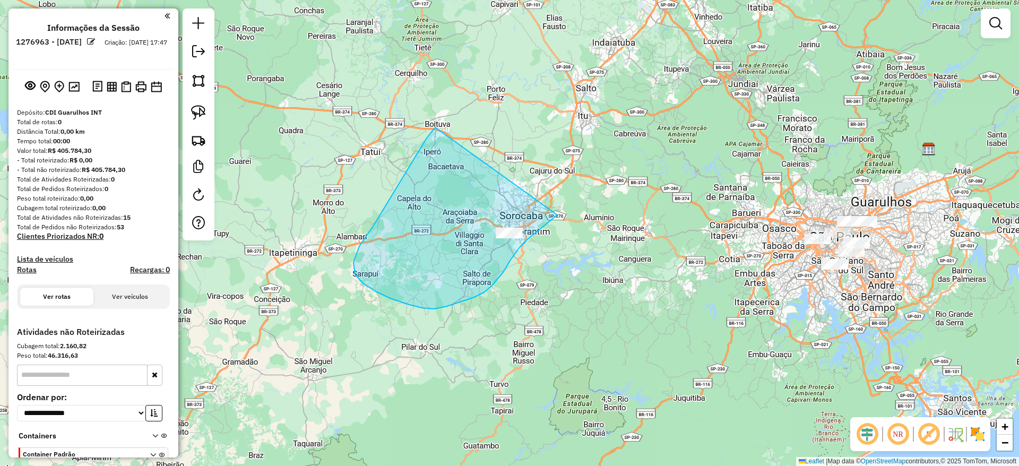
drag, startPoint x: 435, startPoint y: 127, endPoint x: 565, endPoint y: 203, distance: 150.2
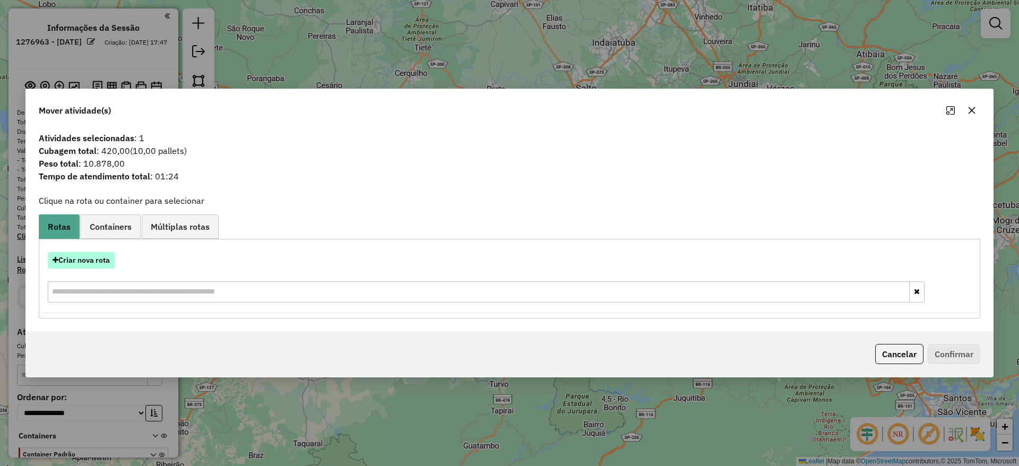
click at [90, 261] on button "Criar nova rota" at bounding box center [81, 260] width 67 height 16
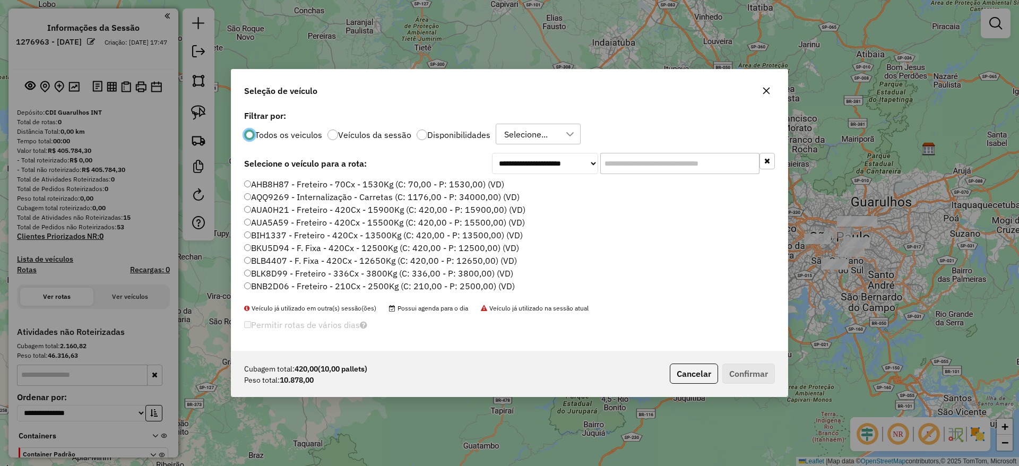
scroll to position [6, 3]
drag, startPoint x: 659, startPoint y: 167, endPoint x: 645, endPoint y: 169, distance: 14.6
click at [657, 166] on input "text" at bounding box center [679, 163] width 159 height 21
paste input "*******"
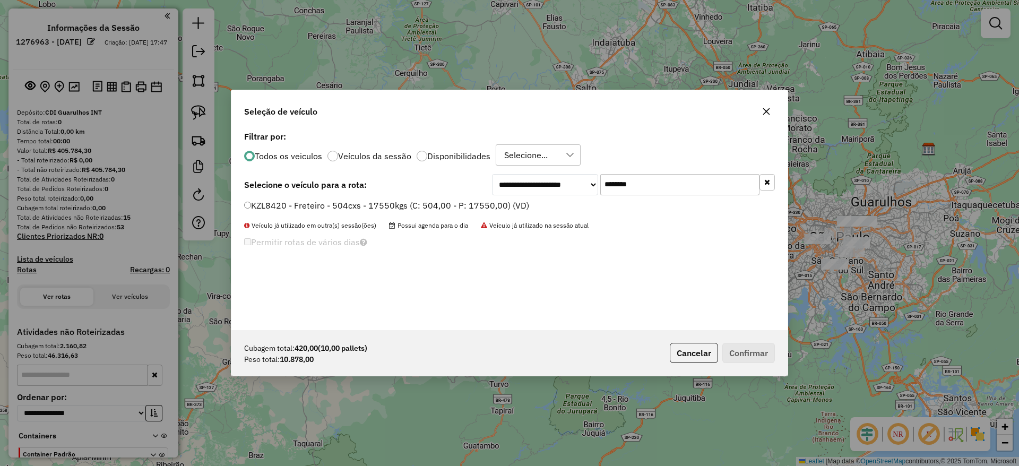
type input "*******"
drag, startPoint x: 424, startPoint y: 203, endPoint x: 433, endPoint y: 209, distance: 11.5
click at [423, 204] on label "KZL8420 - Freteiro - 504cxs - 17550kgs (C: 504,00 - P: 17550,00) (VD)" at bounding box center [386, 205] width 285 height 13
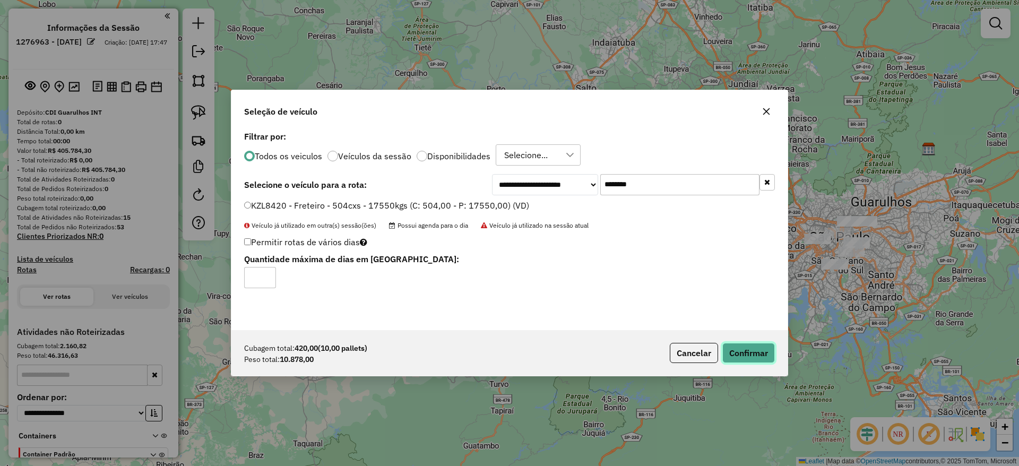
click at [754, 353] on button "Confirmar" at bounding box center [748, 353] width 53 height 20
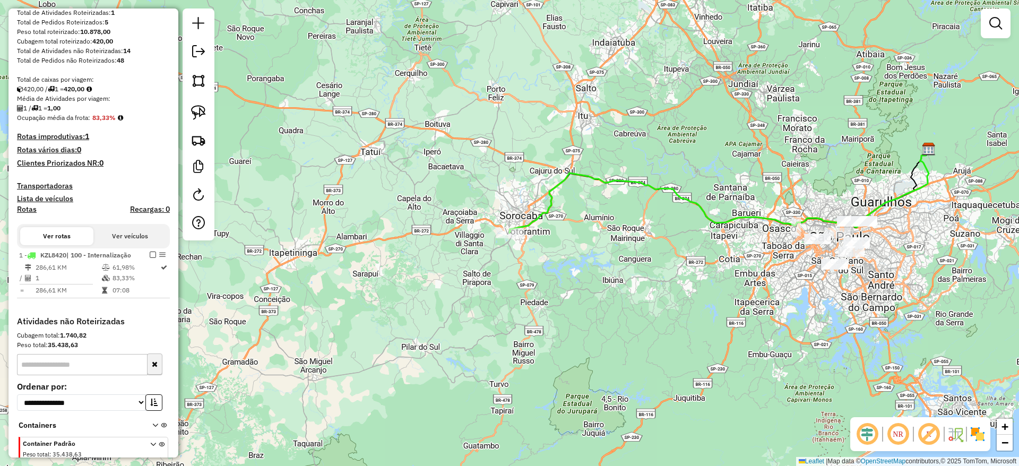
scroll to position [255, 0]
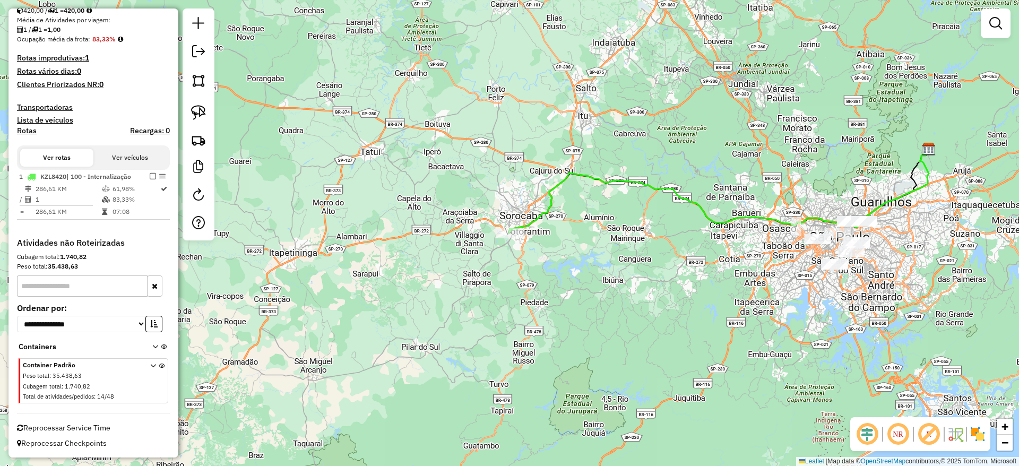
click at [150, 173] on em at bounding box center [153, 176] width 6 height 6
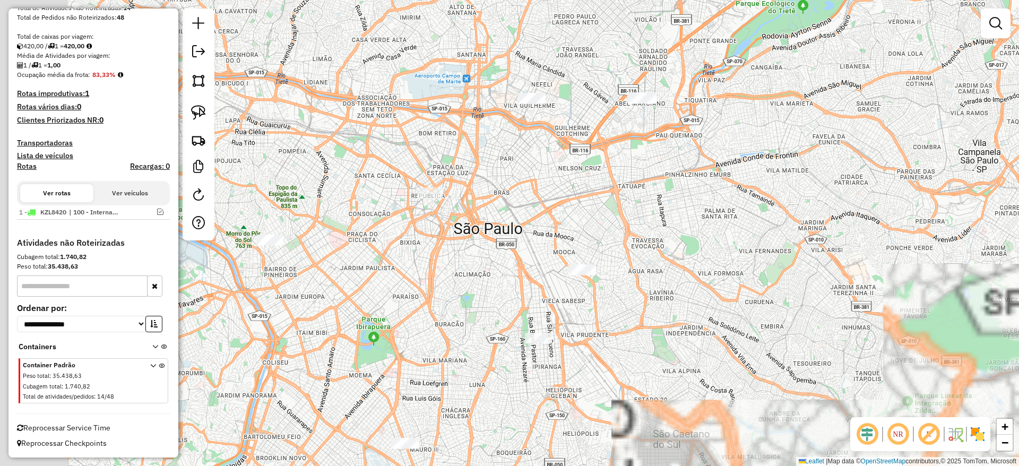
click at [680, 273] on div "Janela de atendimento Grade de atendimento Capacidade Transportadoras Veículos …" at bounding box center [509, 233] width 1019 height 466
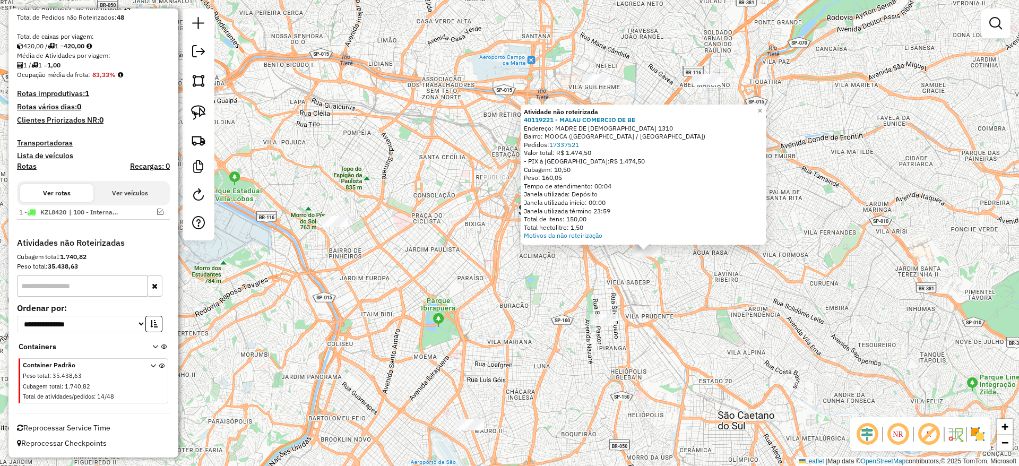
drag, startPoint x: 327, startPoint y: 261, endPoint x: 468, endPoint y: 279, distance: 141.8
click at [468, 279] on div "Atividade não roteirizada 40119221 - MALAU COMERCIO DE BE Endereço: MADRE DE DE…" at bounding box center [509, 233] width 1019 height 466
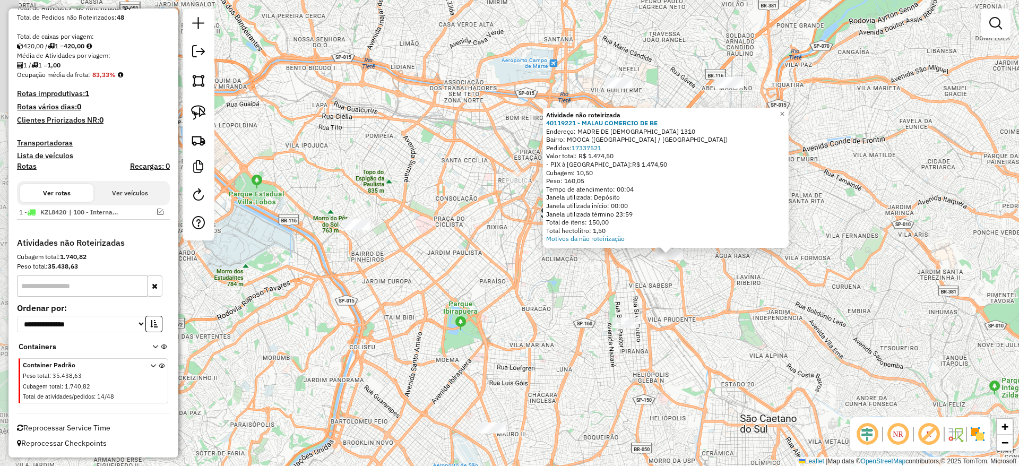
click at [386, 248] on div "Atividade não roteirizada 40119221 - MALAU COMERCIO DE BE Endereço: MADRE DE DE…" at bounding box center [509, 233] width 1019 height 466
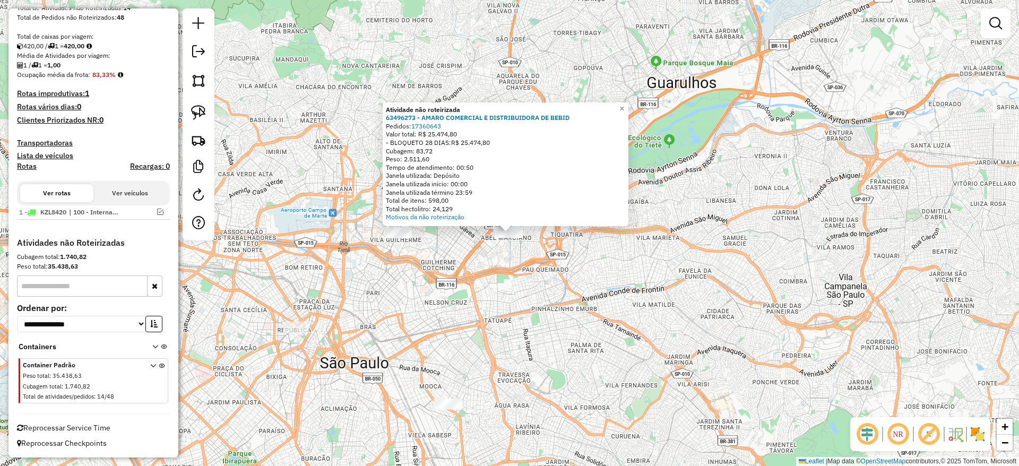
click at [476, 310] on div "Atividade não roteirizada 63496273 - AMARO COMERCIAL E DISTRIBUIDORA DE BEBID P…" at bounding box center [509, 233] width 1019 height 466
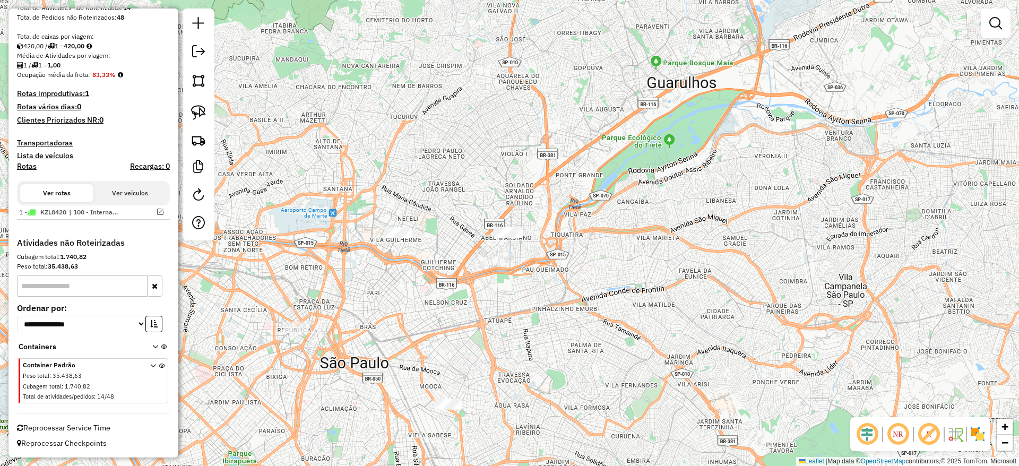
drag, startPoint x: 195, startPoint y: 112, endPoint x: 229, endPoint y: 131, distance: 38.2
click at [195, 112] on img at bounding box center [198, 112] width 15 height 15
drag, startPoint x: 460, startPoint y: 178, endPoint x: 602, endPoint y: 207, distance: 144.6
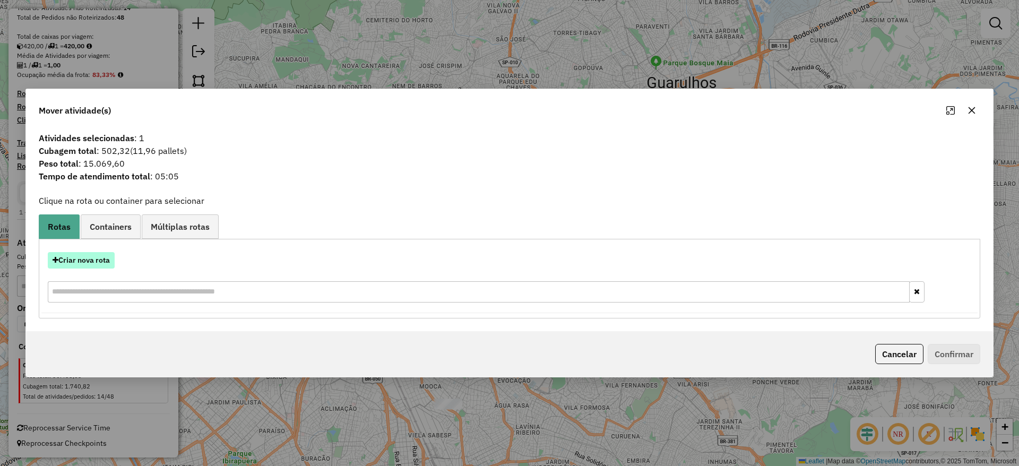
click at [106, 257] on button "Criar nova rota" at bounding box center [81, 260] width 67 height 16
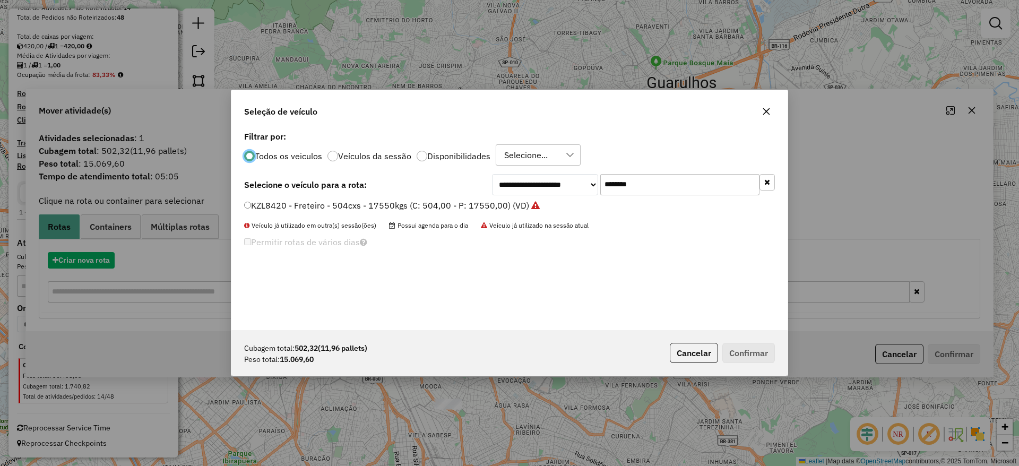
scroll to position [6, 3]
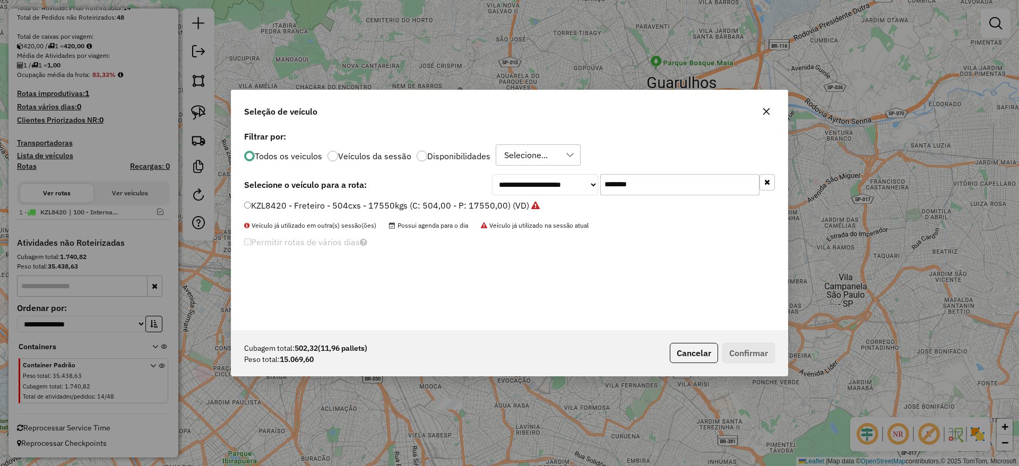
drag, startPoint x: 672, startPoint y: 176, endPoint x: 503, endPoint y: 190, distance: 169.4
click at [508, 189] on div "**********" at bounding box center [633, 184] width 283 height 21
paste input "text"
type input "*******"
drag, startPoint x: 448, startPoint y: 202, endPoint x: 612, endPoint y: 248, distance: 169.8
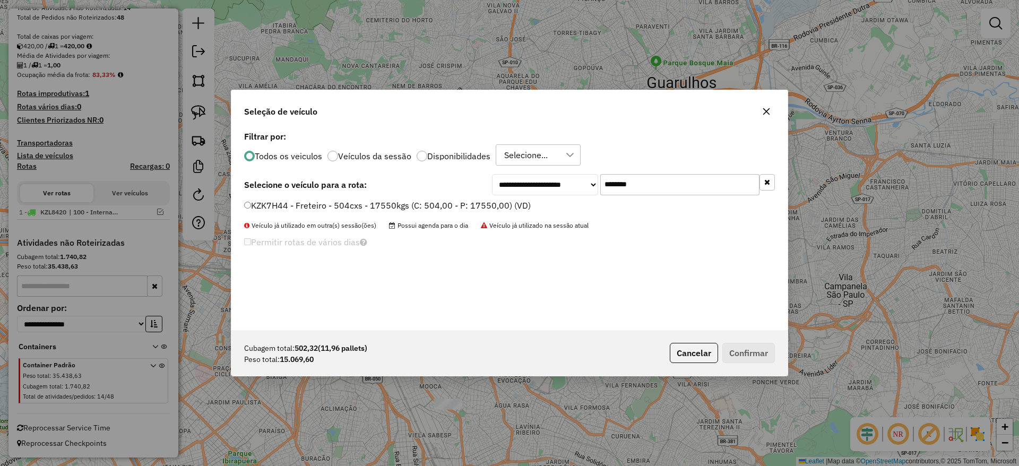
click at [448, 202] on label "KZK7H44 - Freteiro - 504cxs - 17550kgs (C: 504,00 - P: 17550,00) (VD)" at bounding box center [387, 205] width 287 height 13
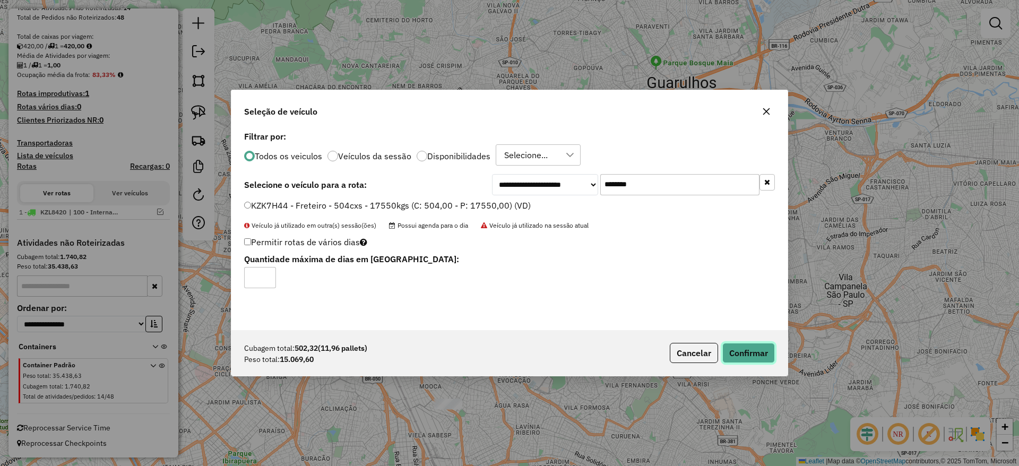
drag, startPoint x: 773, startPoint y: 348, endPoint x: 767, endPoint y: 352, distance: 6.9
click at [771, 348] on button "Confirmar" at bounding box center [748, 353] width 53 height 20
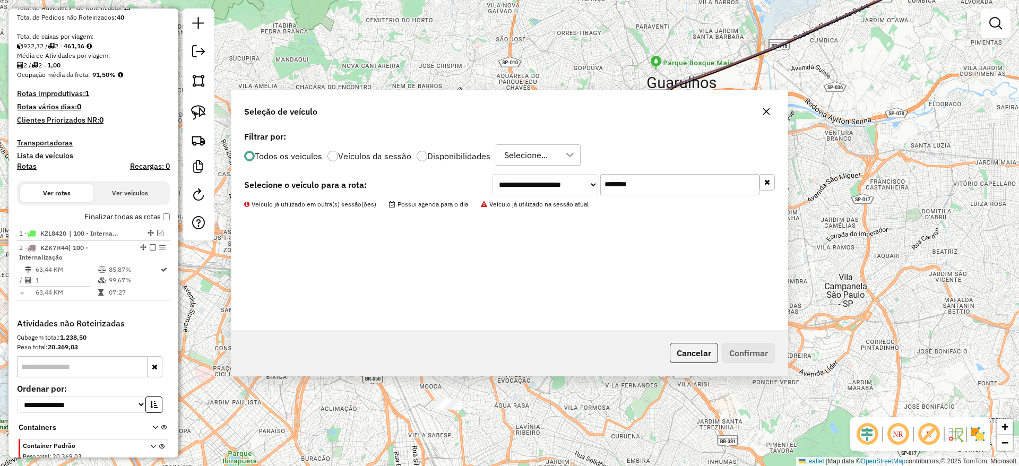
scroll to position [255, 0]
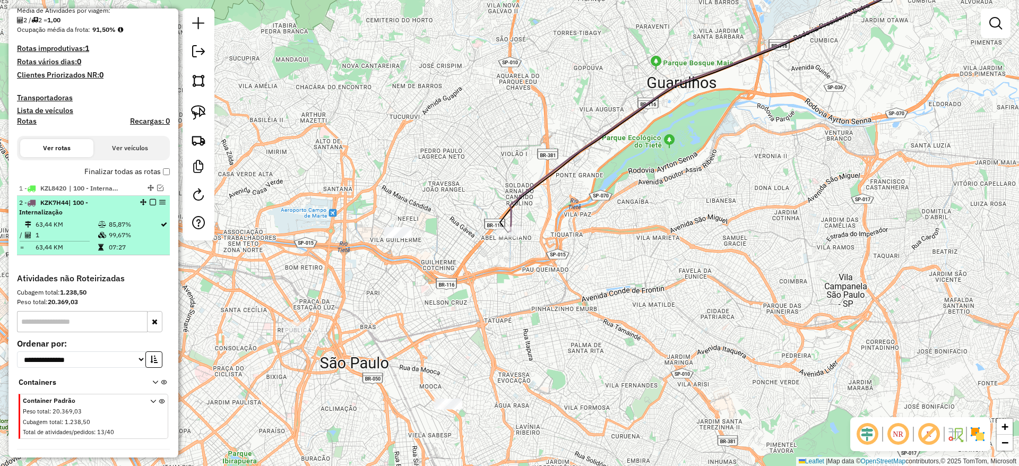
click at [150, 204] on em at bounding box center [153, 202] width 6 height 6
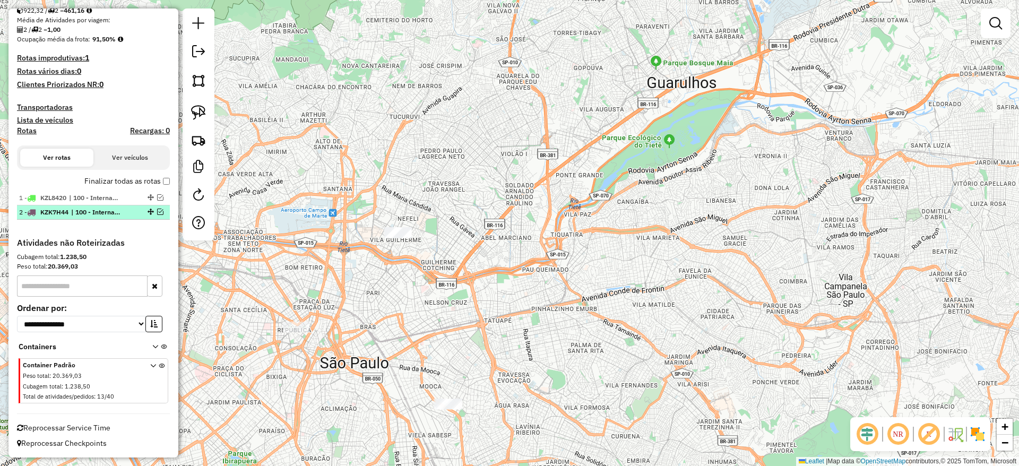
scroll to position [245, 0]
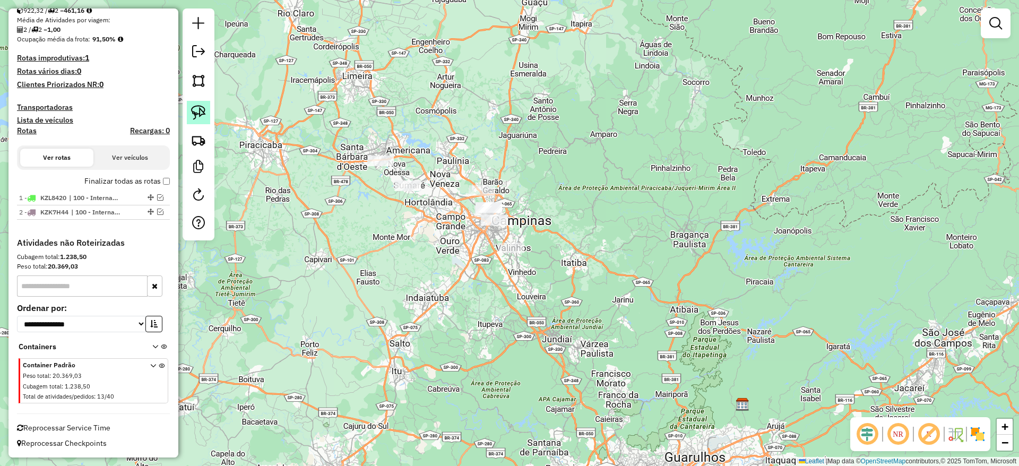
click at [197, 111] on img at bounding box center [198, 112] width 15 height 15
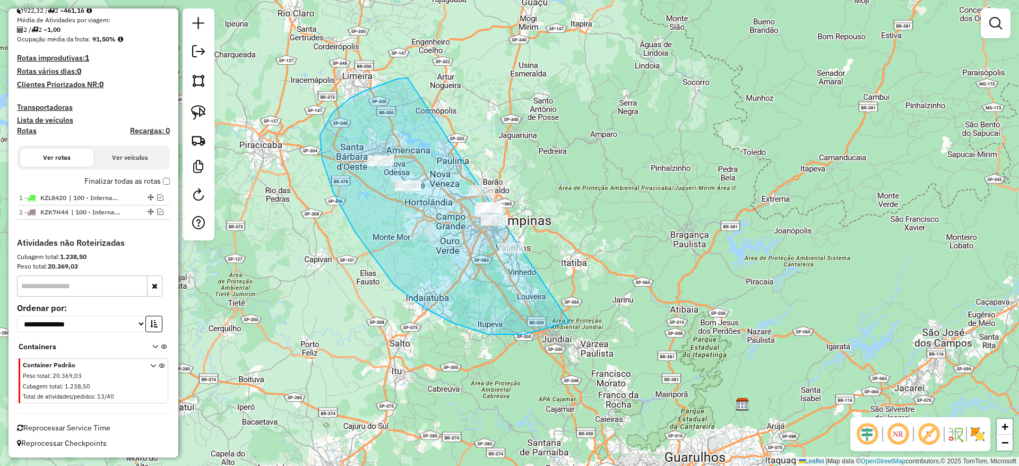
drag, startPoint x: 333, startPoint y: 112, endPoint x: 668, endPoint y: 242, distance: 359.4
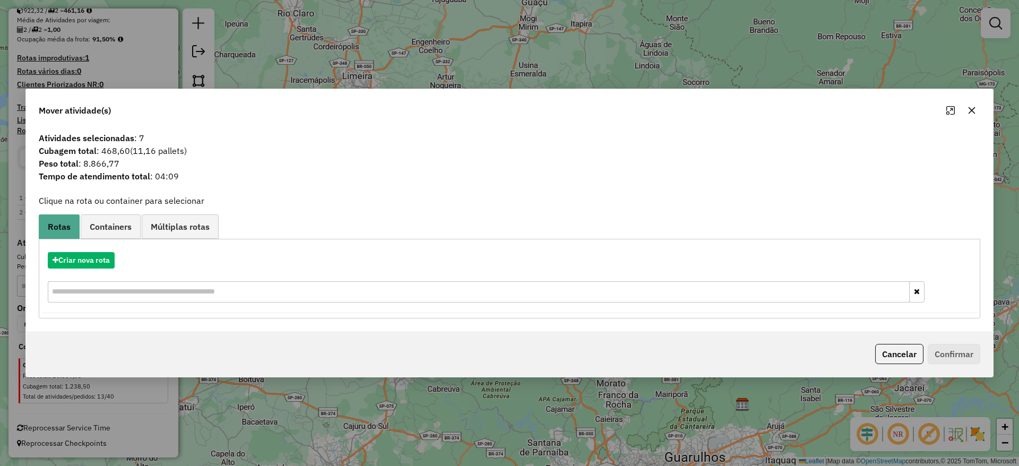
click at [966, 109] on button "button" at bounding box center [971, 110] width 17 height 17
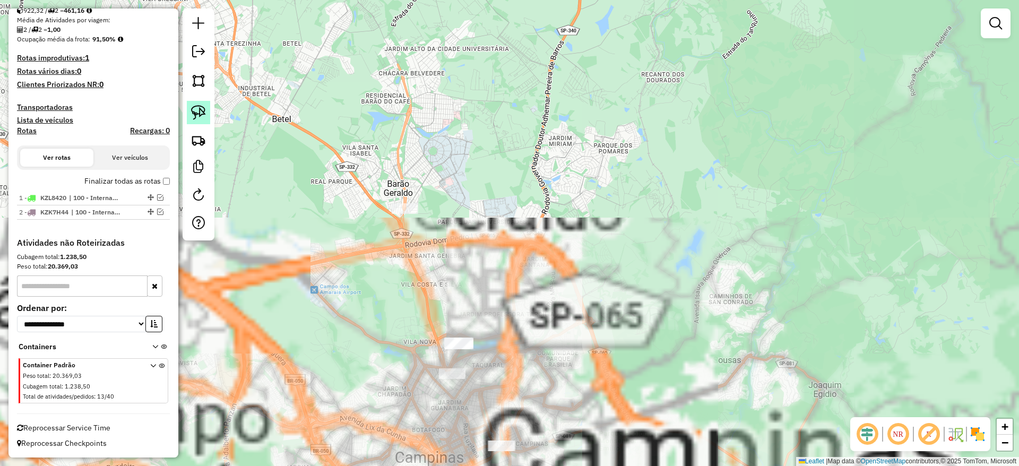
click at [206, 113] on link at bounding box center [198, 112] width 23 height 23
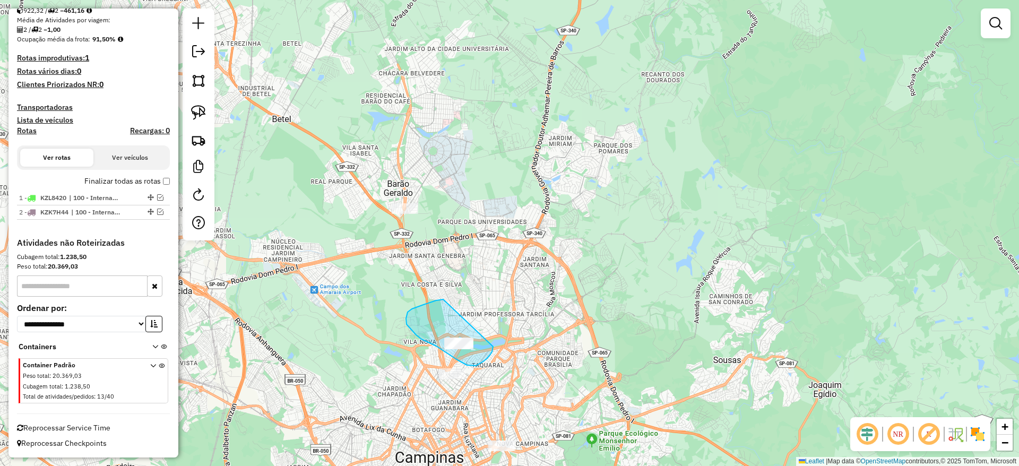
drag, startPoint x: 443, startPoint y: 299, endPoint x: 495, endPoint y: 343, distance: 68.1
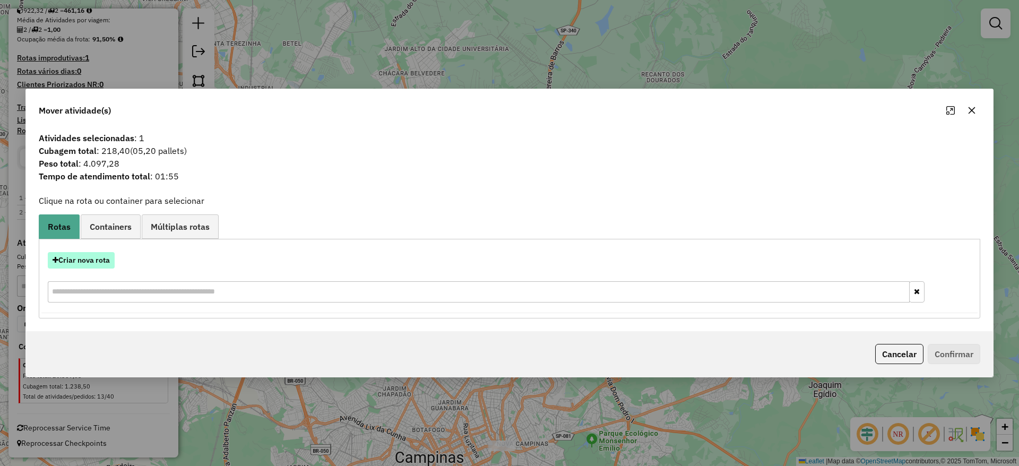
click at [91, 259] on button "Criar nova rota" at bounding box center [81, 260] width 67 height 16
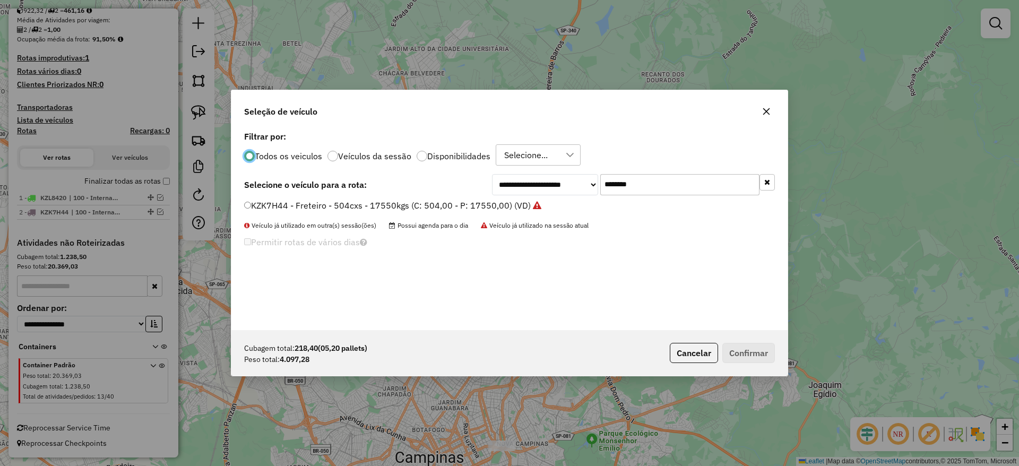
scroll to position [6, 3]
drag, startPoint x: 579, startPoint y: 202, endPoint x: 484, endPoint y: 217, distance: 96.2
click at [523, 212] on div "**********" at bounding box center [509, 229] width 556 height 202
paste input "text"
type input "*******"
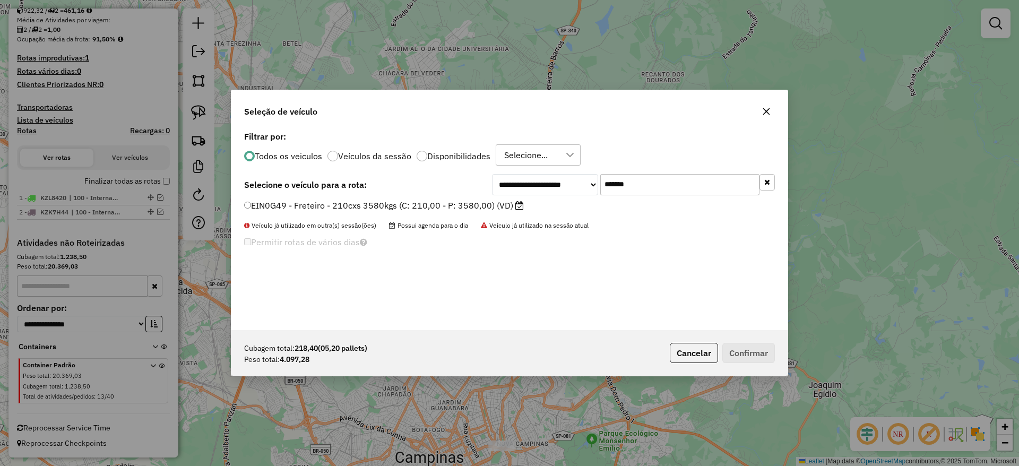
click at [421, 205] on label "EIN0G49 - Freteiro - 210cxs 3580kgs (C: 210,00 - P: 3580,00) (VD)" at bounding box center [384, 205] width 280 height 13
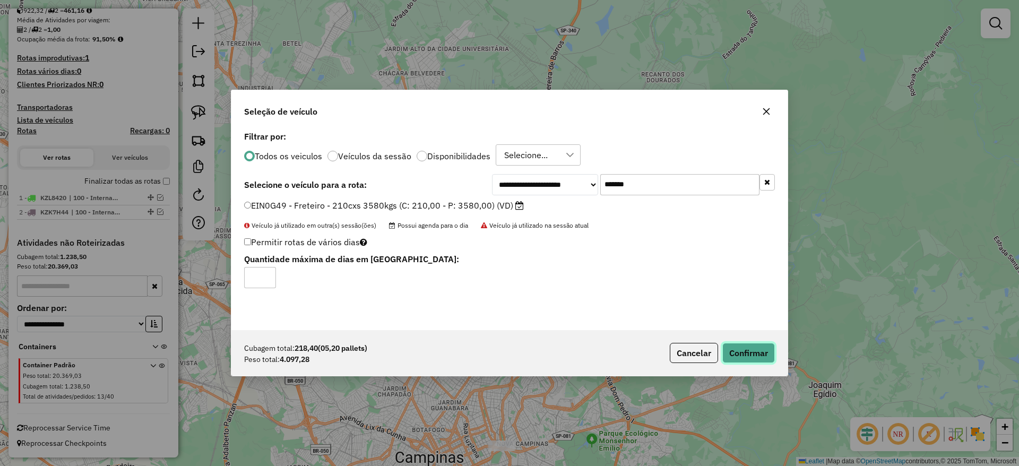
click at [744, 351] on button "Confirmar" at bounding box center [748, 353] width 53 height 20
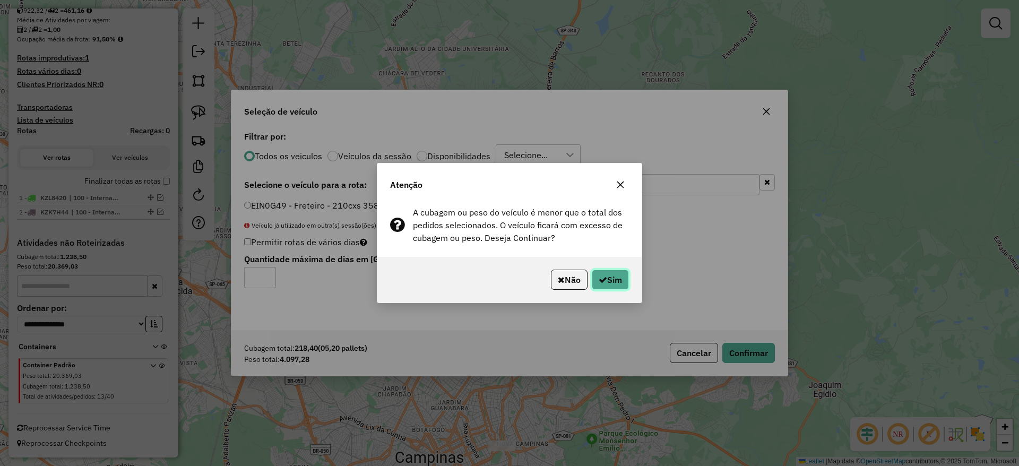
click at [602, 282] on icon "button" at bounding box center [602, 279] width 8 height 8
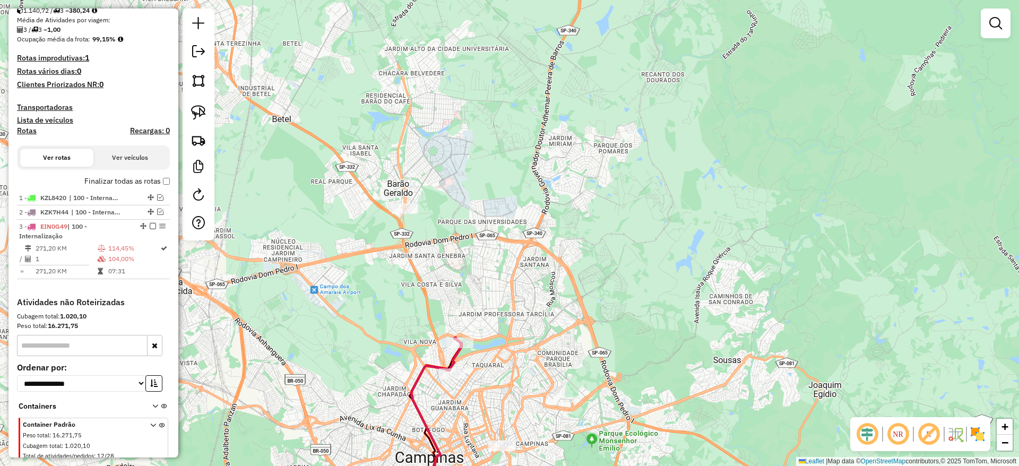
scroll to position [255, 0]
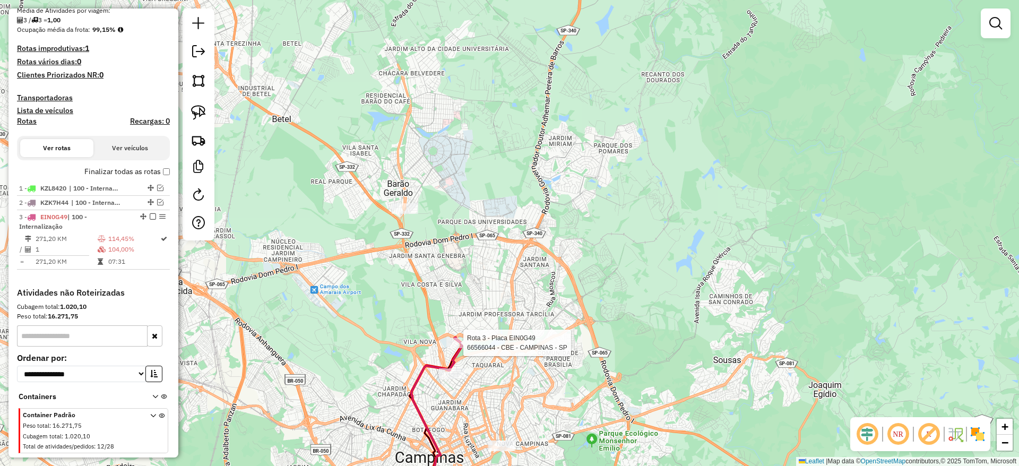
select select "**********"
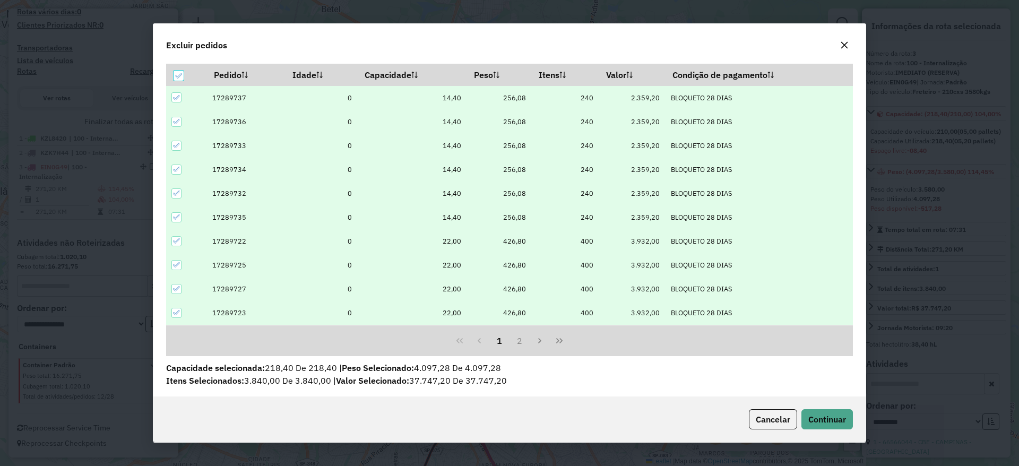
scroll to position [6, 3]
click at [177, 71] on div at bounding box center [178, 76] width 10 height 10
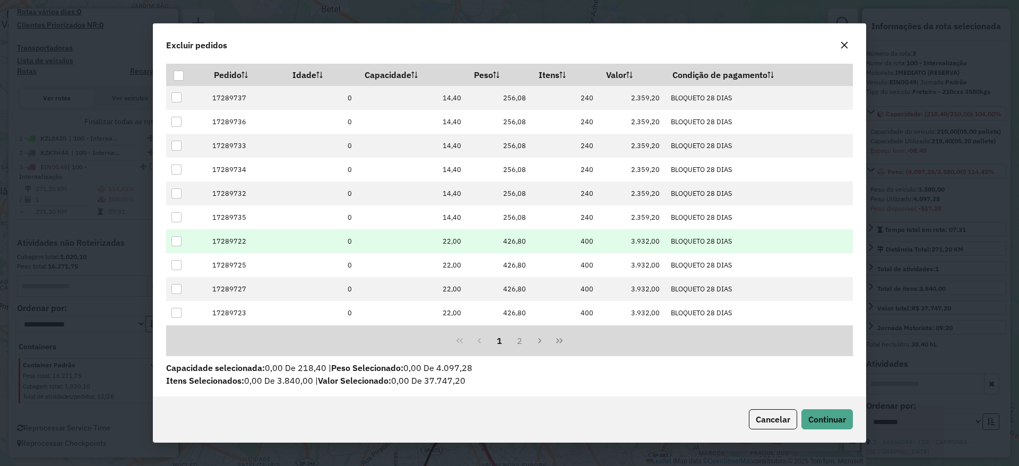
click at [181, 235] on td at bounding box center [186, 241] width 41 height 24
click at [178, 240] on div at bounding box center [176, 241] width 10 height 10
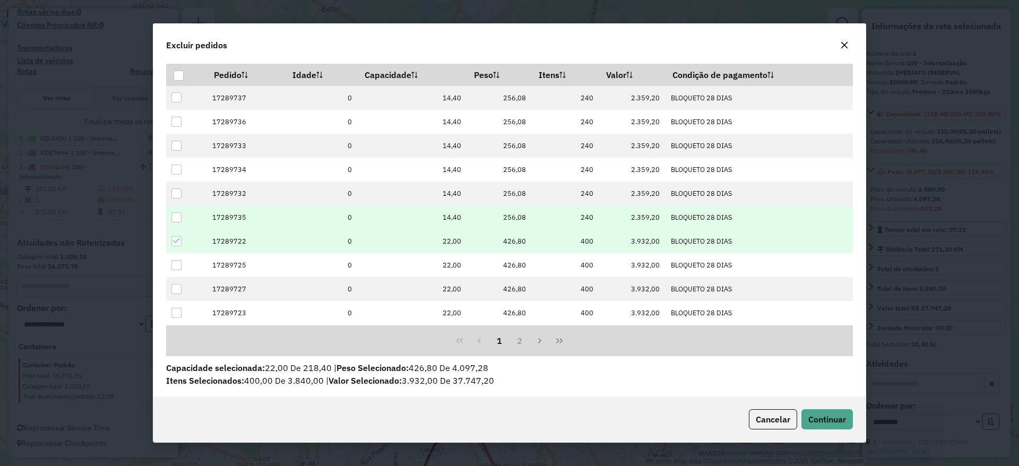
click at [175, 219] on div at bounding box center [176, 217] width 10 height 10
click at [810, 418] on span "Continuar" at bounding box center [827, 419] width 38 height 11
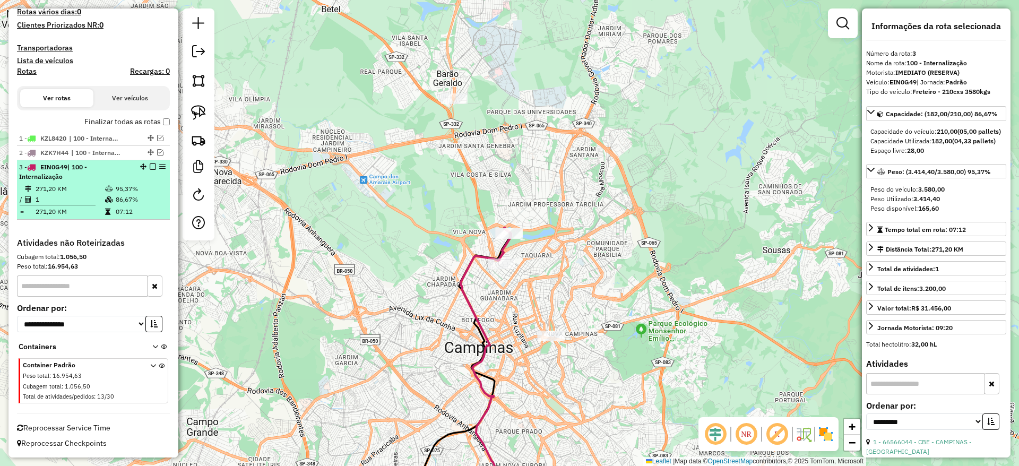
click at [151, 168] on em at bounding box center [153, 166] width 6 height 6
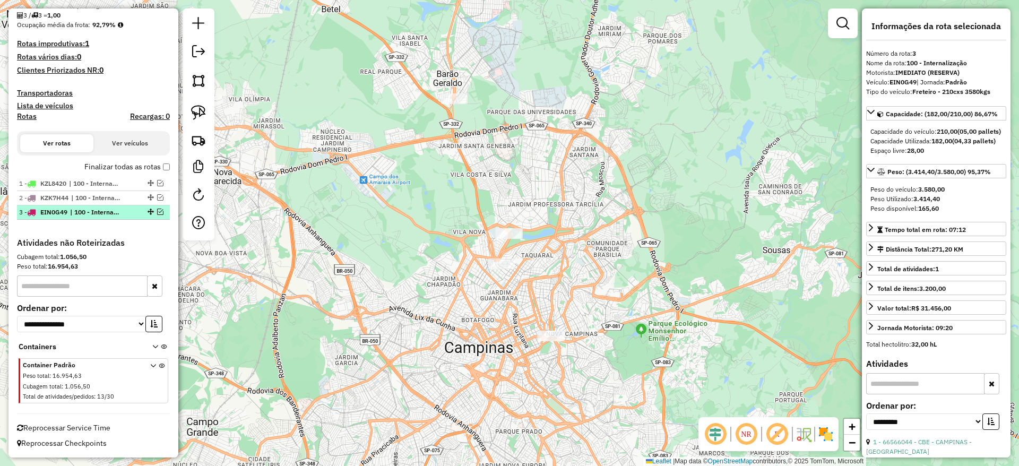
scroll to position [259, 0]
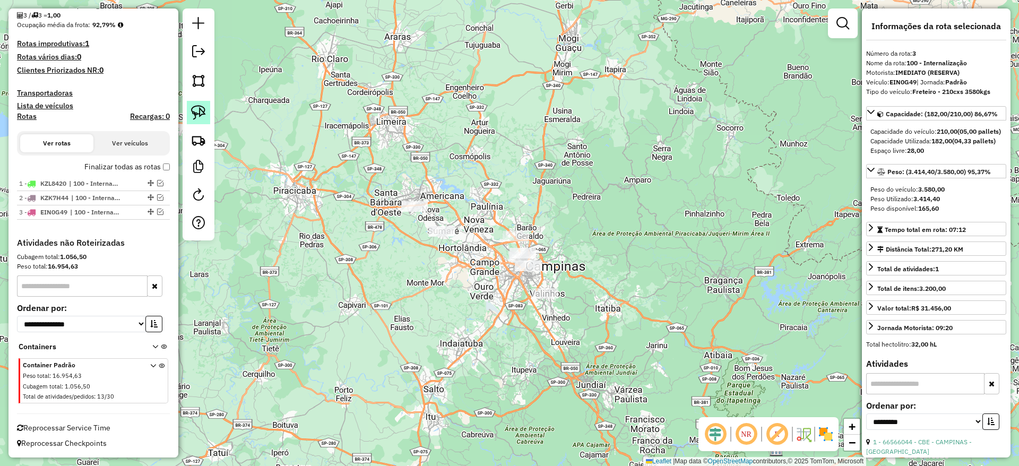
click at [201, 108] on img at bounding box center [198, 112] width 15 height 15
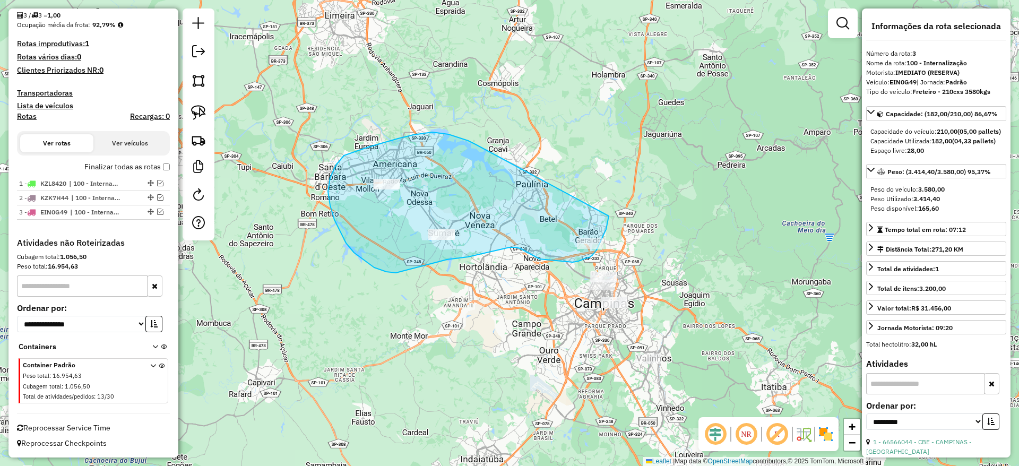
drag, startPoint x: 432, startPoint y: 132, endPoint x: 609, endPoint y: 216, distance: 195.6
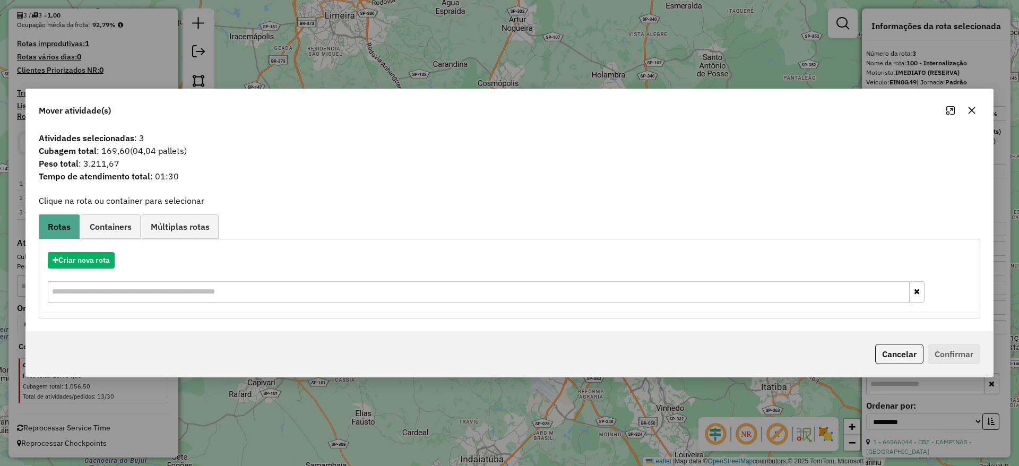
click at [106, 249] on div "Criar nova rota" at bounding box center [509, 278] width 936 height 69
click at [106, 259] on button "Criar nova rota" at bounding box center [81, 260] width 67 height 16
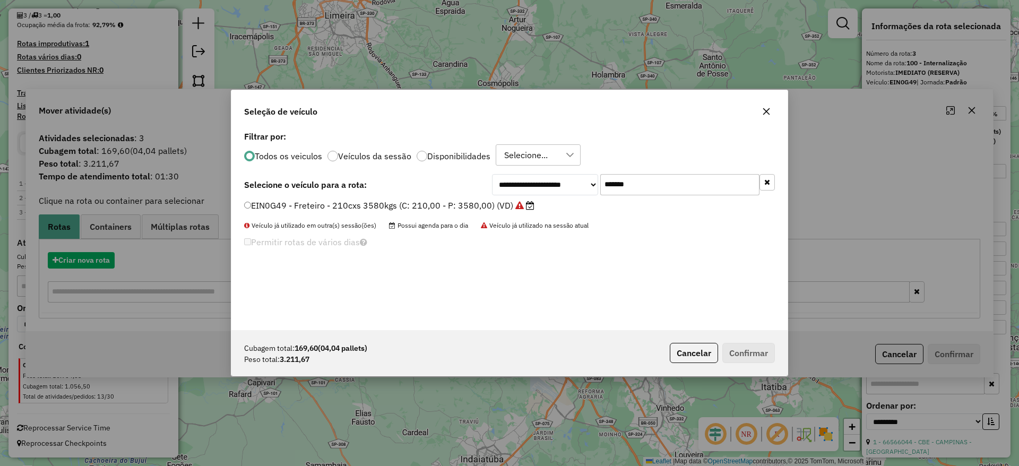
scroll to position [6, 3]
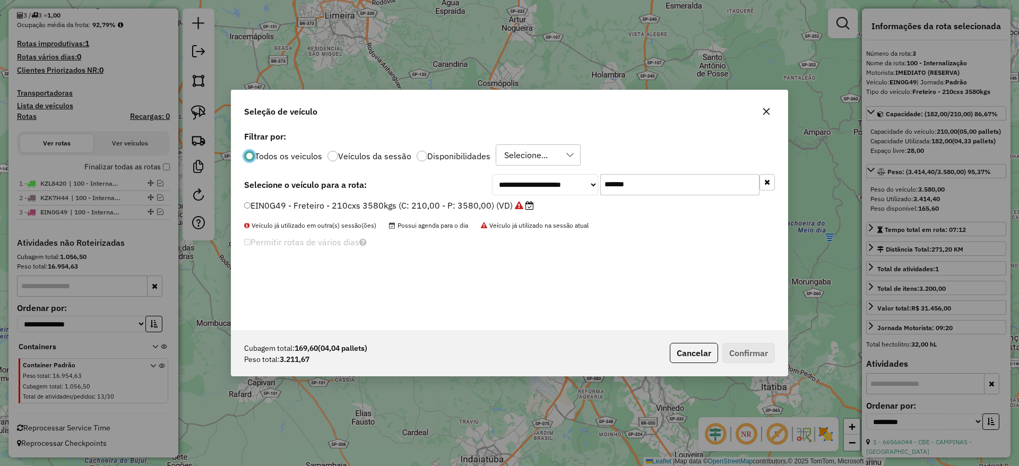
drag, startPoint x: 652, startPoint y: 178, endPoint x: 507, endPoint y: 211, distance: 148.4
click at [520, 206] on div "**********" at bounding box center [509, 229] width 556 height 202
paste input "text"
type input "*******"
click at [451, 206] on label "LVD7337 - Freteiro - 210cxs 3400kgs (C: 210,00 - P: 3400,00) (VD)" at bounding box center [384, 205] width 280 height 13
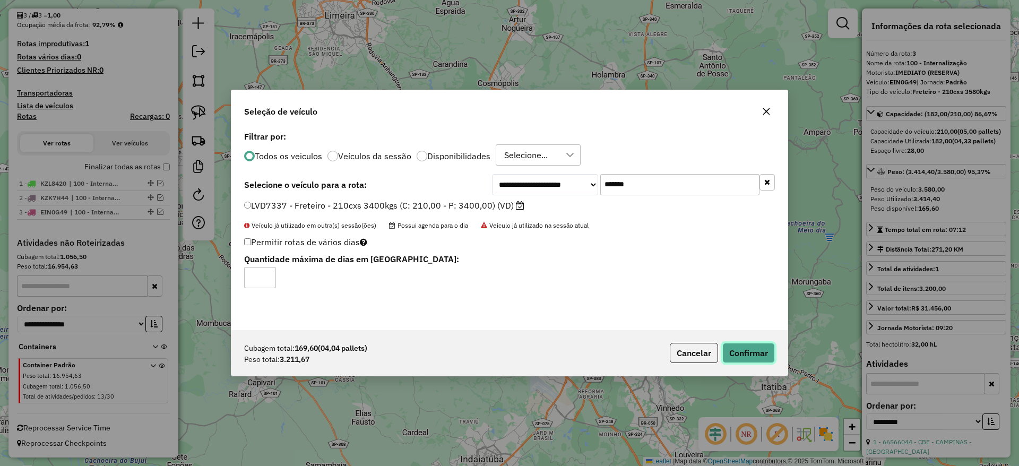
drag, startPoint x: 743, startPoint y: 346, endPoint x: 745, endPoint y: 352, distance: 6.0
click at [743, 347] on button "Confirmar" at bounding box center [748, 353] width 53 height 20
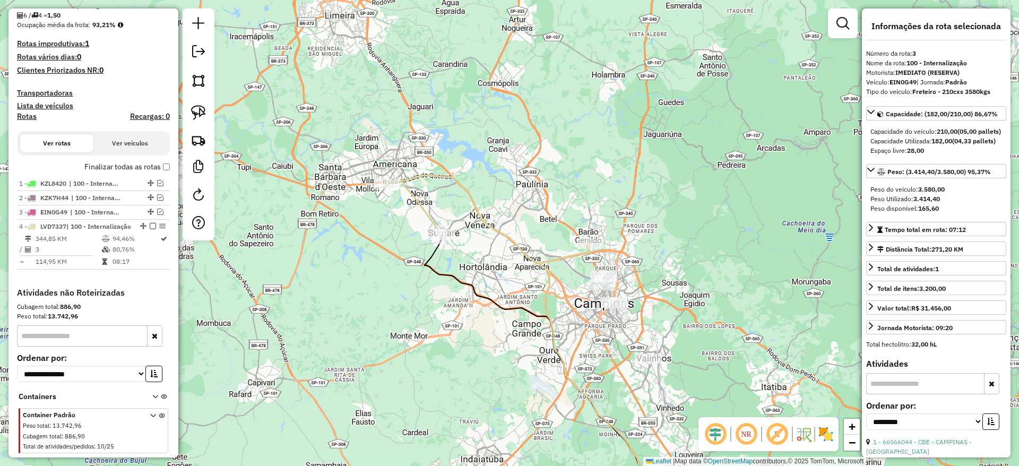
scroll to position [319, 0]
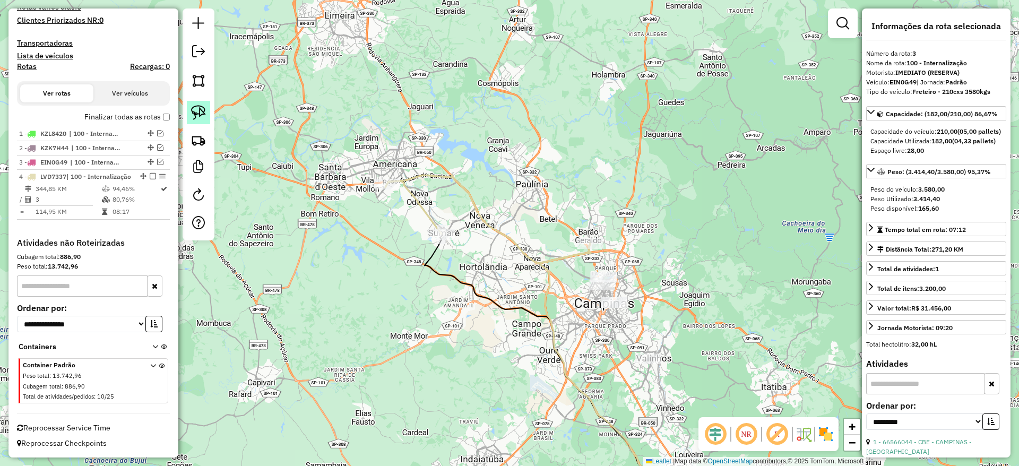
click at [209, 115] on link at bounding box center [198, 112] width 23 height 23
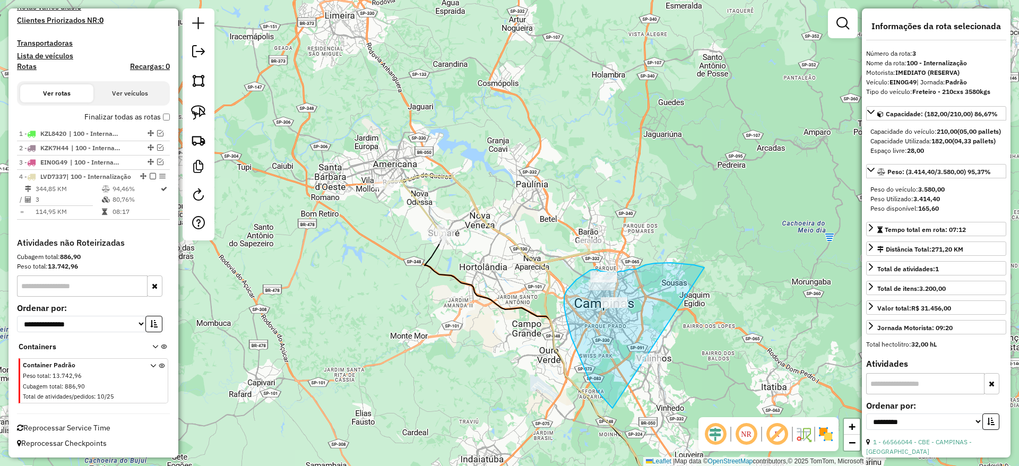
drag, startPoint x: 704, startPoint y: 267, endPoint x: 743, endPoint y: 394, distance: 132.7
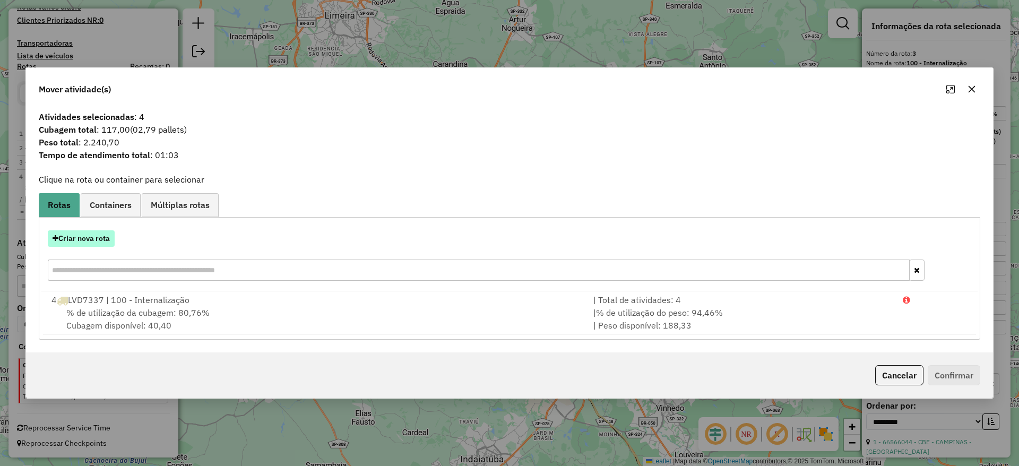
click at [93, 241] on button "Criar nova rota" at bounding box center [81, 238] width 67 height 16
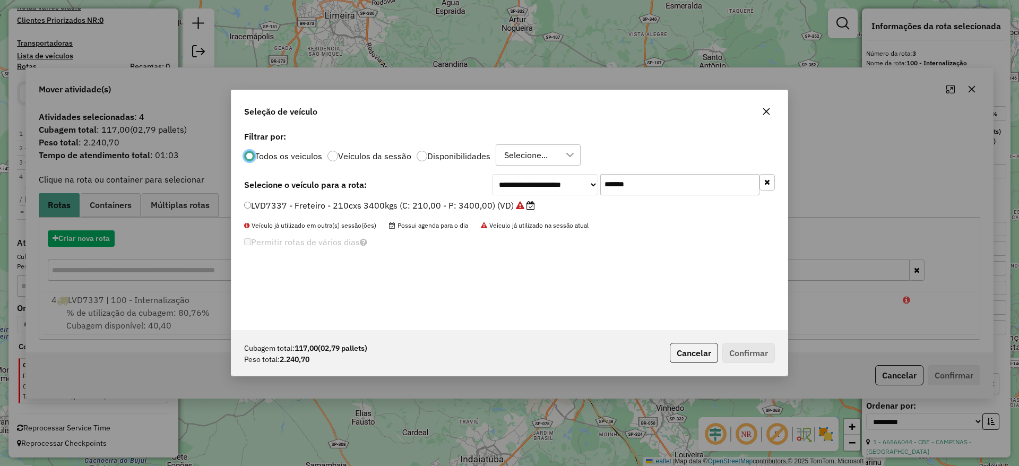
scroll to position [6, 3]
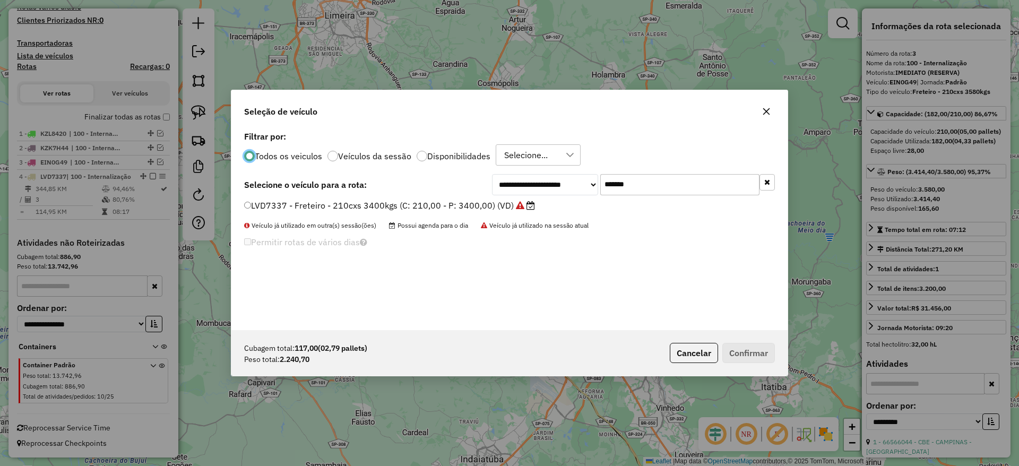
drag, startPoint x: 646, startPoint y: 180, endPoint x: 461, endPoint y: 215, distance: 188.0
click at [463, 215] on div "**********" at bounding box center [509, 229] width 556 height 202
paste input "text"
type input "*******"
click at [436, 207] on label "DTE7A09 - VUC Internalizacao (C: 210,00 - P: 3000,00) (VD)" at bounding box center [369, 205] width 251 height 13
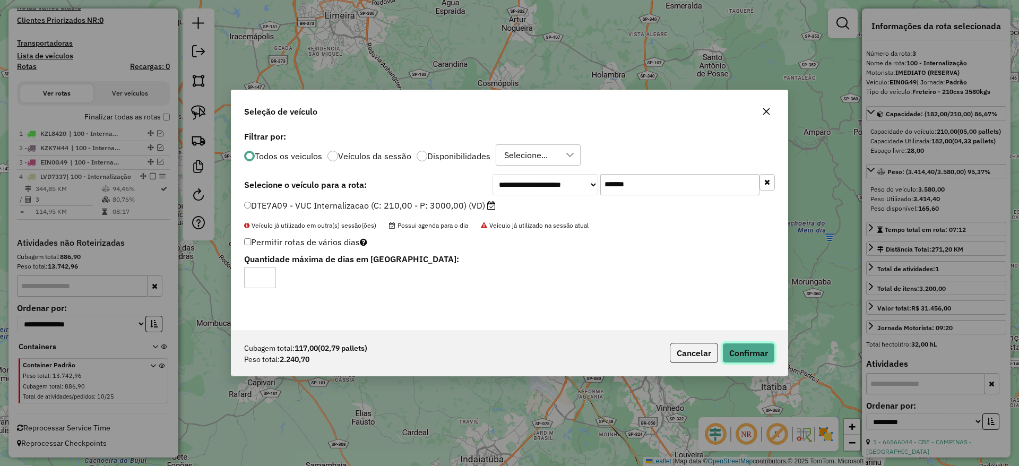
click at [744, 351] on button "Confirmar" at bounding box center [748, 353] width 53 height 20
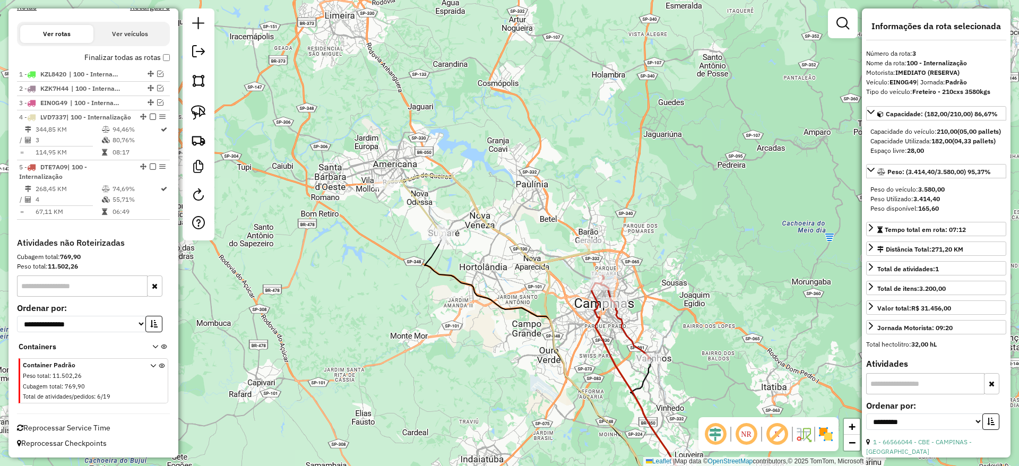
scroll to position [378, 0]
click at [164, 52] on label "Finalizar todas as rotas" at bounding box center [126, 57] width 85 height 11
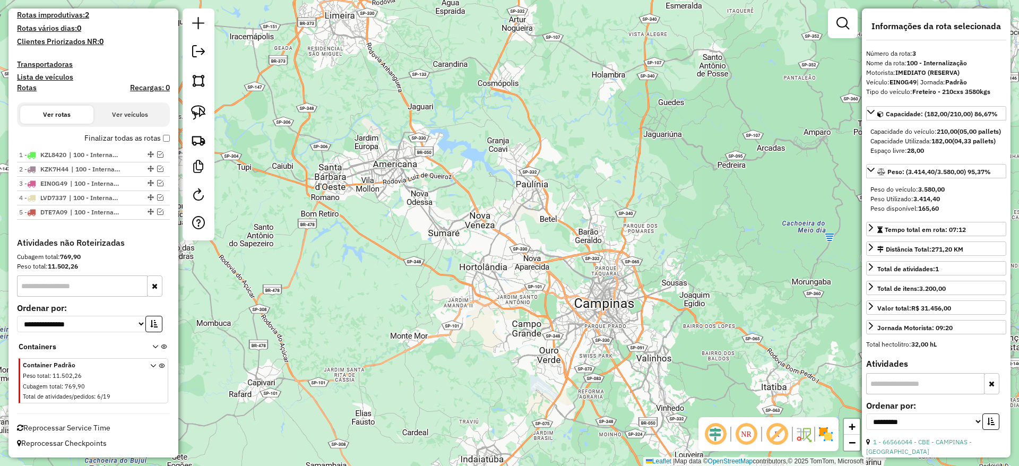
scroll to position [288, 0]
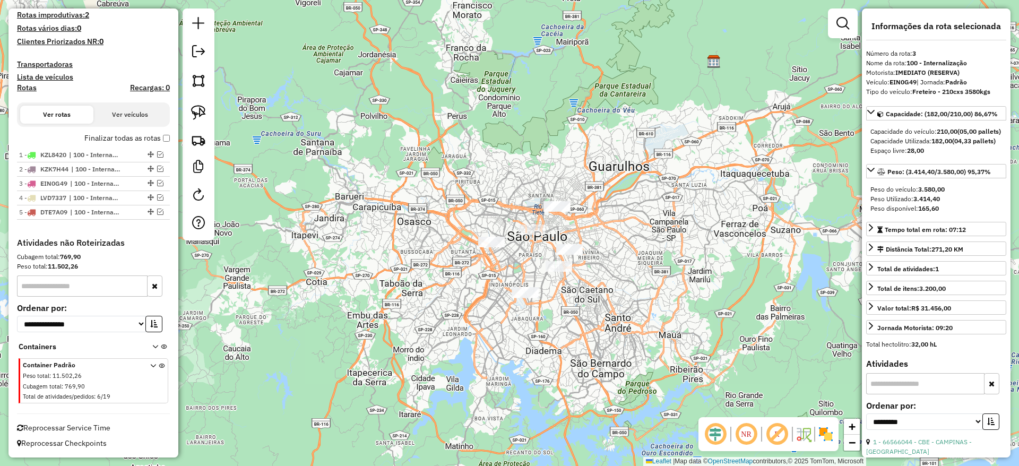
click at [500, 247] on div at bounding box center [491, 242] width 27 height 11
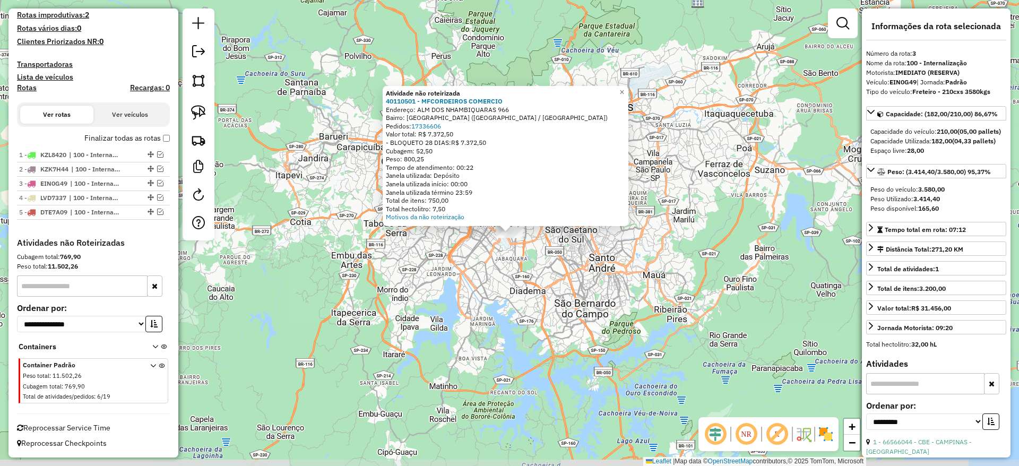
click at [571, 296] on div "Atividade não roteirizada 40110501 - MFCORDEIROS COMERCIO Endereço: [GEOGRAPHIC…" at bounding box center [509, 233] width 1019 height 466
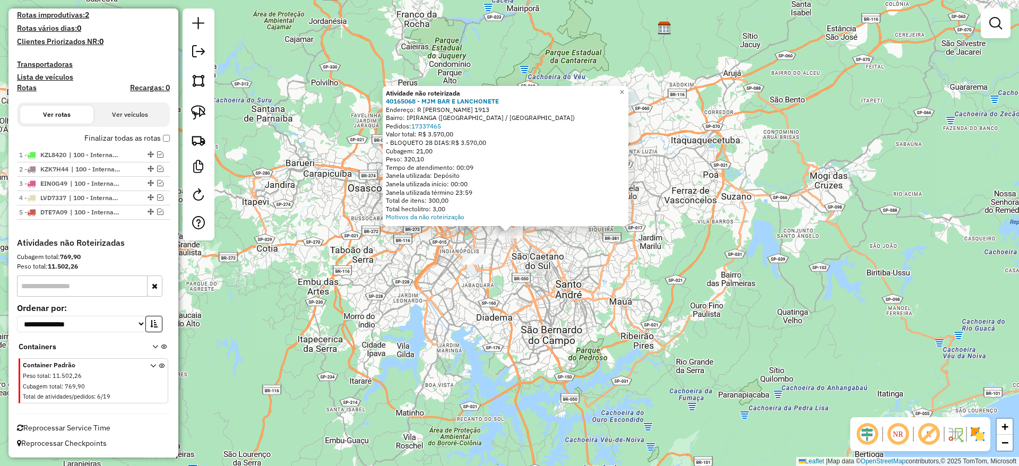
drag, startPoint x: 592, startPoint y: 287, endPoint x: 583, endPoint y: 280, distance: 12.1
click at [592, 287] on div "Atividade não roteirizada 40165068 - MJM BAR E LANCHONETE Endereço: [STREET_ADD…" at bounding box center [509, 233] width 1019 height 466
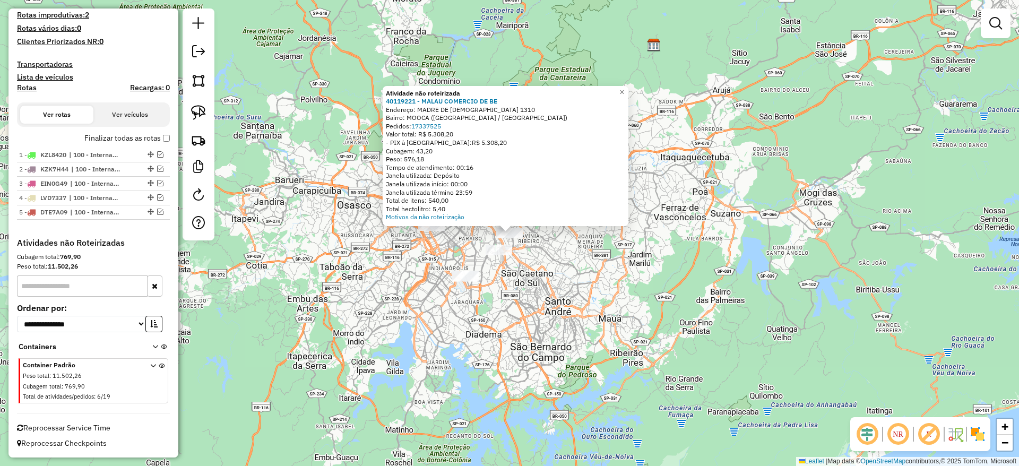
click at [592, 282] on div "Atividade não roteirizada 40119221 - MALAU COMERCIO DE BE Endereço: MADRE DE DE…" at bounding box center [509, 233] width 1019 height 466
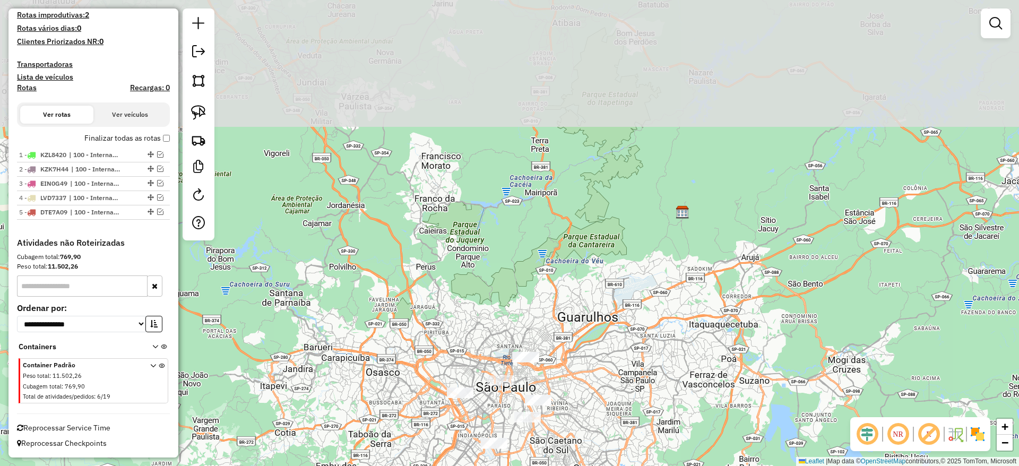
drag, startPoint x: 456, startPoint y: 144, endPoint x: 499, endPoint y: 181, distance: 57.2
click at [506, 181] on div "Janela de atendimento Grade de atendimento Capacidade Transportadoras Veículos …" at bounding box center [509, 233] width 1019 height 466
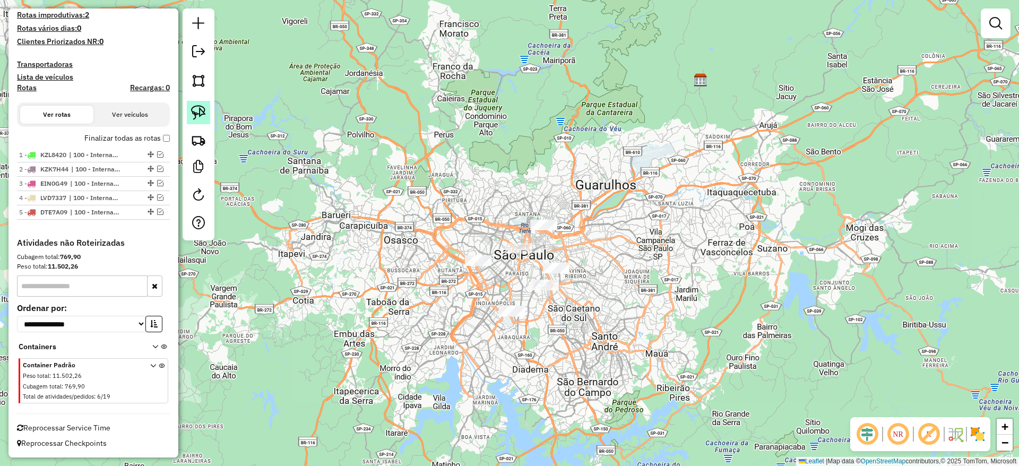
click at [200, 119] on img at bounding box center [198, 112] width 15 height 15
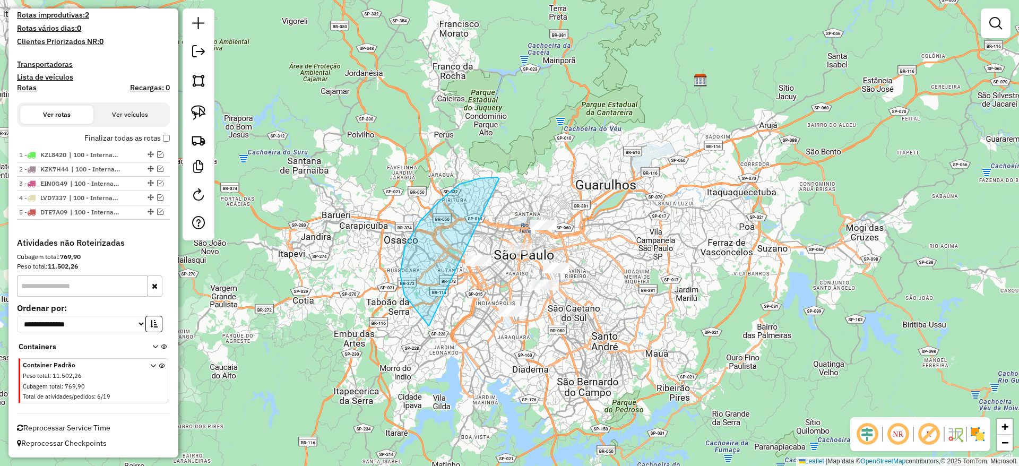
drag, startPoint x: 400, startPoint y: 274, endPoint x: 638, endPoint y: 293, distance: 239.0
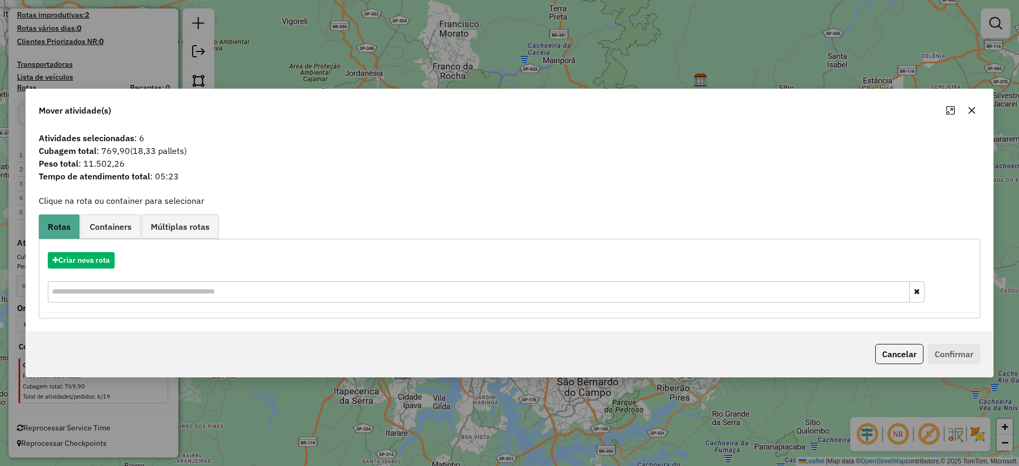
click at [974, 108] on icon "button" at bounding box center [971, 110] width 7 height 7
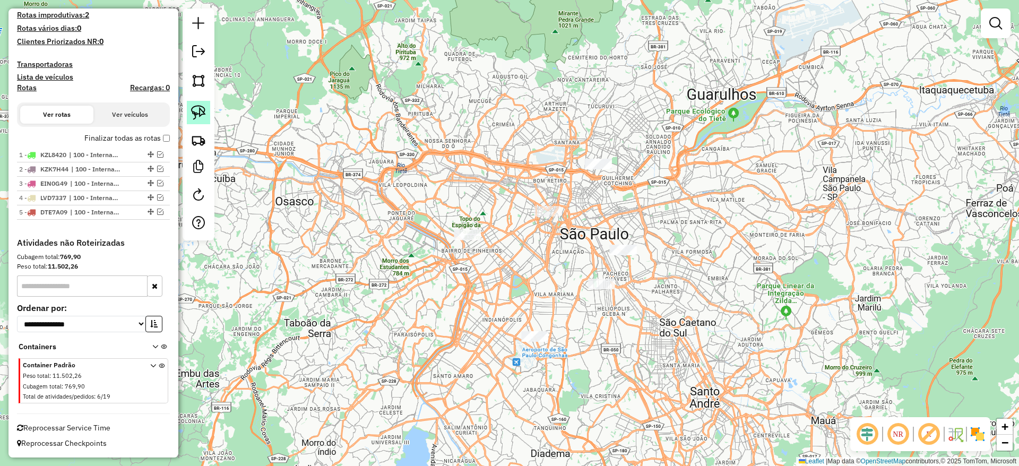
click at [203, 118] on img at bounding box center [198, 112] width 15 height 15
drag, startPoint x: 554, startPoint y: 114, endPoint x: 630, endPoint y: 158, distance: 87.0
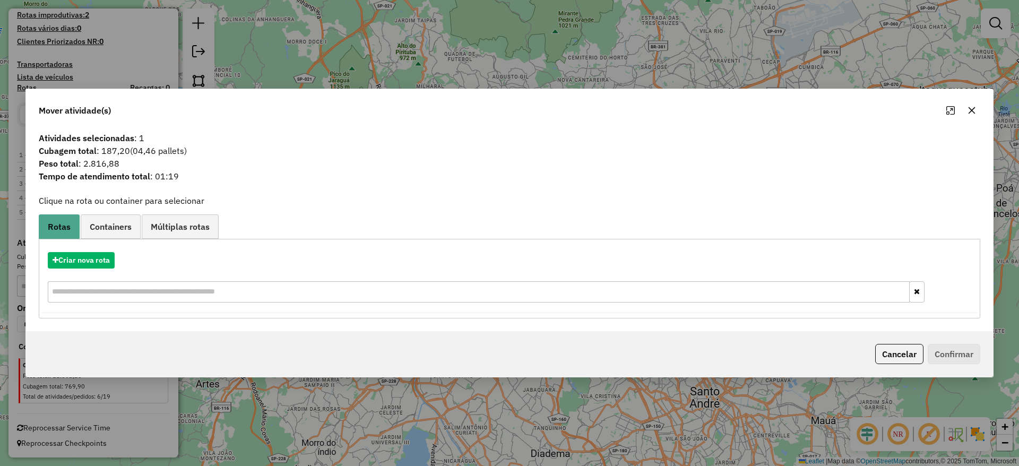
click at [98, 247] on div "Criar nova rota" at bounding box center [509, 278] width 936 height 69
click at [98, 255] on button "Criar nova rota" at bounding box center [81, 260] width 67 height 16
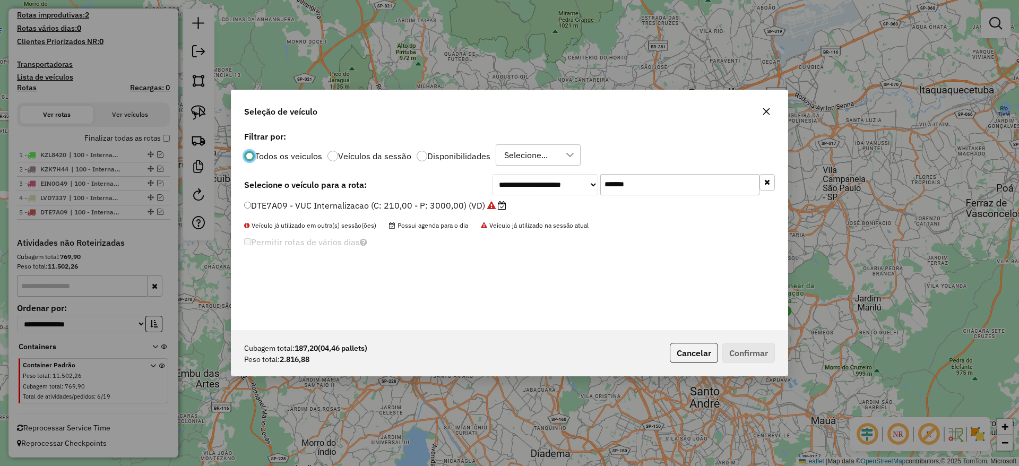
scroll to position [6, 3]
drag, startPoint x: 645, startPoint y: 180, endPoint x: 451, endPoint y: 190, distance: 193.9
click at [469, 185] on div "**********" at bounding box center [509, 184] width 531 height 21
paste input "text"
type input "*******"
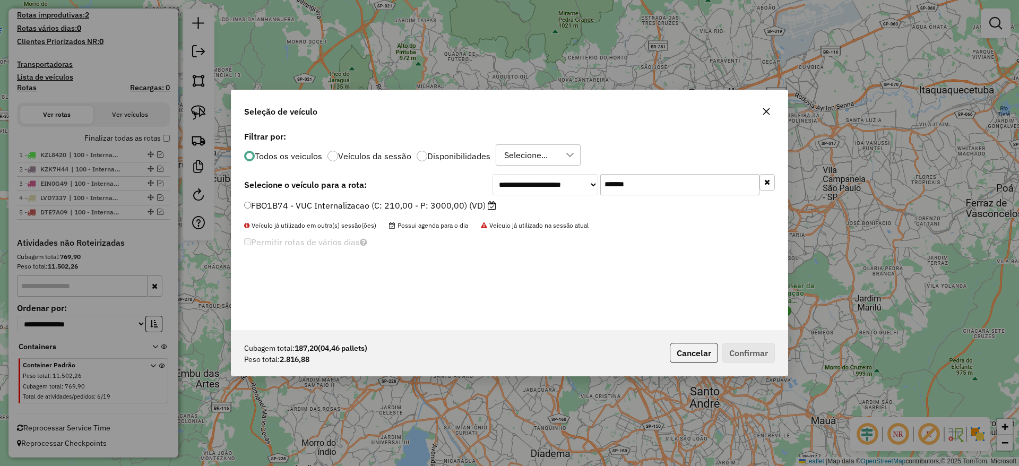
click at [420, 199] on label "FBO1B74 - VUC Internalizacao (C: 210,00 - P: 3000,00) (VD)" at bounding box center [370, 205] width 252 height 13
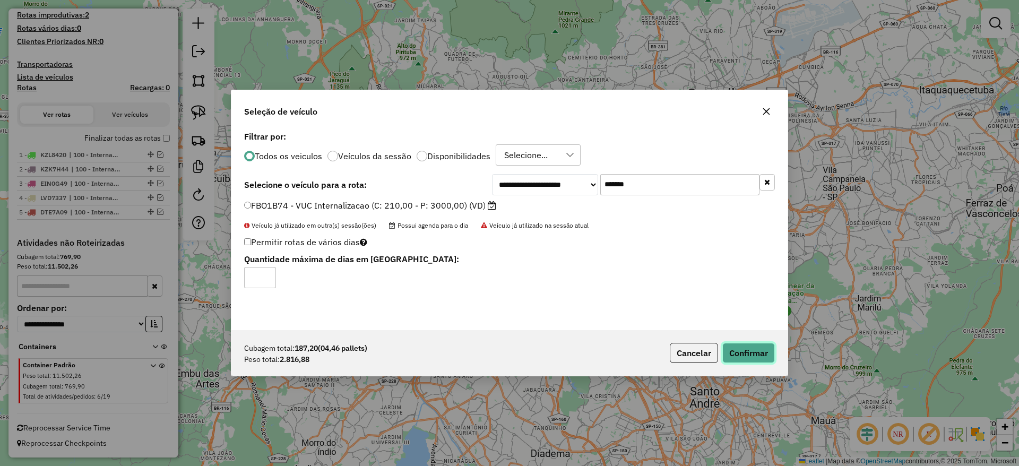
click at [749, 357] on button "Confirmar" at bounding box center [748, 353] width 53 height 20
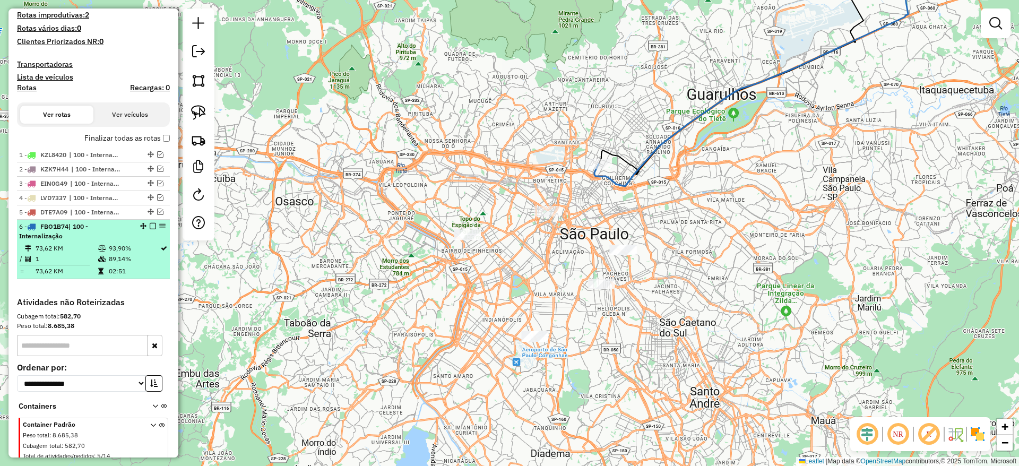
click at [150, 223] on em at bounding box center [153, 226] width 6 height 6
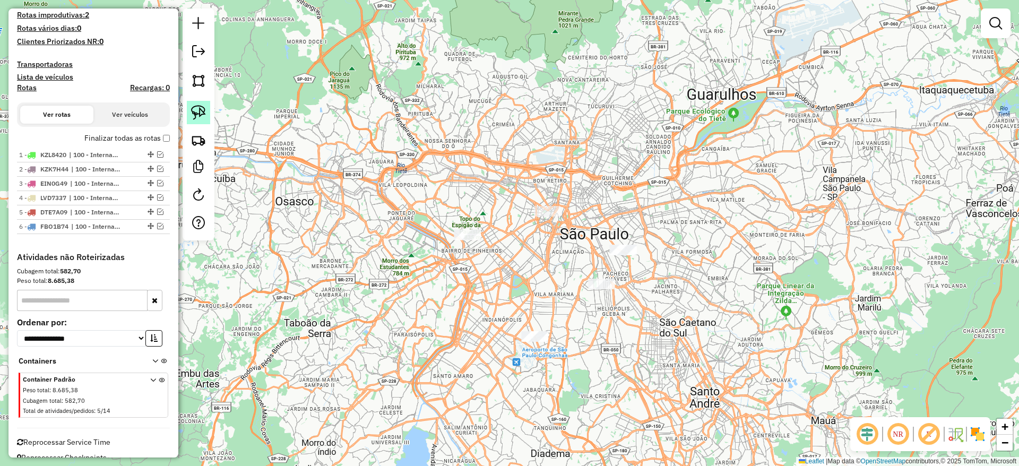
click at [202, 105] on img at bounding box center [198, 112] width 15 height 15
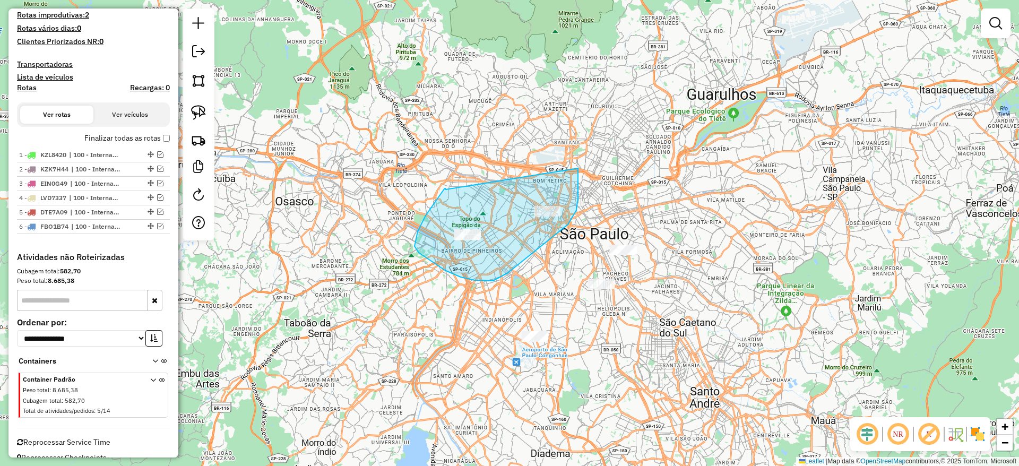
drag, startPoint x: 439, startPoint y: 196, endPoint x: 578, endPoint y: 168, distance: 141.7
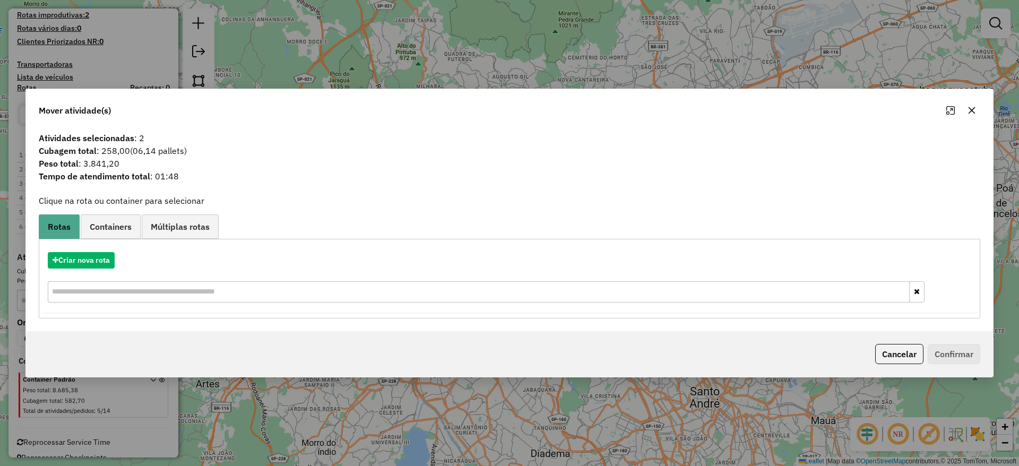
drag, startPoint x: 976, startPoint y: 105, endPoint x: 969, endPoint y: 112, distance: 10.5
click at [976, 106] on button "button" at bounding box center [971, 110] width 17 height 17
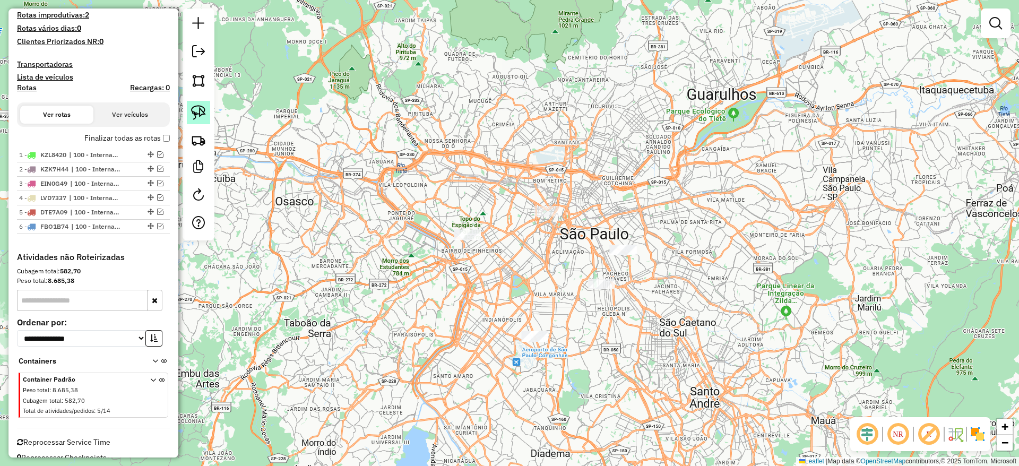
click at [192, 110] on img at bounding box center [198, 112] width 15 height 15
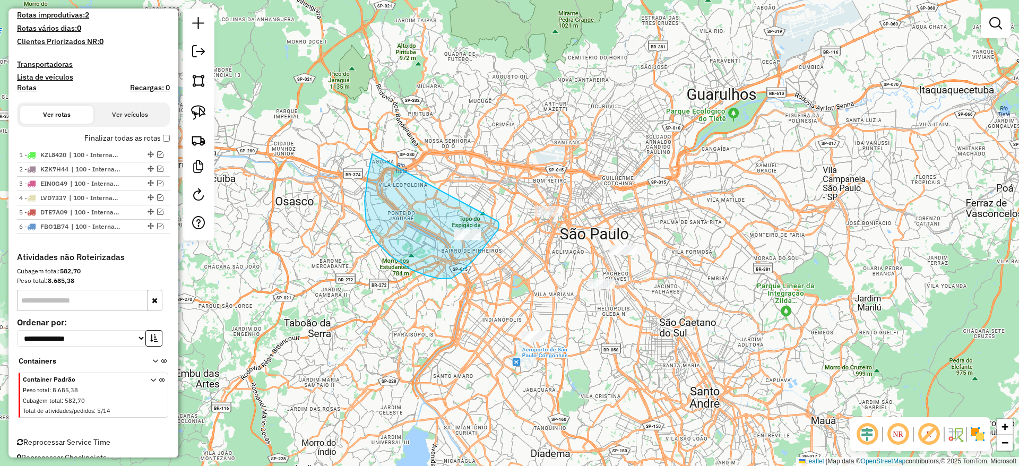
drag, startPoint x: 372, startPoint y: 154, endPoint x: 497, endPoint y: 219, distance: 141.0
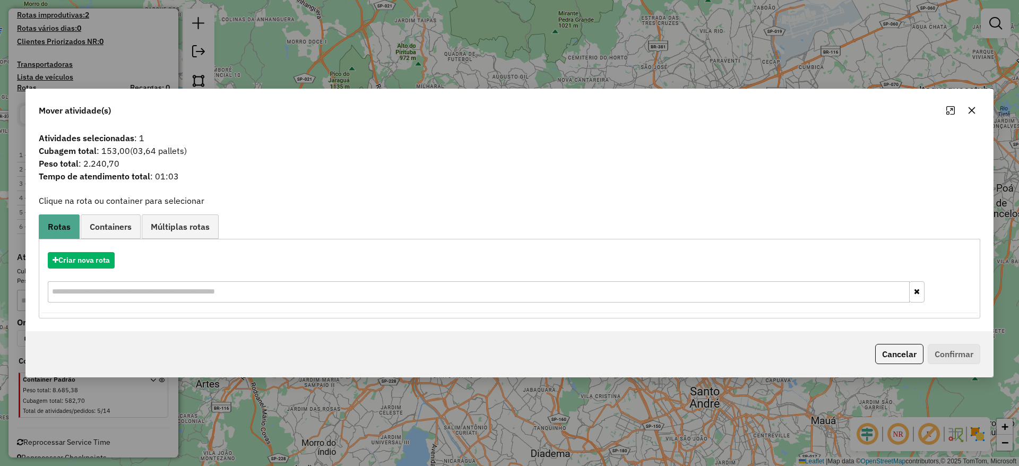
click at [972, 115] on button "button" at bounding box center [971, 110] width 17 height 17
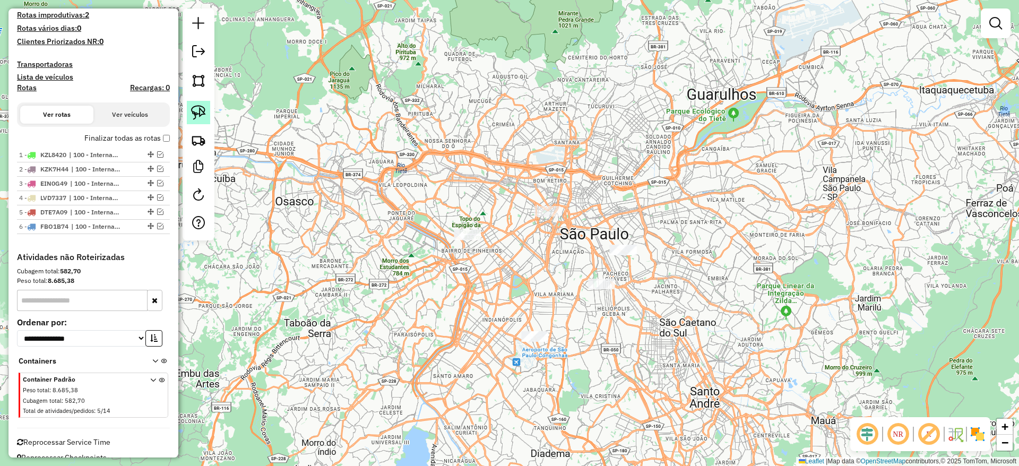
click at [204, 119] on img at bounding box center [198, 112] width 15 height 15
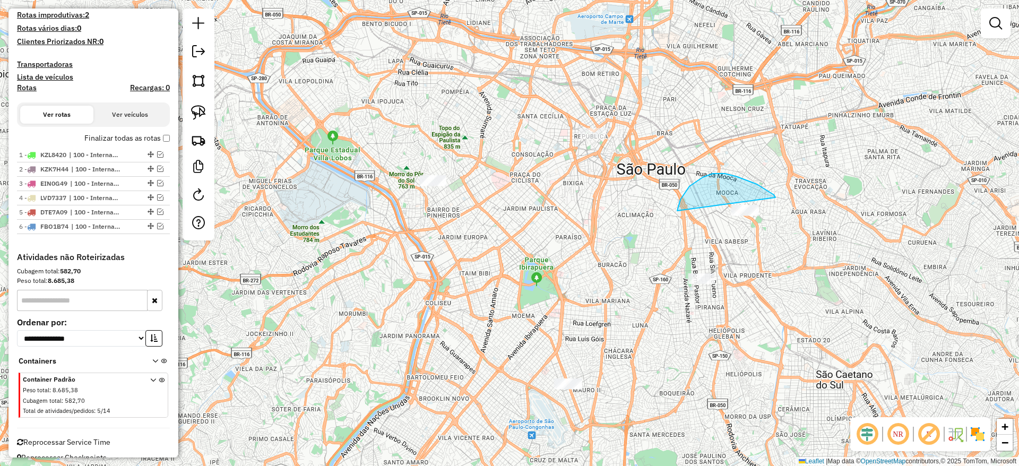
drag, startPoint x: 702, startPoint y: 177, endPoint x: 780, endPoint y: 242, distance: 101.7
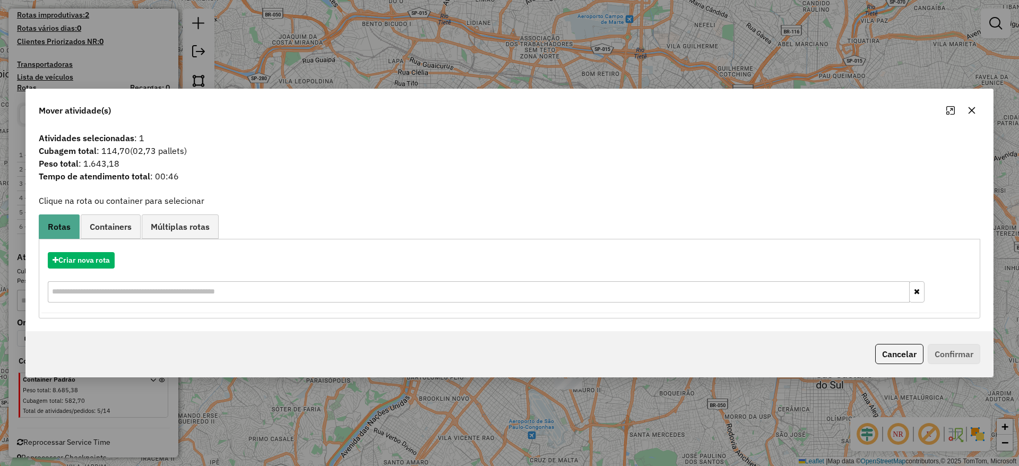
drag, startPoint x: 975, startPoint y: 108, endPoint x: 967, endPoint y: 112, distance: 8.8
click at [970, 110] on icon "button" at bounding box center [971, 110] width 8 height 8
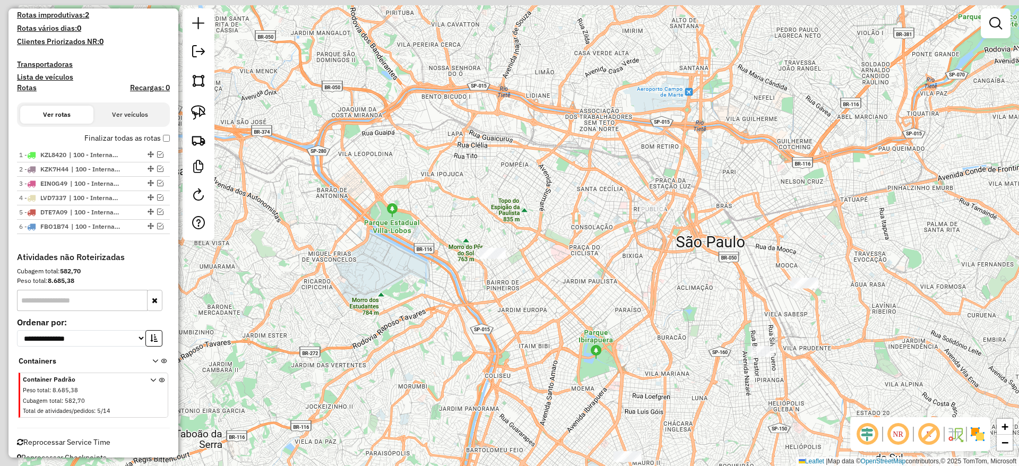
drag, startPoint x: 607, startPoint y: 163, endPoint x: 419, endPoint y: 114, distance: 194.7
click at [581, 112] on div "Janela de atendimento Grade de atendimento Capacidade Transportadoras Veículos …" at bounding box center [509, 233] width 1019 height 466
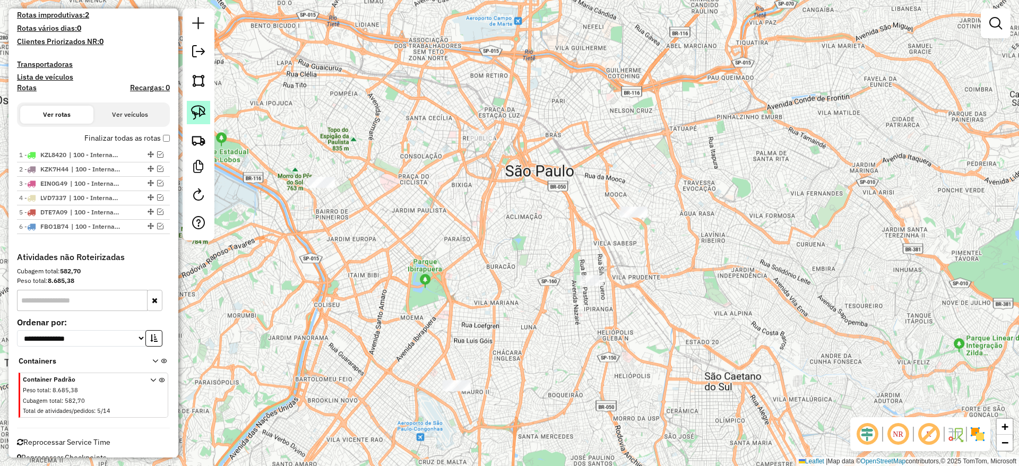
click at [196, 110] on img at bounding box center [198, 112] width 15 height 15
drag, startPoint x: 418, startPoint y: 119, endPoint x: 562, endPoint y: 115, distance: 144.4
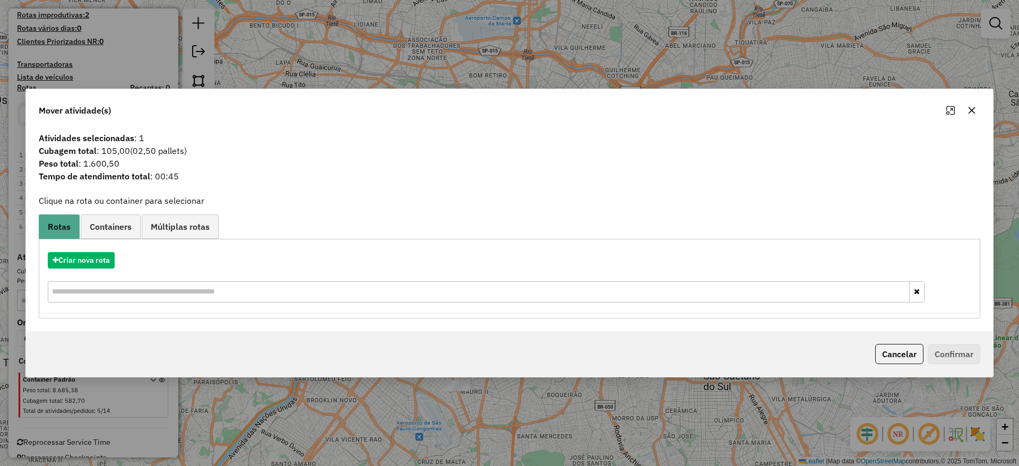
click at [963, 106] on button "button" at bounding box center [971, 110] width 17 height 17
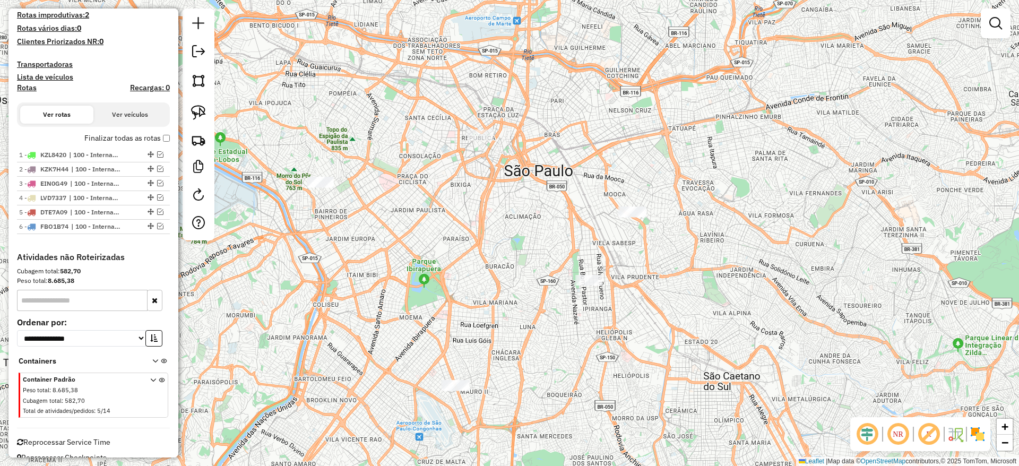
drag, startPoint x: 199, startPoint y: 116, endPoint x: 287, endPoint y: 159, distance: 97.3
click at [199, 116] on img at bounding box center [198, 112] width 15 height 15
drag, startPoint x: 550, startPoint y: 318, endPoint x: 671, endPoint y: 254, distance: 137.2
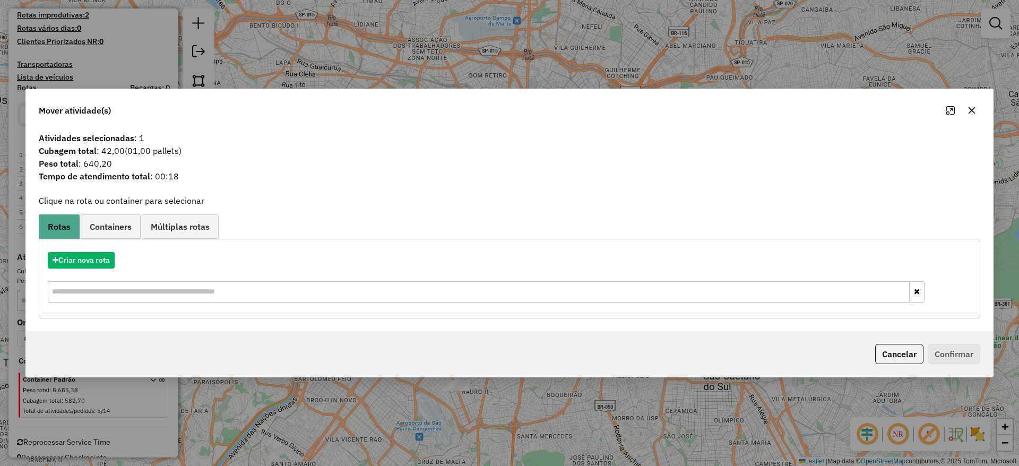
click at [967, 109] on button "button" at bounding box center [971, 110] width 17 height 17
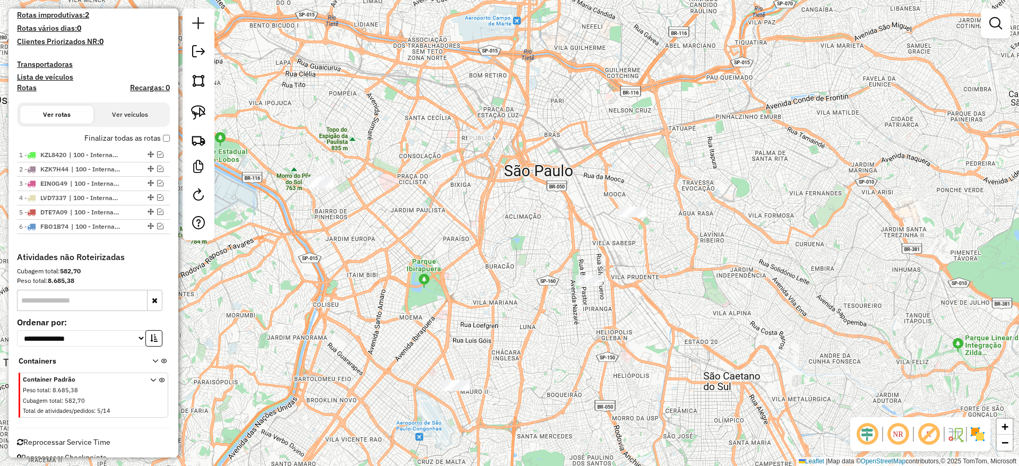
click at [181, 115] on div "Janela de atendimento Grade de atendimento Capacidade Transportadoras Veículos …" at bounding box center [509, 233] width 1019 height 466
drag, startPoint x: 191, startPoint y: 111, endPoint x: 224, endPoint y: 138, distance: 42.6
click at [191, 112] on img at bounding box center [198, 112] width 15 height 15
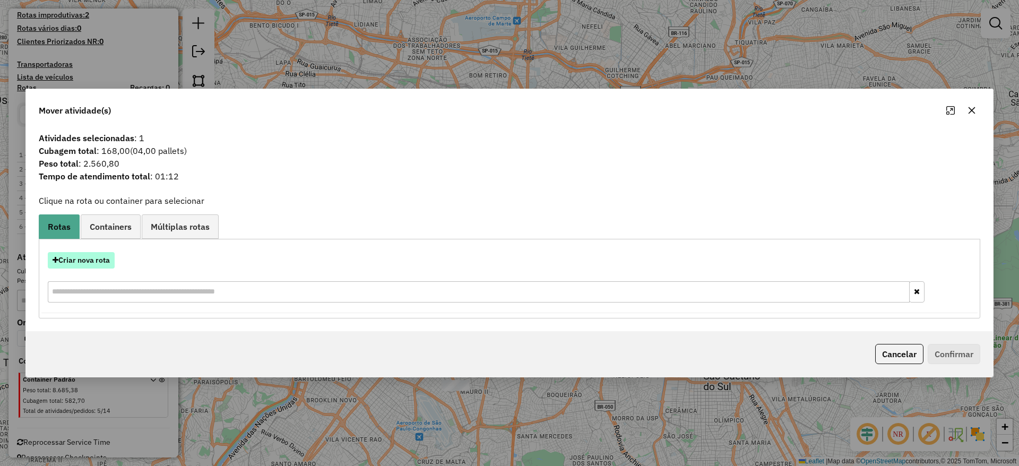
click at [86, 265] on button "Criar nova rota" at bounding box center [81, 260] width 67 height 16
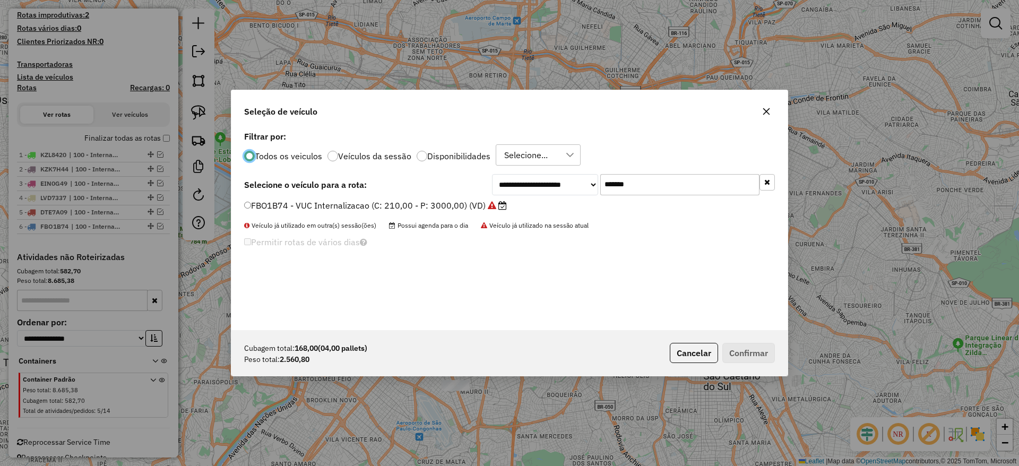
drag, startPoint x: 612, startPoint y: 193, endPoint x: 461, endPoint y: 231, distance: 155.3
click at [516, 214] on div "**********" at bounding box center [509, 229] width 556 height 202
paste input "text"
type input "*******"
click at [424, 208] on label "DFS5A15 - Freteiro - 210cxs 3200kgs (C: 210,00 - P: 3200,00) (VD)" at bounding box center [384, 205] width 281 height 13
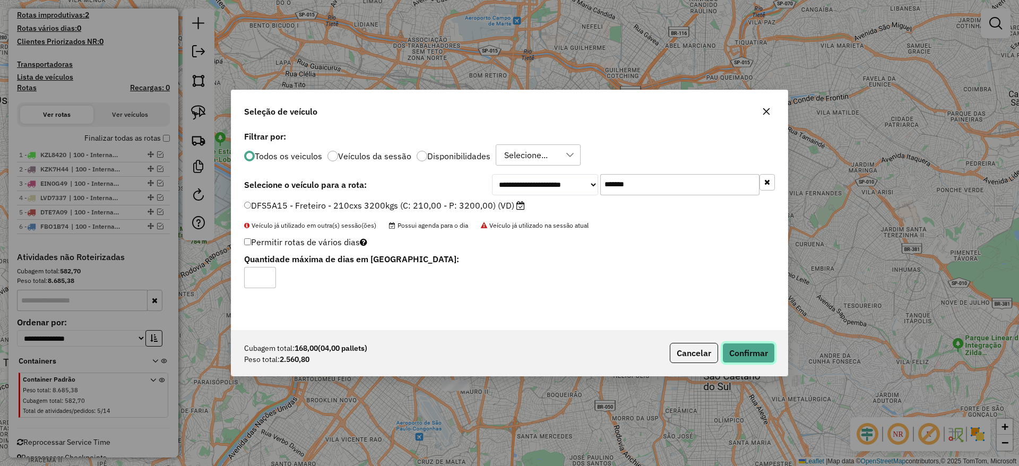
click at [735, 360] on button "Confirmar" at bounding box center [748, 353] width 53 height 20
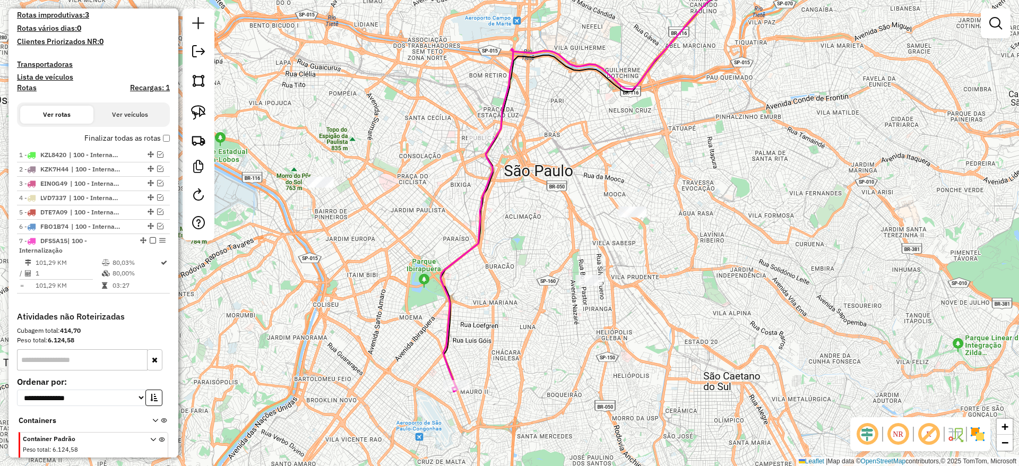
click at [441, 342] on icon at bounding box center [606, 172] width 332 height 438
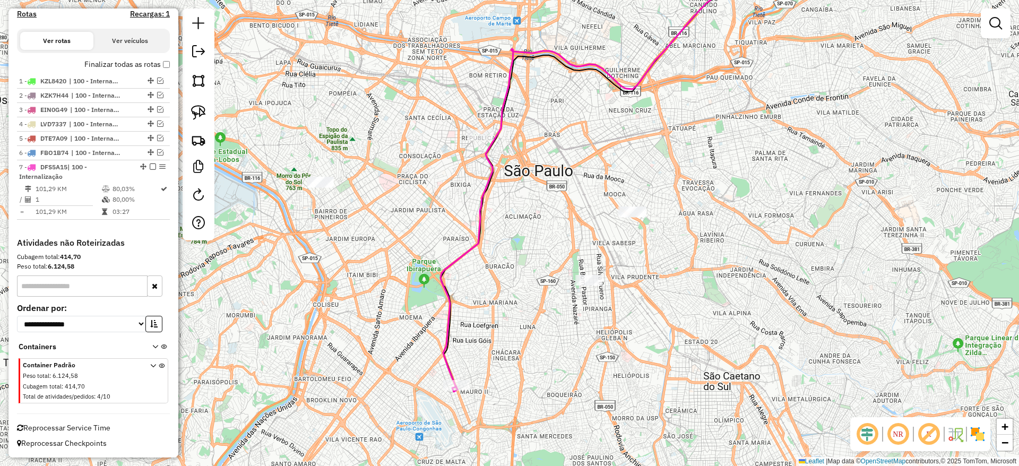
select select "**********"
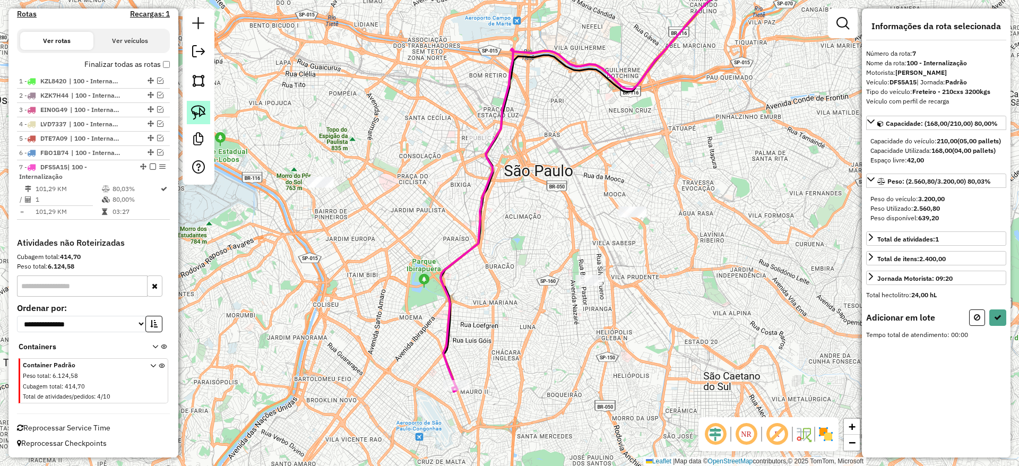
click at [196, 119] on img at bounding box center [198, 112] width 15 height 15
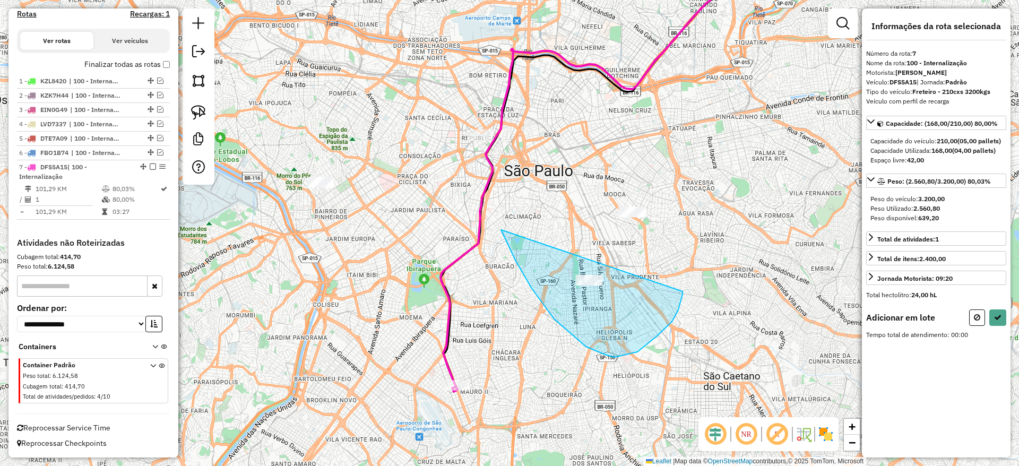
drag, startPoint x: 516, startPoint y: 261, endPoint x: 682, endPoint y: 291, distance: 169.3
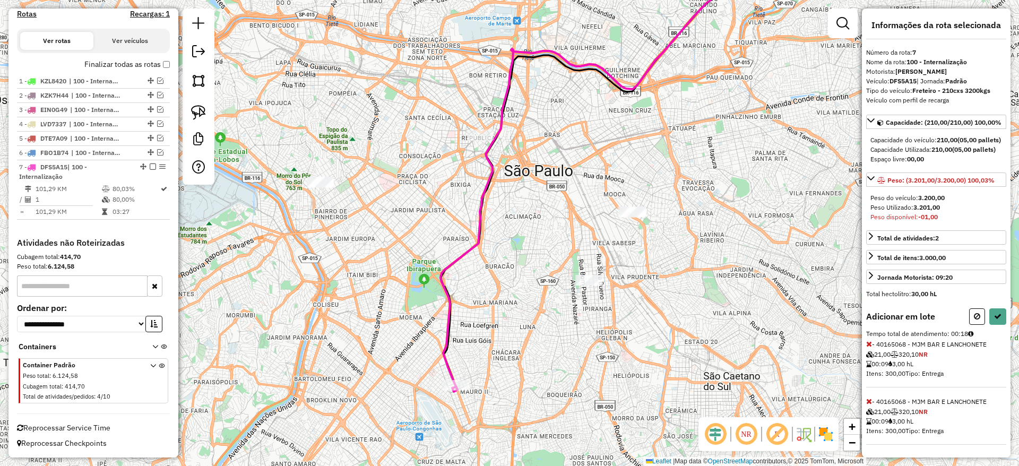
scroll to position [30, 0]
click at [999, 319] on button at bounding box center [997, 316] width 17 height 16
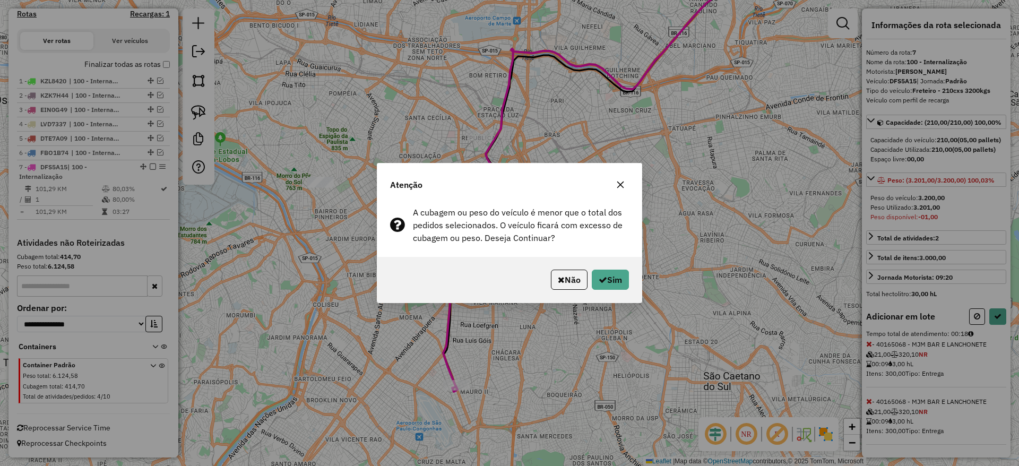
click at [588, 292] on div "Não Sim" at bounding box center [509, 280] width 264 height 46
click at [600, 285] on button "Sim" at bounding box center [610, 280] width 37 height 20
select select "**********"
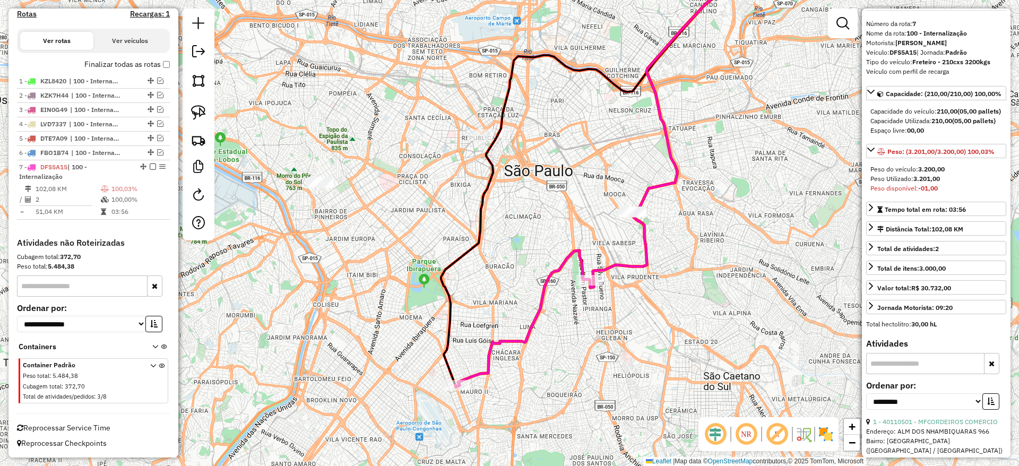
click at [575, 261] on icon at bounding box center [522, 318] width 134 height 136
click at [580, 262] on icon at bounding box center [522, 318] width 134 height 136
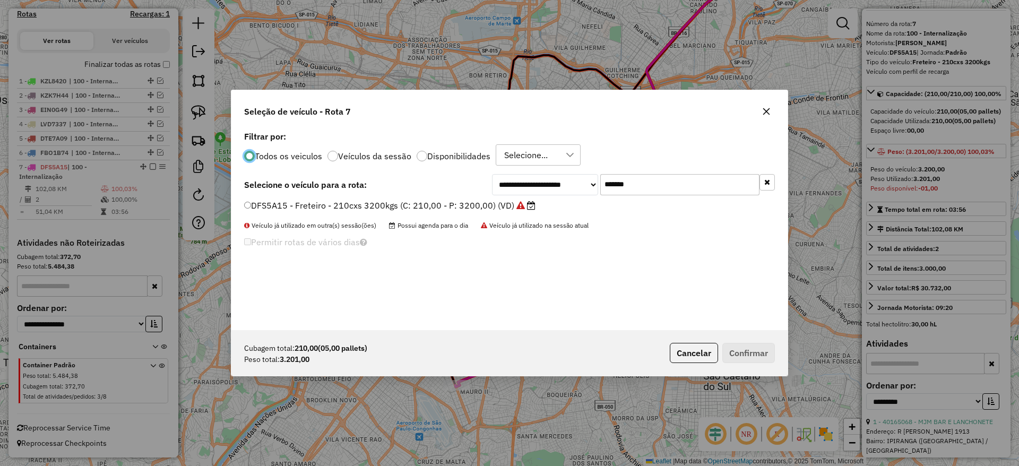
scroll to position [6, 3]
drag, startPoint x: 665, startPoint y: 185, endPoint x: 423, endPoint y: 213, distance: 243.0
click at [491, 199] on div "**********" at bounding box center [509, 229] width 556 height 202
paste input "text"
type input "*******"
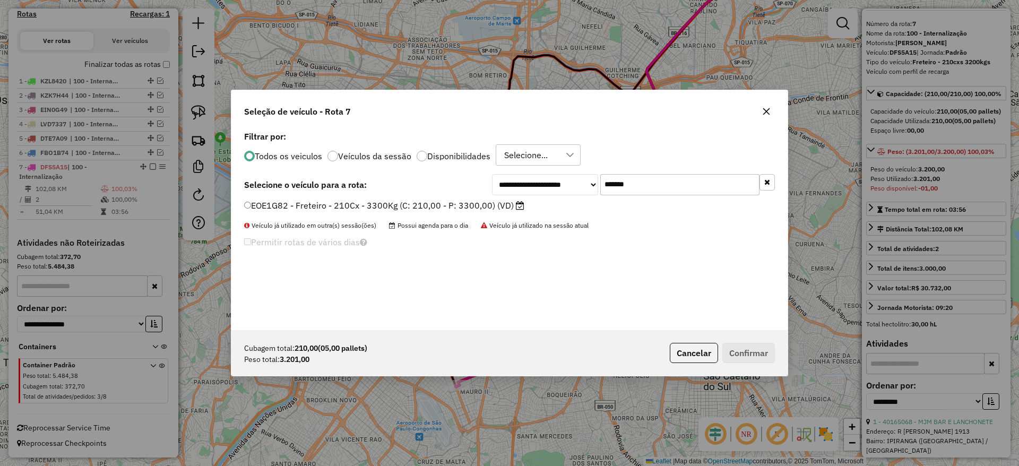
click at [400, 207] on label "EOE1G82 - Freteiro - 210Cx - 3300Kg (C: 210,00 - P: 3300,00) (VD)" at bounding box center [384, 205] width 280 height 13
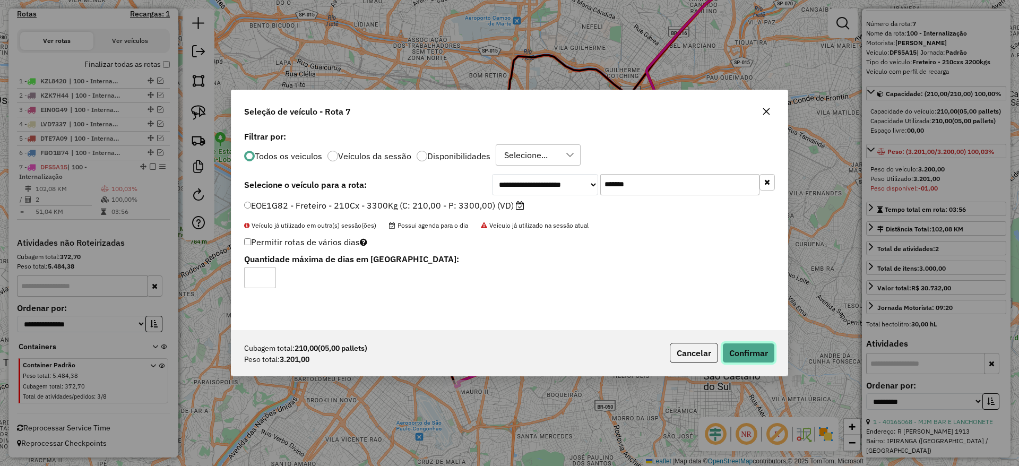
click at [745, 348] on button "Confirmar" at bounding box center [748, 353] width 53 height 20
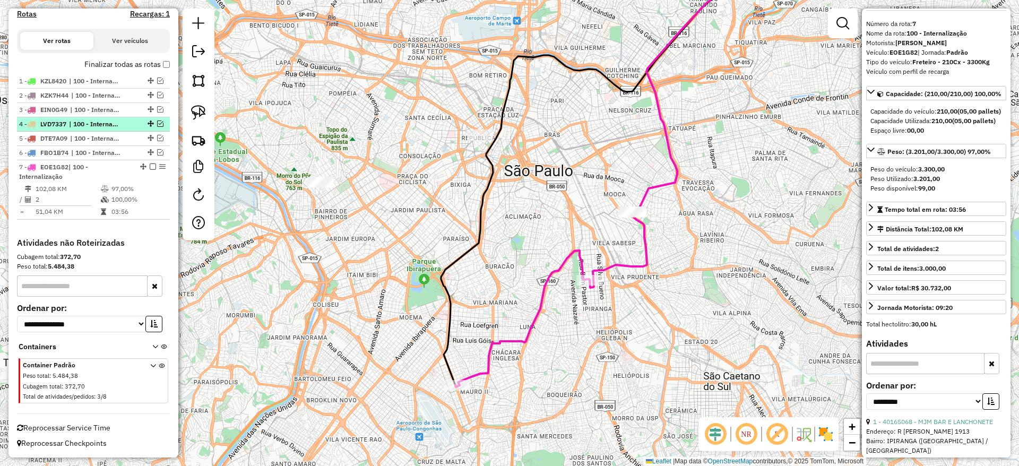
click at [151, 169] on em at bounding box center [153, 166] width 6 height 6
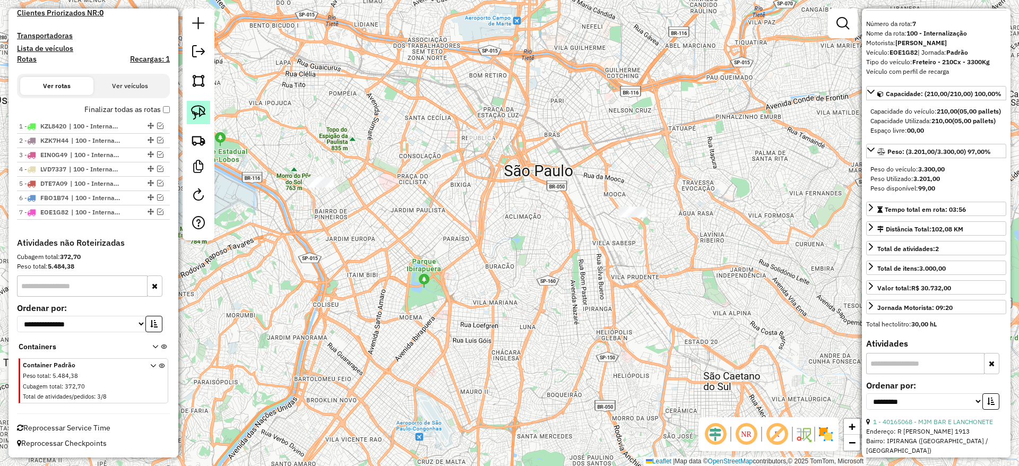
click at [198, 116] on img at bounding box center [198, 112] width 15 height 15
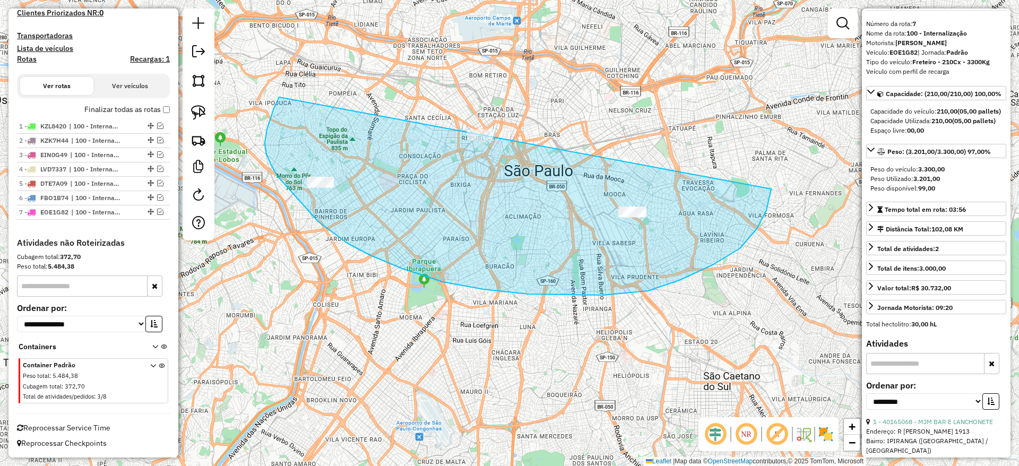
drag, startPoint x: 288, startPoint y: 188, endPoint x: 773, endPoint y: 128, distance: 488.6
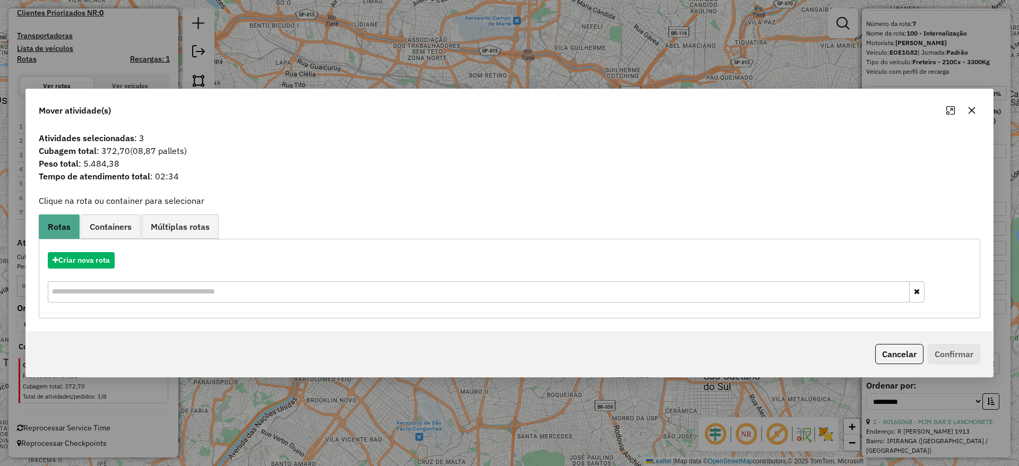
click at [965, 115] on button "button" at bounding box center [971, 110] width 17 height 17
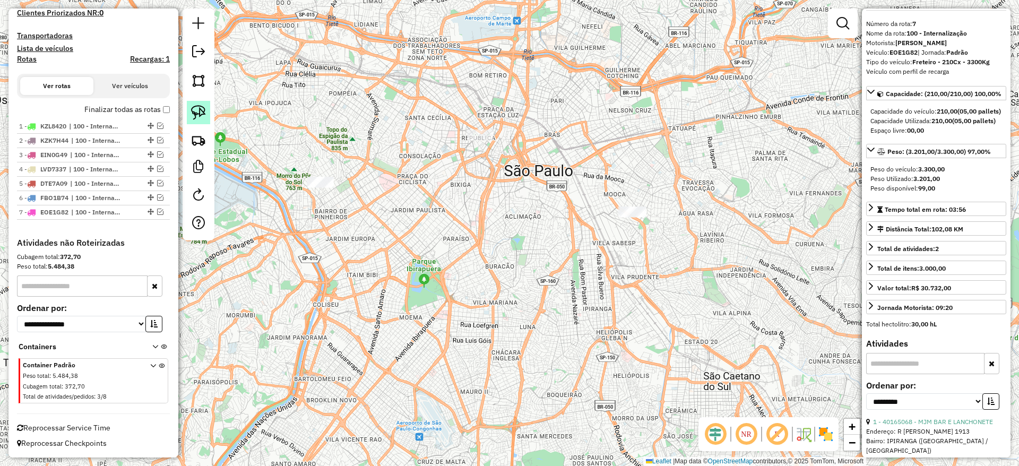
click at [198, 102] on link at bounding box center [198, 112] width 23 height 23
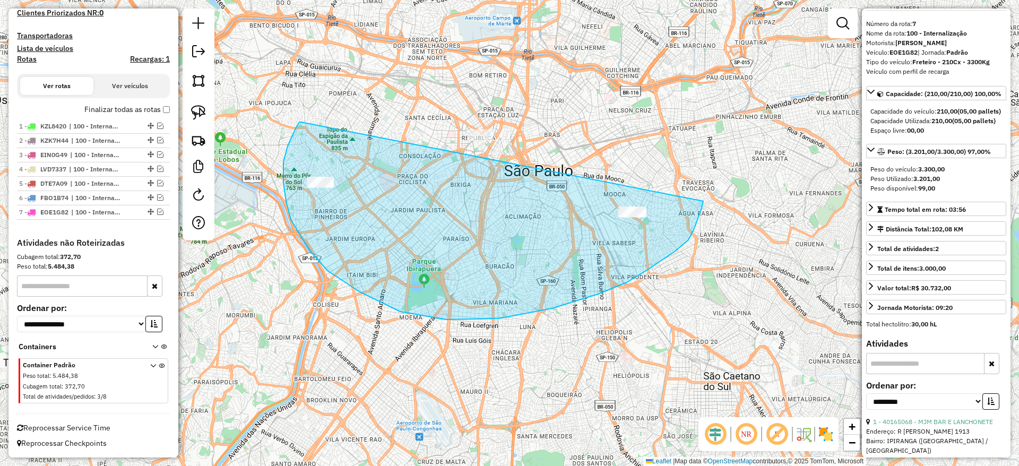
drag, startPoint x: 301, startPoint y: 122, endPoint x: 698, endPoint y: 199, distance: 404.2
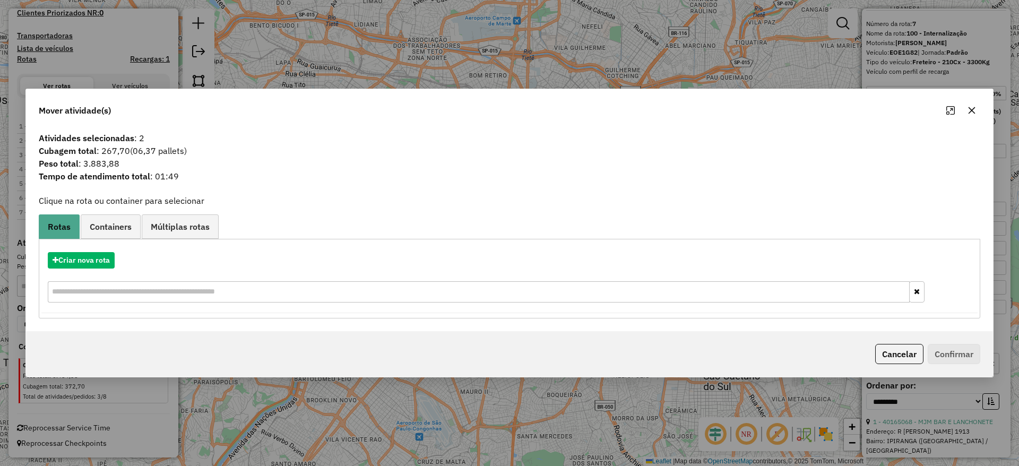
click at [974, 106] on icon "button" at bounding box center [971, 110] width 8 height 8
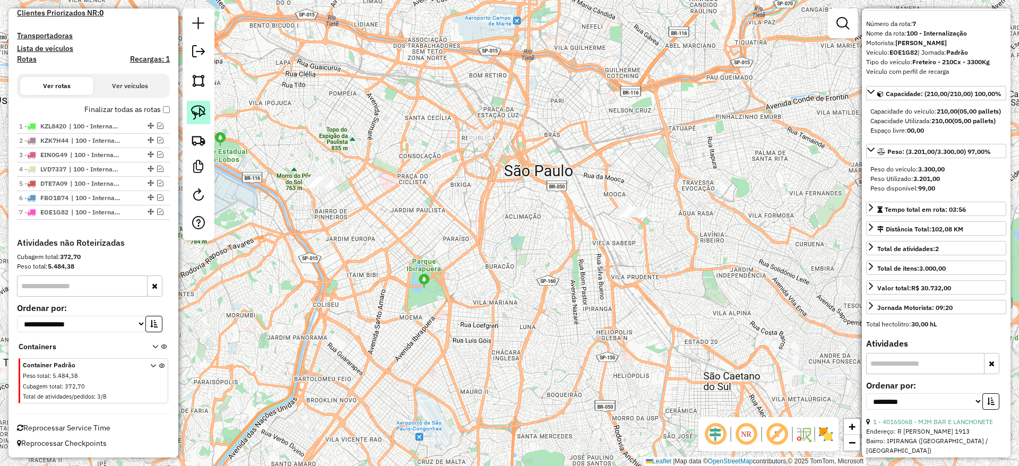
click at [189, 116] on link at bounding box center [198, 112] width 23 height 23
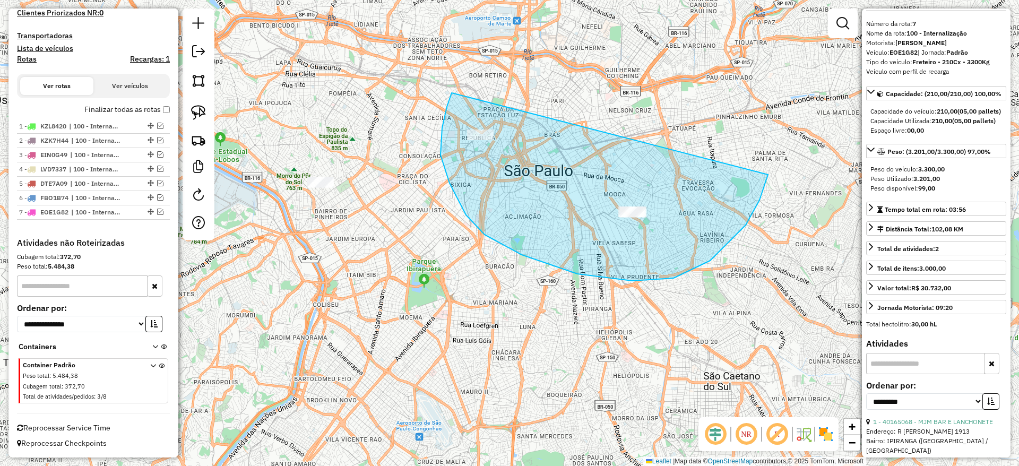
drag, startPoint x: 452, startPoint y: 93, endPoint x: 771, endPoint y: 155, distance: 325.4
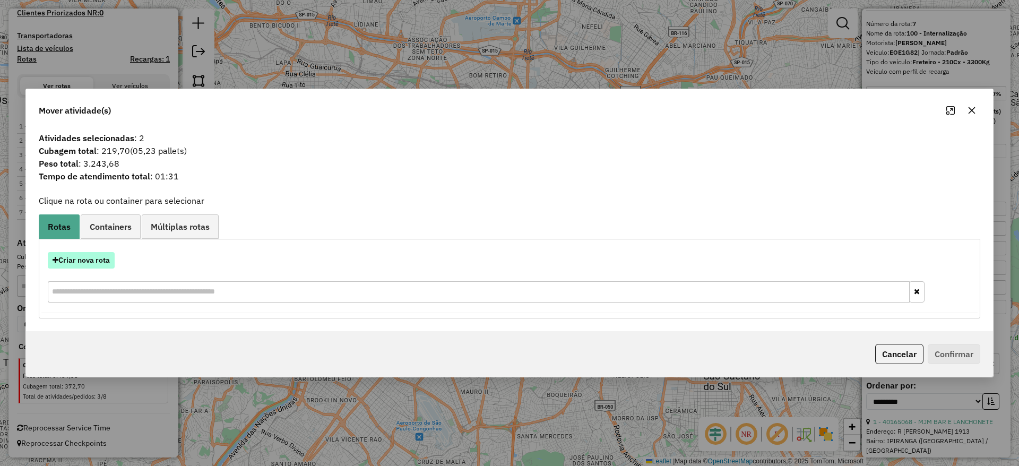
click at [96, 256] on button "Criar nova rota" at bounding box center [81, 260] width 67 height 16
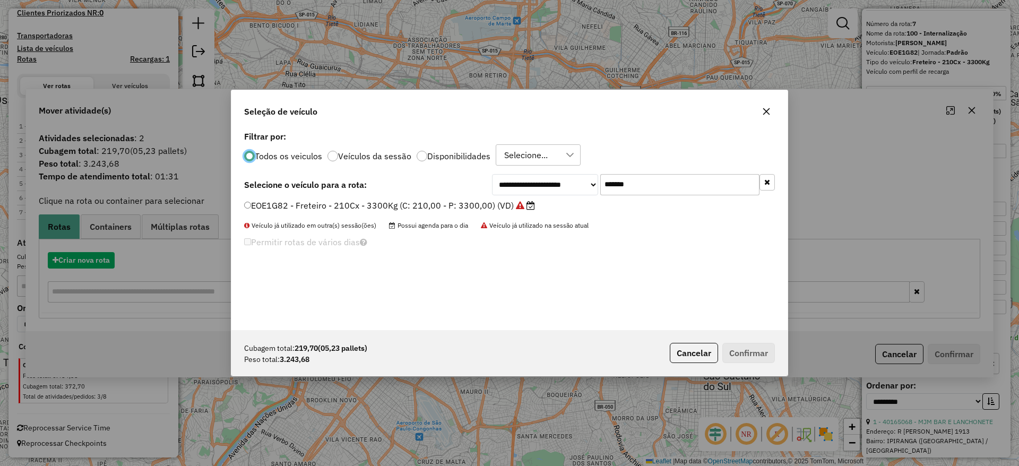
scroll to position [6, 3]
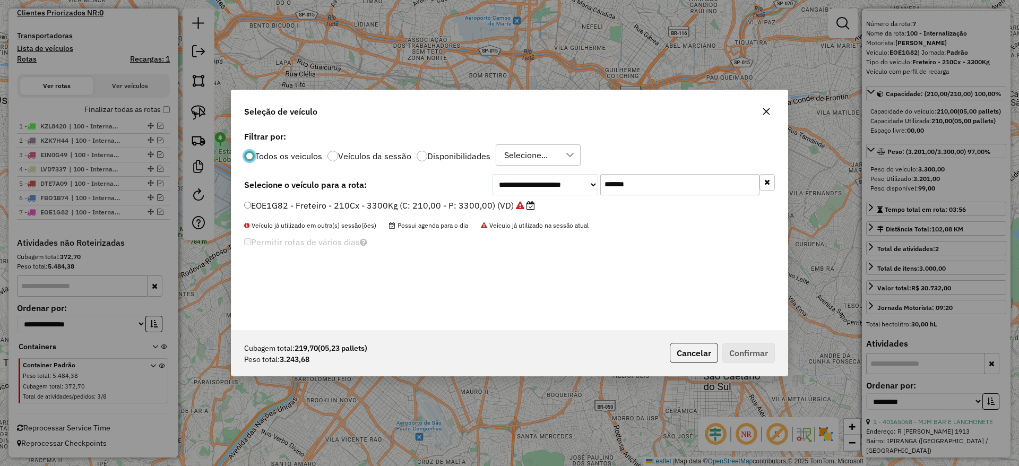
drag, startPoint x: 647, startPoint y: 180, endPoint x: 417, endPoint y: 222, distance: 233.6
click at [417, 222] on div "**********" at bounding box center [509, 229] width 556 height 202
paste input "text"
type input "*******"
click at [383, 203] on label "FCB7J04 - Freteiro - 210Cx - 3400Kg (C: 210,00 - P: 3400,00) (VD)" at bounding box center [383, 205] width 279 height 13
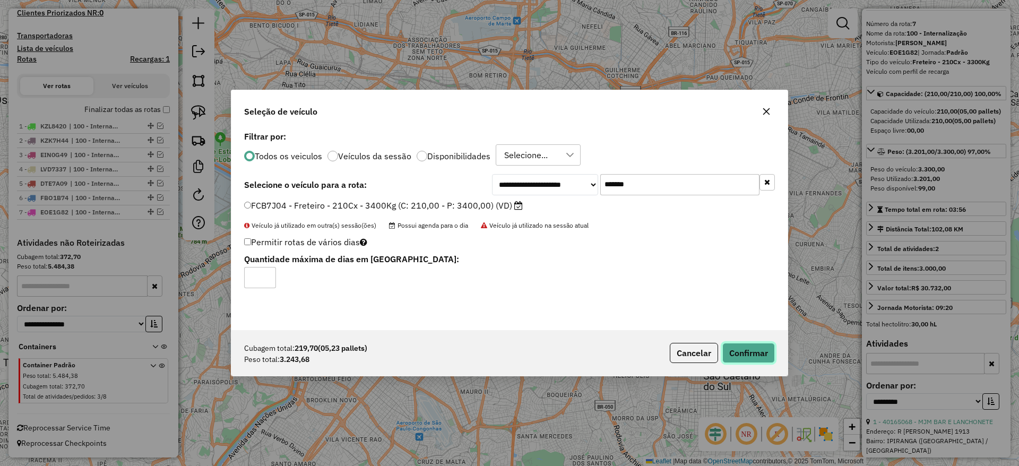
click at [748, 347] on button "Confirmar" at bounding box center [748, 353] width 53 height 20
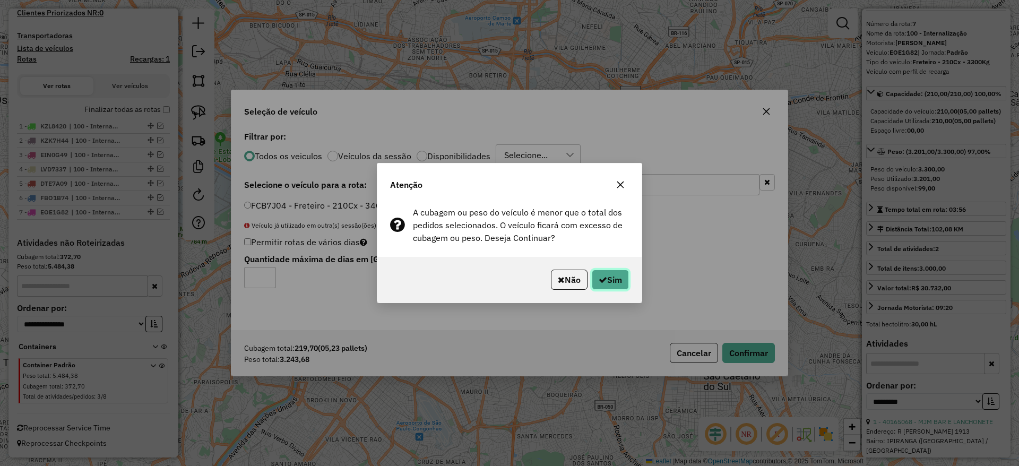
click at [621, 283] on button "Sim" at bounding box center [610, 280] width 37 height 20
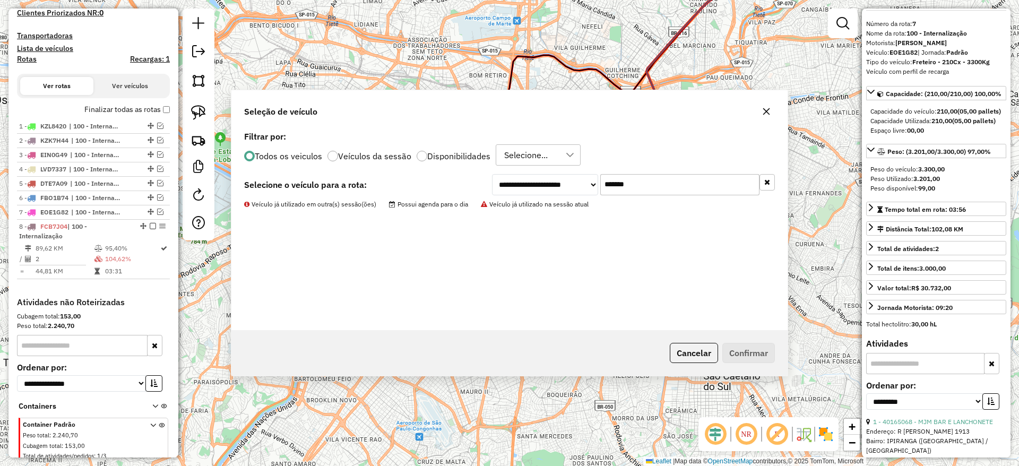
scroll to position [376, 0]
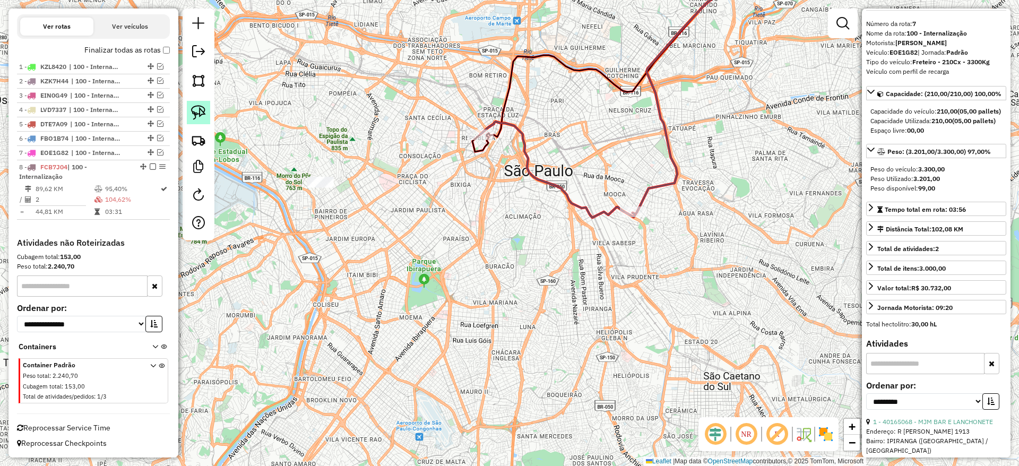
click at [198, 111] on img at bounding box center [198, 112] width 15 height 15
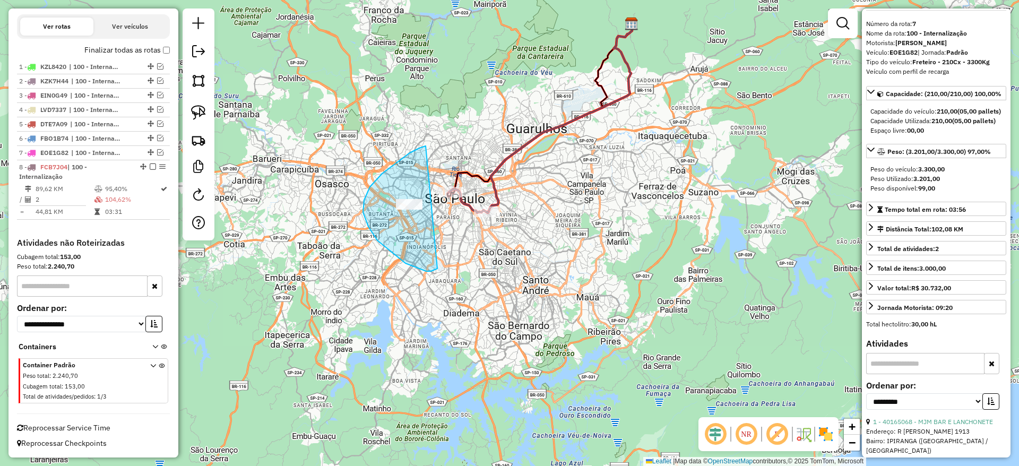
drag, startPoint x: 410, startPoint y: 153, endPoint x: 437, endPoint y: 267, distance: 117.9
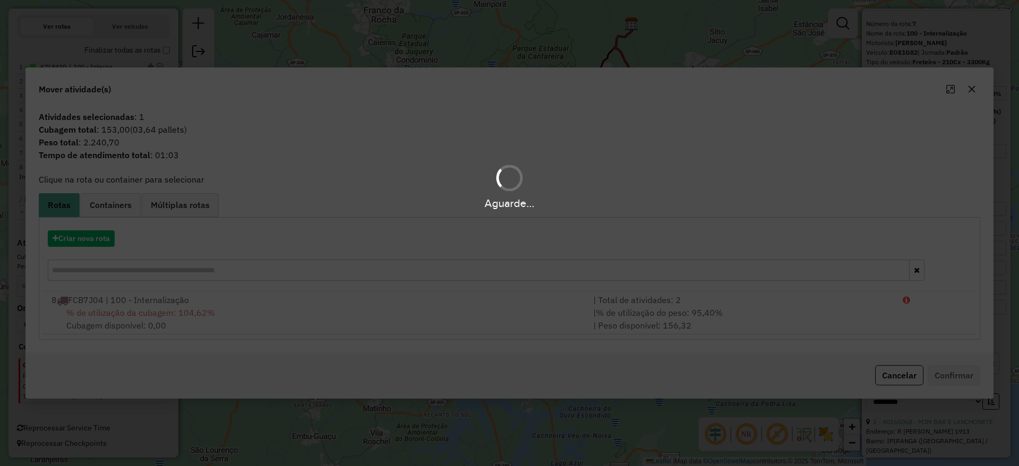
click at [96, 232] on hb-app "Aguarde... Pop-up bloqueado! Seu navegador bloqueou automáticamente a abertura …" at bounding box center [509, 233] width 1019 height 466
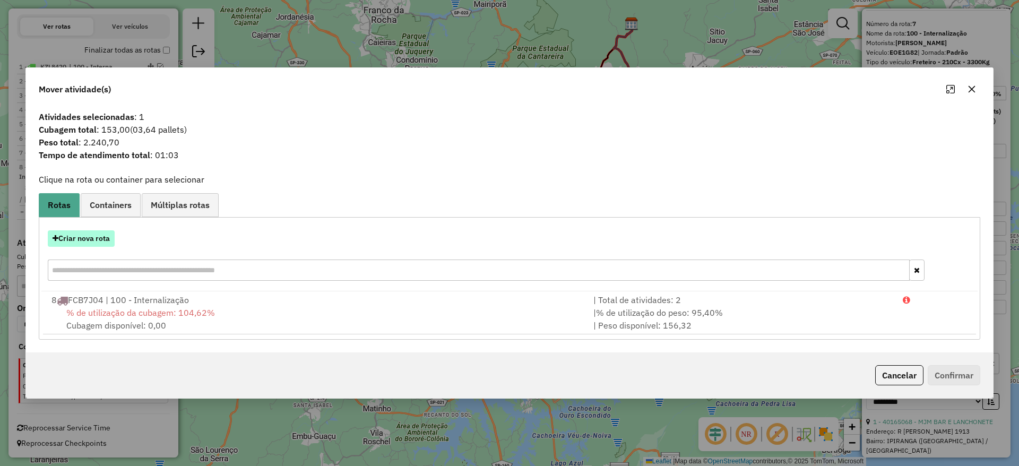
click at [98, 239] on button "Criar nova rota" at bounding box center [81, 238] width 67 height 16
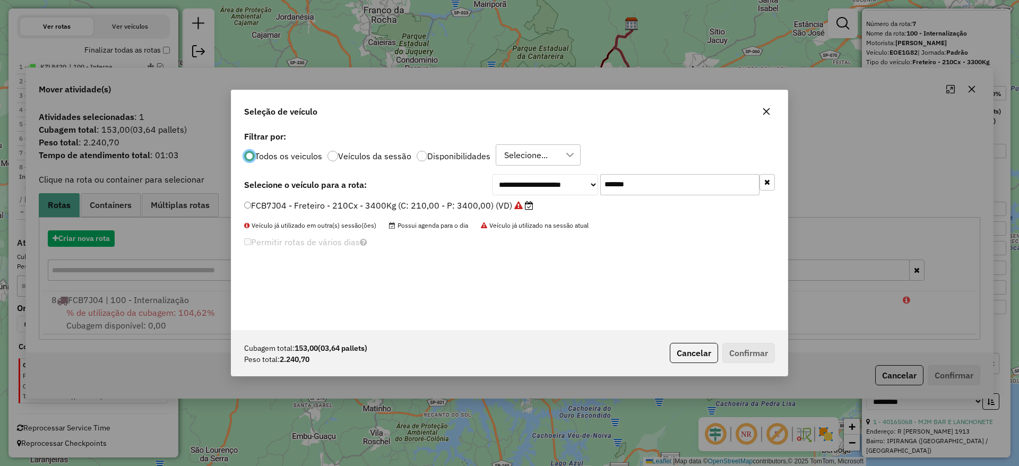
scroll to position [6, 3]
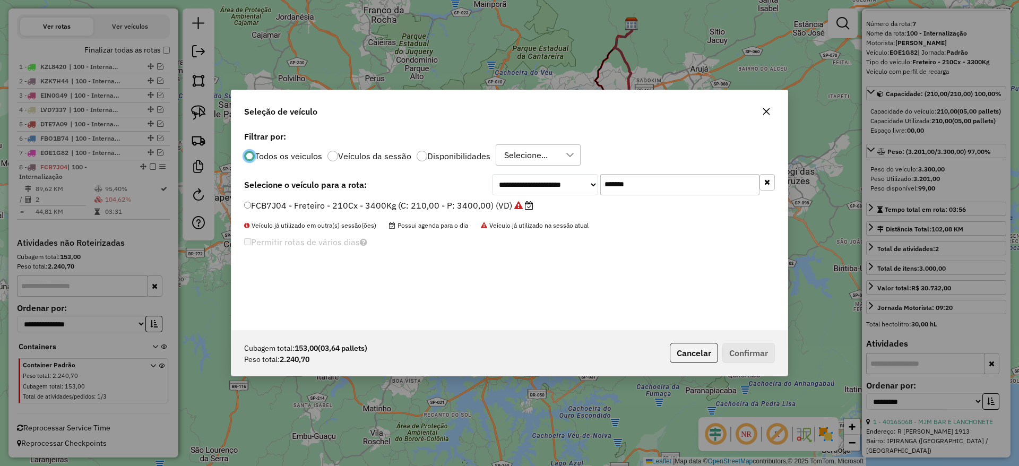
drag, startPoint x: 652, startPoint y: 189, endPoint x: 506, endPoint y: 216, distance: 148.3
click at [515, 213] on div "**********" at bounding box center [509, 229] width 556 height 202
paste input "text"
type input "*******"
click at [470, 197] on div "**********" at bounding box center [509, 229] width 556 height 202
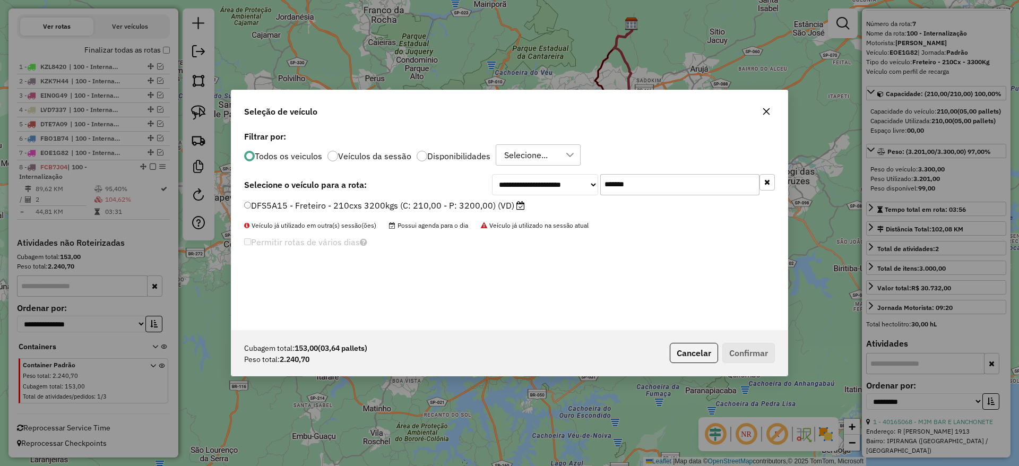
click at [480, 207] on label "DFS5A15 - Freteiro - 210cxs 3200kgs (C: 210,00 - P: 3200,00) (VD)" at bounding box center [384, 205] width 281 height 13
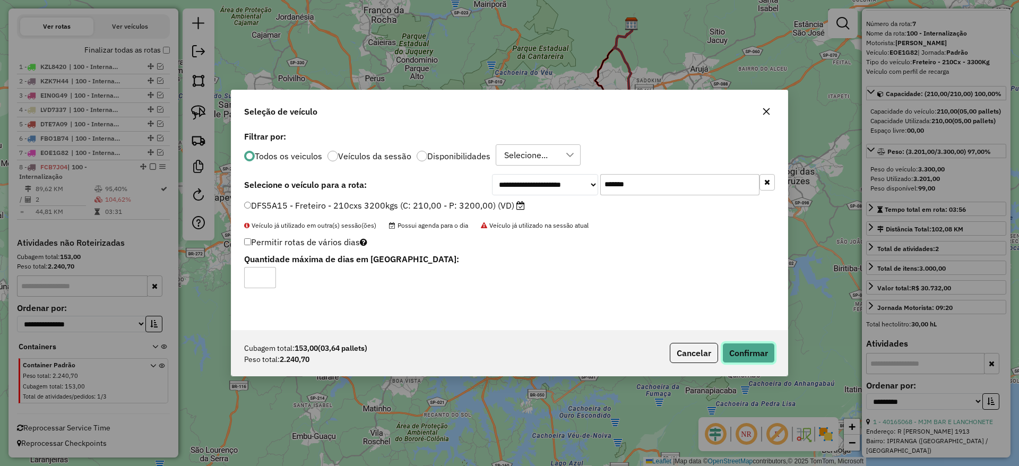
click at [750, 348] on button "Confirmar" at bounding box center [748, 353] width 53 height 20
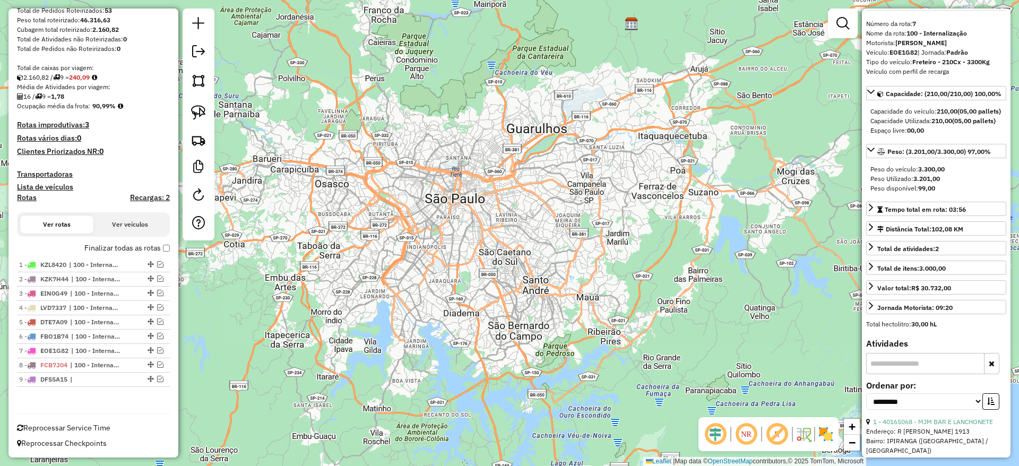
scroll to position [178, 0]
click at [202, 58] on link at bounding box center [198, 53] width 21 height 24
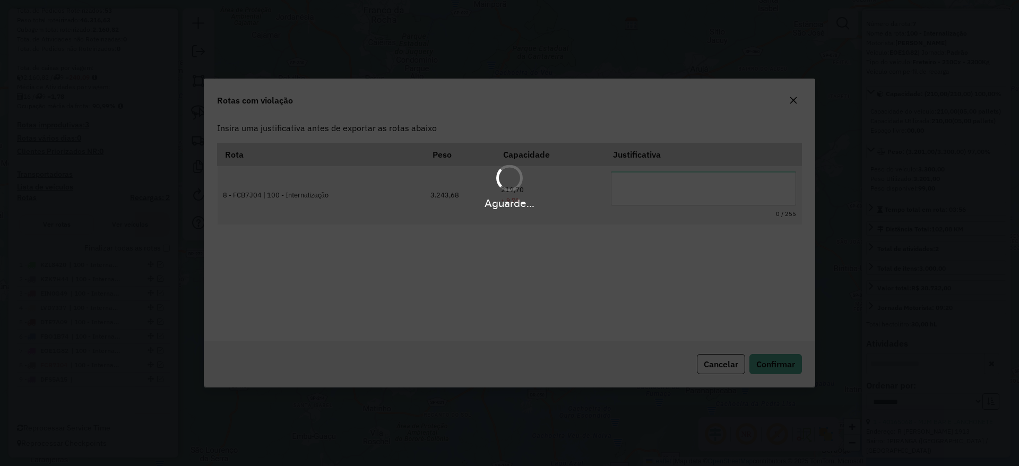
scroll to position [0, 0]
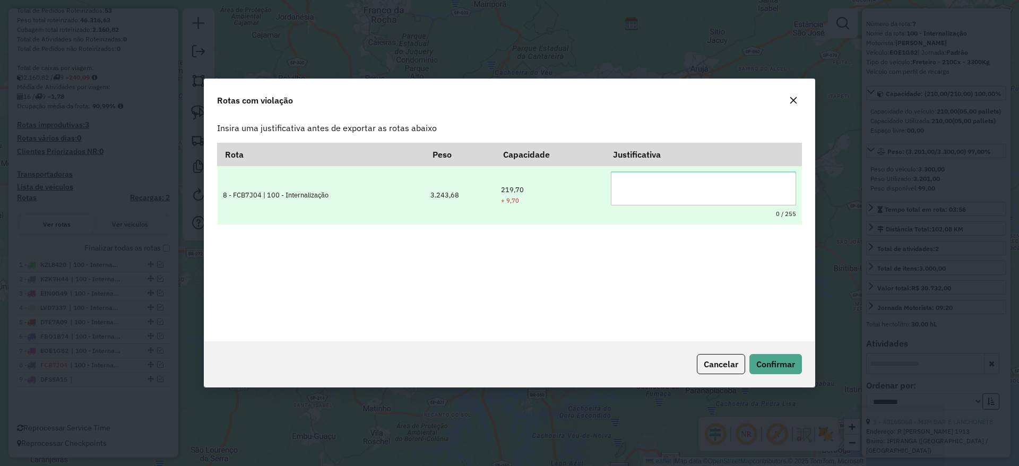
click at [650, 197] on textarea at bounding box center [703, 188] width 185 height 34
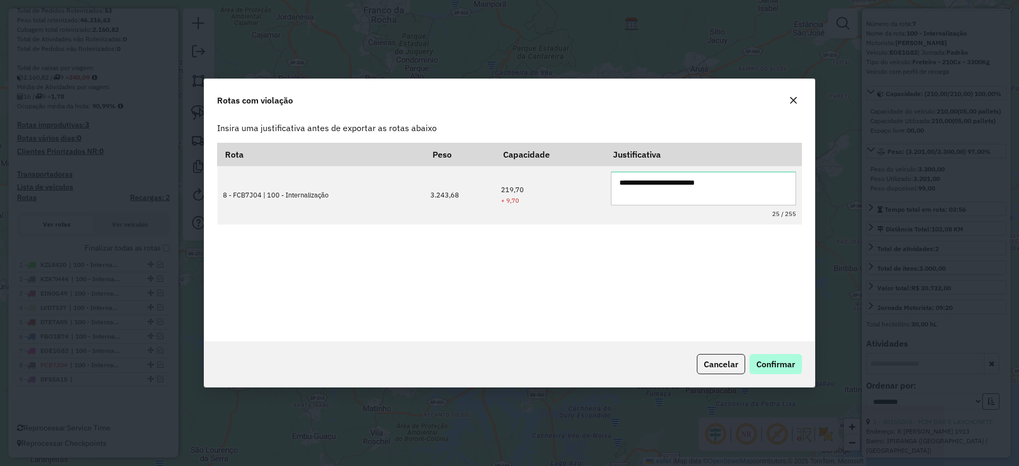
type textarea "**********"
click at [770, 359] on span "Confirmar" at bounding box center [775, 364] width 39 height 11
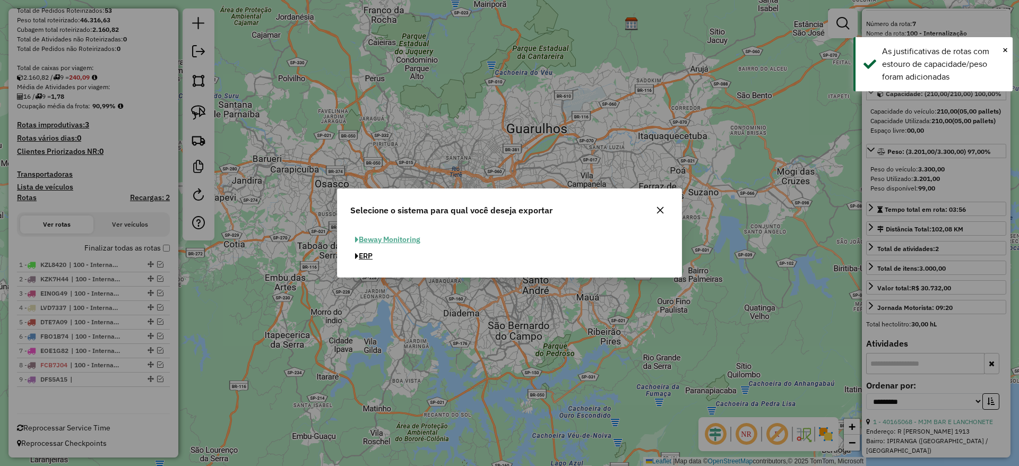
drag, startPoint x: 367, startPoint y: 255, endPoint x: 372, endPoint y: 259, distance: 6.8
click at [367, 256] on button "ERP" at bounding box center [363, 256] width 27 height 16
select select "**"
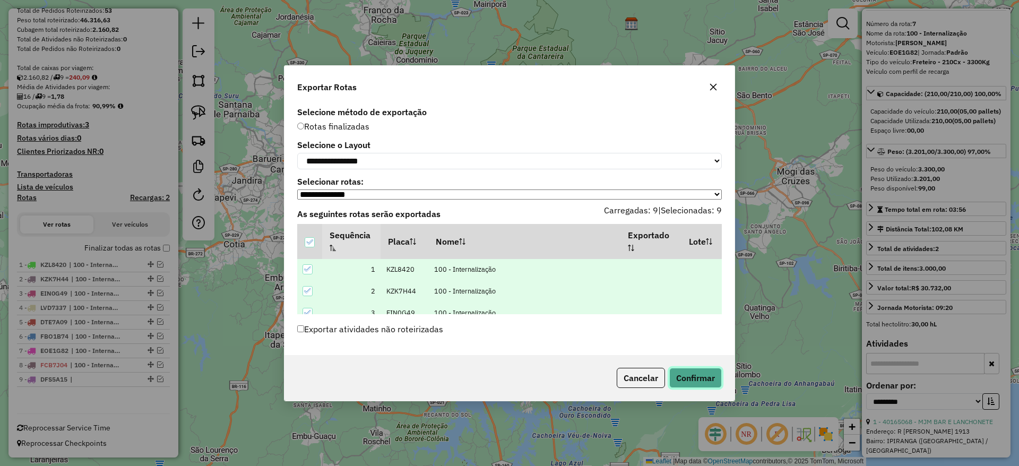
drag, startPoint x: 703, startPoint y: 374, endPoint x: 667, endPoint y: 357, distance: 39.6
click at [702, 374] on button "Confirmar" at bounding box center [695, 378] width 53 height 20
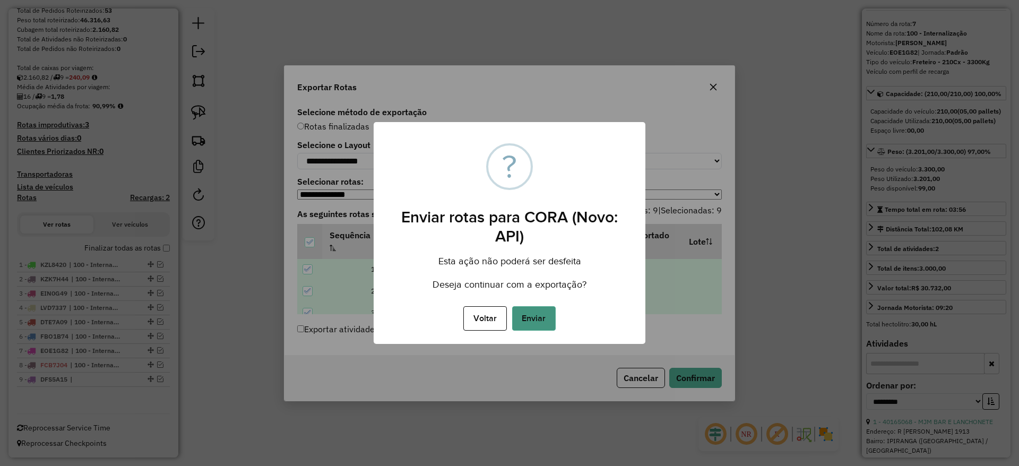
click at [535, 317] on button "Enviar" at bounding box center [534, 318] width 44 height 24
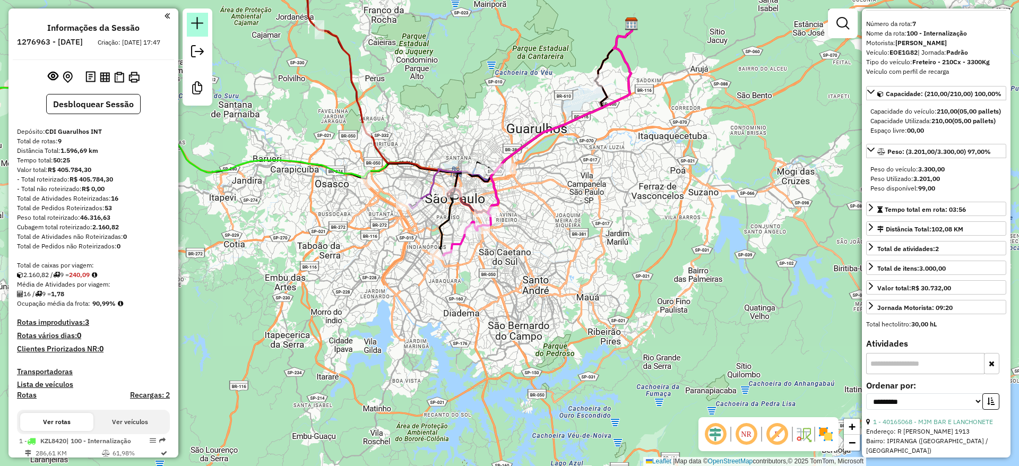
click at [203, 27] on em at bounding box center [197, 23] width 13 height 13
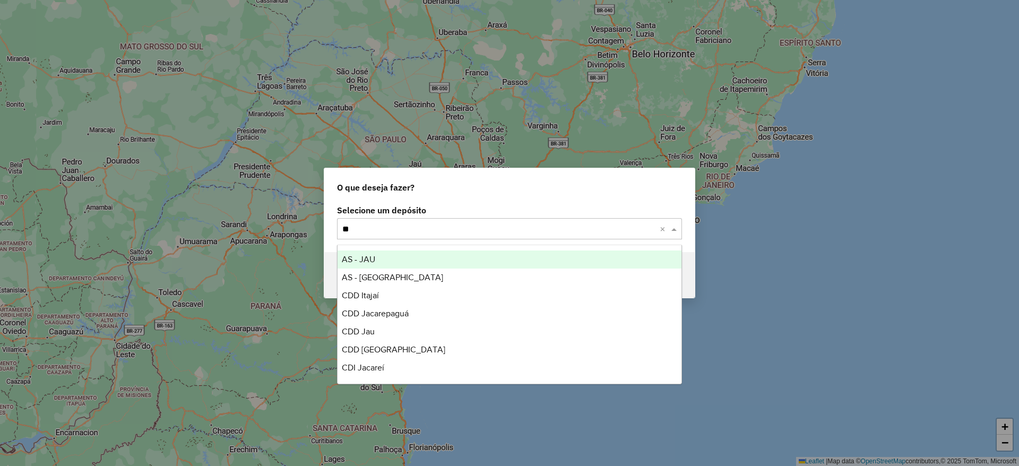
type input "***"
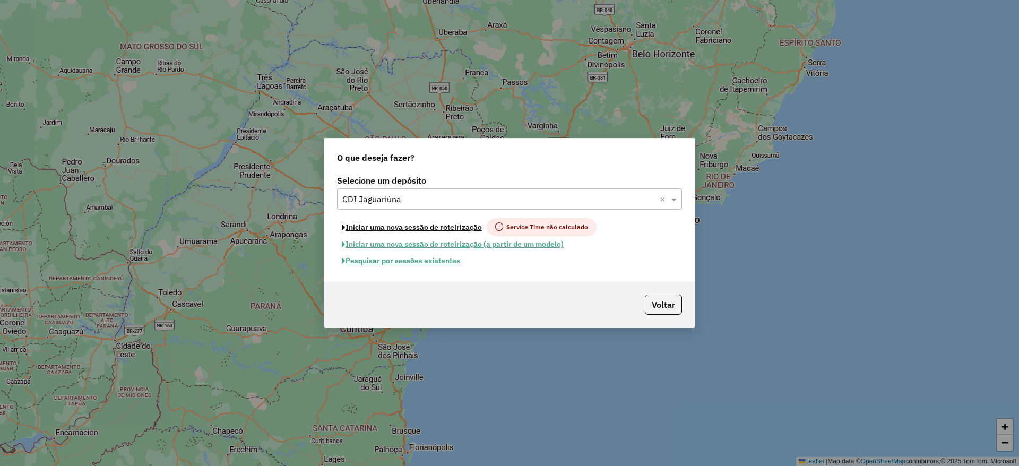
click at [401, 220] on button "Iniciar uma nova sessão de roteirização" at bounding box center [412, 227] width 150 height 18
select select "*"
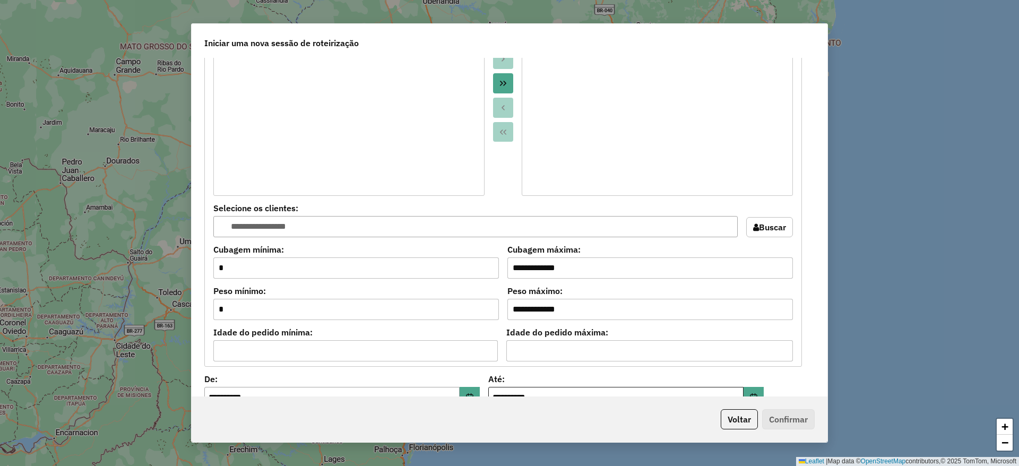
scroll to position [955, 0]
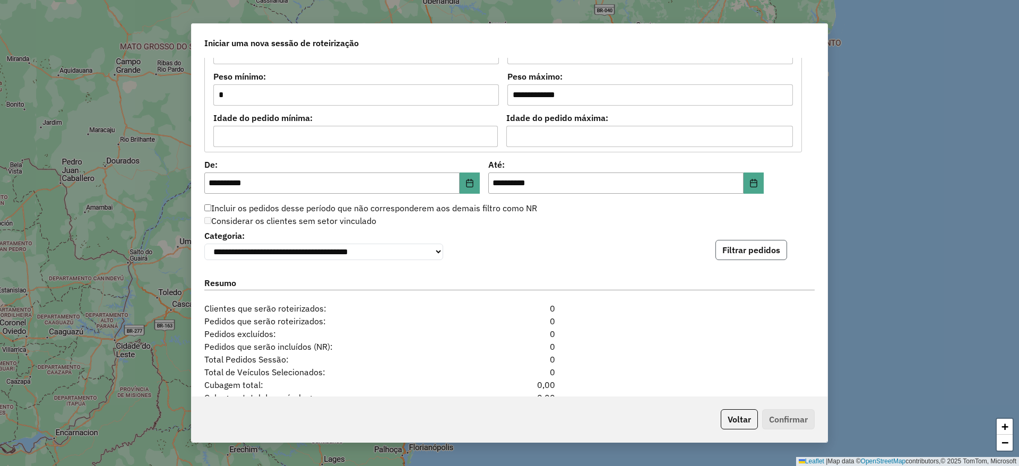
click at [735, 255] on button "Filtrar pedidos" at bounding box center [751, 250] width 72 height 20
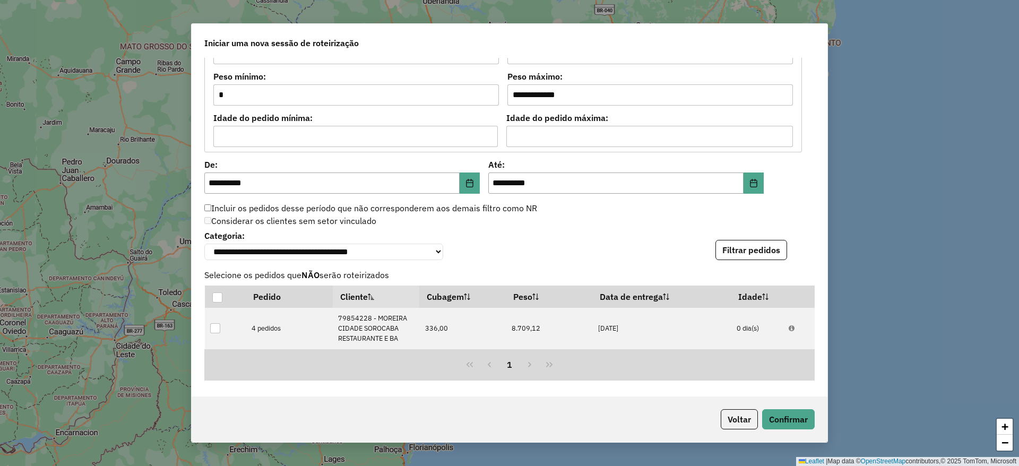
scroll to position [1198, 0]
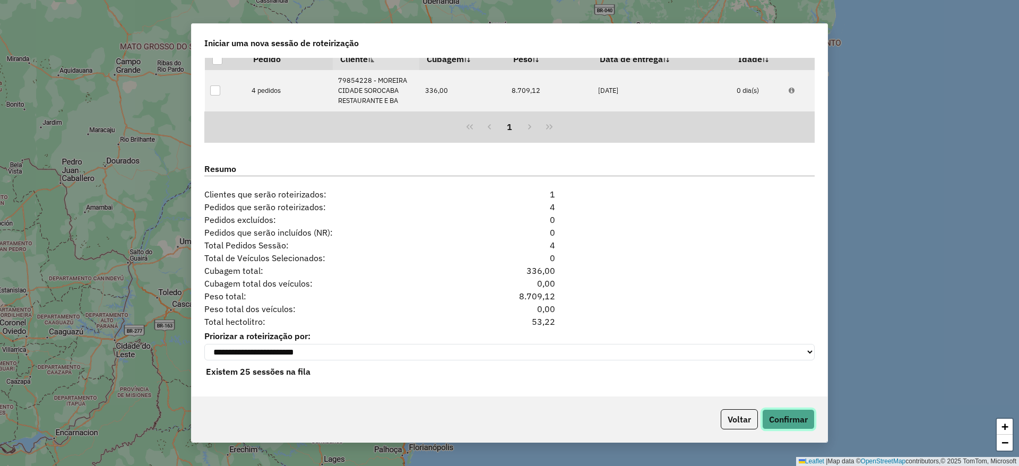
click at [785, 421] on button "Confirmar" at bounding box center [788, 419] width 53 height 20
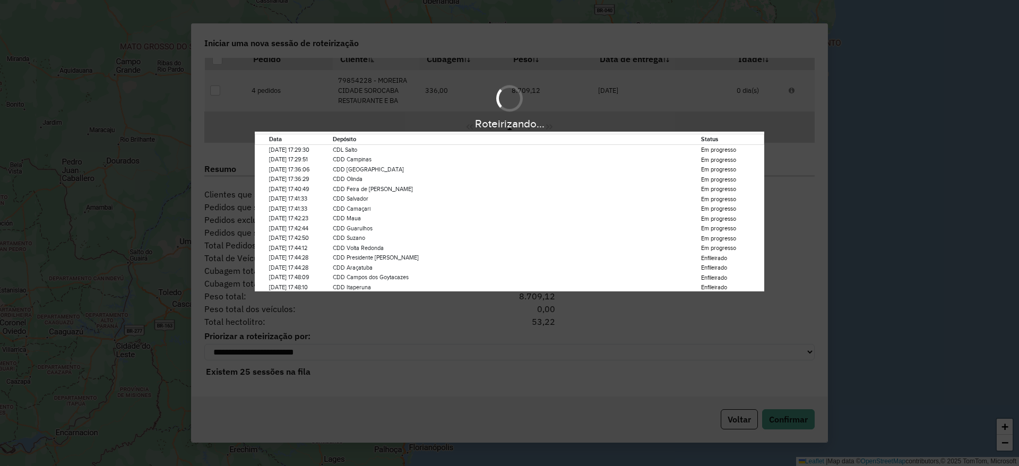
drag, startPoint x: 569, startPoint y: 402, endPoint x: 587, endPoint y: 465, distance: 65.0
click at [570, 403] on div "Roteirizando... Data Depósito Status [DATE] 17:29:30 CDL Salto Em progresso [DA…" at bounding box center [509, 233] width 1019 height 466
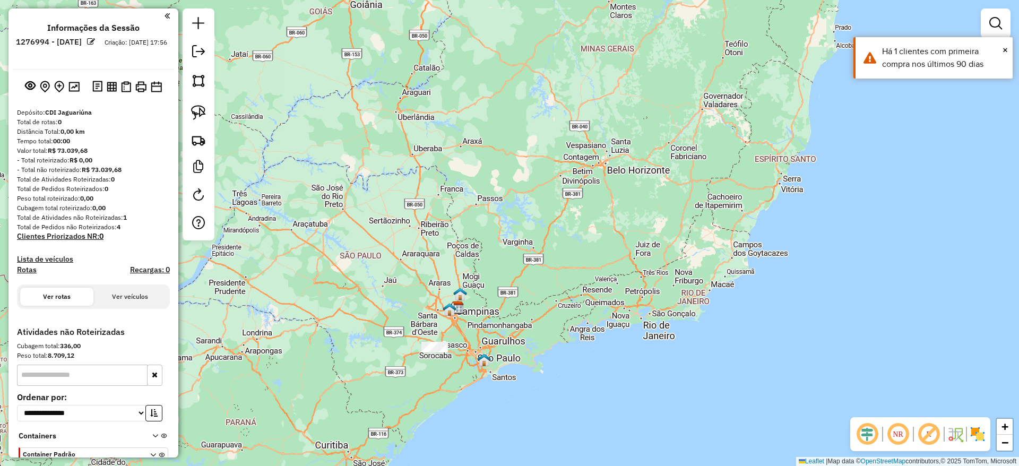
click at [192, 106] on img at bounding box center [198, 112] width 15 height 15
drag, startPoint x: 354, startPoint y: 293, endPoint x: 443, endPoint y: 340, distance: 100.2
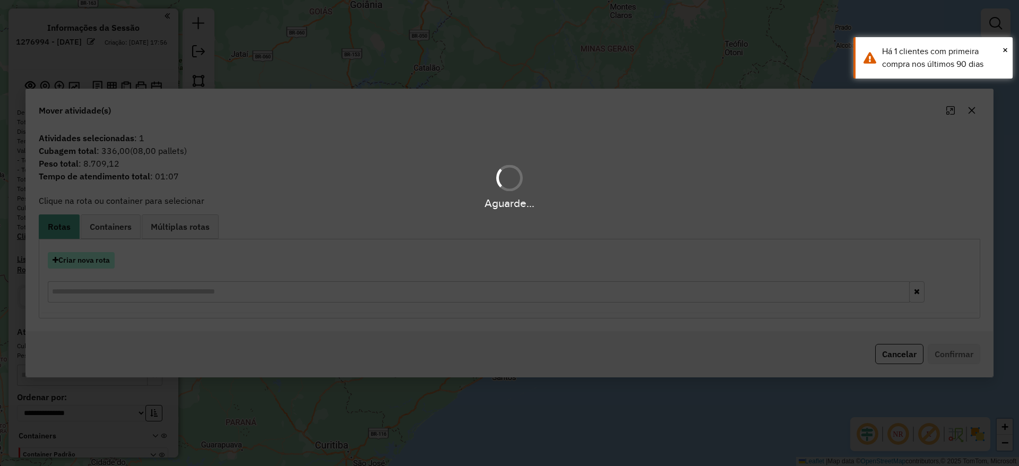
click at [97, 261] on hb-app "**********" at bounding box center [509, 233] width 1019 height 466
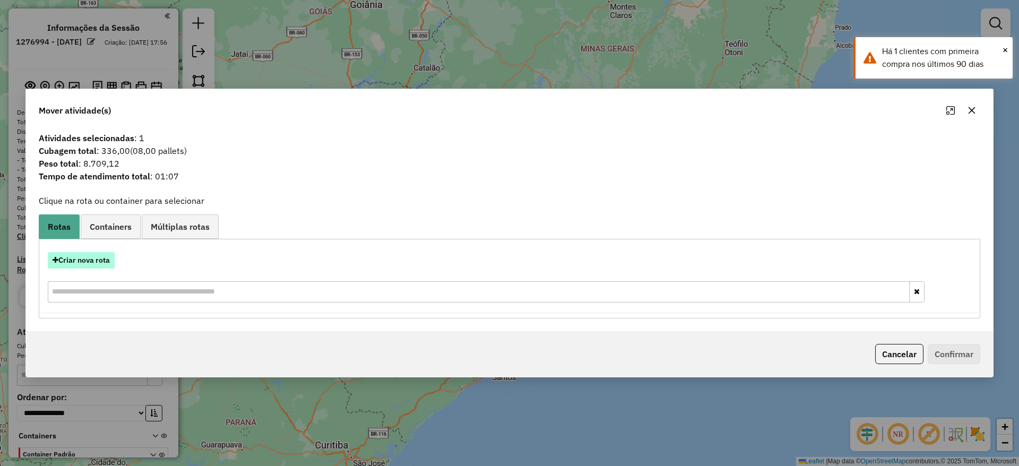
click at [100, 262] on button "Criar nova rota" at bounding box center [81, 260] width 67 height 16
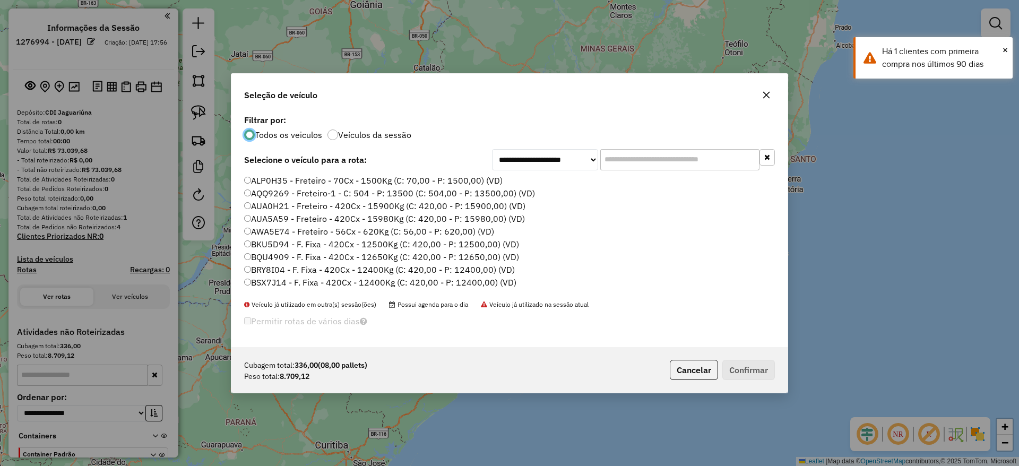
scroll to position [6, 3]
click at [692, 162] on input "text" at bounding box center [679, 159] width 159 height 21
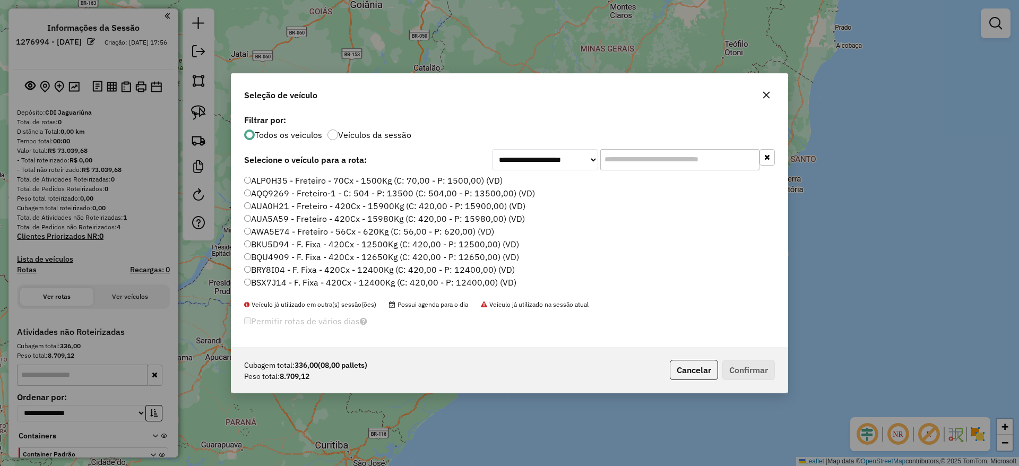
paste input "*******"
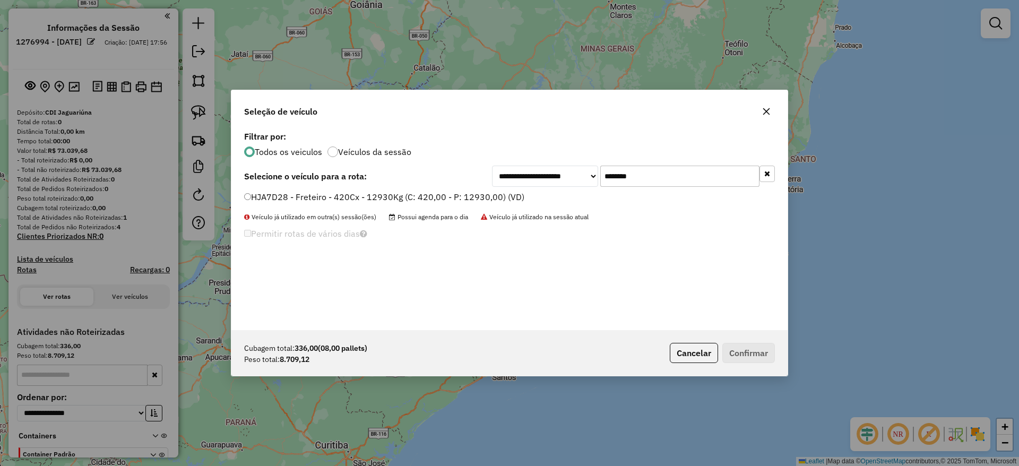
type input "*******"
click at [418, 196] on label "HJA7D28 - Freteiro - 420Cx - 12930Kg (C: 420,00 - P: 12930,00) (VD)" at bounding box center [384, 196] width 280 height 13
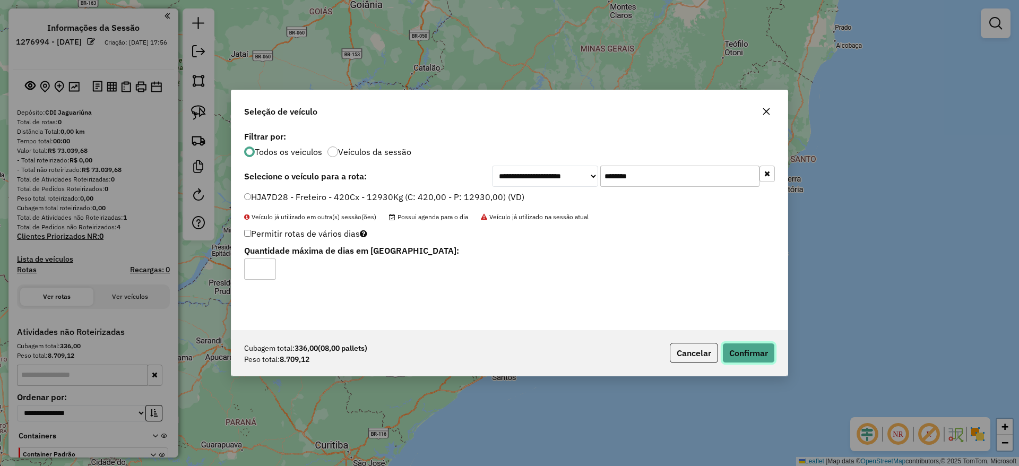
click at [759, 357] on button "Confirmar" at bounding box center [748, 353] width 53 height 20
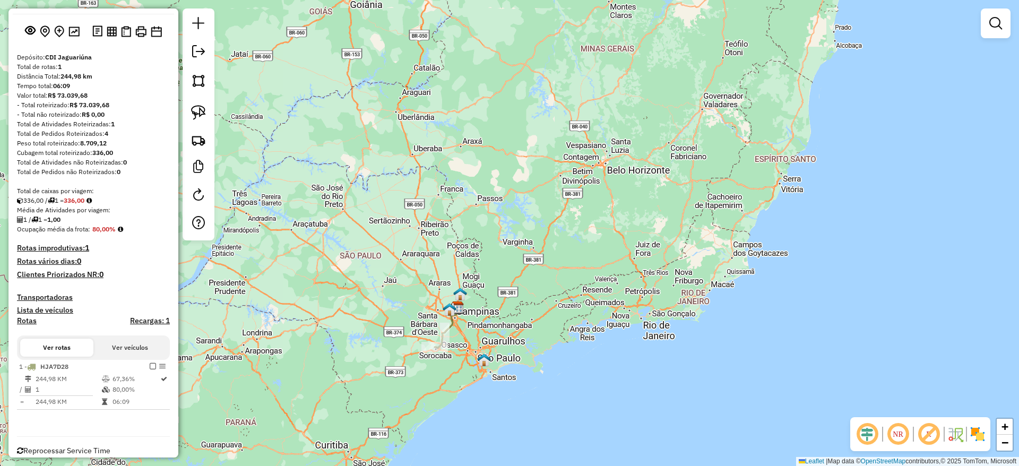
scroll to position [78, 0]
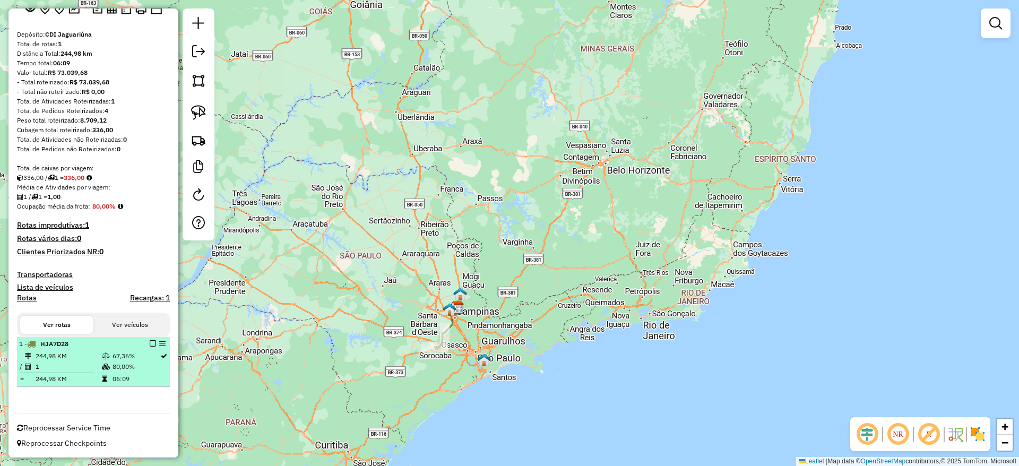
click at [150, 344] on em at bounding box center [153, 343] width 6 height 6
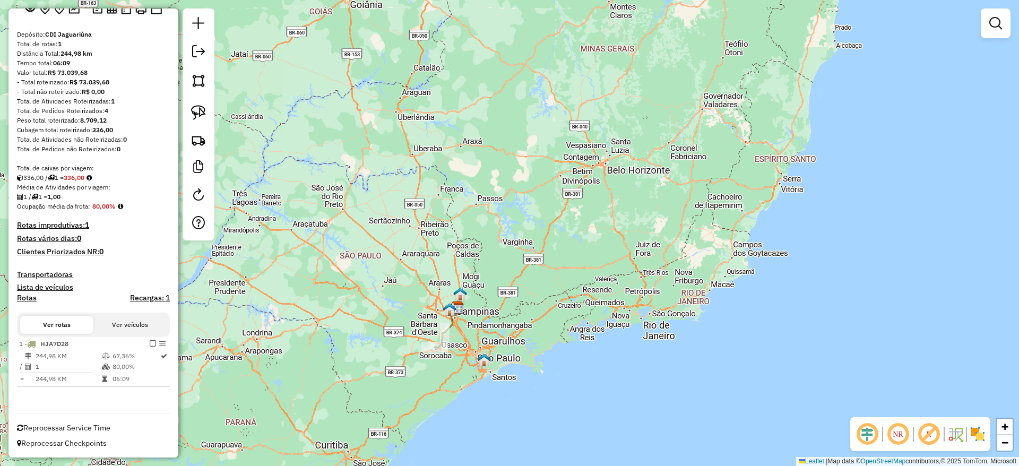
scroll to position [42, 0]
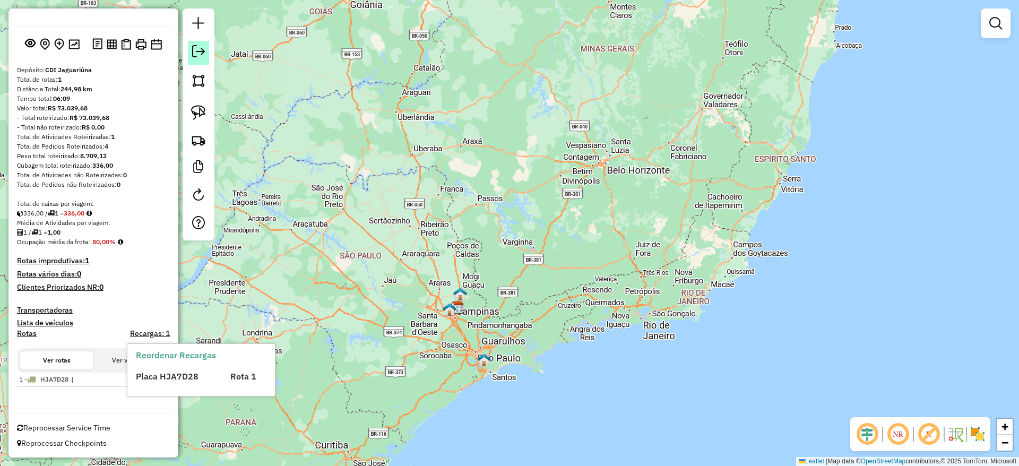
click at [199, 56] on em at bounding box center [198, 51] width 13 height 13
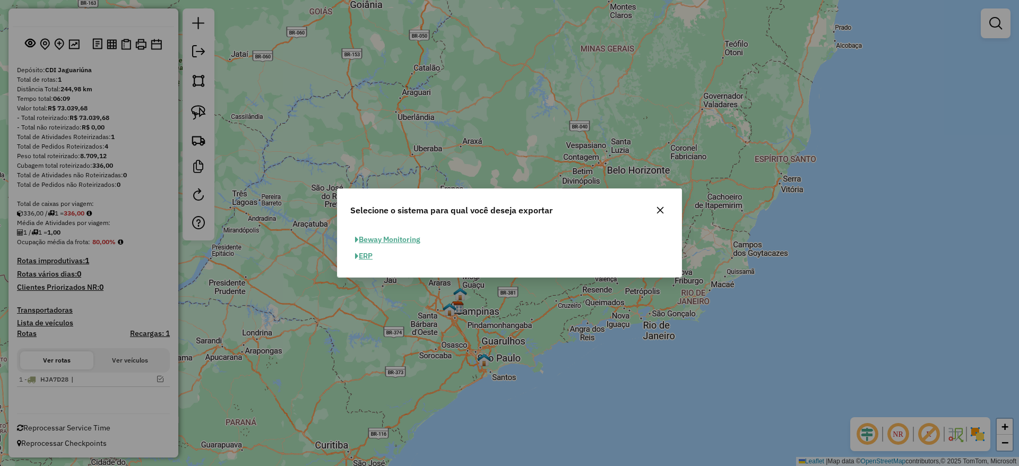
click at [365, 256] on button "ERP" at bounding box center [363, 256] width 27 height 16
select select "**"
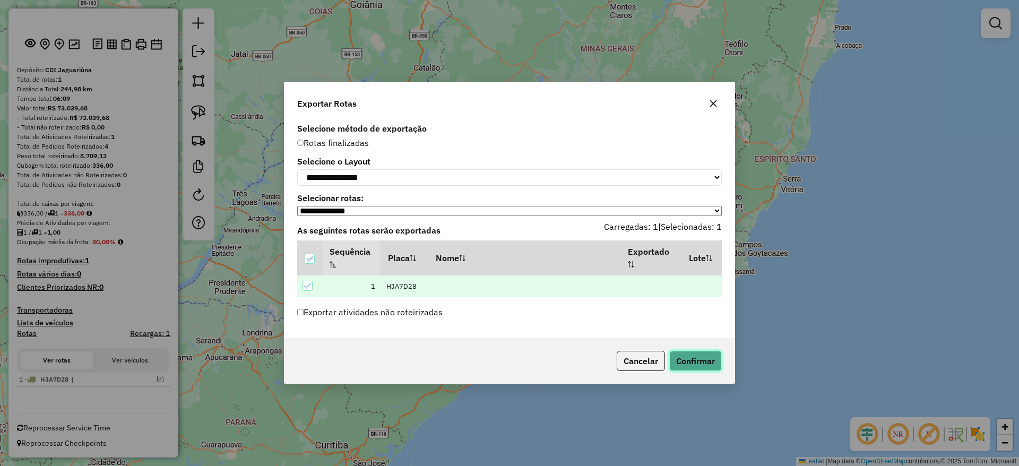
click at [702, 358] on button "Confirmar" at bounding box center [695, 361] width 53 height 20
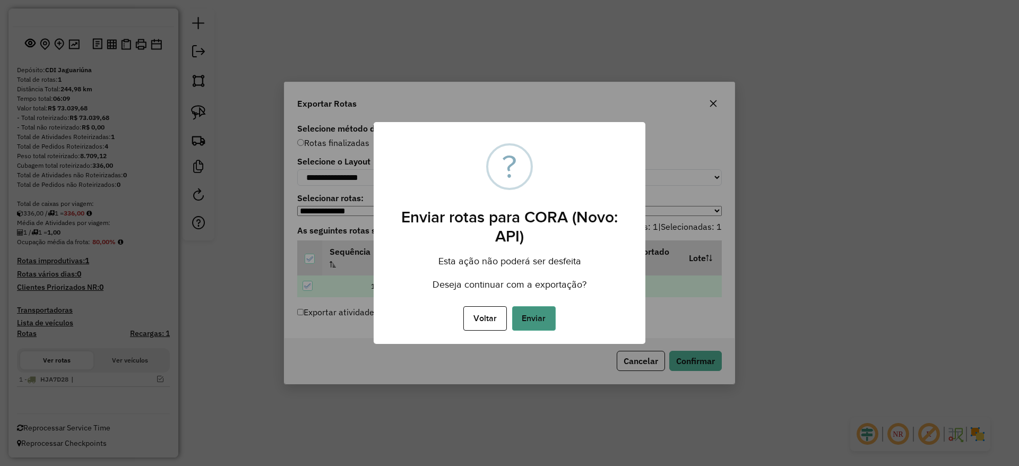
click at [545, 320] on button "Enviar" at bounding box center [534, 318] width 44 height 24
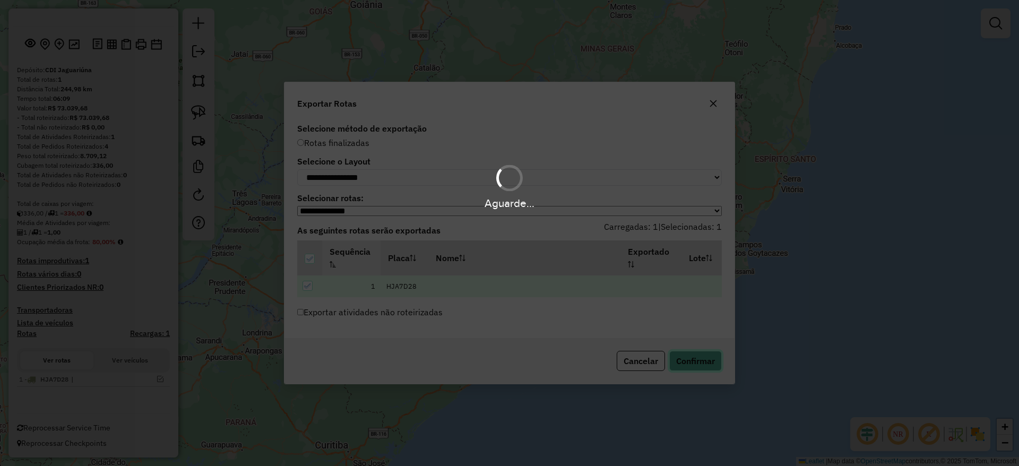
scroll to position [54, 0]
